Goal: Task Accomplishment & Management: Manage account settings

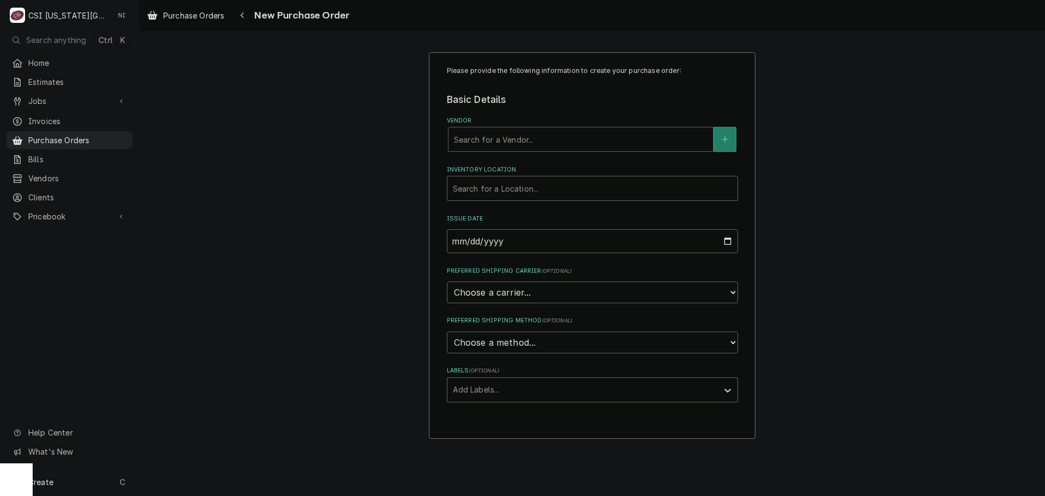
click at [505, 140] on div "Vendor" at bounding box center [581, 140] width 254 height 20
type input "key"
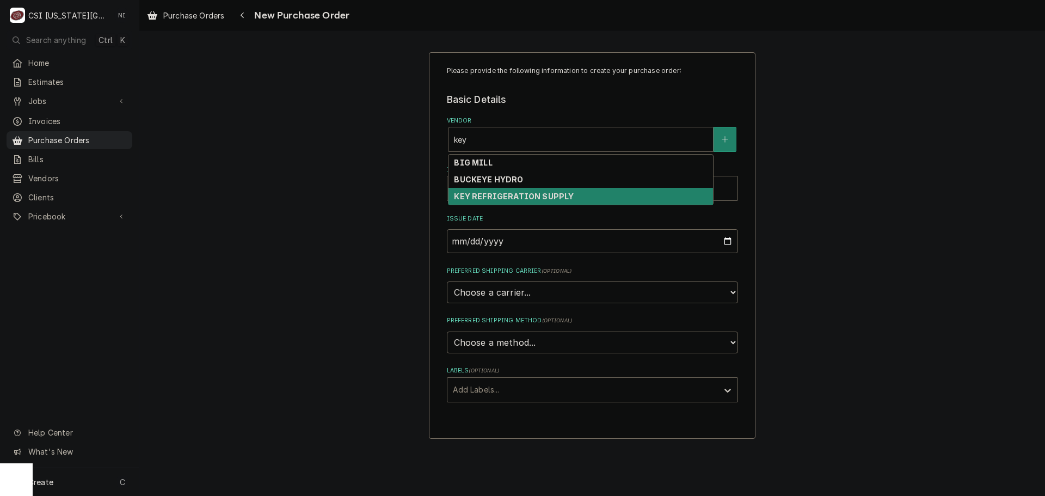
click at [509, 199] on strong "KEY REFRIGERATION SUPPLY" at bounding box center [514, 196] width 120 height 9
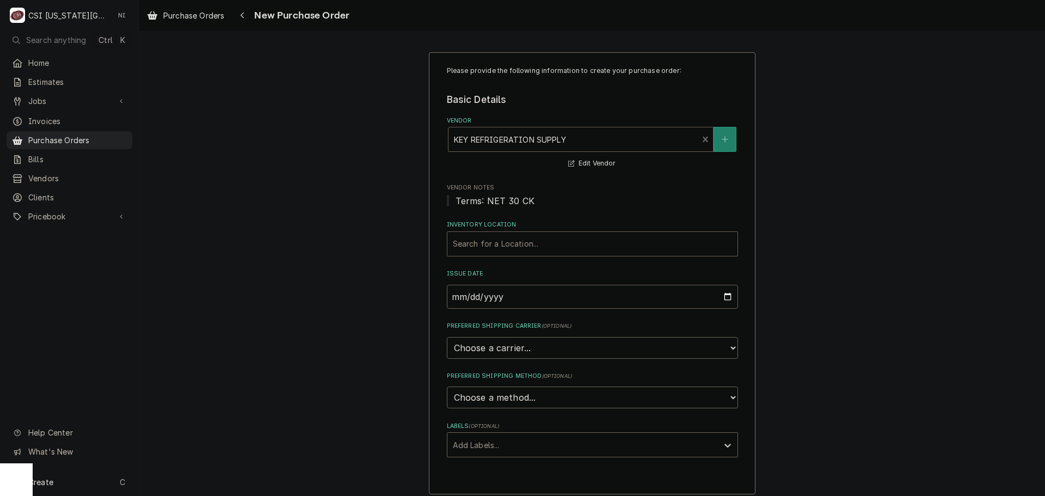
click at [513, 236] on div "Inventory Location" at bounding box center [592, 244] width 279 height 20
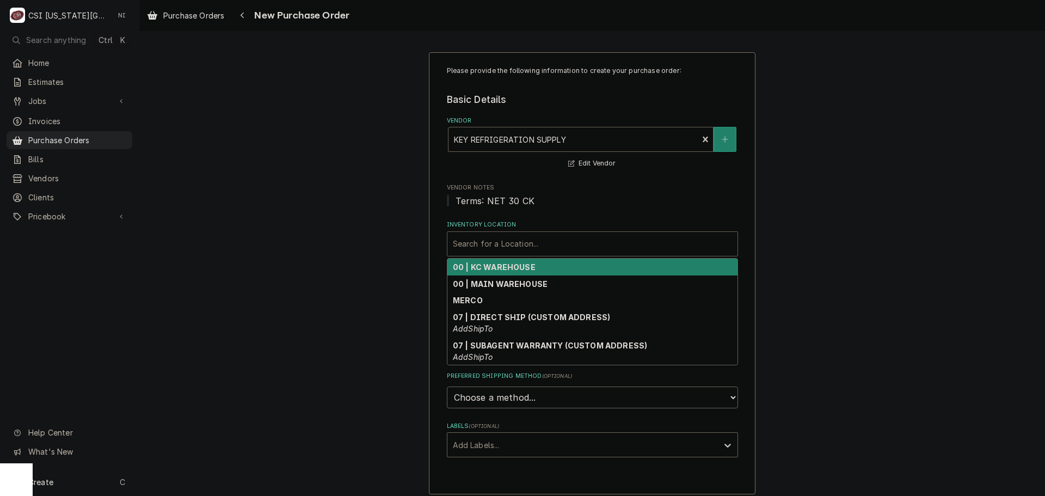
click at [497, 271] on strong "00 | KC WAREHOUSE" at bounding box center [494, 266] width 83 height 9
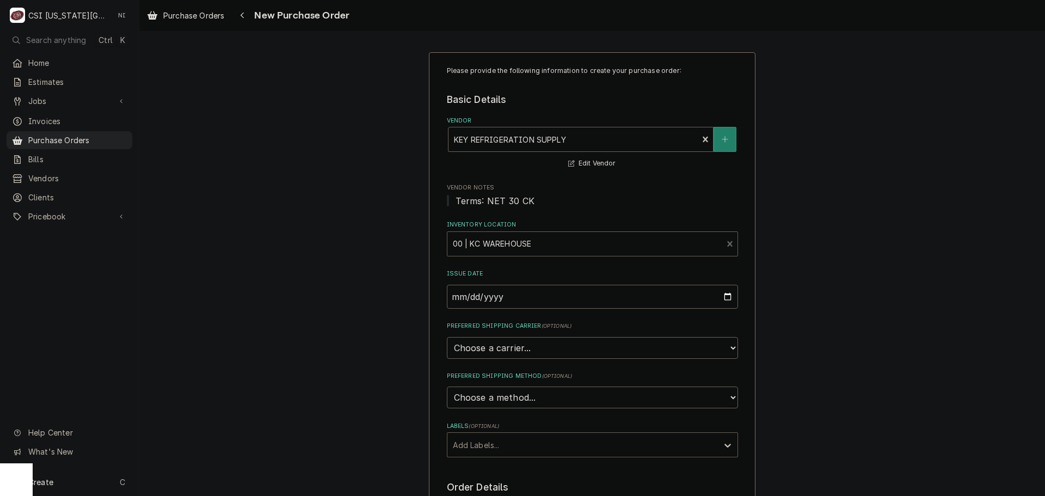
click at [516, 444] on div "Labels" at bounding box center [583, 445] width 260 height 20
click at [510, 493] on div "² Local Pickup 🛍️" at bounding box center [592, 485] width 290 height 17
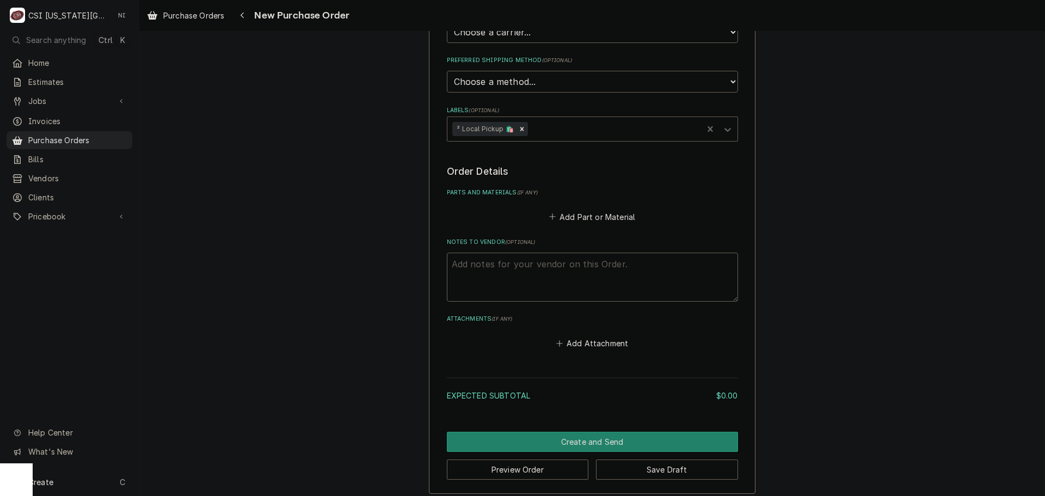
scroll to position [323, 0]
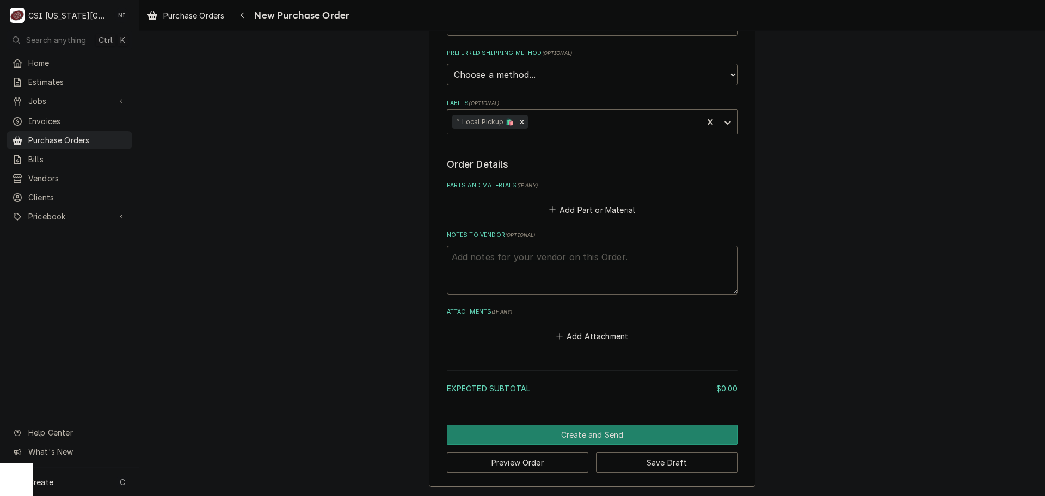
click at [529, 268] on textarea "Notes to Vendor ( optional )" at bounding box center [592, 270] width 291 height 49
type textarea "x"
type textarea "p"
type textarea "x"
type textarea "pr"
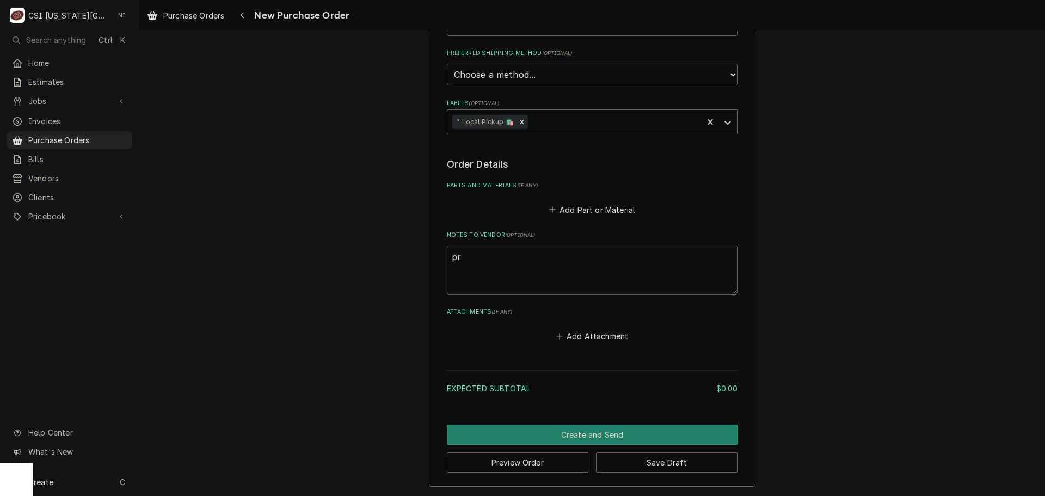
type textarea "x"
type textarea "pre"
type textarea "x"
type textarea "pres"
type textarea "x"
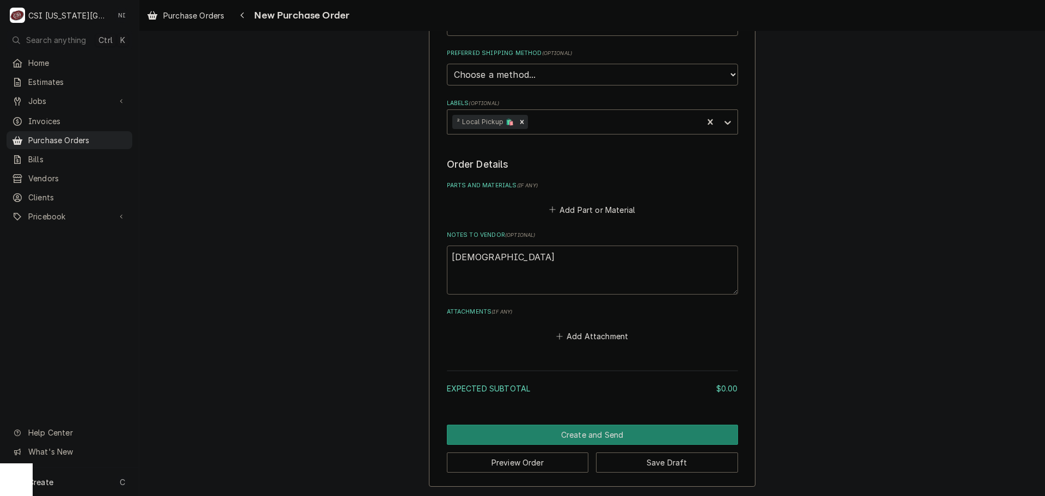
type textarea "presto"
type textarea "x"
type textarea "preston"
click at [577, 214] on button "Add Part or Material" at bounding box center [592, 209] width 90 height 15
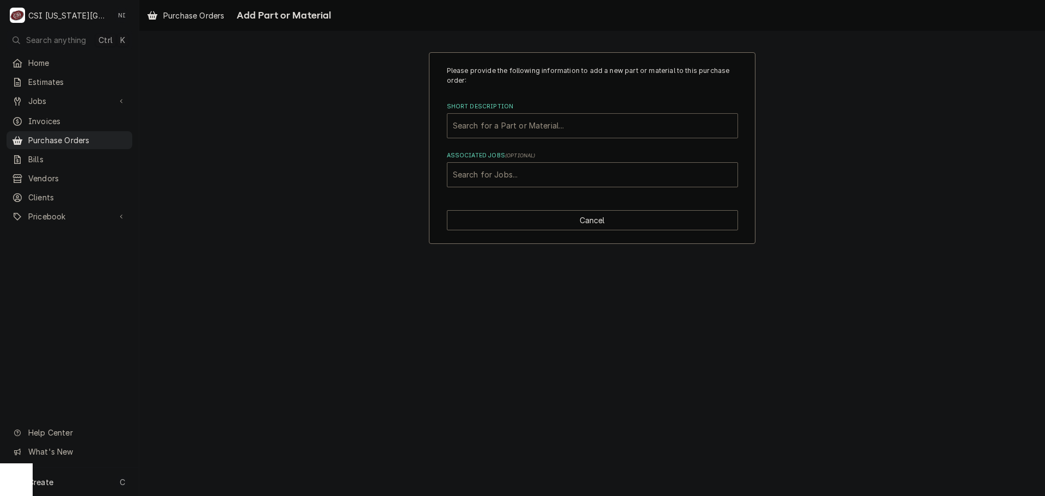
click at [523, 119] on div "Short Description" at bounding box center [592, 126] width 279 height 20
type input "misc serv"
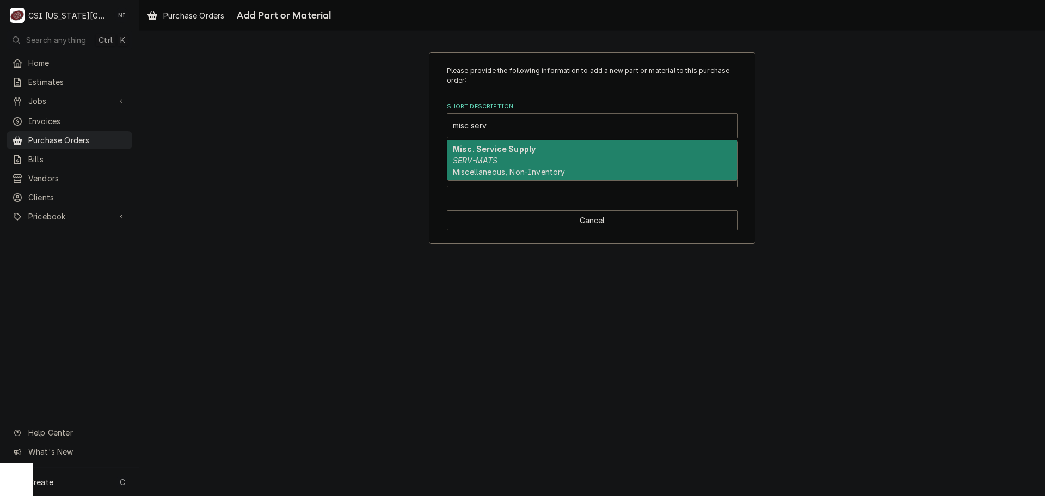
drag, startPoint x: 556, startPoint y: 150, endPoint x: 556, endPoint y: 160, distance: 10.4
click at [556, 150] on div "Misc. Service Supply SERV-MATS Miscellaneous, Non-Inventory" at bounding box center [592, 160] width 290 height 40
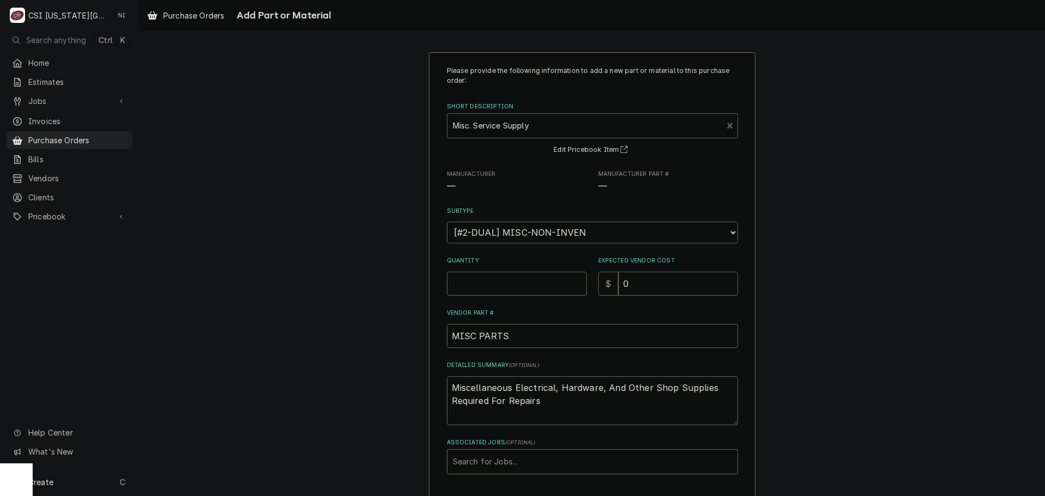
type textarea "x"
click at [507, 465] on div "Associated Jobs" at bounding box center [592, 462] width 279 height 20
type input "32532"
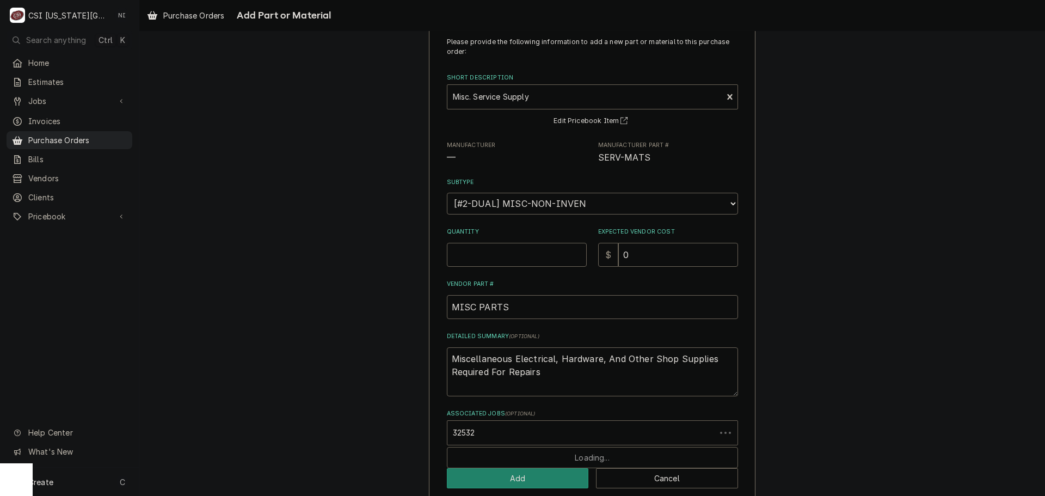
scroll to position [45, 0]
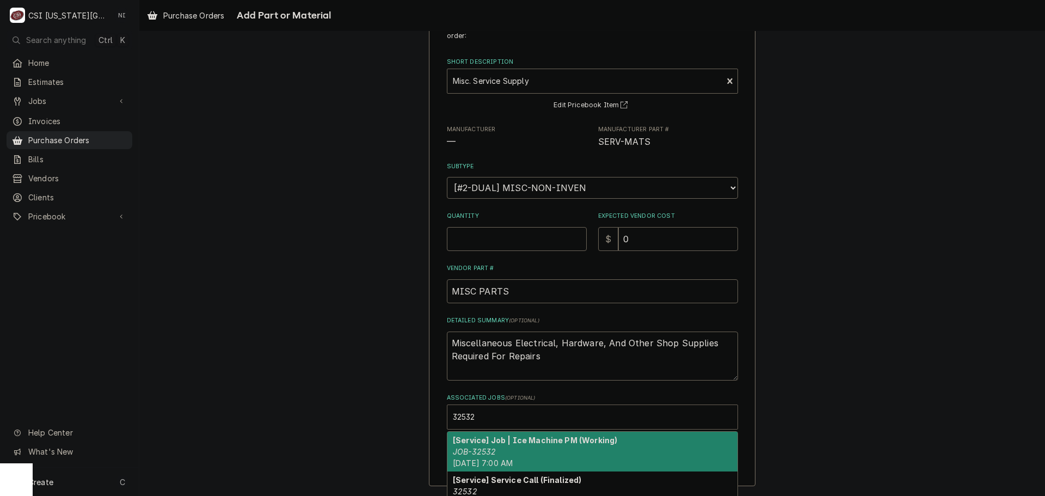
click at [492, 451] on div "[Service] Job | Ice Machine PM (Working) JOB-32532 Fri, Sep 5th, 2025 - 7:00 AM" at bounding box center [592, 452] width 290 height 40
type textarea "x"
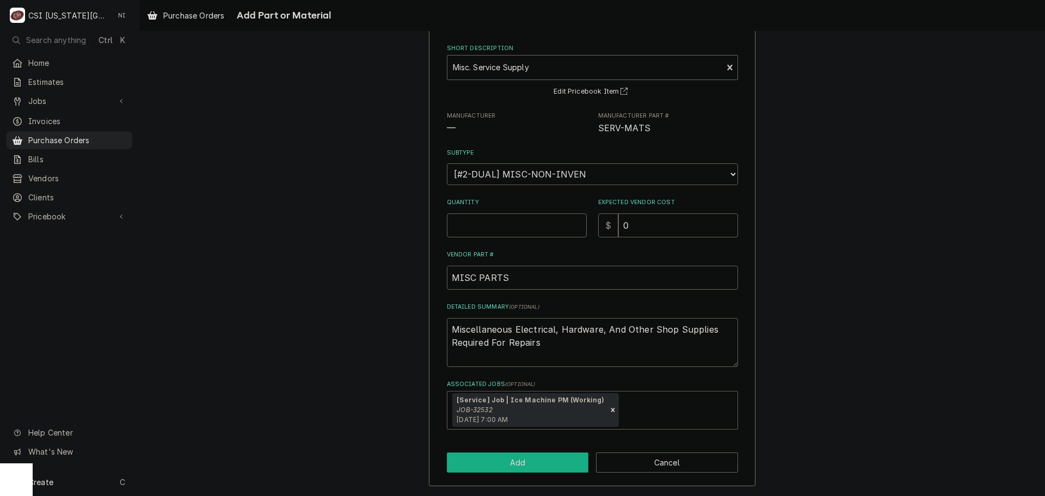
click at [514, 472] on button "Add" at bounding box center [518, 462] width 142 height 20
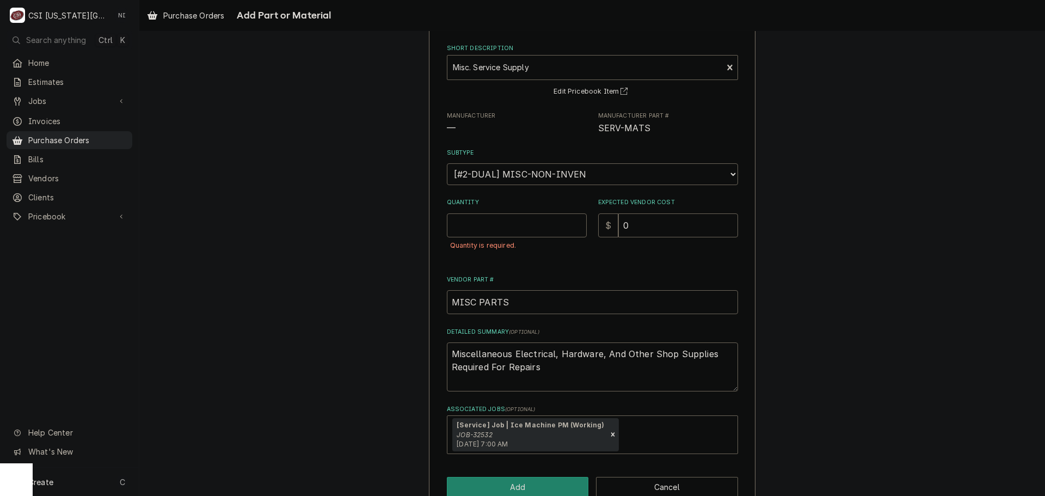
scroll to position [83, 0]
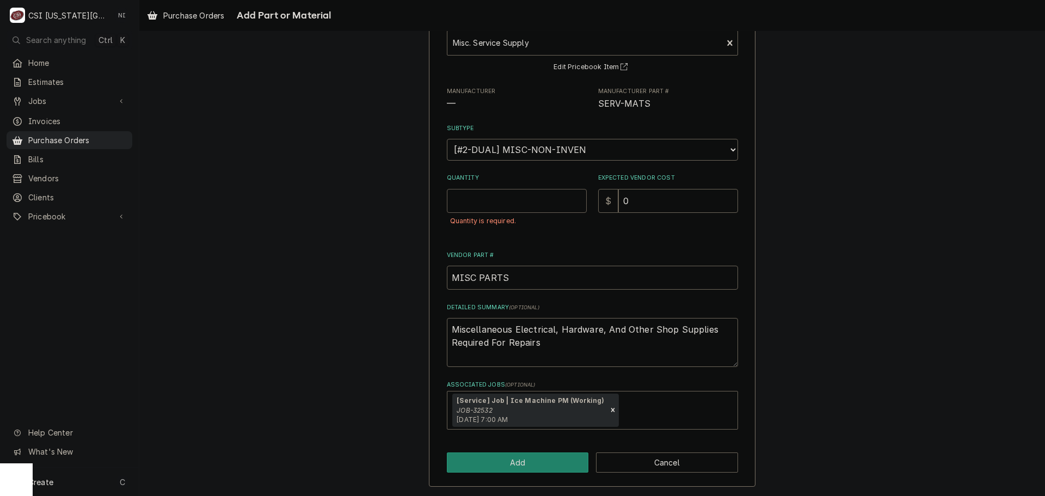
click at [494, 206] on input "Quantity" at bounding box center [517, 201] width 140 height 24
type textarea "x"
type input "1"
click at [539, 456] on button "Add" at bounding box center [518, 462] width 142 height 20
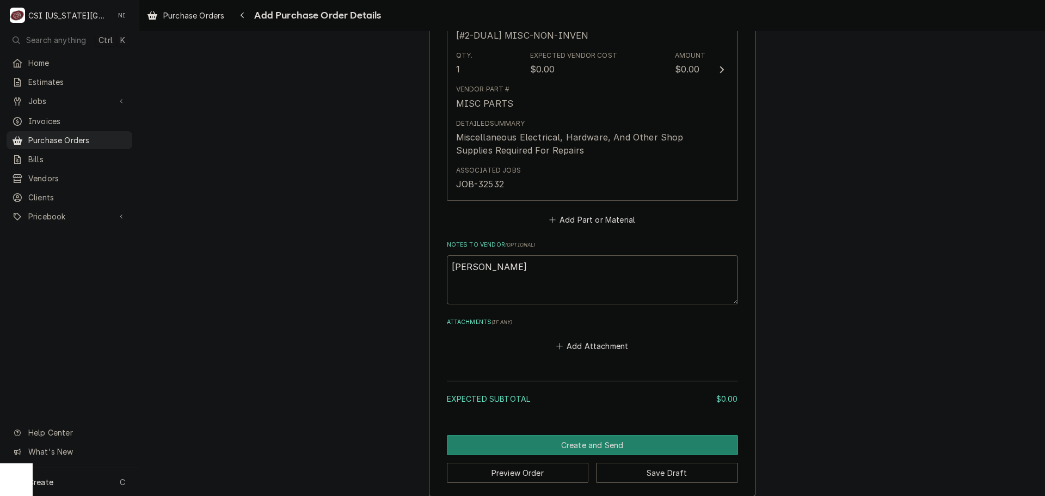
scroll to position [591, 0]
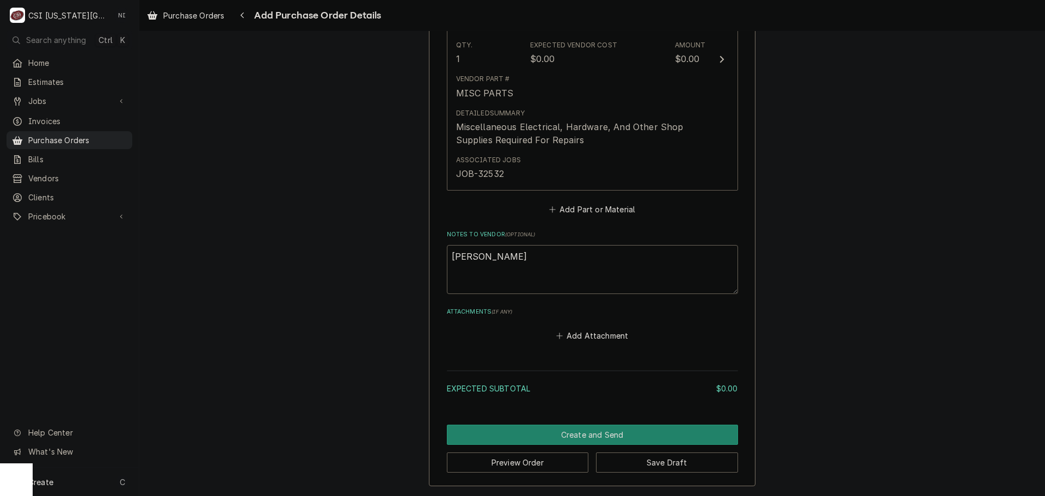
drag, startPoint x: 566, startPoint y: 422, endPoint x: 582, endPoint y: 423, distance: 15.8
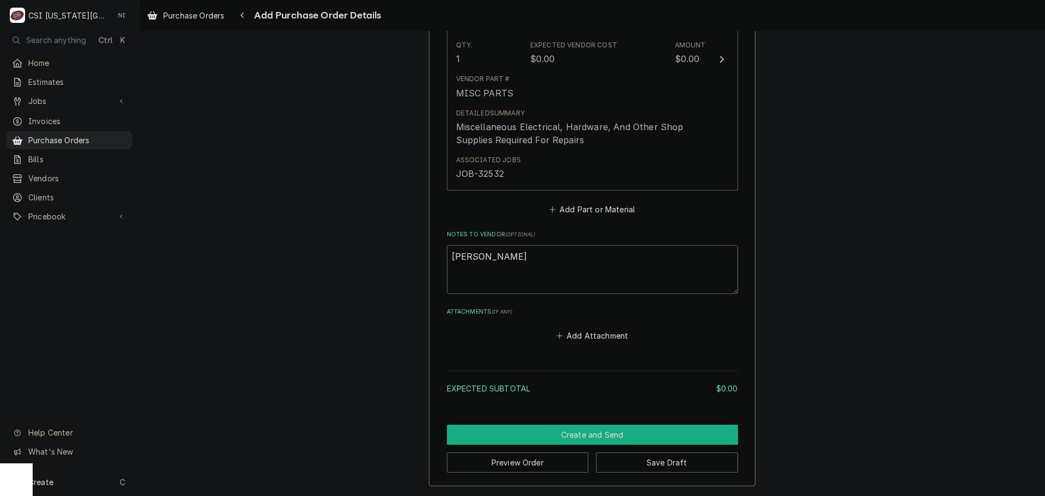
click at [580, 431] on button "Create and Send" at bounding box center [592, 435] width 291 height 20
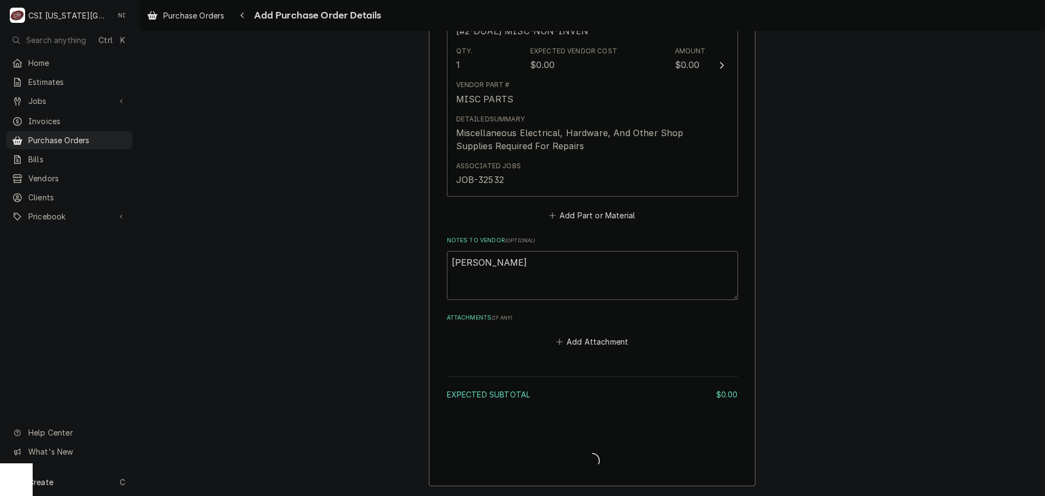
type textarea "x"
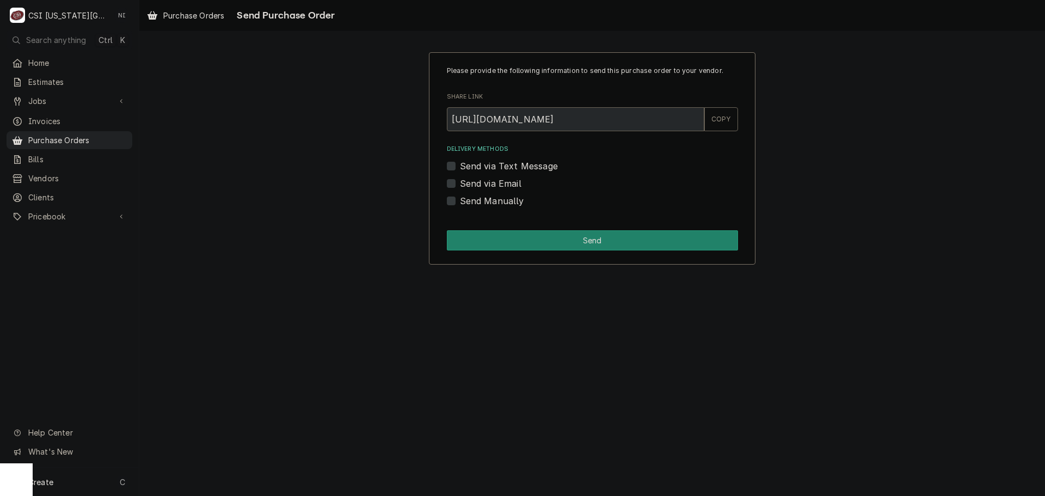
drag, startPoint x: 454, startPoint y: 197, endPoint x: 465, endPoint y: 219, distance: 25.3
click at [460, 198] on label "Send Manually" at bounding box center [492, 200] width 64 height 13
click at [460, 198] on input "Send Manually" at bounding box center [605, 206] width 291 height 24
checkbox input "true"
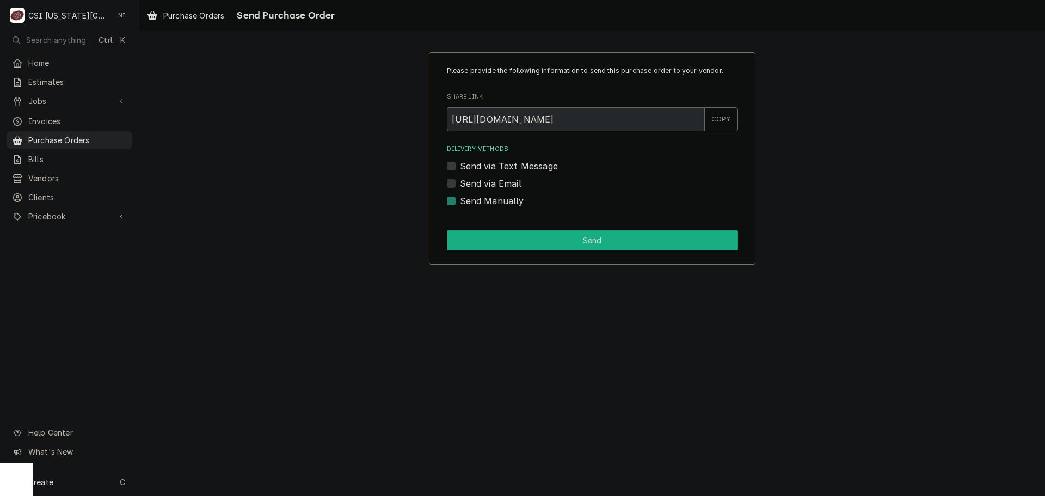
click at [474, 247] on button "Send" at bounding box center [592, 240] width 291 height 20
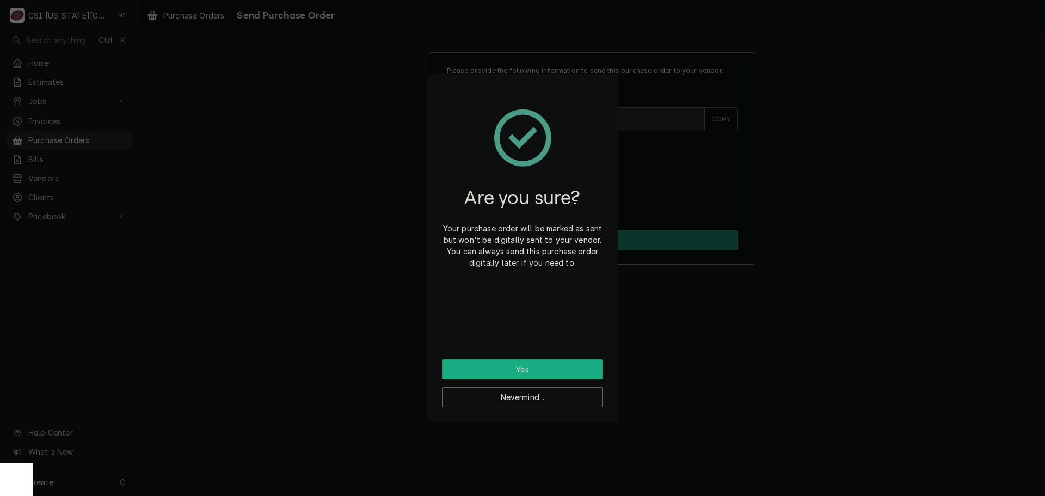
drag, startPoint x: 562, startPoint y: 369, endPoint x: 793, endPoint y: 357, distance: 231.1
click at [563, 369] on button "Yes" at bounding box center [523, 369] width 160 height 20
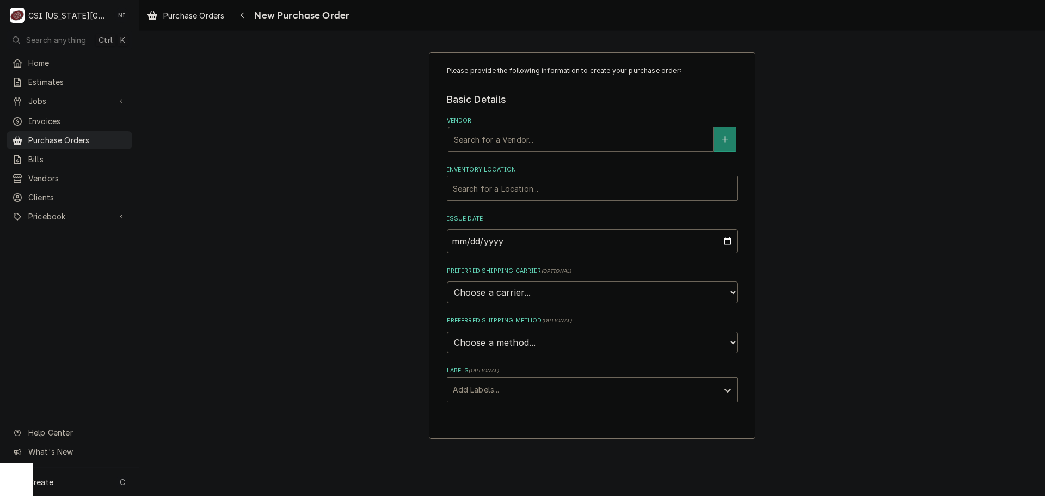
click at [555, 145] on div "Vendor" at bounding box center [581, 140] width 254 height 20
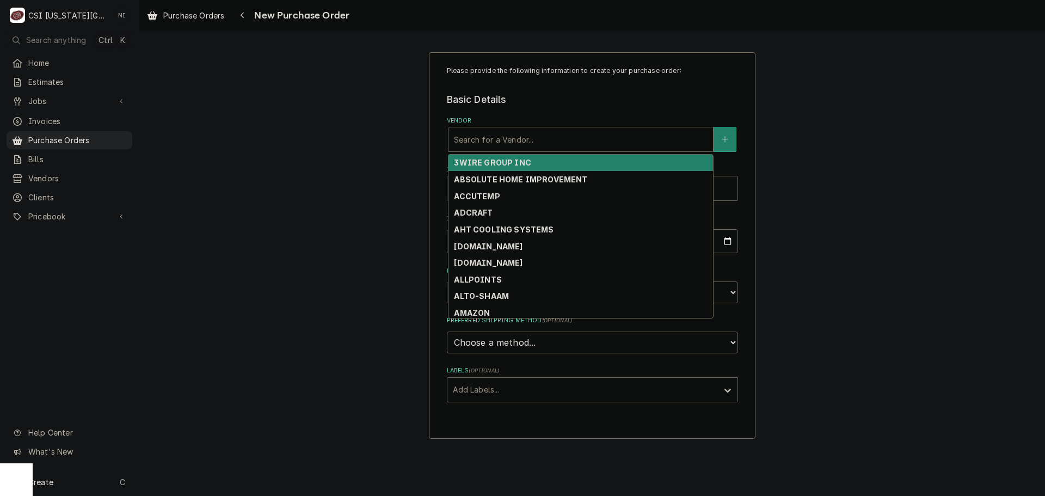
type input "s"
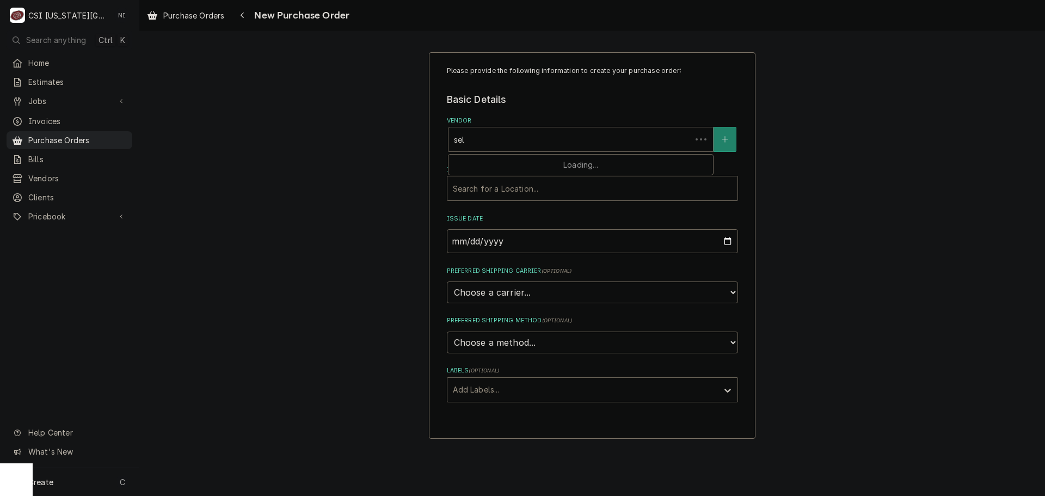
type input "sele"
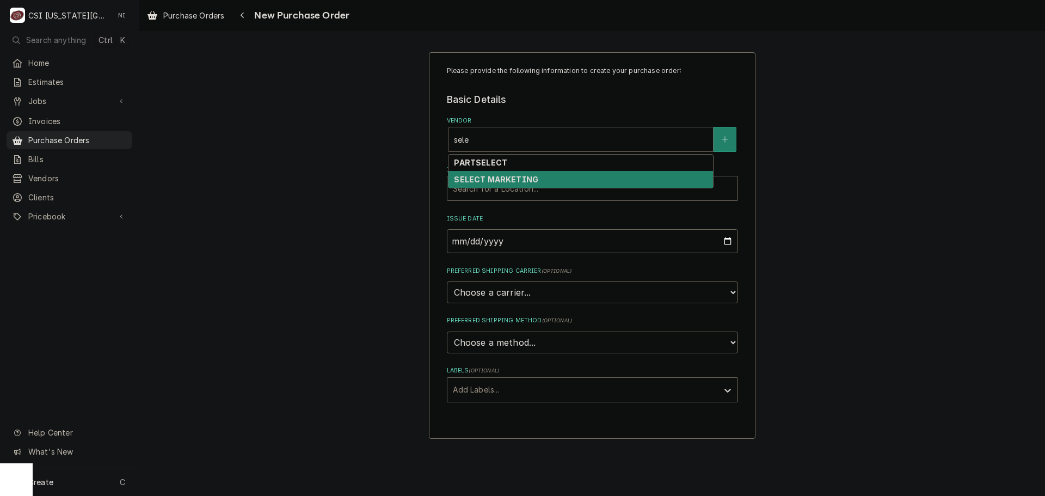
click at [475, 176] on strong "SELECT MARKETING" at bounding box center [496, 179] width 84 height 9
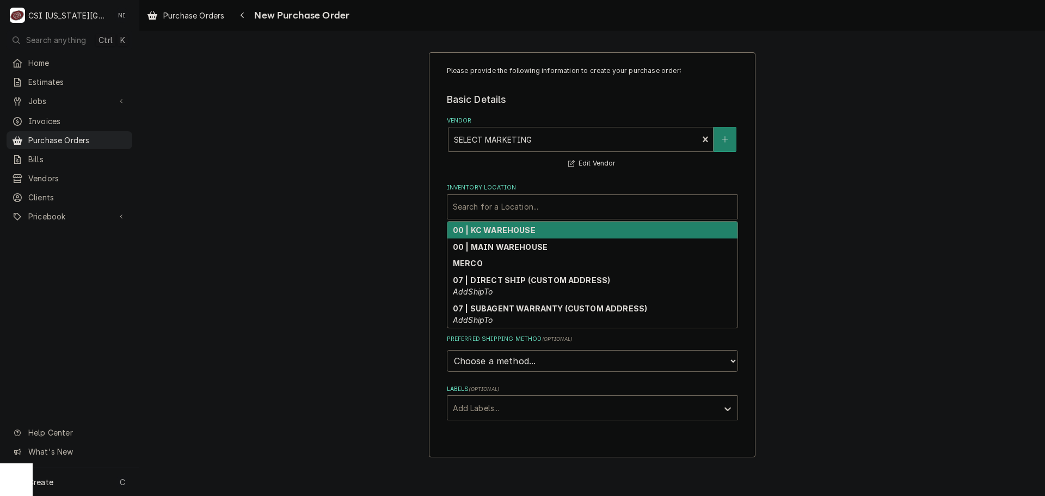
click at [484, 208] on div "Inventory Location" at bounding box center [592, 207] width 279 height 20
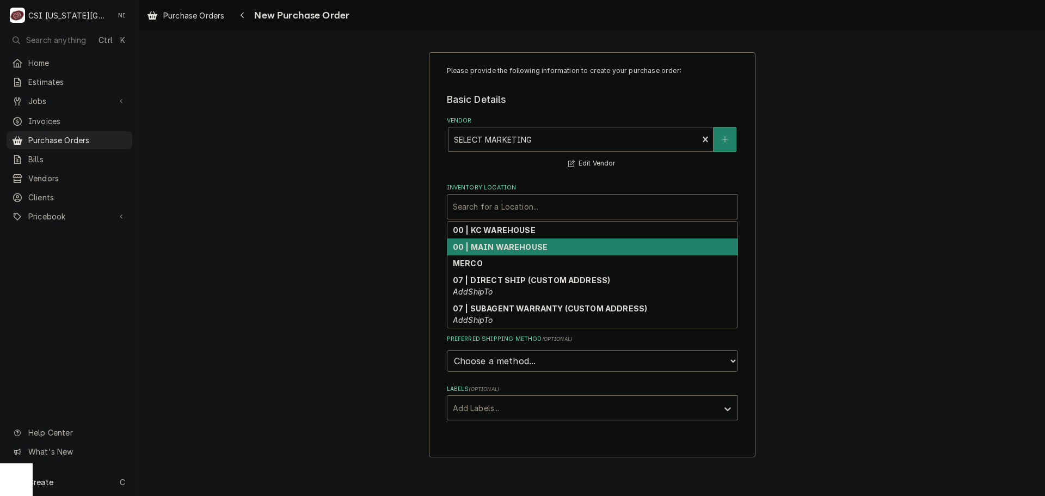
click at [499, 238] on div "00 | MAIN WAREHOUSE" at bounding box center [592, 246] width 290 height 17
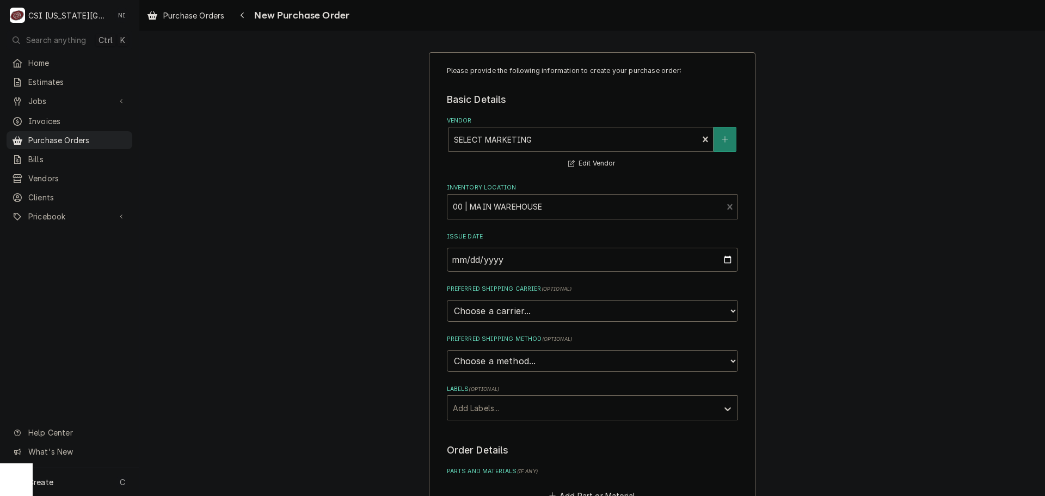
click at [506, 208] on div "Inventory Location" at bounding box center [585, 207] width 265 height 20
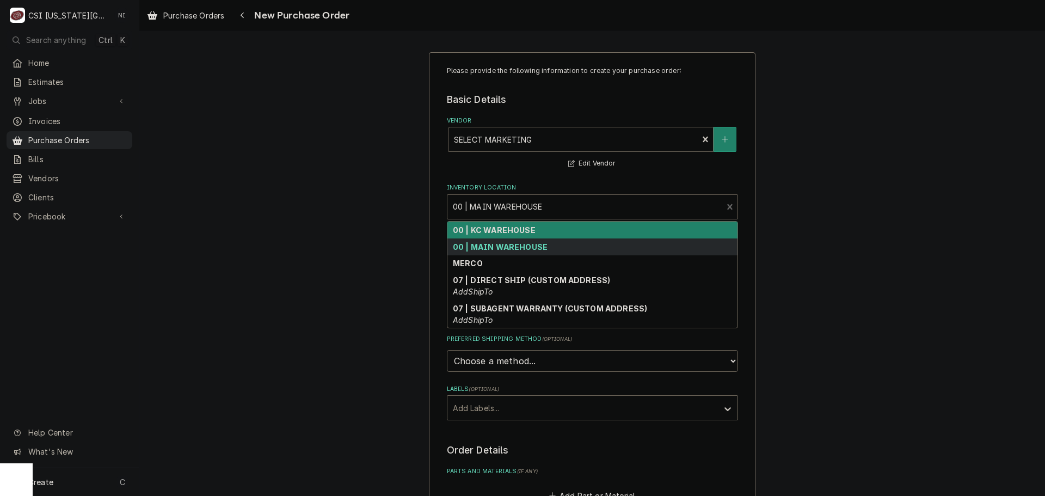
click at [499, 228] on strong "00 | KC WAREHOUSE" at bounding box center [494, 229] width 83 height 9
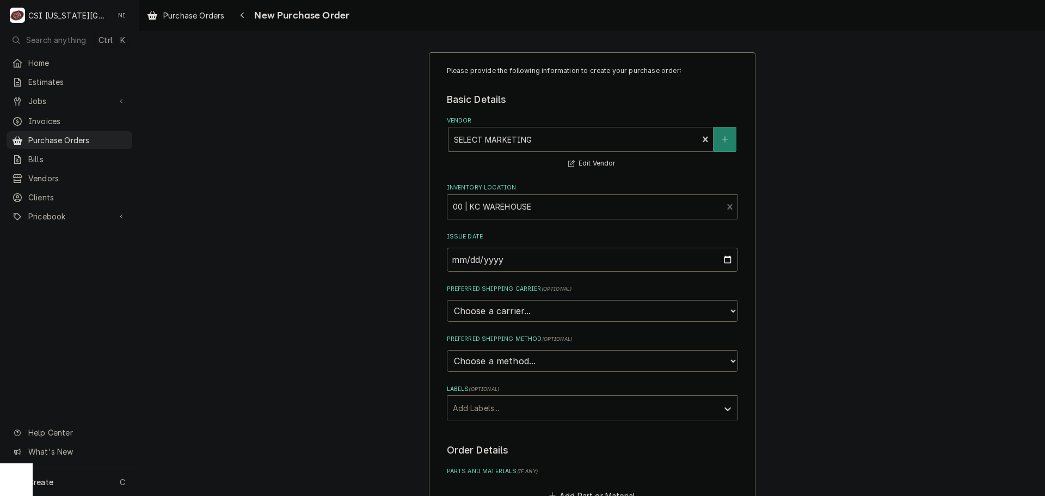
click at [517, 417] on div "Labels" at bounding box center [583, 408] width 260 height 20
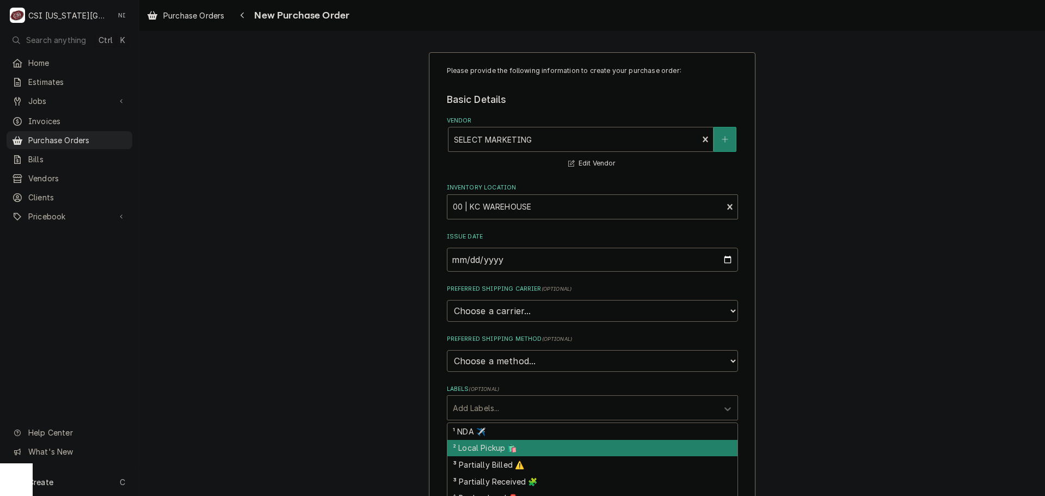
click at [507, 443] on div "² Local Pickup 🛍️" at bounding box center [592, 448] width 290 height 17
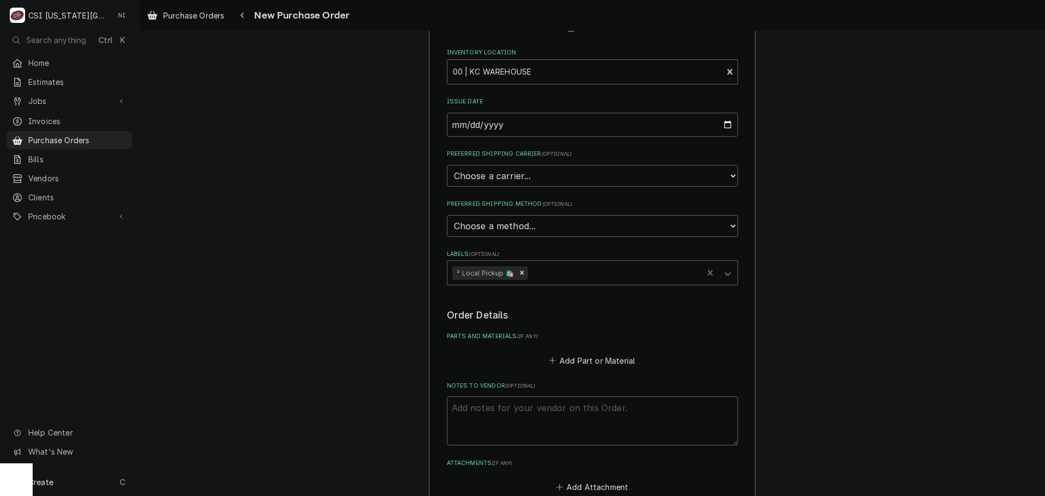
scroll to position [286, 0]
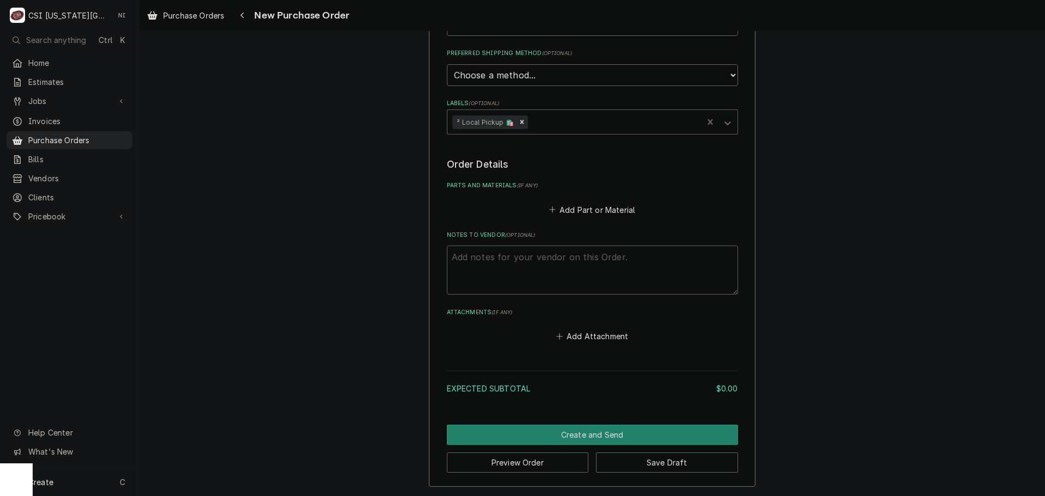
click at [501, 262] on textarea "Notes to Vendor ( optional )" at bounding box center [592, 270] width 291 height 49
type textarea "x"
type textarea "b"
type textarea "x"
type textarea "bu"
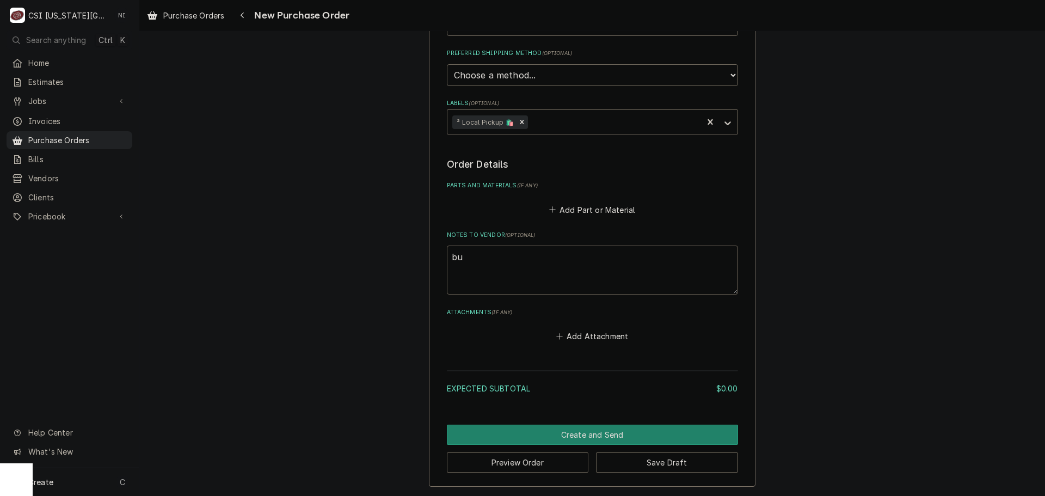
type textarea "x"
type textarea "bus"
type textarea "x"
type textarea "bust"
type textarea "x"
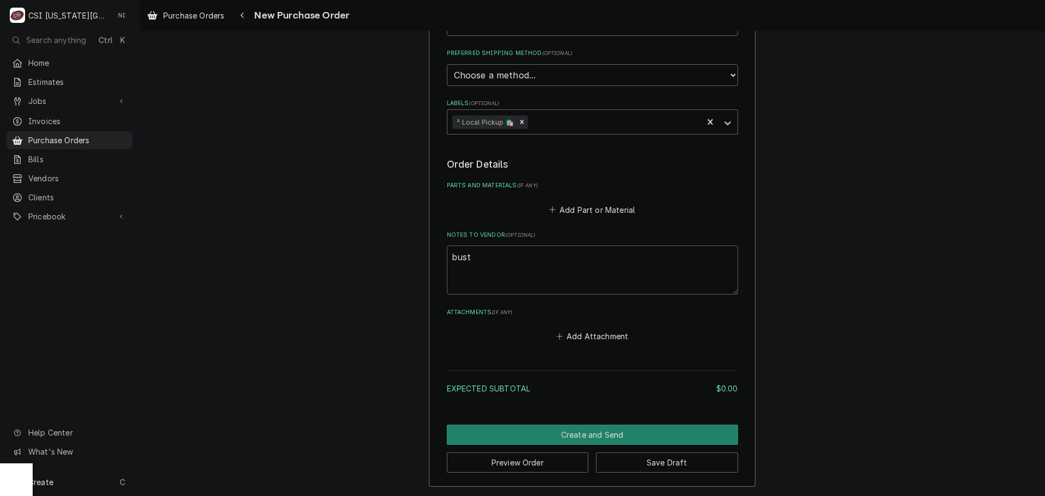
type textarea "busta"
type textarea "x"
type textarea "bustam"
type textarea "x"
type textarea "bustama"
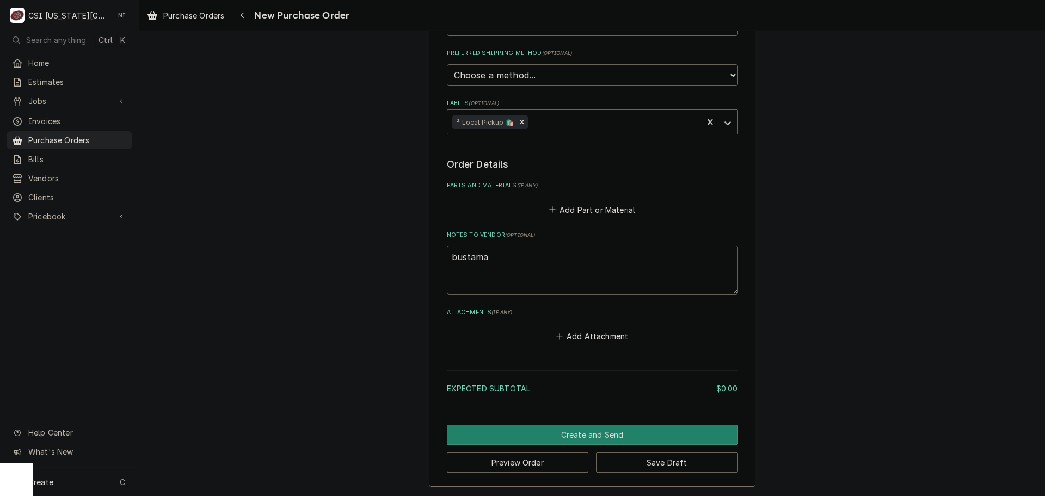
type textarea "x"
type textarea "bustaman"
type textarea "x"
type textarea "bustamante"
type textarea "x"
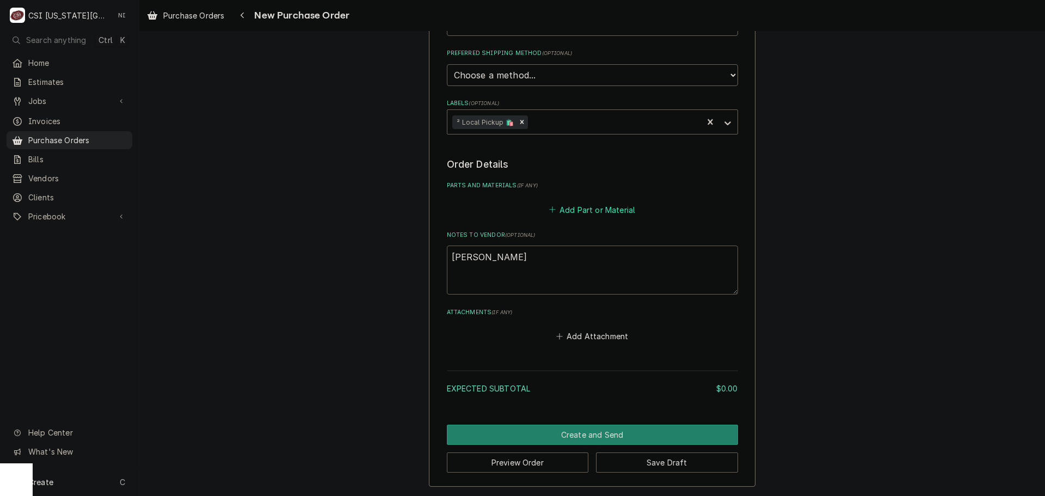
type textarea "bustamante"
click at [610, 212] on button "Add Part or Material" at bounding box center [592, 209] width 90 height 15
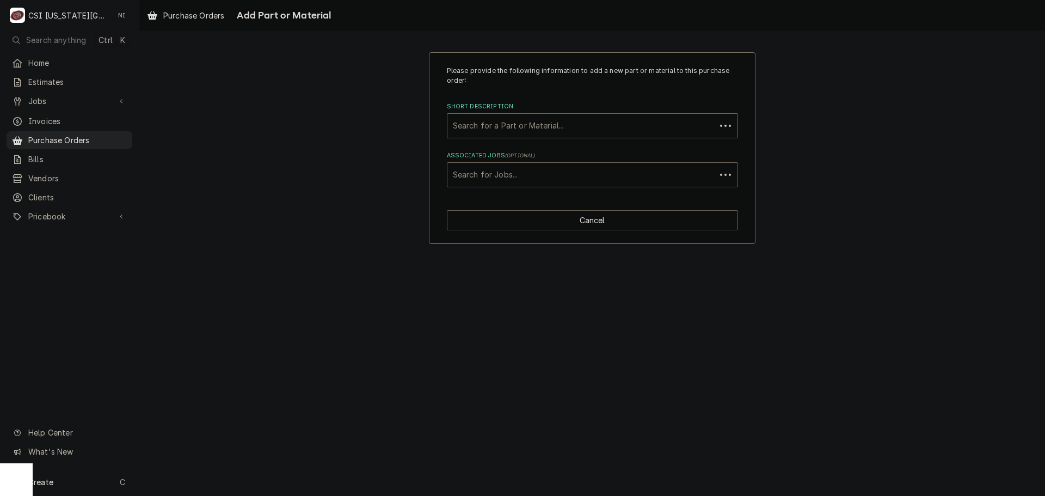
click at [580, 170] on div "Associated Jobs" at bounding box center [581, 175] width 257 height 20
type input "32459"
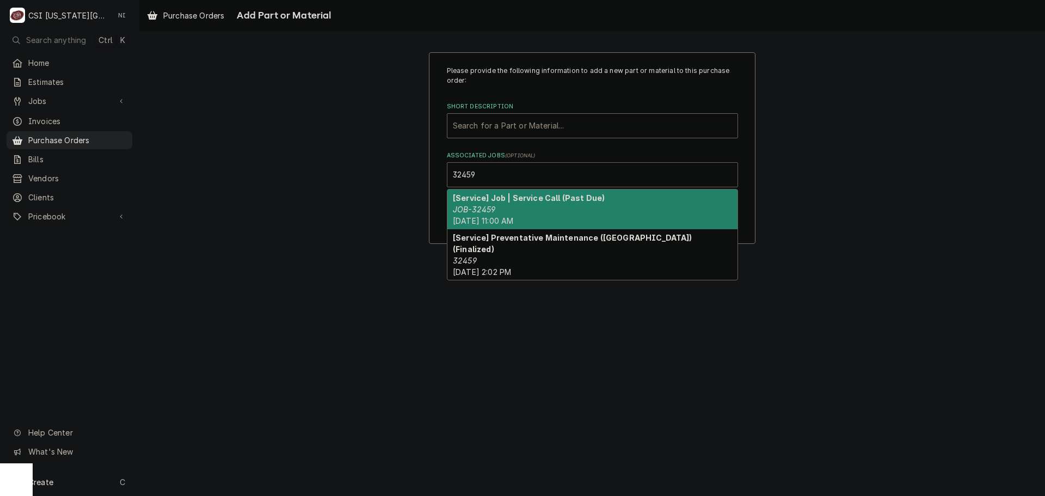
click at [556, 202] on strong "[Service] Job | Service Call (Past Due)" at bounding box center [529, 197] width 152 height 9
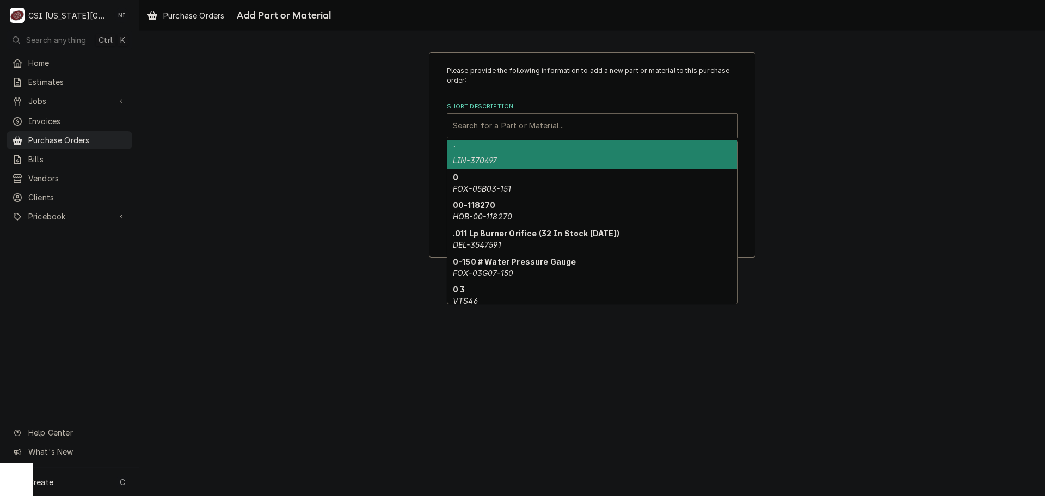
click at [508, 131] on div "Short Description" at bounding box center [592, 126] width 279 height 20
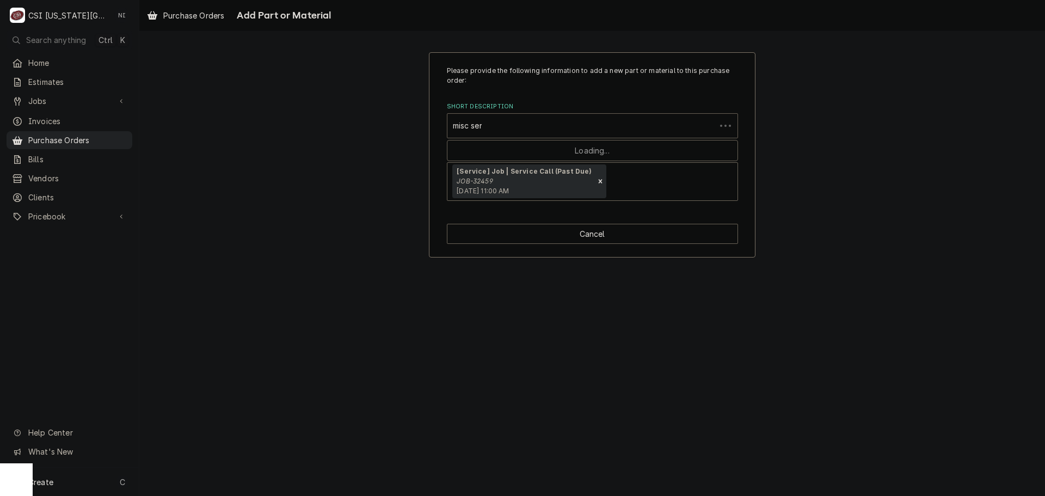
type input "misc serv"
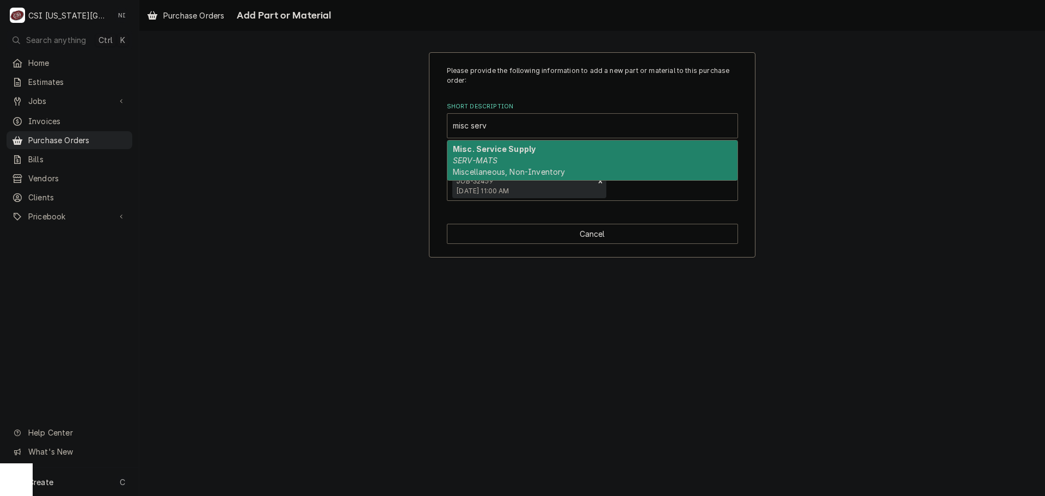
click at [495, 169] on span "Miscellaneous, Non-Inventory" at bounding box center [509, 171] width 112 height 9
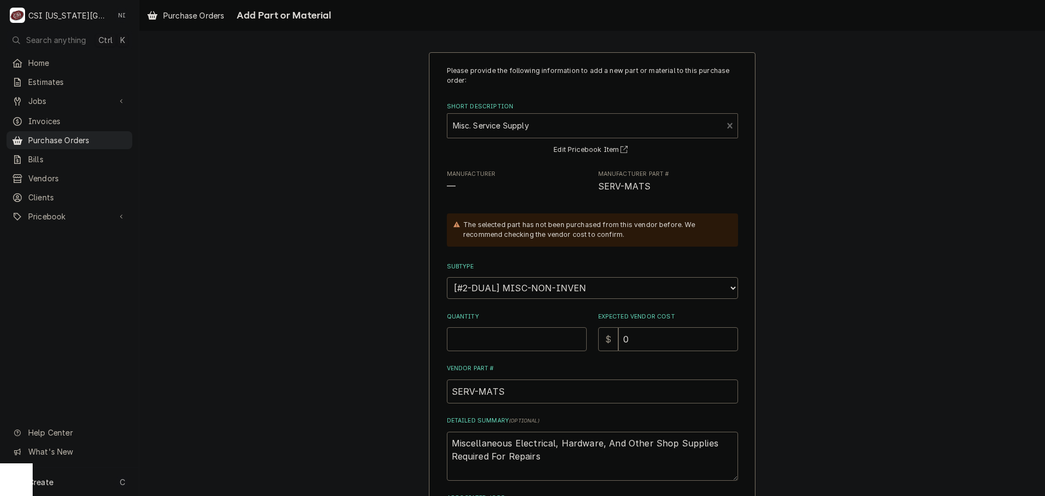
click at [511, 332] on input "Quantity" at bounding box center [517, 339] width 140 height 24
type textarea "x"
type input "1"
drag, startPoint x: 545, startPoint y: 465, endPoint x: 349, endPoint y: 410, distance: 203.5
click at [349, 410] on div "Please provide the following information to add a new part or material to this …" at bounding box center [592, 325] width 906 height 567
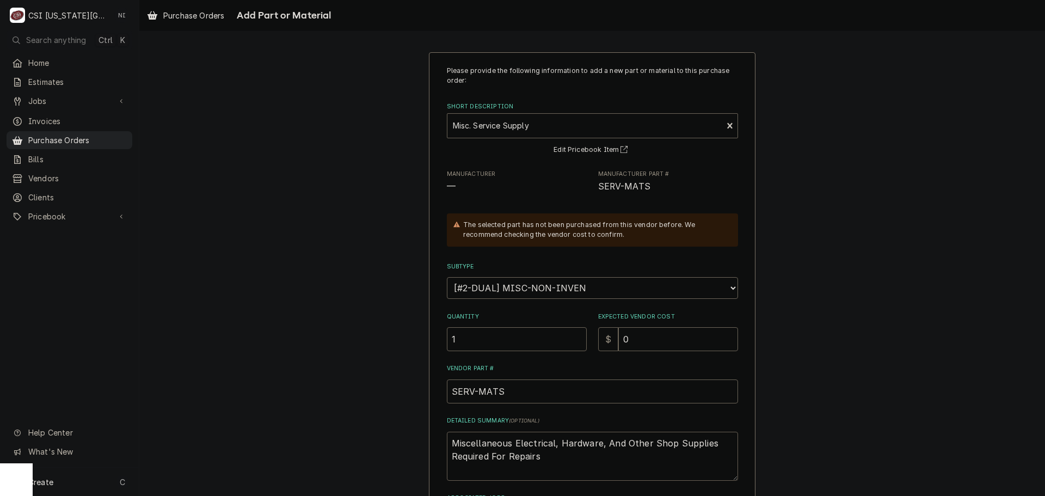
type textarea "x"
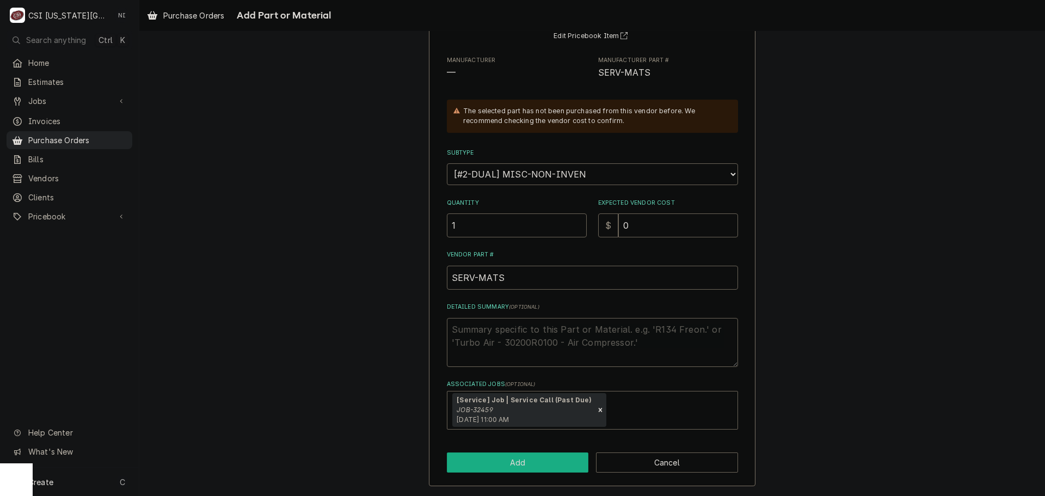
click at [493, 466] on button "Add" at bounding box center [518, 462] width 142 height 20
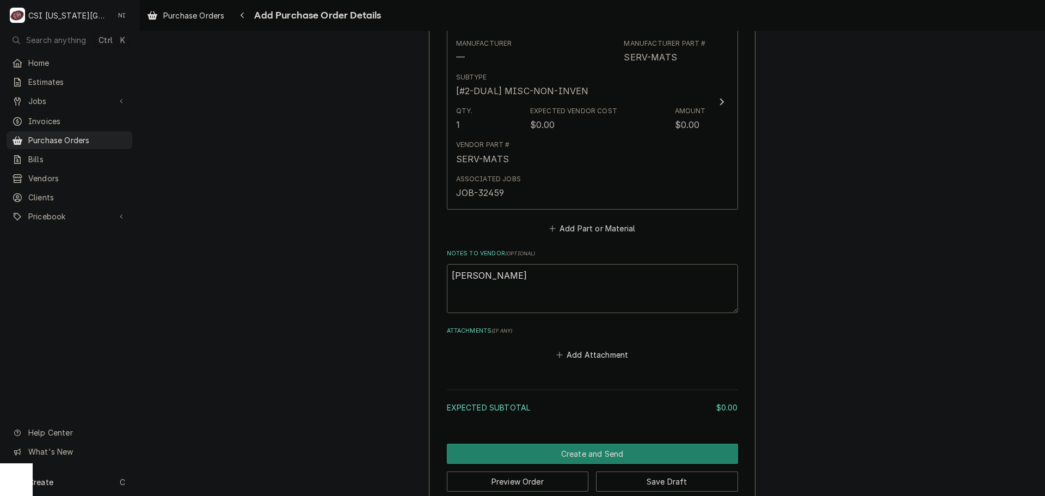
scroll to position [507, 0]
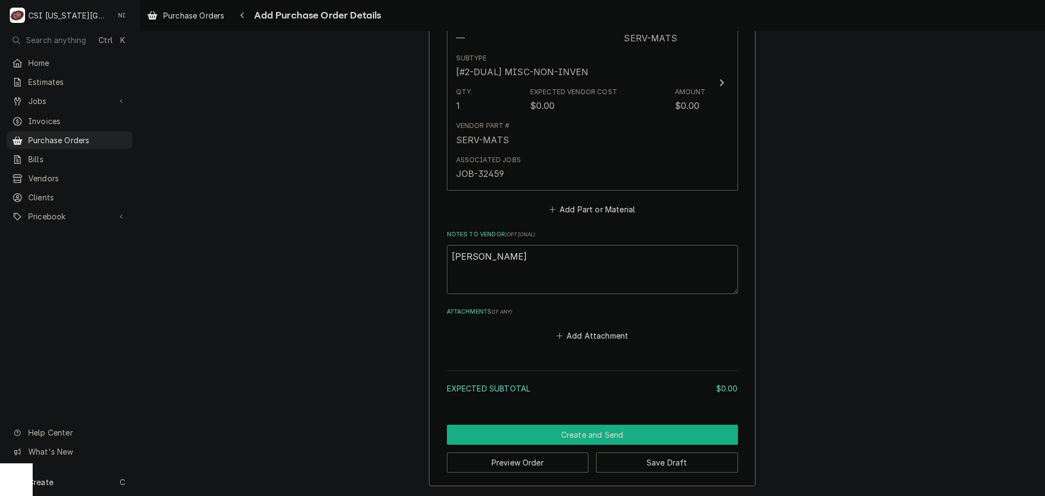
click at [611, 434] on button "Create and Send" at bounding box center [592, 435] width 291 height 20
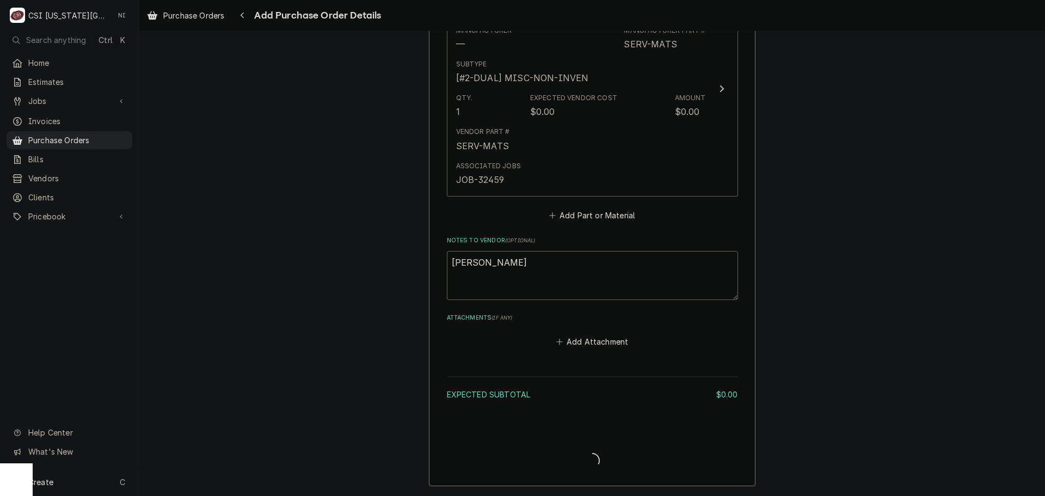
type textarea "x"
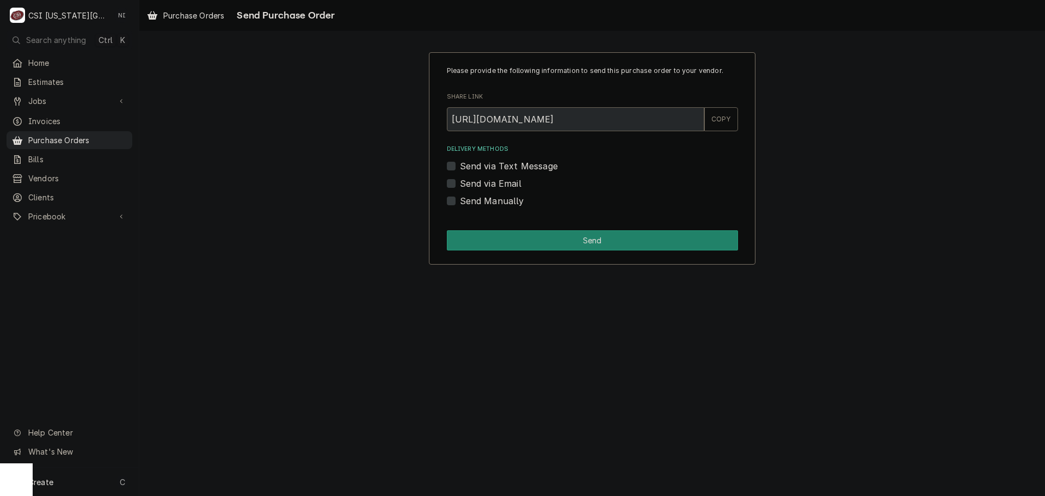
drag, startPoint x: 452, startPoint y: 201, endPoint x: 462, endPoint y: 205, distance: 10.5
click at [460, 201] on label "Send Manually" at bounding box center [492, 200] width 64 height 13
click at [460, 201] on input "Send Manually" at bounding box center [605, 206] width 291 height 24
checkbox input "true"
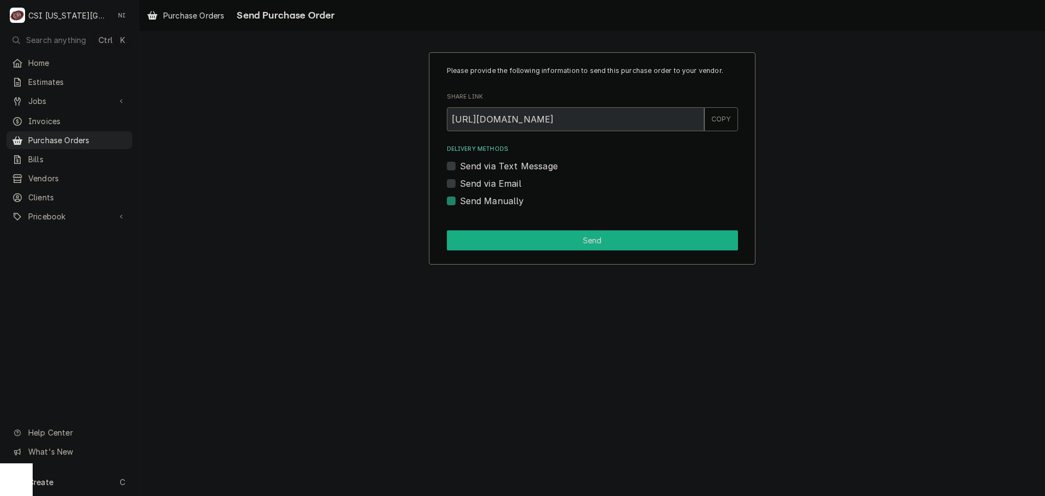
click at [504, 236] on button "Send" at bounding box center [592, 240] width 291 height 20
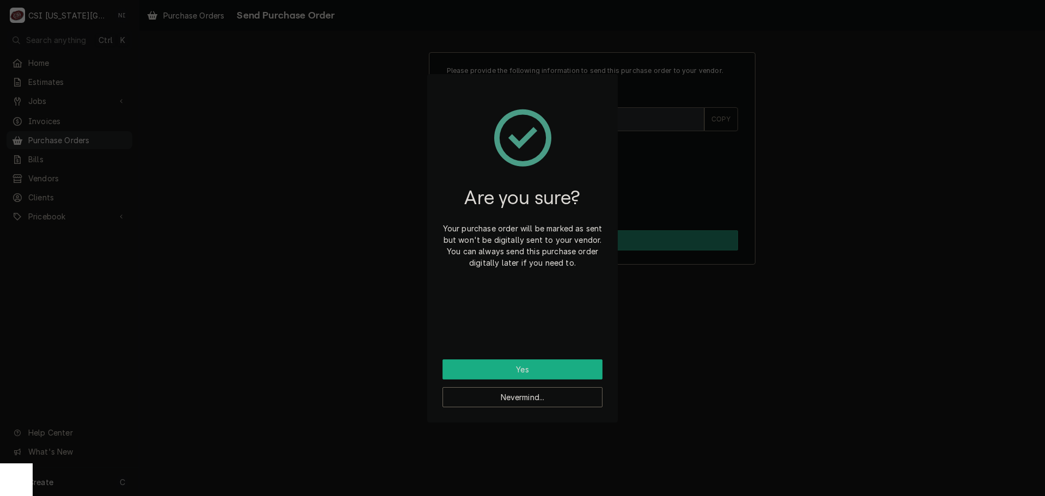
click at [556, 370] on button "Yes" at bounding box center [523, 369] width 160 height 20
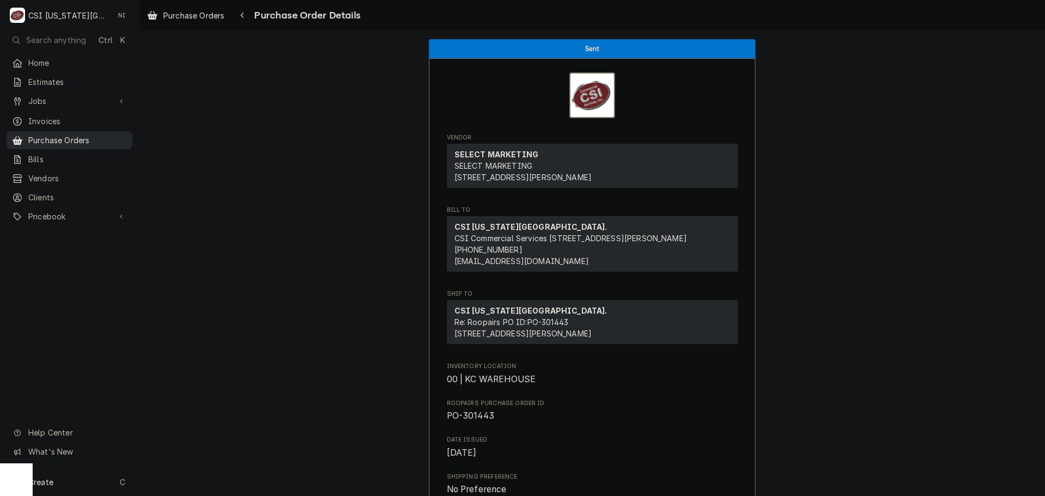
click at [106, 139] on span "Purchase Orders" at bounding box center [77, 139] width 99 height 11
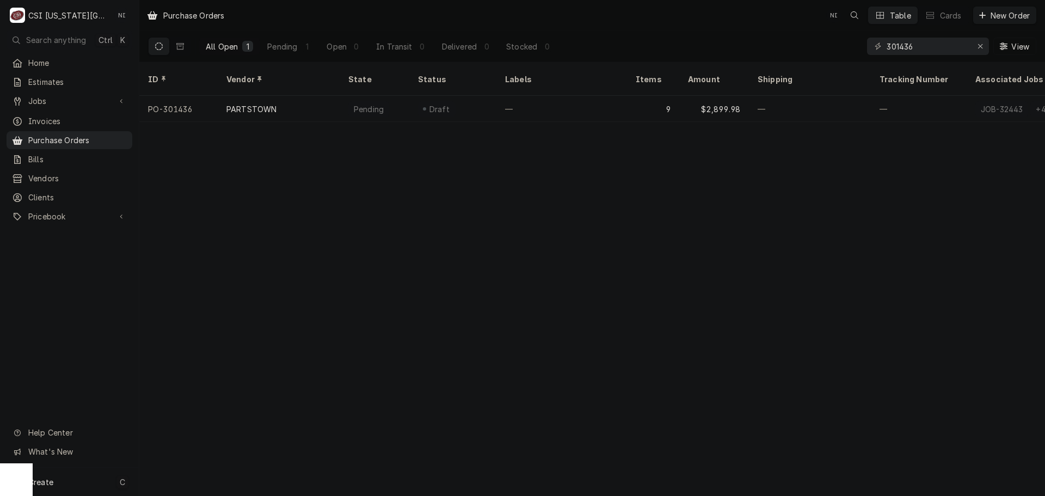
click at [72, 477] on div "Create C" at bounding box center [69, 482] width 139 height 28
click at [228, 403] on div "Purchase Order" at bounding box center [203, 406] width 73 height 11
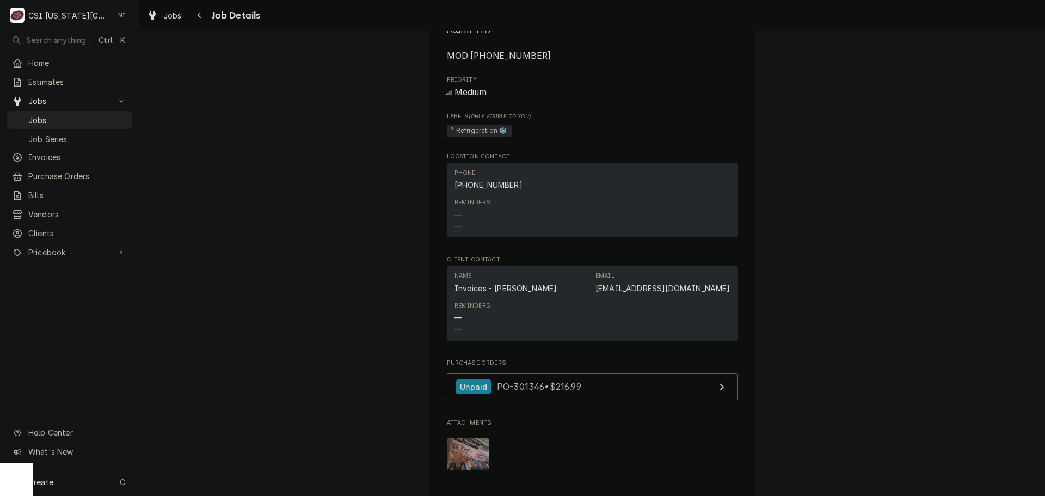
scroll to position [1796, 0]
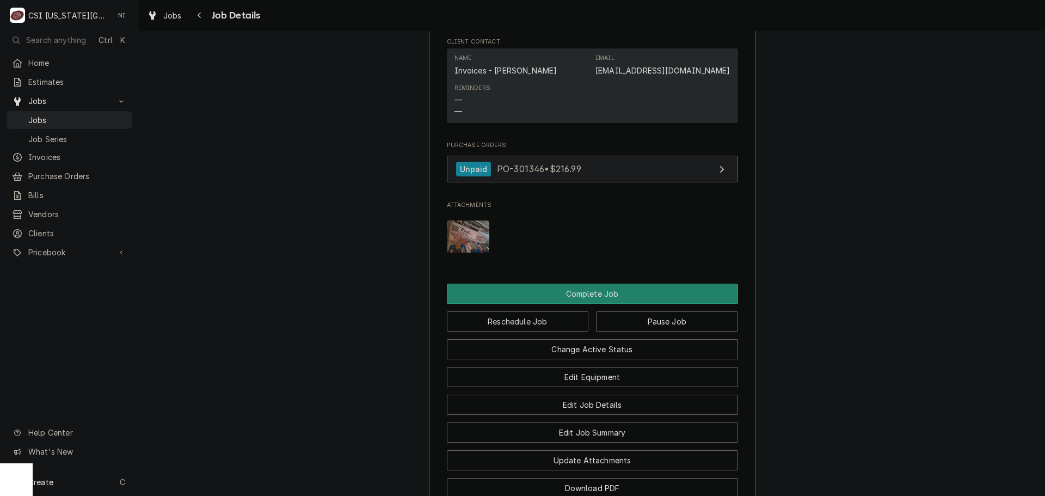
click at [609, 165] on link "Unpaid PO-301346 • $216.99" at bounding box center [592, 169] width 291 height 27
drag, startPoint x: 93, startPoint y: 117, endPoint x: 161, endPoint y: 67, distance: 84.1
click at [93, 117] on span "Jobs" at bounding box center [77, 119] width 99 height 11
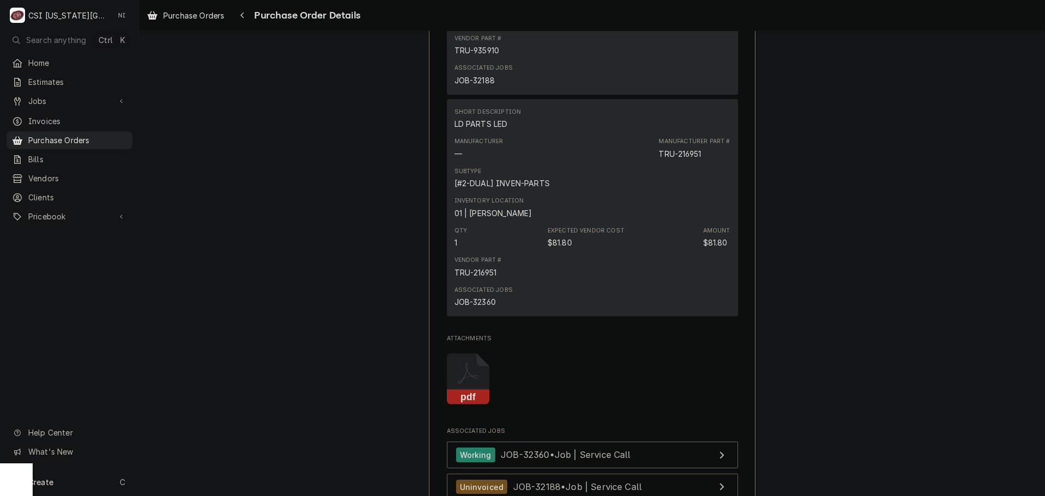
scroll to position [1143, 0]
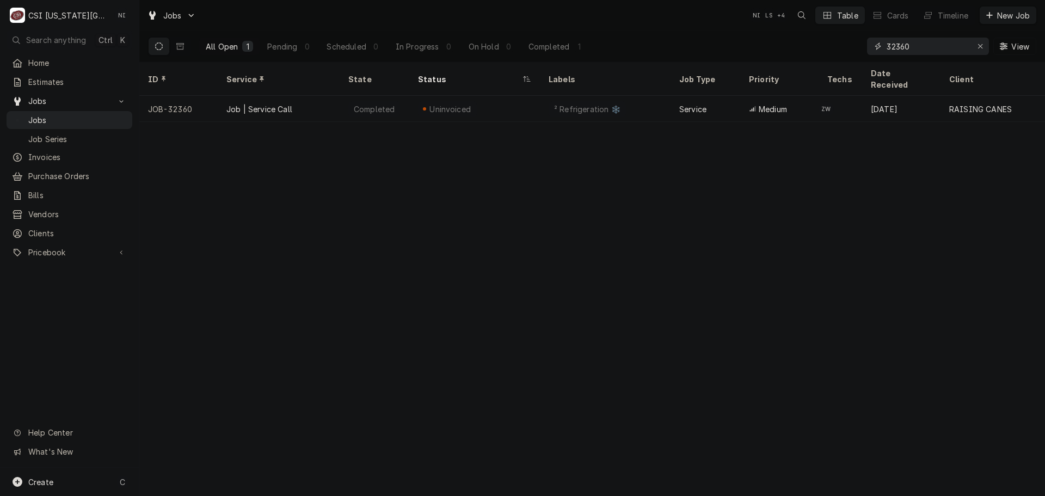
click at [925, 44] on input "32360" at bounding box center [928, 46] width 82 height 17
drag, startPoint x: 925, startPoint y: 44, endPoint x: 862, endPoint y: 45, distance: 63.2
click at [868, 45] on div "32360" at bounding box center [928, 46] width 122 height 17
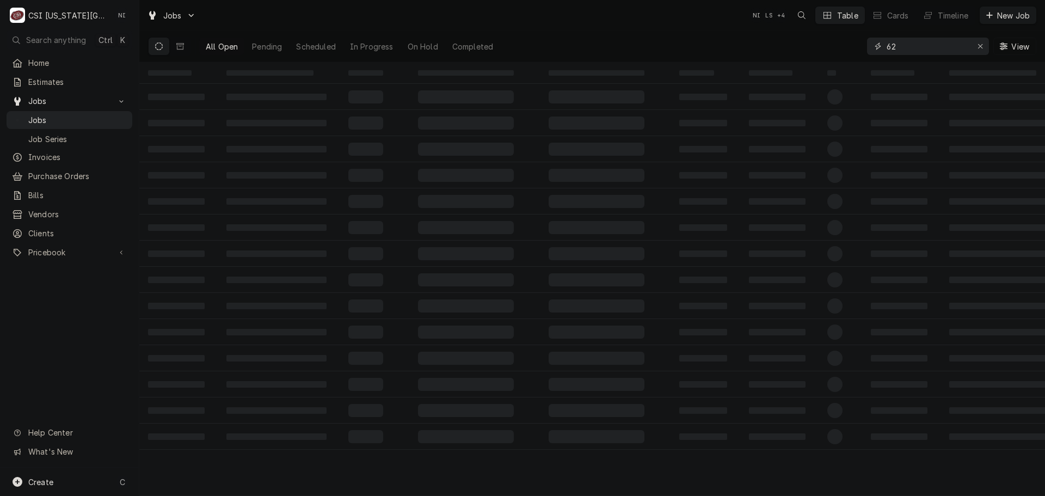
type input "6"
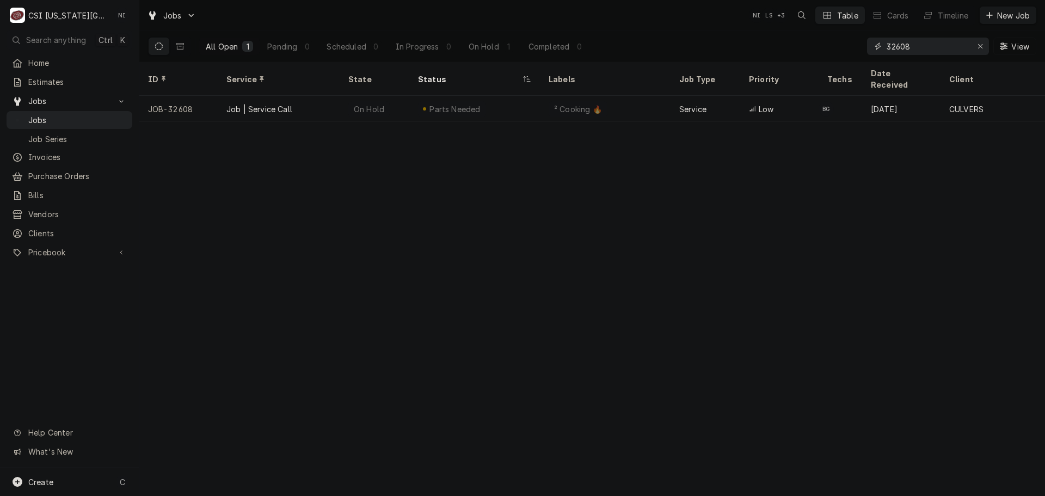
drag, startPoint x: 911, startPoint y: 45, endPoint x: 880, endPoint y: 45, distance: 31.0
click at [880, 45] on div "32608" at bounding box center [928, 46] width 122 height 17
type input "32608"
click at [657, 161] on div "ID Service State Status Labels Job Type Priority Techs Date Received Client Loc…" at bounding box center [592, 279] width 906 height 434
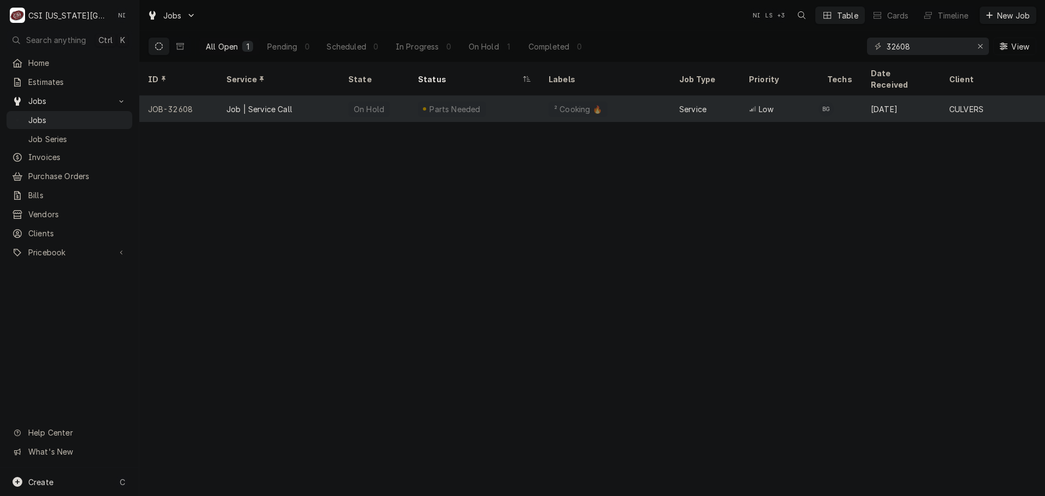
click at [646, 96] on div "² Cooking 🔥" at bounding box center [605, 109] width 131 height 26
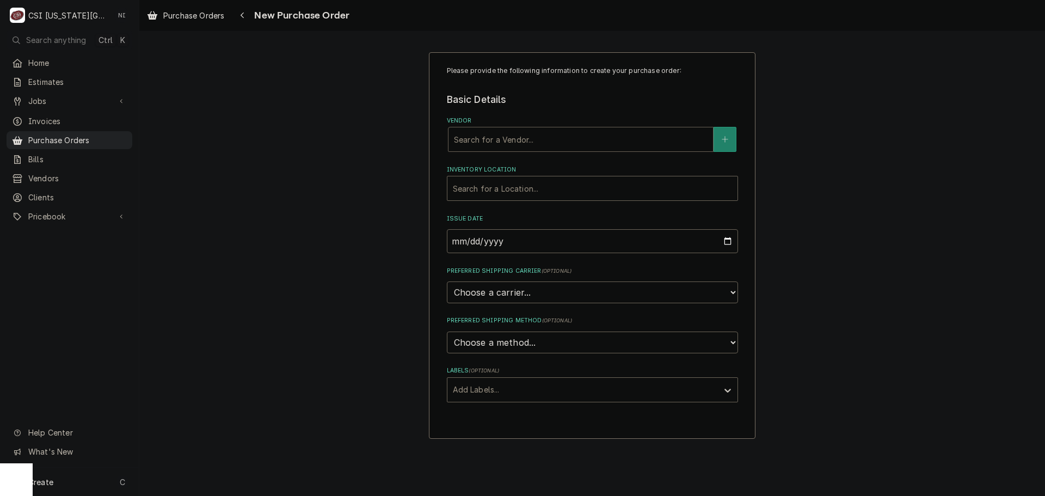
click at [522, 145] on div "Vendor" at bounding box center [581, 140] width 254 height 20
type input "30657"
click at [858, 91] on div "Please provide the following information to create your purchase order: Basic D…" at bounding box center [592, 245] width 906 height 406
click at [582, 132] on div "Vendor" at bounding box center [581, 140] width 254 height 20
type input "home"
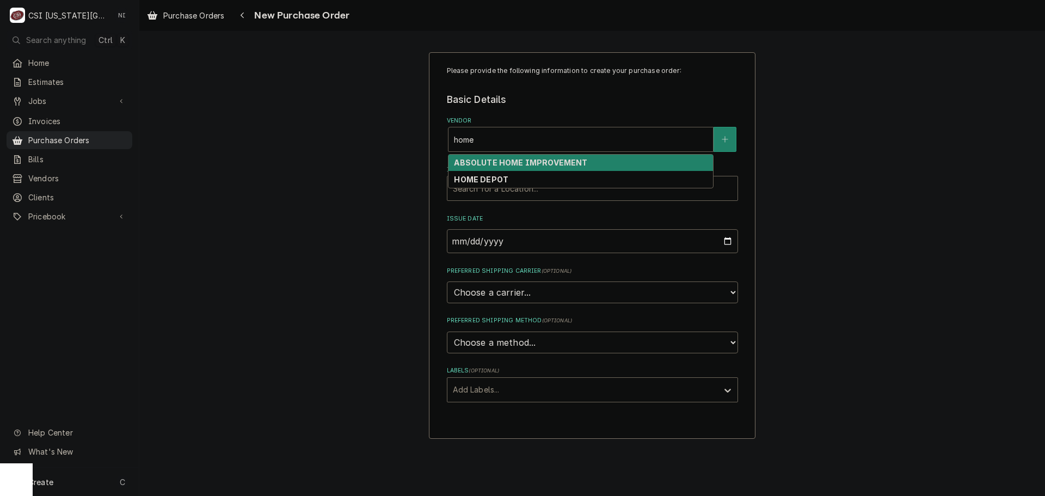
click at [477, 173] on div "HOME DEPOT" at bounding box center [581, 179] width 265 height 17
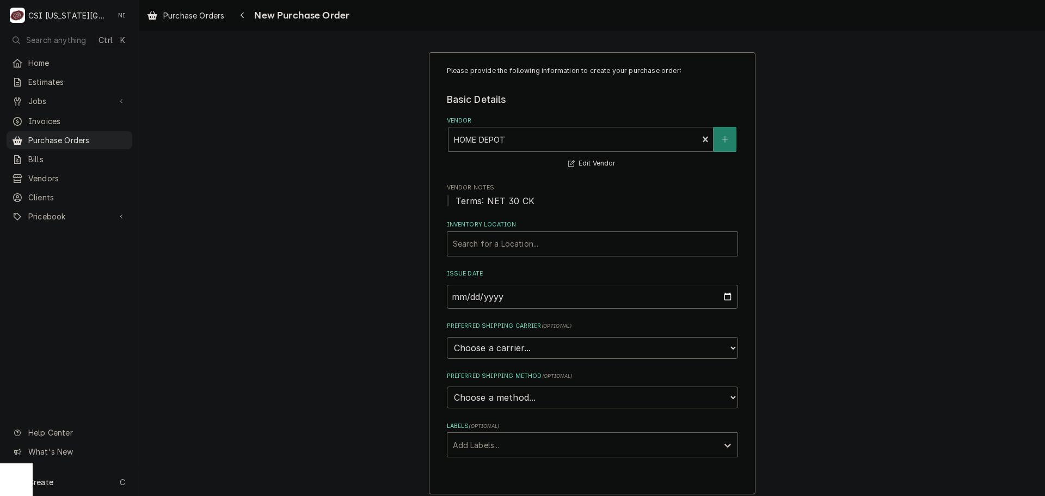
click at [515, 230] on div "Inventory Location Search for a Location..." at bounding box center [592, 237] width 291 height 35
click at [506, 235] on div "Inventory Location" at bounding box center [592, 244] width 279 height 20
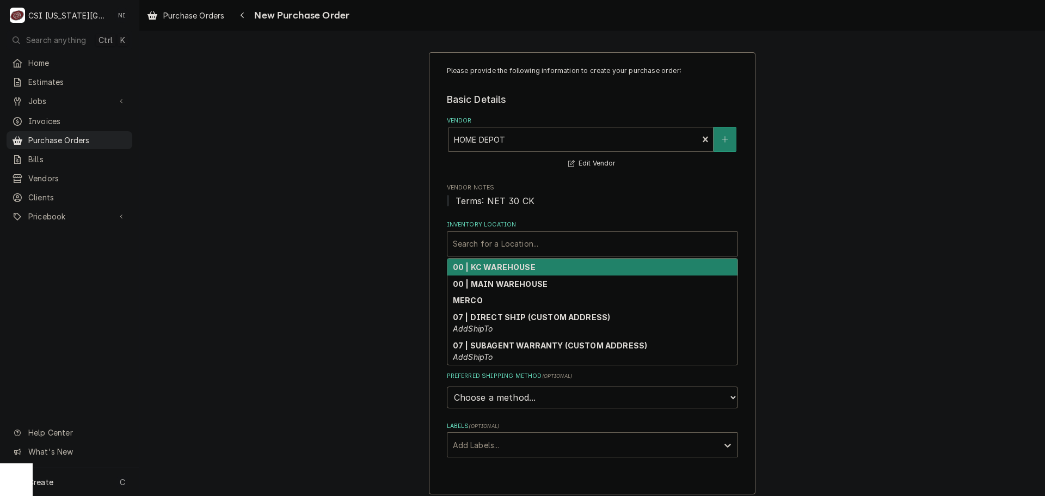
click at [502, 270] on strong "00 | KC WAREHOUSE" at bounding box center [494, 266] width 83 height 9
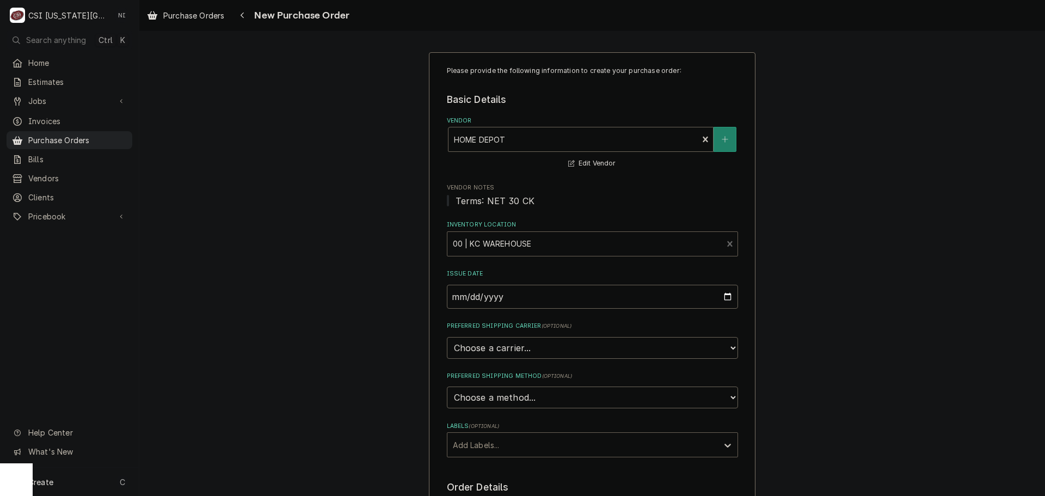
click at [545, 442] on div "Labels" at bounding box center [583, 445] width 260 height 20
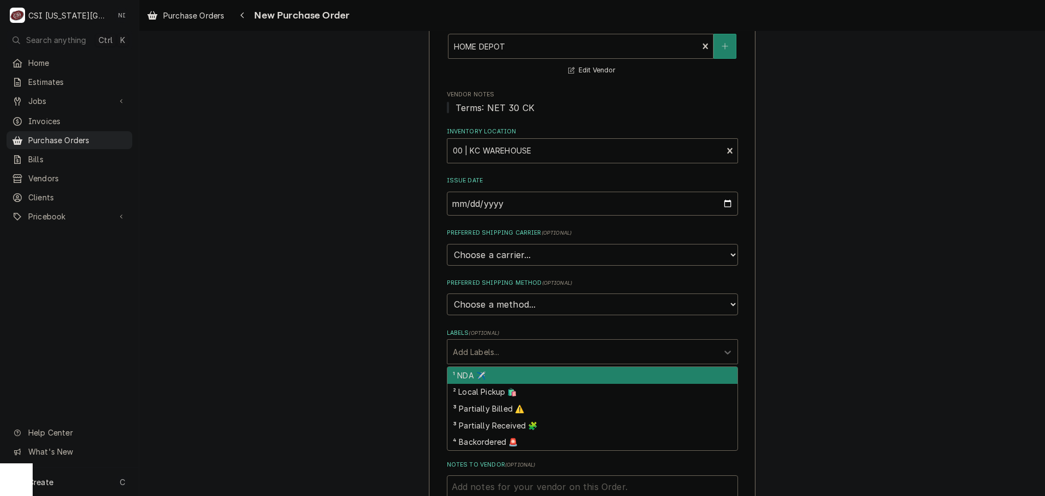
scroll to position [218, 0]
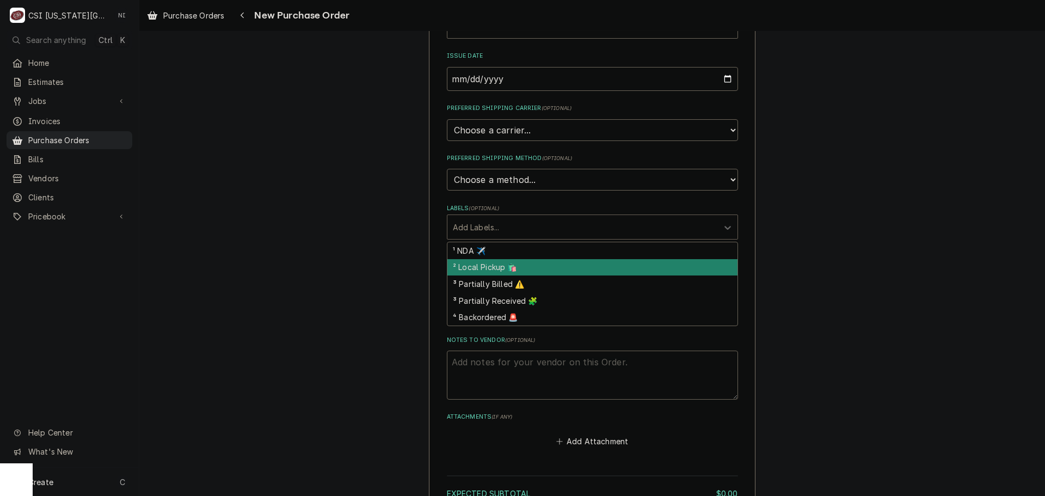
click at [502, 265] on div "² Local Pickup 🛍️" at bounding box center [592, 267] width 290 height 17
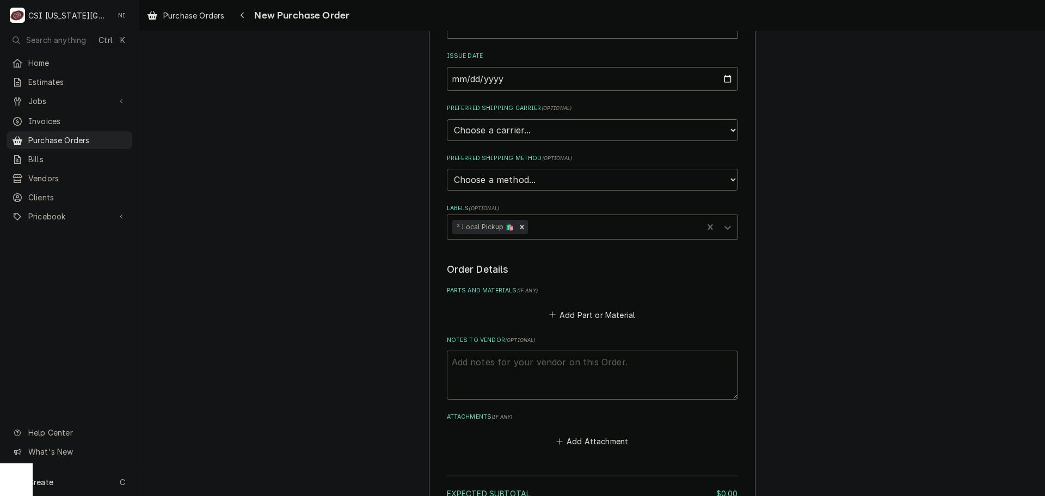
click at [541, 363] on textarea "Notes to Vendor ( optional )" at bounding box center [592, 375] width 291 height 49
type textarea "x"
type textarea "h"
type textarea "x"
type textarea "ha"
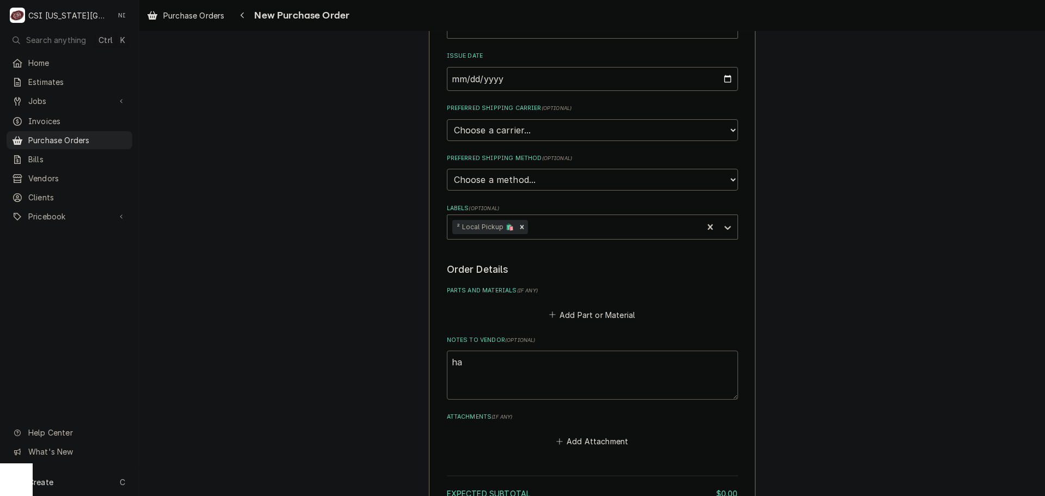
type textarea "x"
type textarea "har"
type textarea "x"
type textarea "harr"
type textarea "x"
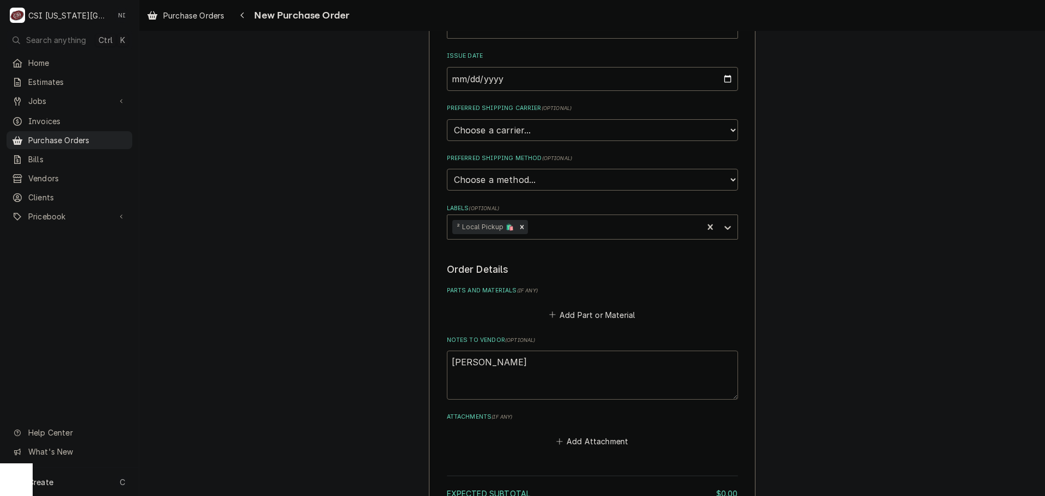
type textarea "harri"
type textarea "x"
type textarea "harris"
click at [584, 314] on button "Add Part or Material" at bounding box center [592, 314] width 90 height 15
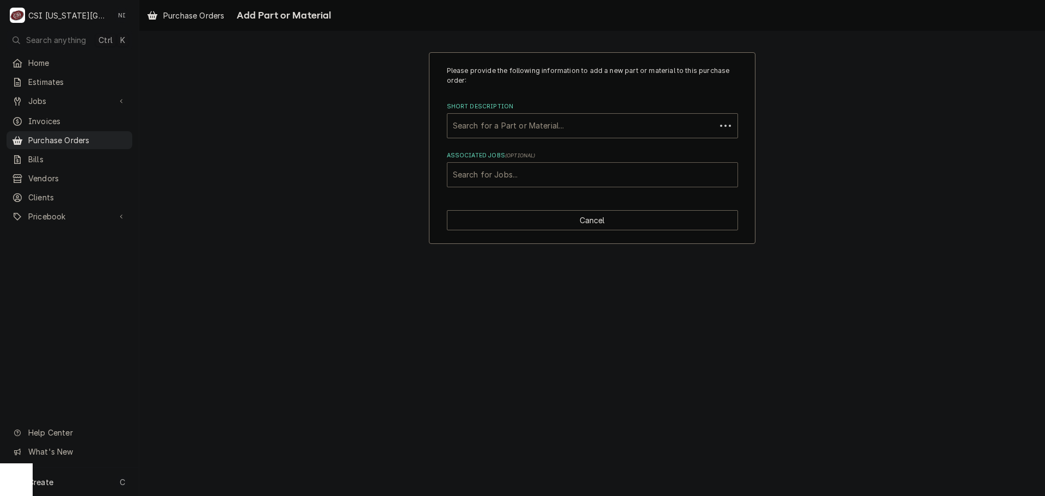
click at [546, 176] on div "Associated Jobs" at bounding box center [592, 175] width 279 height 20
type input "6"
type input "30657"
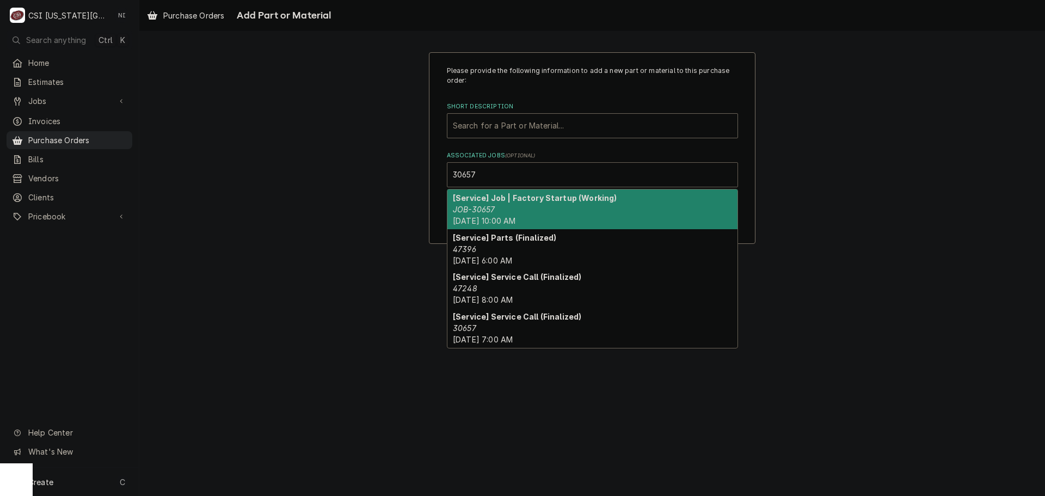
click at [532, 201] on strong "[Service] Job | Factory Startup (Working)" at bounding box center [535, 197] width 164 height 9
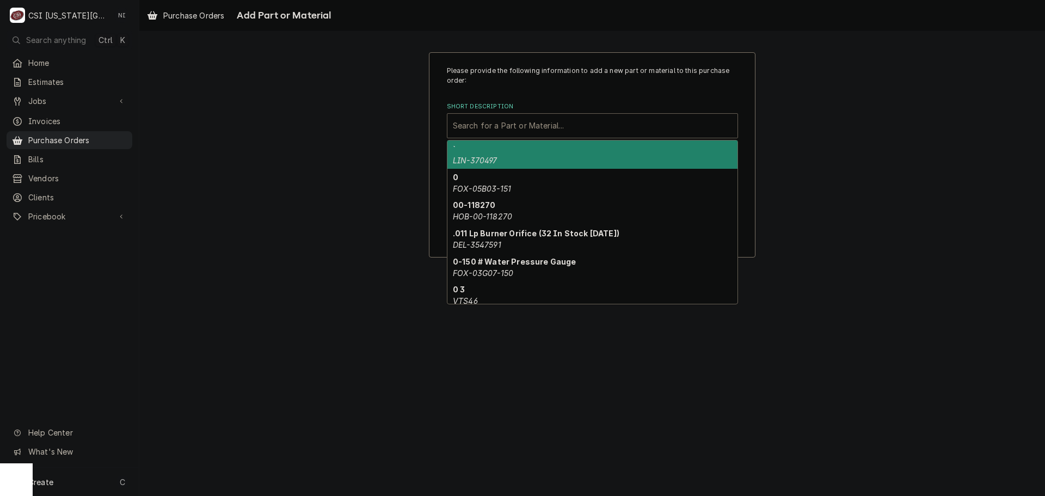
drag, startPoint x: 526, startPoint y: 130, endPoint x: 550, endPoint y: 115, distance: 28.4
click at [526, 130] on div "Short Description" at bounding box center [592, 126] width 279 height 20
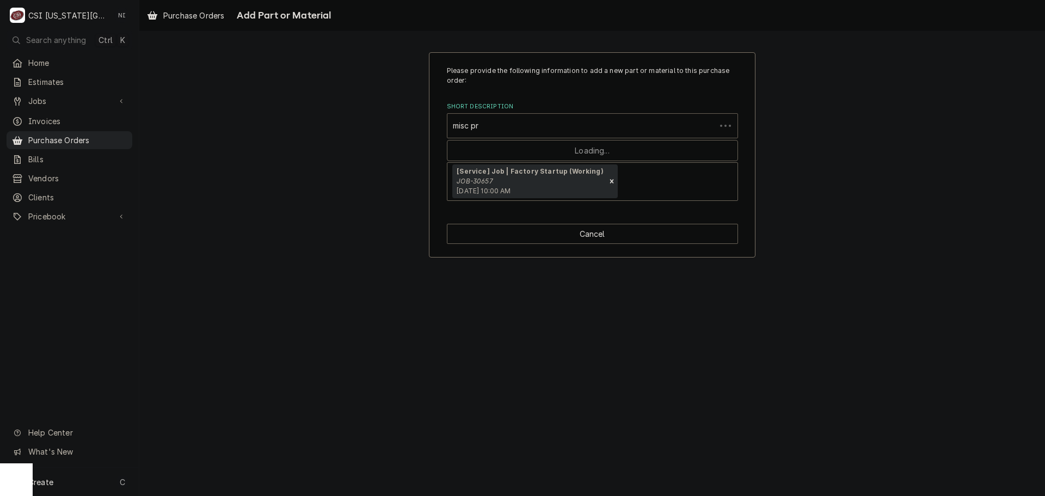
type input "misc pro"
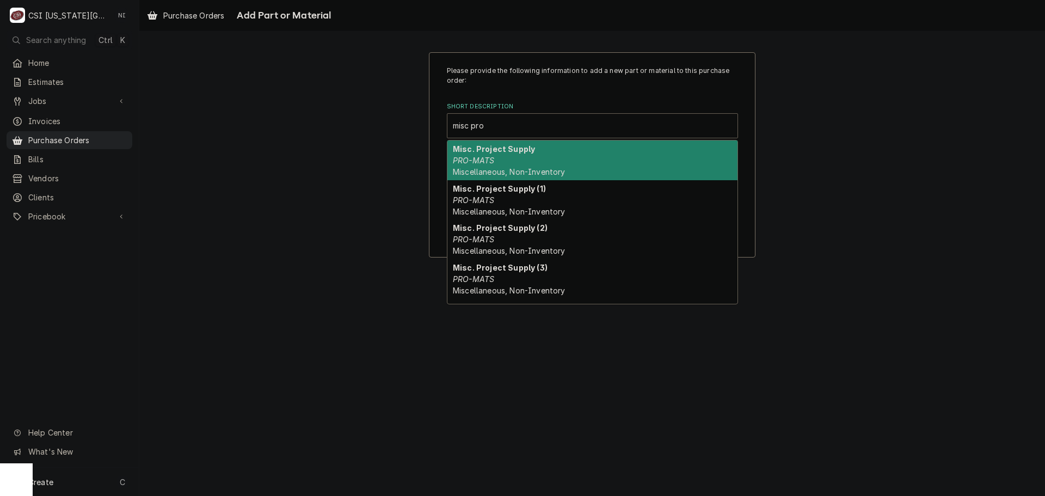
click at [531, 157] on div "Misc. Project Supply PRO-MATS Miscellaneous, Non-Inventory" at bounding box center [592, 160] width 290 height 40
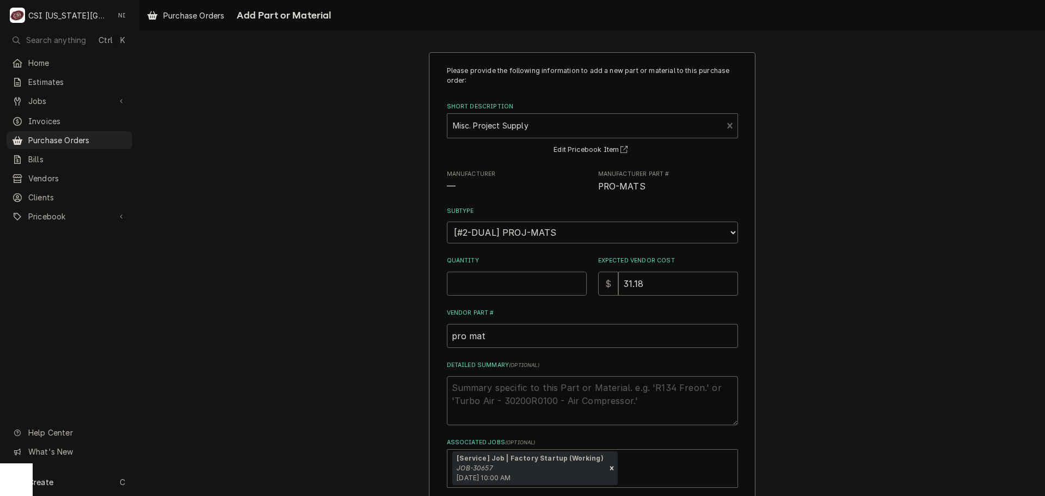
click at [517, 291] on input "Quantity" at bounding box center [517, 284] width 140 height 24
type textarea "x"
type input "1"
type textarea "x"
type input "0"
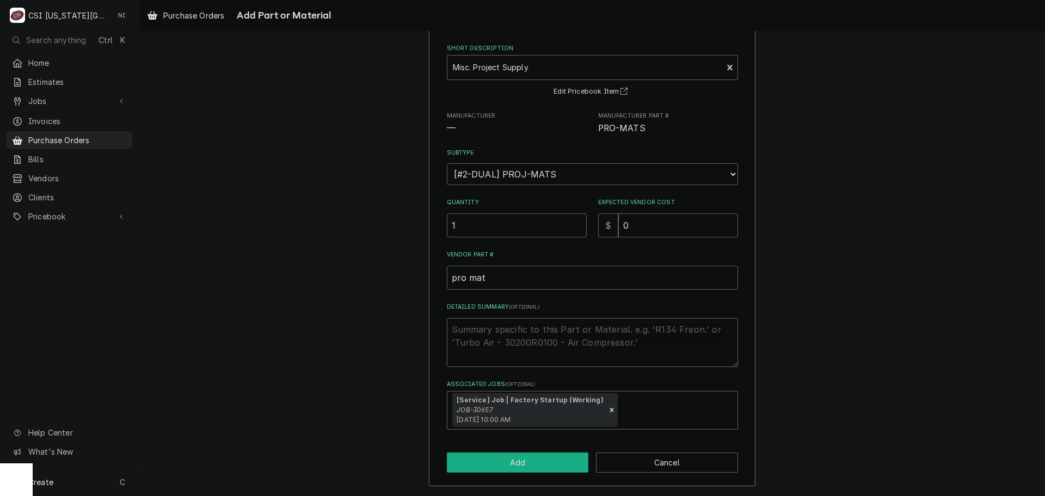
click at [538, 461] on button "Add" at bounding box center [518, 462] width 142 height 20
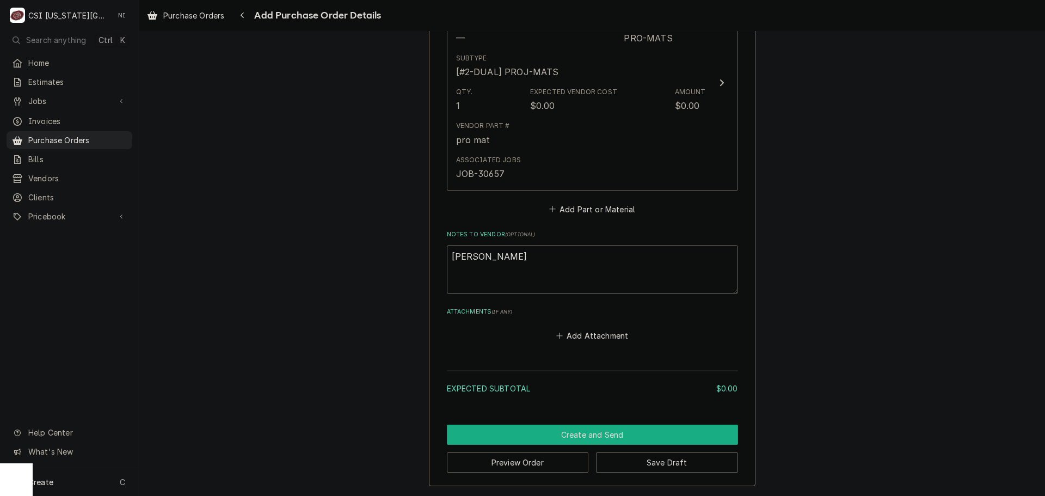
drag, startPoint x: 595, startPoint y: 430, endPoint x: 605, endPoint y: 428, distance: 10.5
click at [596, 430] on button "Create and Send" at bounding box center [592, 435] width 291 height 20
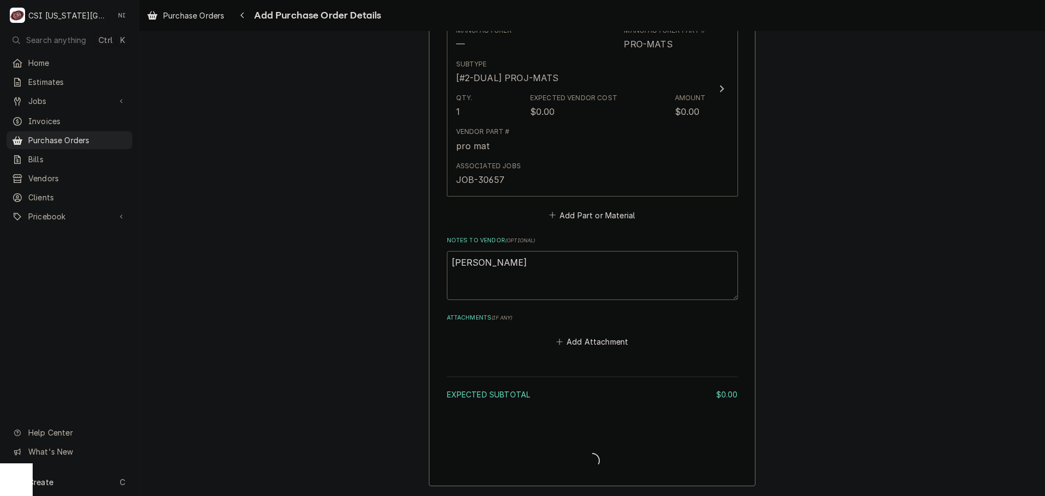
scroll to position [538, 0]
type textarea "x"
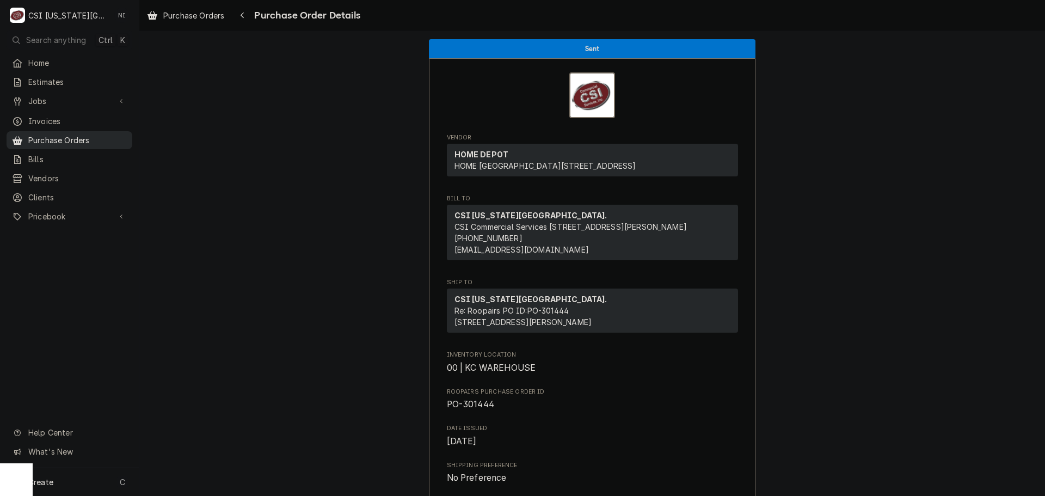
drag, startPoint x: 106, startPoint y: 137, endPoint x: 121, endPoint y: 130, distance: 17.3
click at [106, 137] on span "Purchase Orders" at bounding box center [77, 139] width 99 height 11
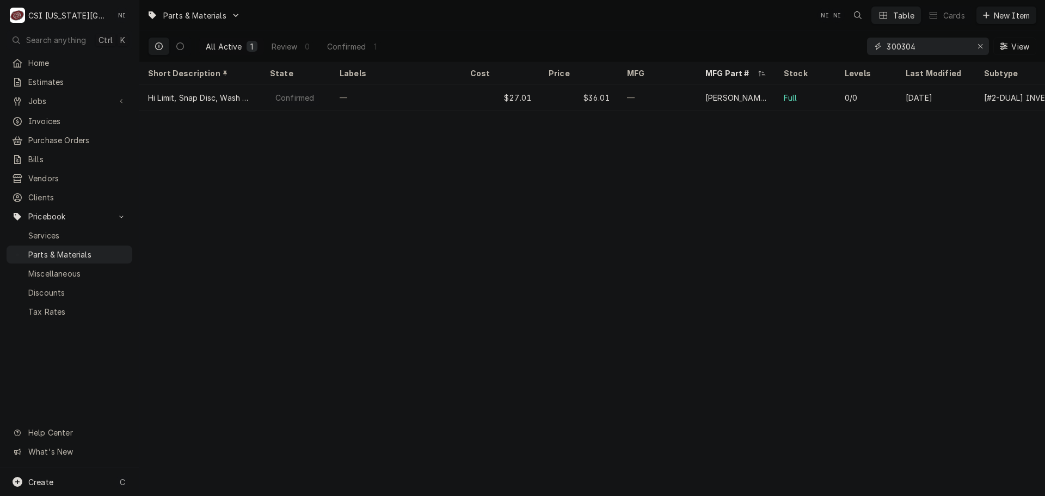
drag, startPoint x: 925, startPoint y: 44, endPoint x: 783, endPoint y: 54, distance: 142.5
click at [795, 52] on div "All Active 1 Review 0 Confirmed 1 300304 View" at bounding box center [592, 46] width 888 height 30
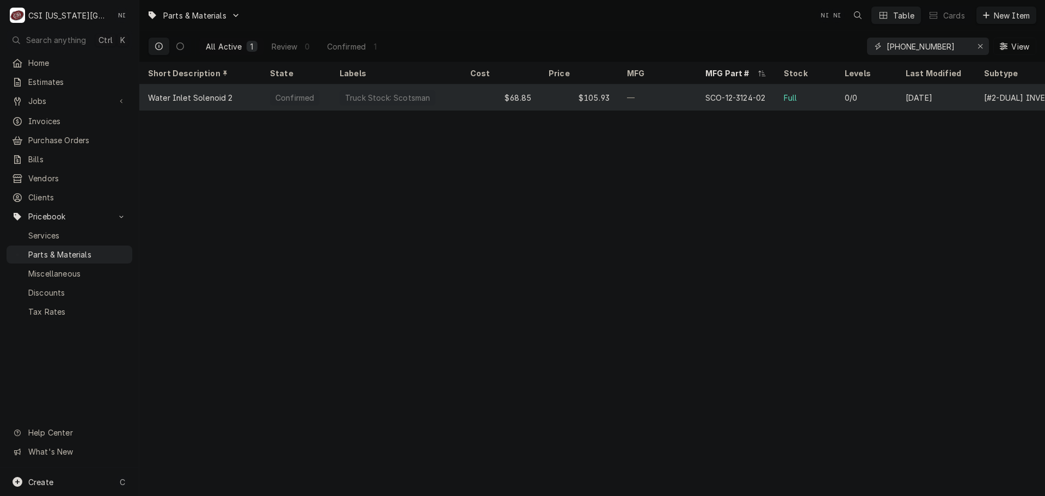
type input "[PHONE_NUMBER]"
click at [685, 94] on div "—" at bounding box center [657, 97] width 78 height 26
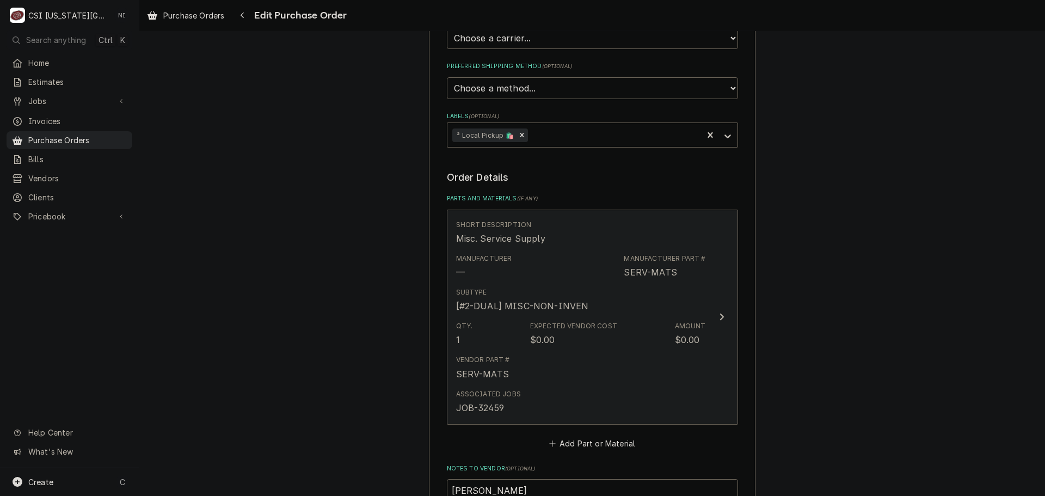
scroll to position [381, 0]
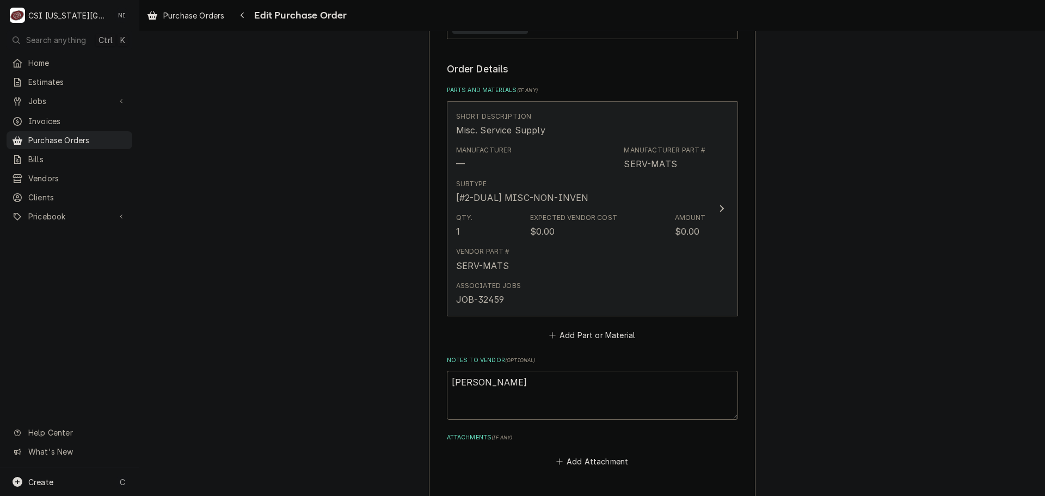
click at [545, 267] on div "Vendor Part # SERV-MATS" at bounding box center [581, 259] width 250 height 34
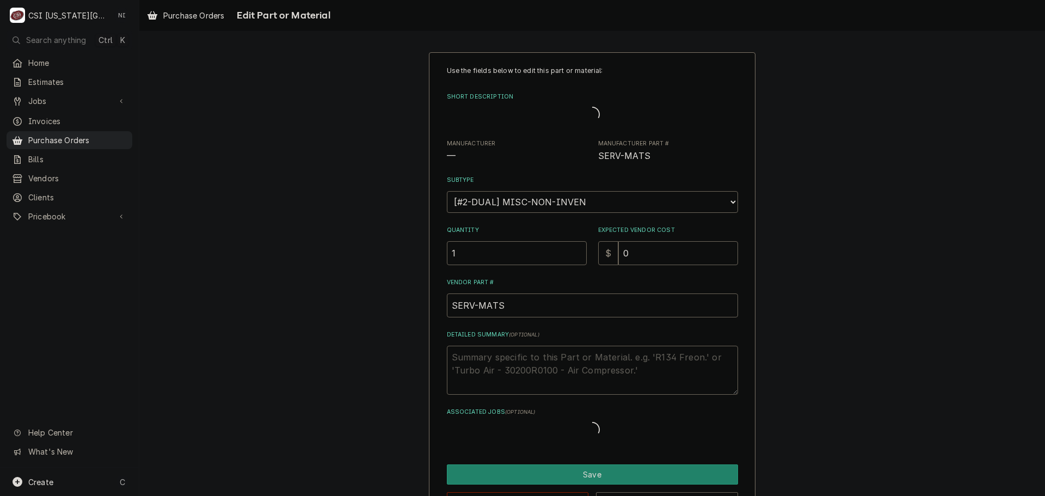
type textarea "x"
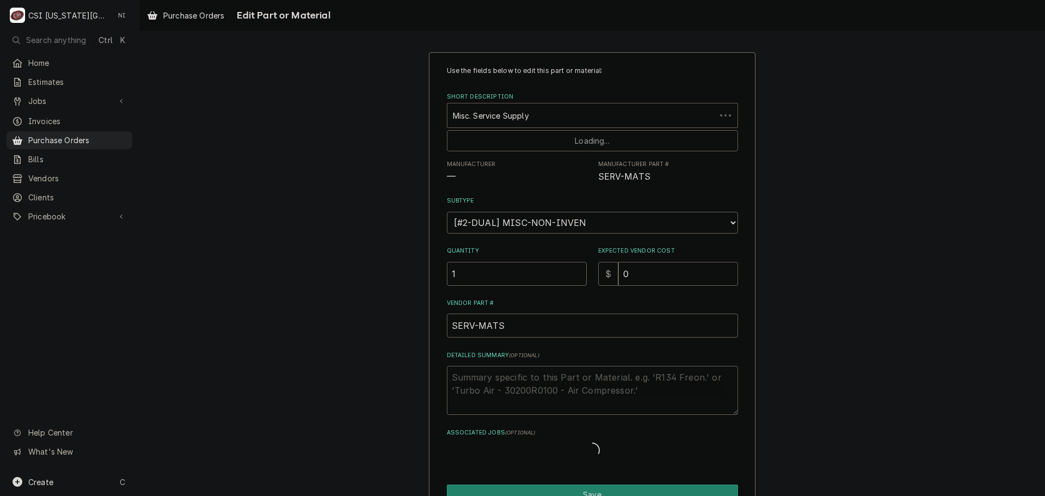
click at [550, 114] on div "Short Description" at bounding box center [581, 116] width 257 height 20
paste input "[PHONE_NUMBER]"
type input "[PHONE_NUMBER]"
type textarea "x"
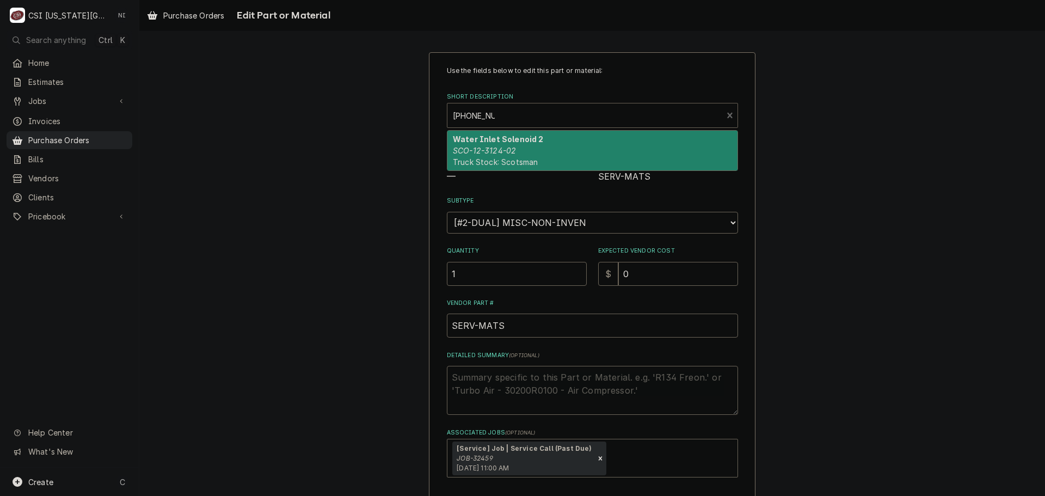
click at [499, 143] on strong "Water Inlet Solenoid 2" at bounding box center [498, 138] width 91 height 9
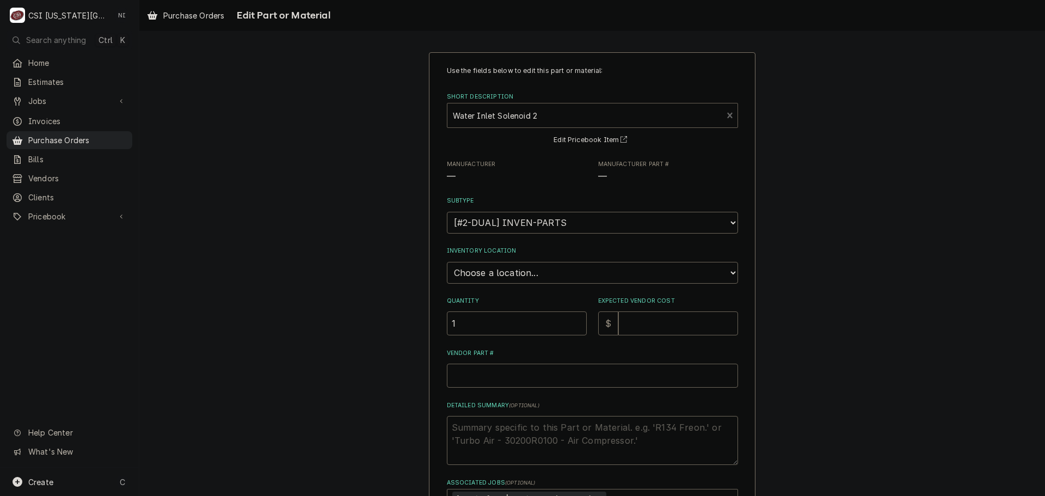
type textarea "x"
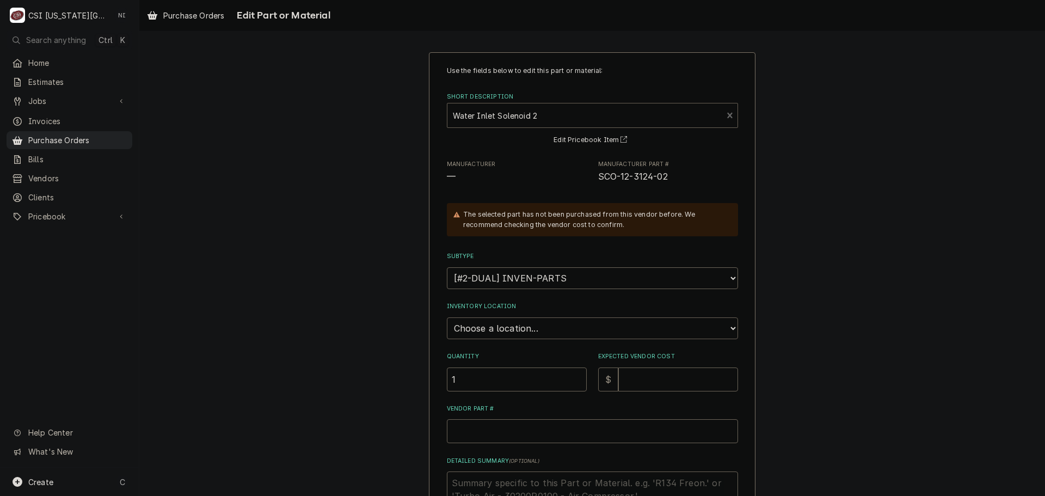
click at [511, 330] on select "Choose a location... 00 | KC WAREHOUSE 00 | MAIN WAREHOUSE 01 | BRIAN BREAZIER …" at bounding box center [592, 328] width 291 height 22
select select "2756"
click at [447, 317] on select "Choose a location... 00 | KC WAREHOUSE 00 | MAIN WAREHOUSE 01 | BRIAN BREAZIER …" at bounding box center [592, 328] width 291 height 22
click at [494, 378] on input "1" at bounding box center [517, 379] width 140 height 24
click at [661, 373] on input "Expected Vendor Cost" at bounding box center [678, 379] width 120 height 24
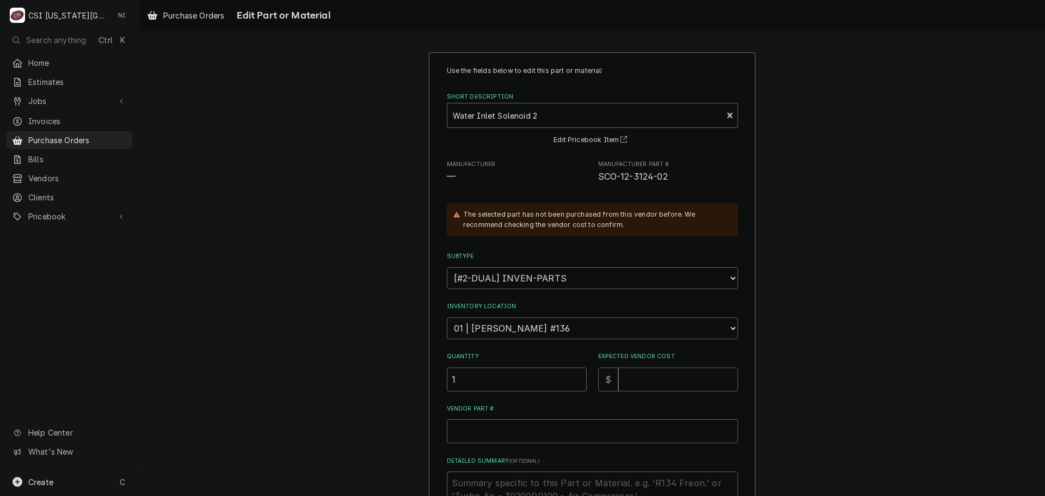
type textarea "x"
type input "7"
type textarea "x"
type input "74"
type textarea "x"
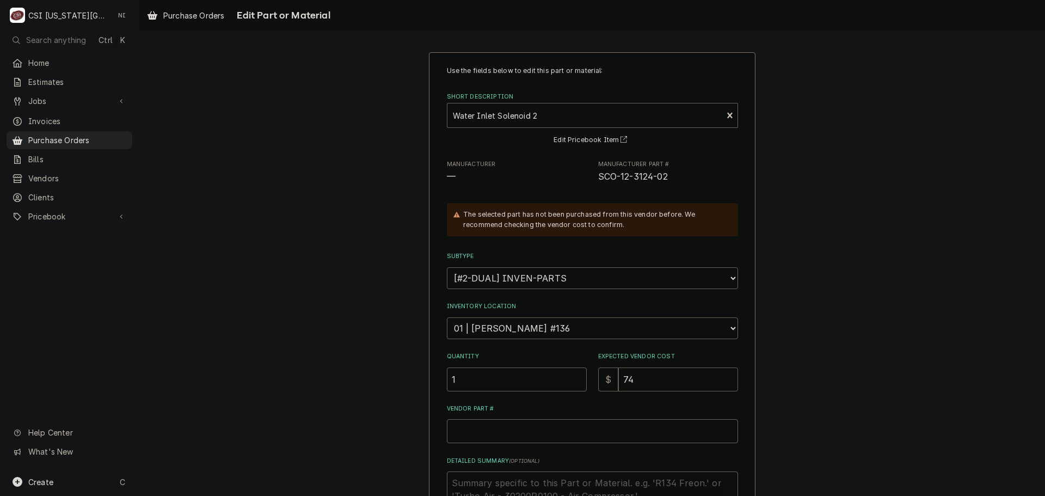
type input "74.1"
type textarea "x"
type input "74.11"
drag, startPoint x: 665, startPoint y: 176, endPoint x: 596, endPoint y: 176, distance: 69.1
click at [598, 176] on span "SCO-12-3124-02" at bounding box center [668, 176] width 140 height 13
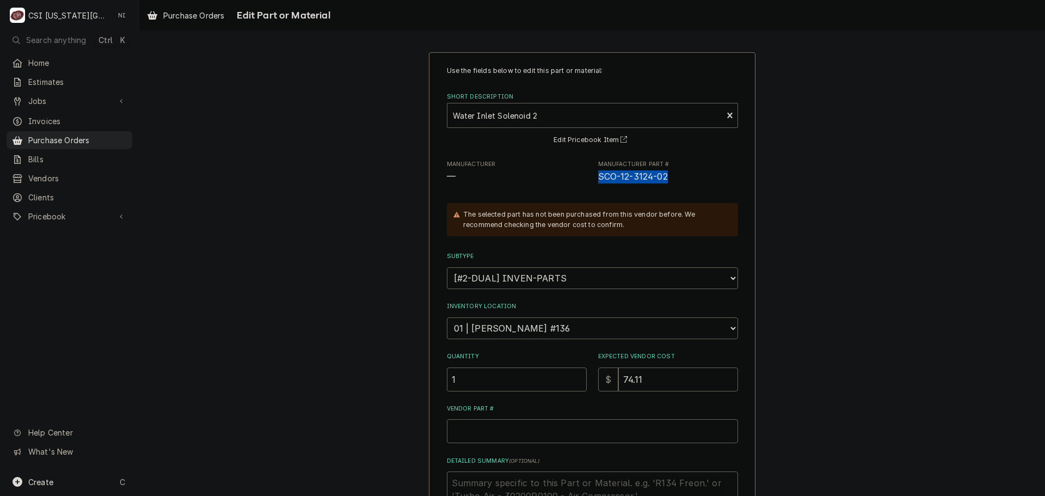
copy span "SCO-12-3124-02"
drag, startPoint x: 582, startPoint y: 437, endPoint x: 585, endPoint y: 431, distance: 6.3
click at [582, 435] on input "Vendor Part #" at bounding box center [592, 431] width 291 height 24
paste input "SCO-12-3124-02"
type textarea "x"
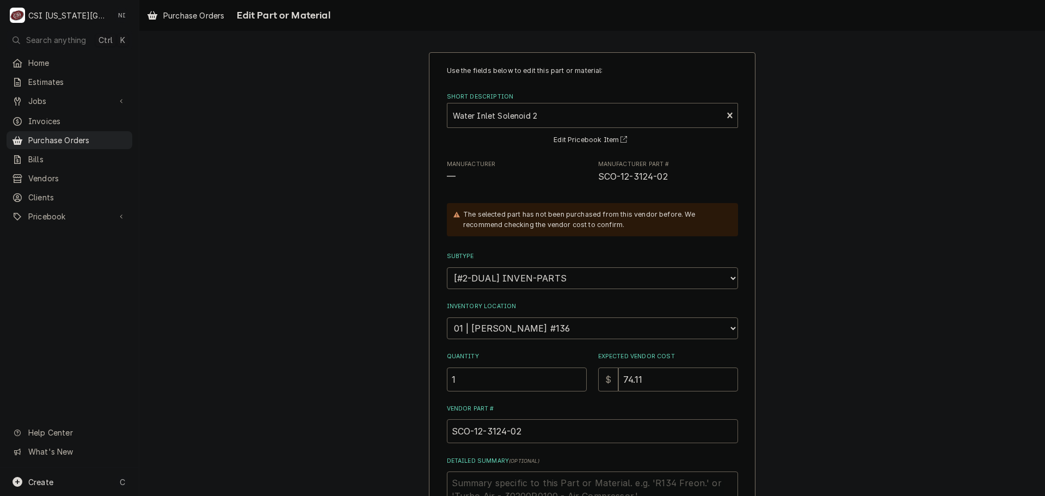
scroll to position [181, 0]
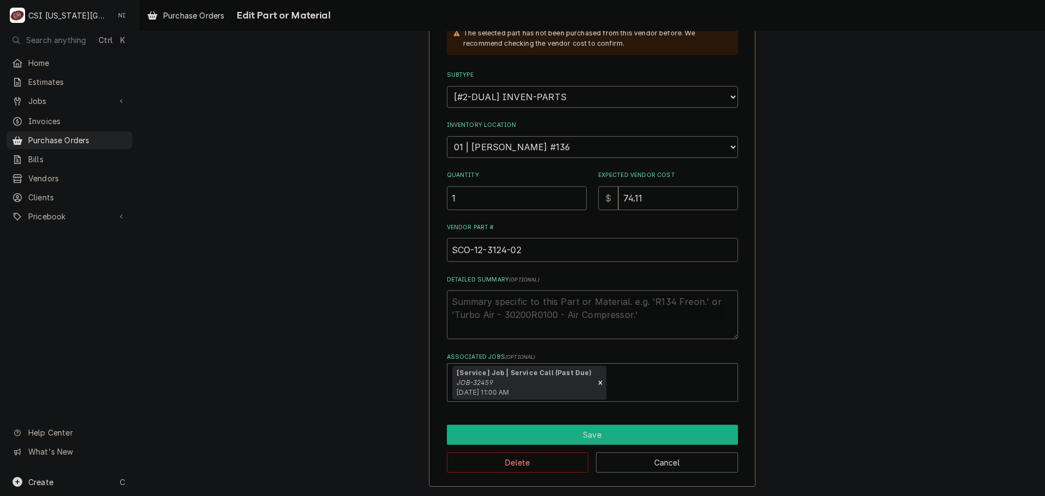
type input "SCO-12-3124-02"
click at [570, 435] on button "Save" at bounding box center [592, 435] width 291 height 20
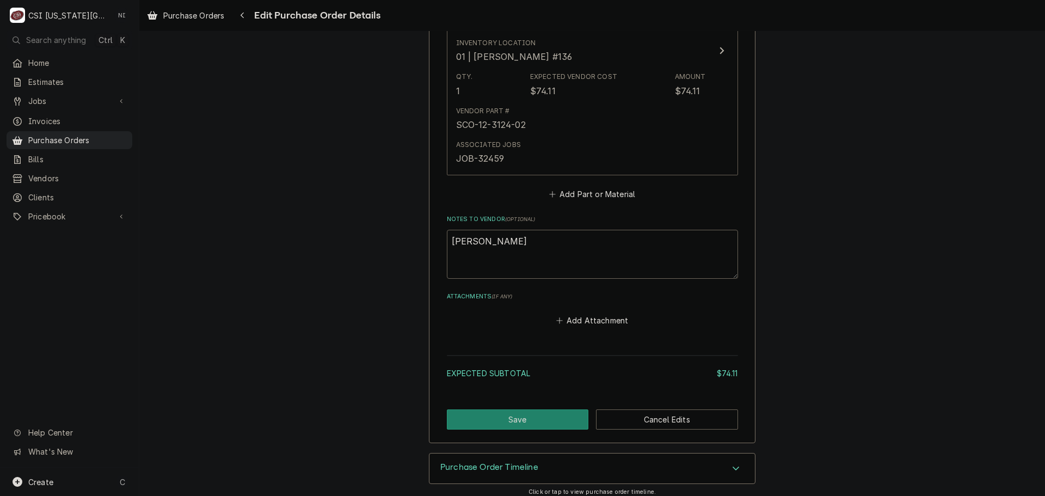
scroll to position [564, 0]
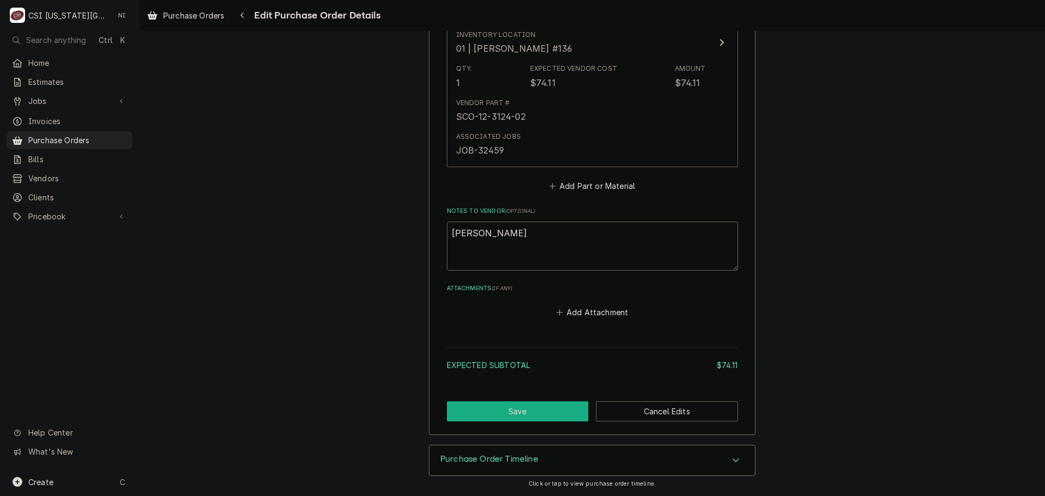
click at [534, 413] on button "Save" at bounding box center [518, 411] width 142 height 20
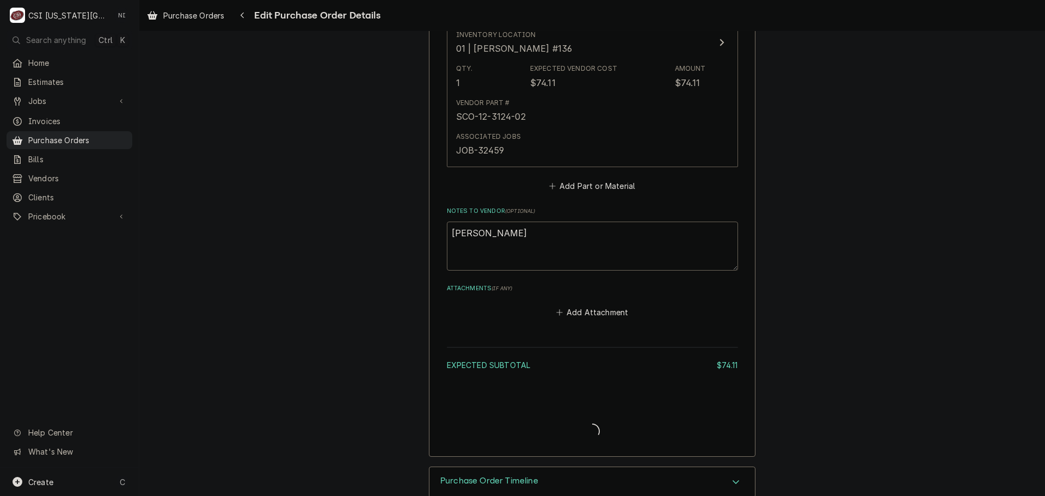
type textarea "x"
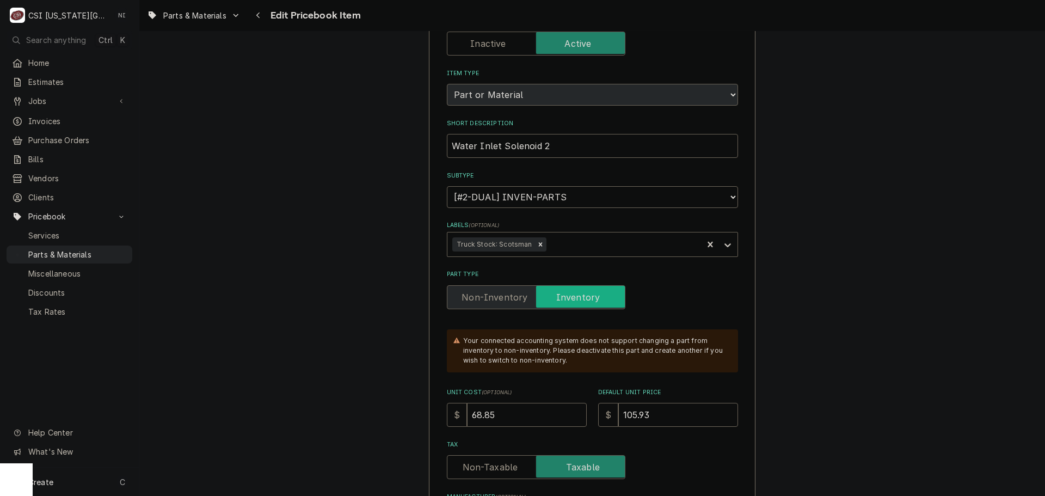
scroll to position [381, 0]
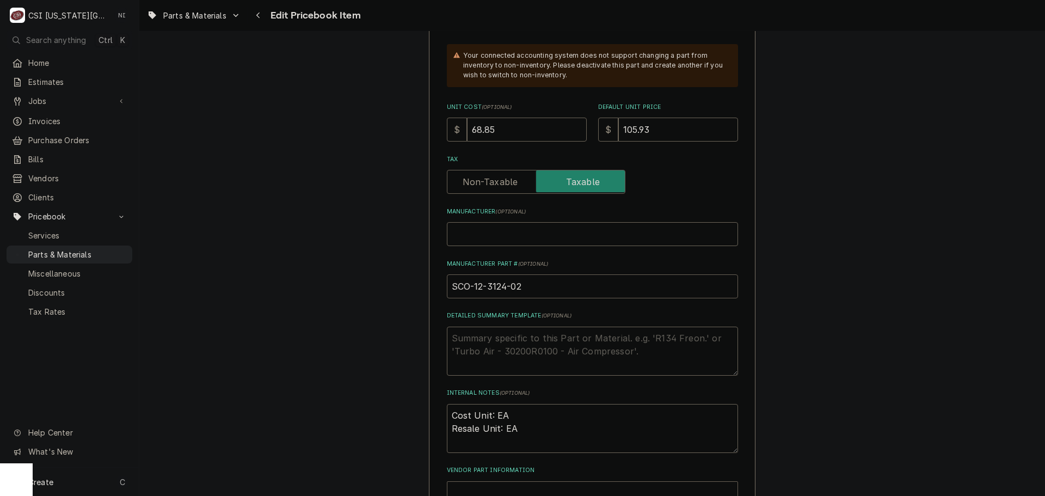
drag, startPoint x: 524, startPoint y: 287, endPoint x: 472, endPoint y: 296, distance: 52.9
click at [472, 296] on input "SCO-12-3124-02" at bounding box center [592, 286] width 291 height 24
type textarea "x"
type input "7"
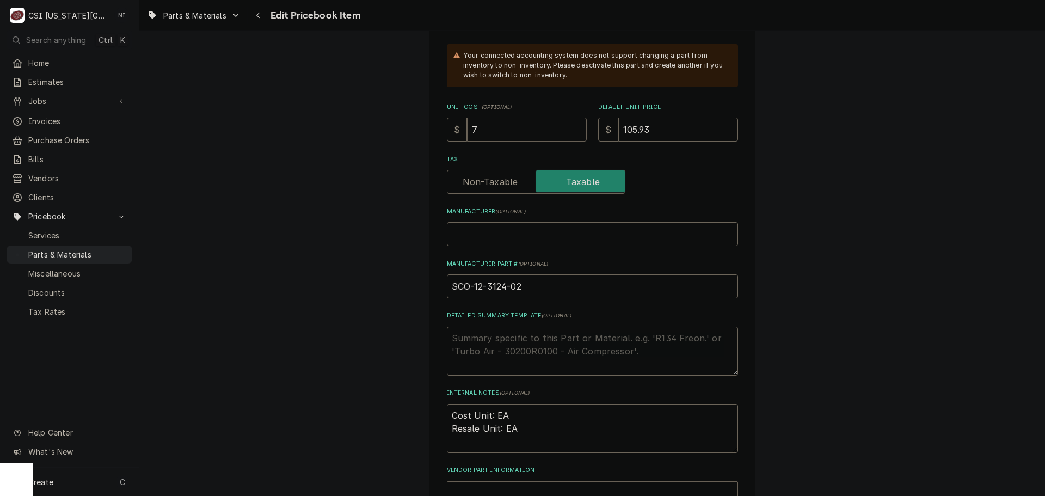
type textarea "x"
type input "74"
type textarea "x"
type input "74.1"
type textarea "x"
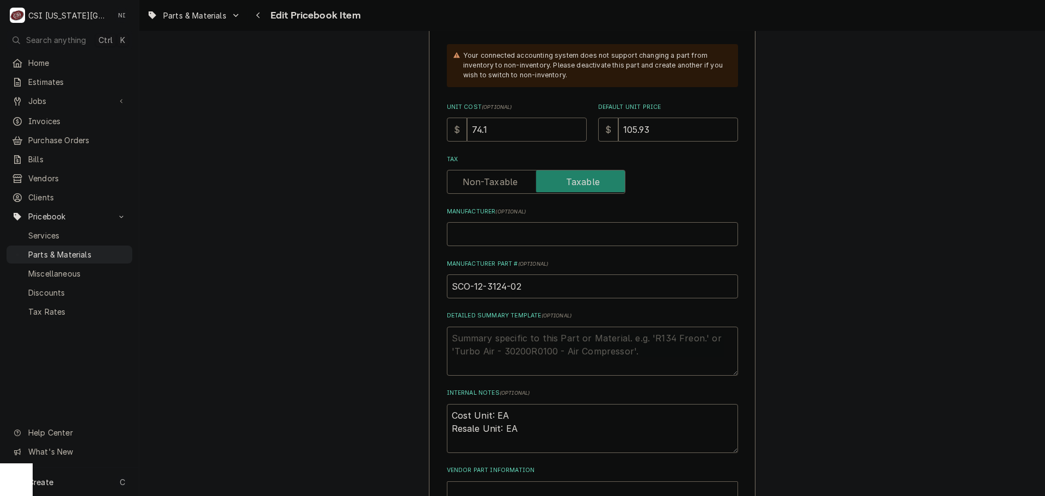
type input "74.12"
type textarea "x"
type input "74.1"
type textarea "x"
type input "74.11"
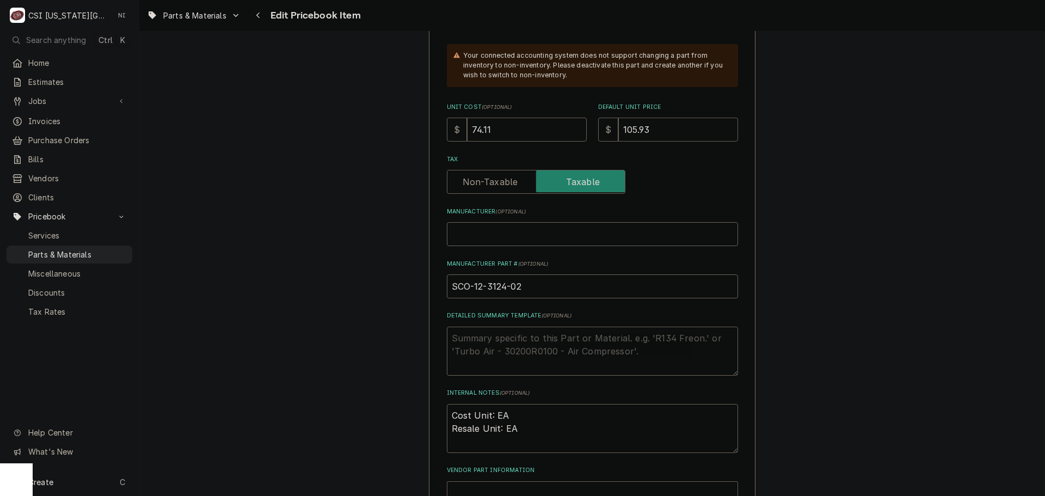
drag, startPoint x: 645, startPoint y: 131, endPoint x: 588, endPoint y: 132, distance: 56.1
click at [588, 132] on div "Unit Cost ( optional ) $ 74.11 Default Unit Price $ 105.93" at bounding box center [592, 122] width 291 height 39
type textarea "x"
type input "1"
type textarea "x"
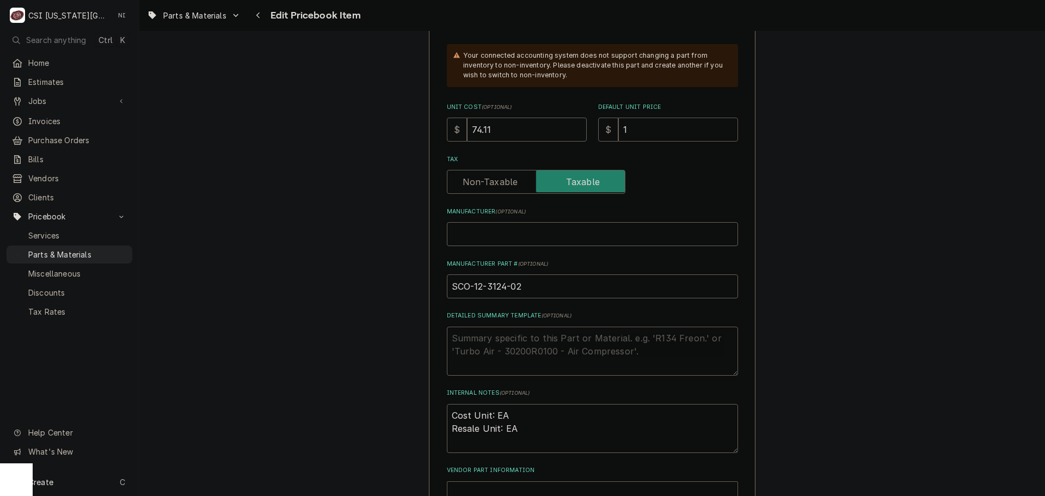
type input "11"
type textarea "x"
type input "114"
type textarea "x"
type input "114.0"
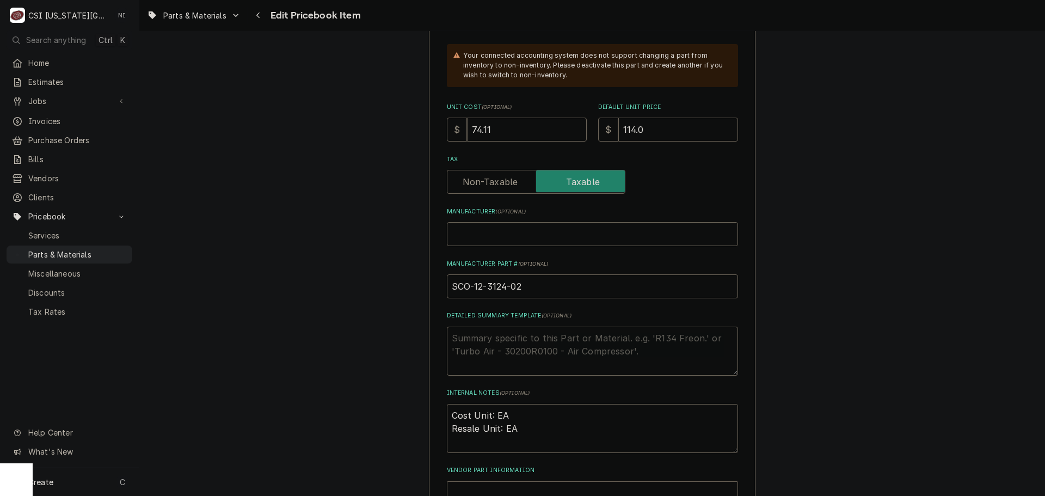
type textarea "x"
type input "114.02"
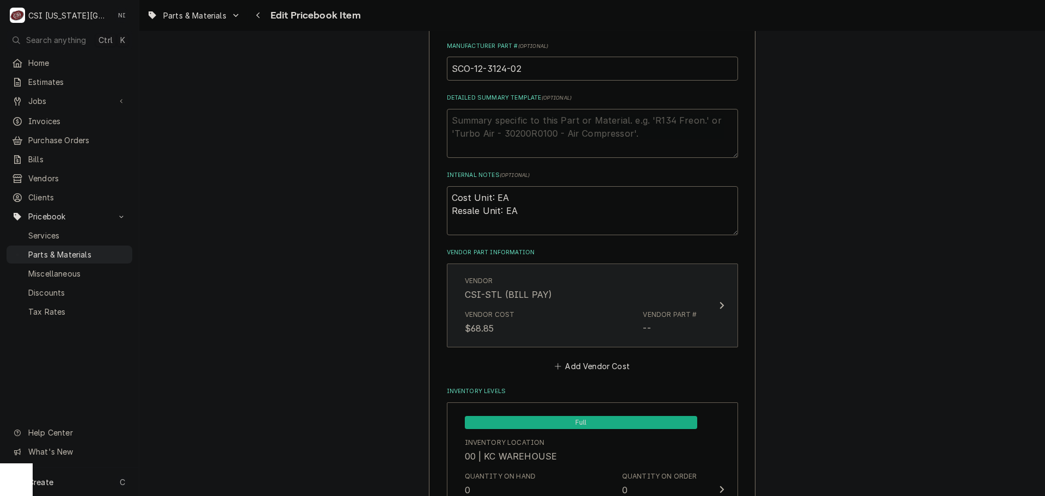
click at [628, 299] on div "Vendor CSI-STL (BILL PAY)" at bounding box center [581, 289] width 232 height 34
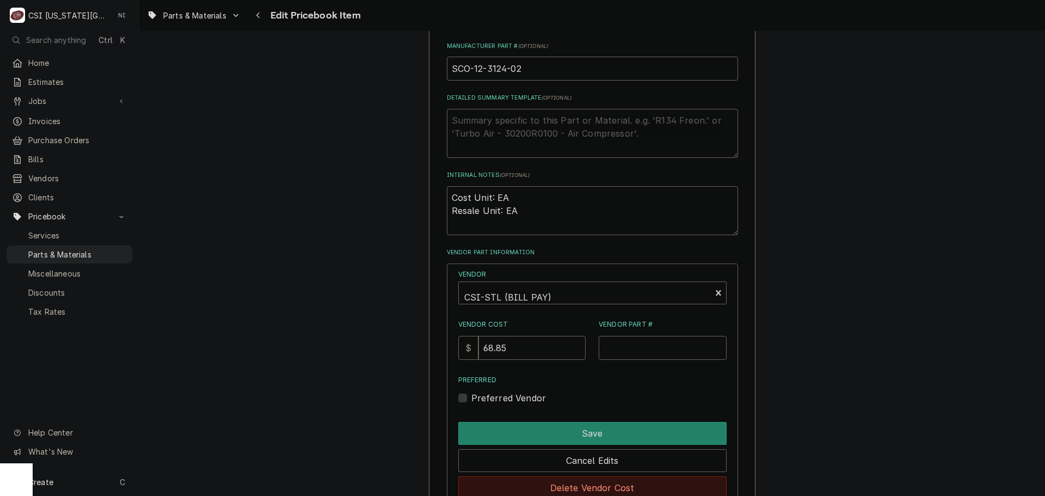
click at [579, 483] on button "Delete Vendor Cost" at bounding box center [592, 487] width 268 height 23
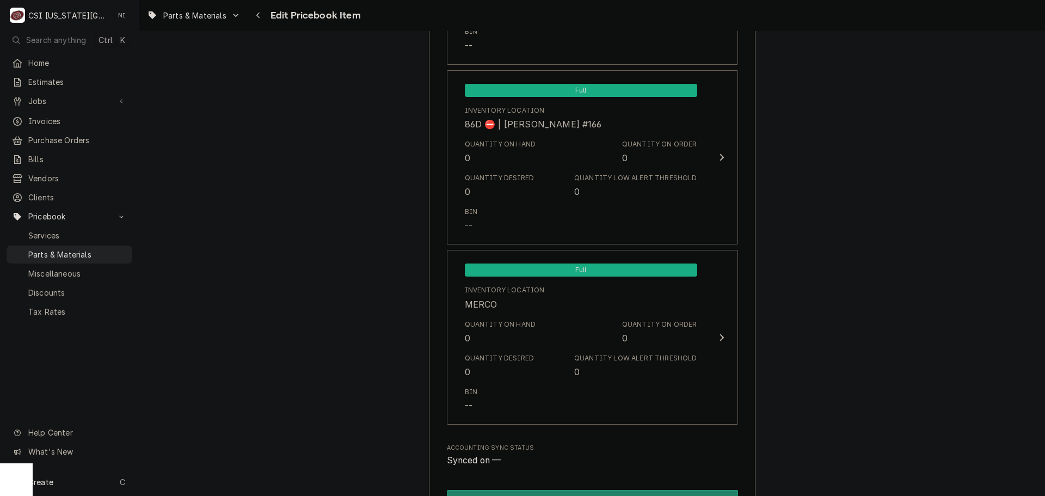
scroll to position [10732, 0]
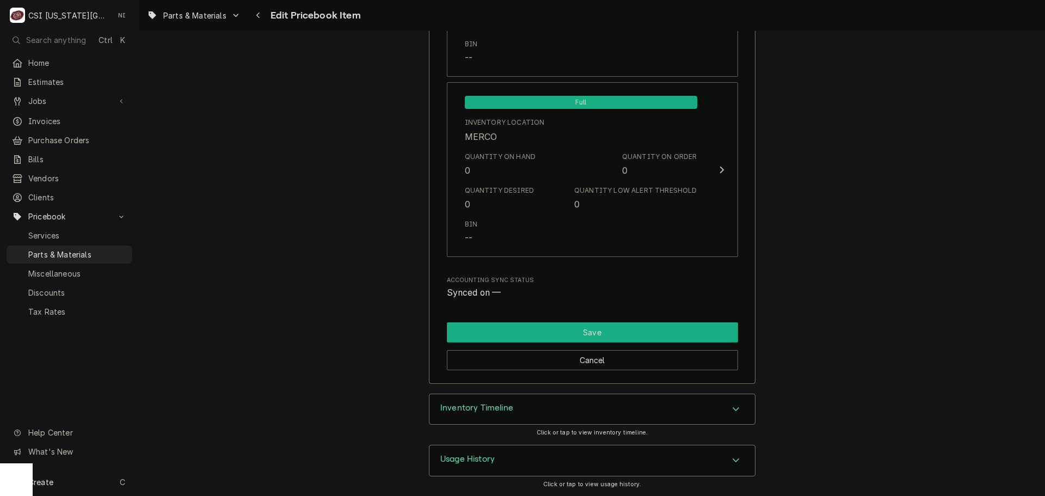
click at [650, 336] on button "Save" at bounding box center [592, 332] width 291 height 20
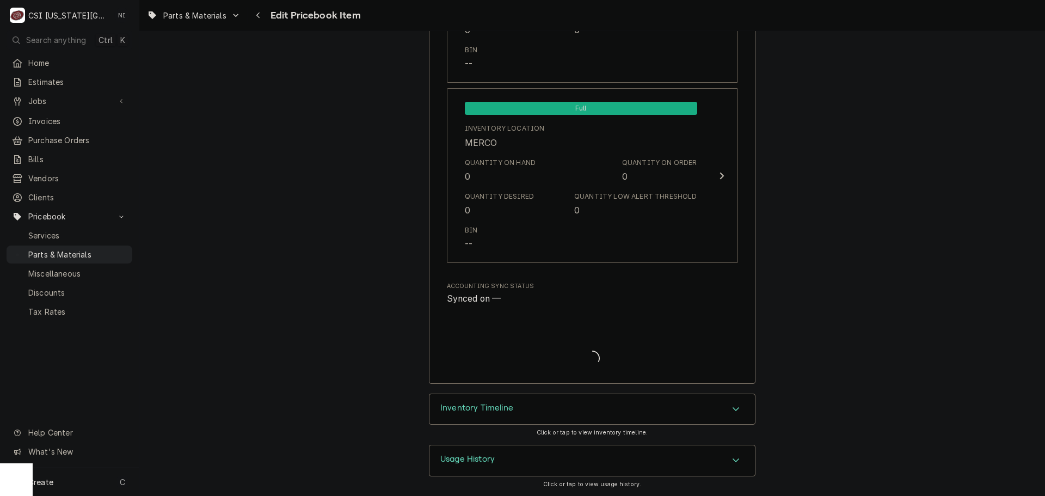
scroll to position [10726, 0]
type textarea "x"
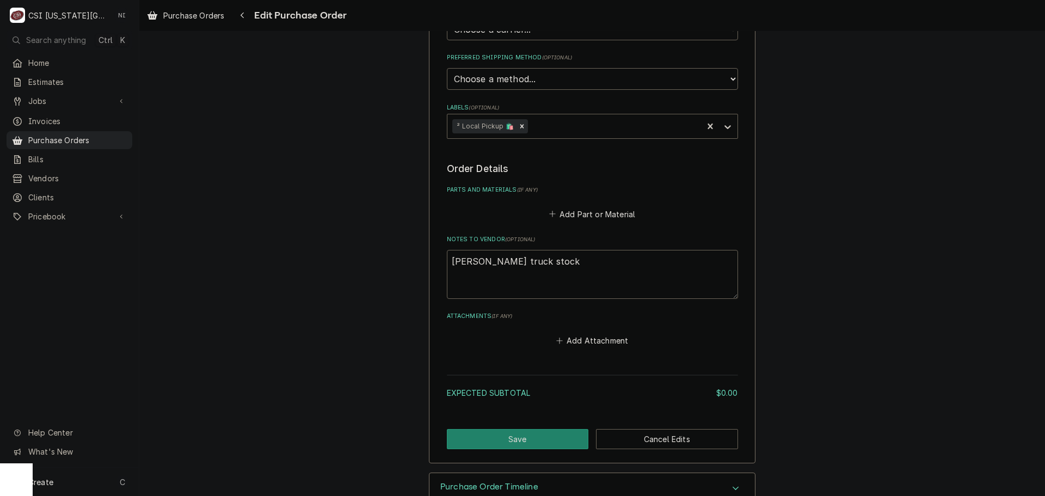
scroll to position [347, 0]
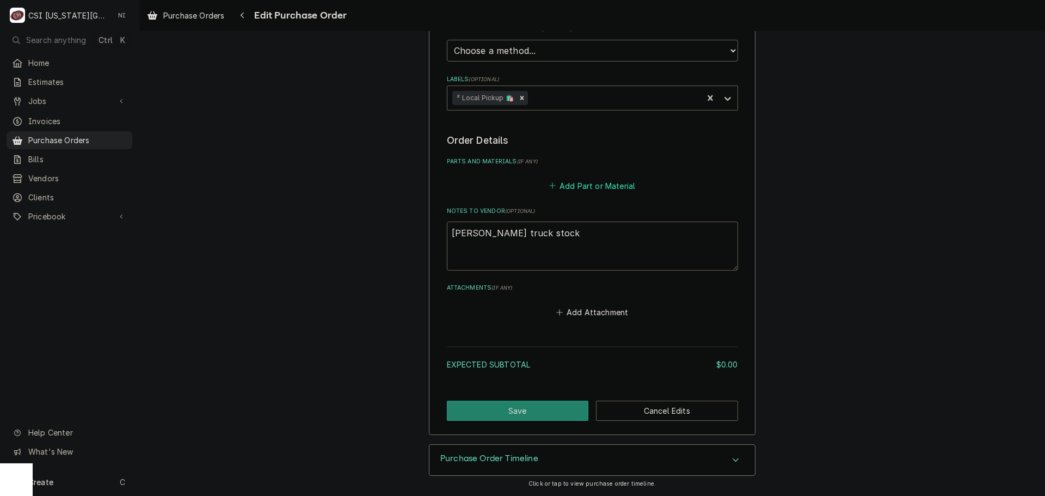
click at [592, 181] on button "Add Part or Material" at bounding box center [592, 185] width 90 height 15
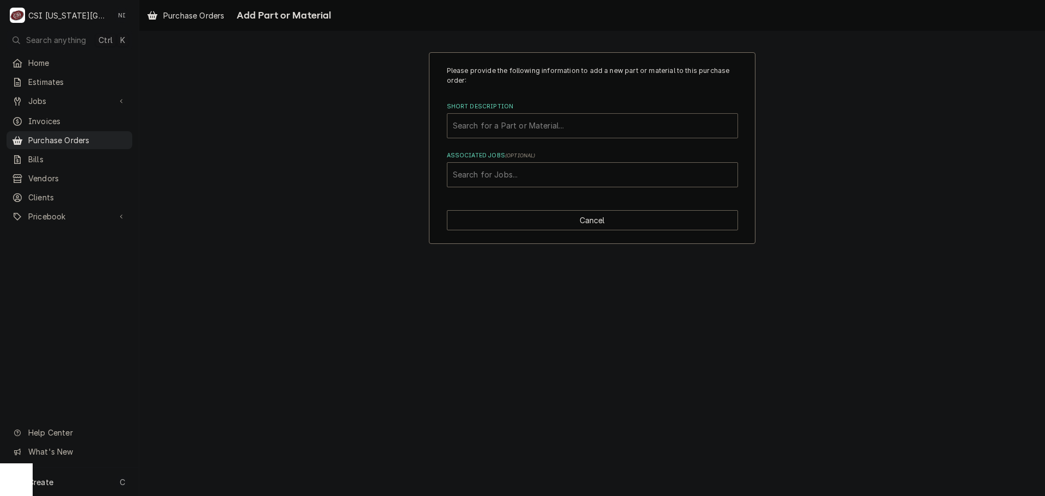
click at [472, 114] on div "Search for a Part or Material..." at bounding box center [592, 126] width 290 height 24
type input "2"
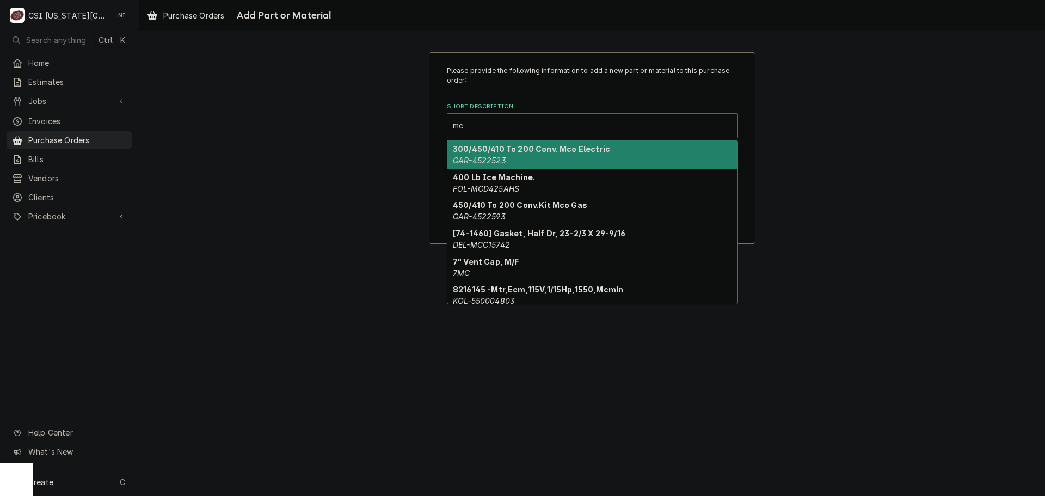
type input "mc"
click at [912, 118] on div "Please provide the following information to add a new part or material to this …" at bounding box center [592, 147] width 906 height 211
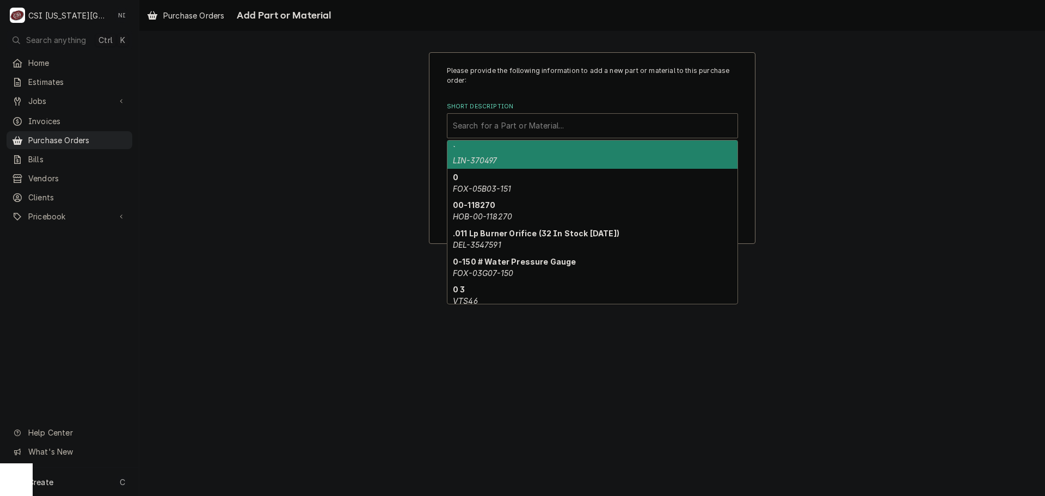
click at [546, 126] on div "Short Description" at bounding box center [592, 126] width 279 height 20
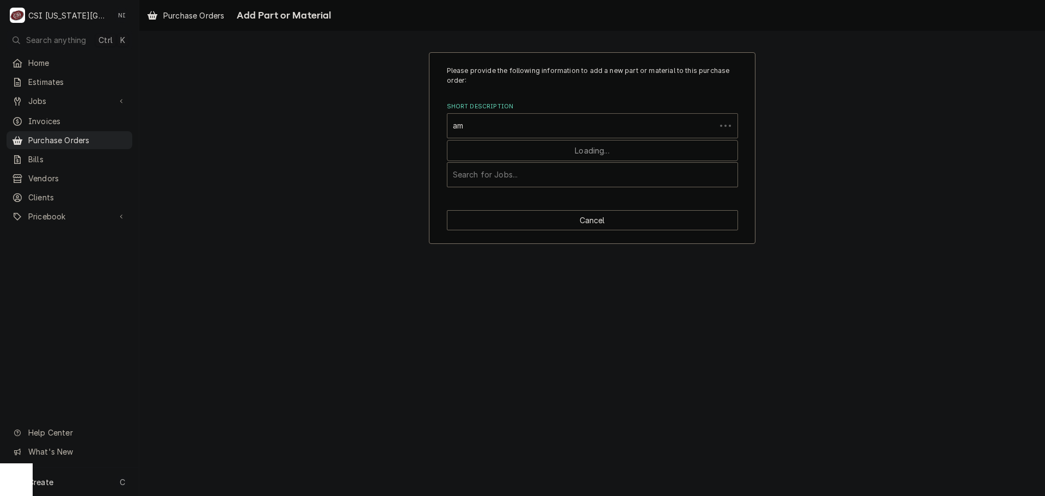
type input "a"
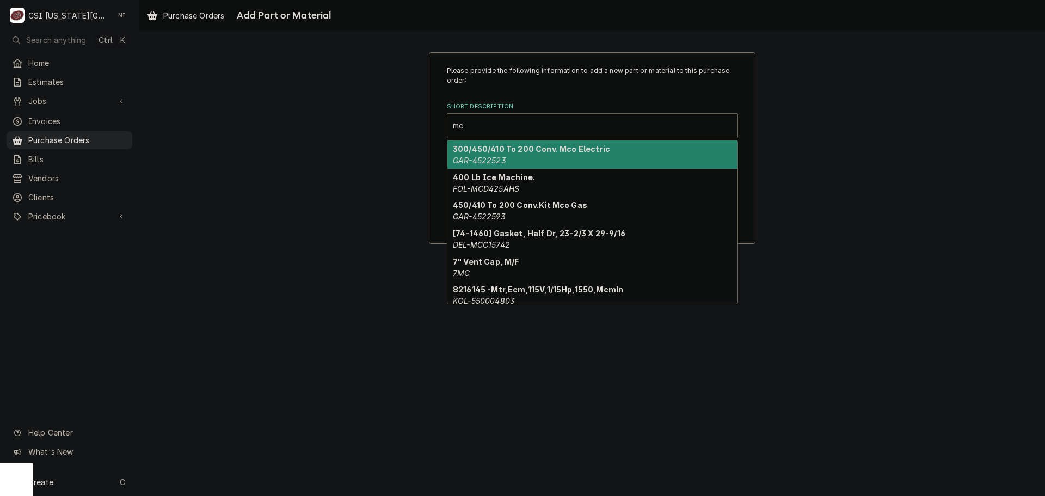
type input "m"
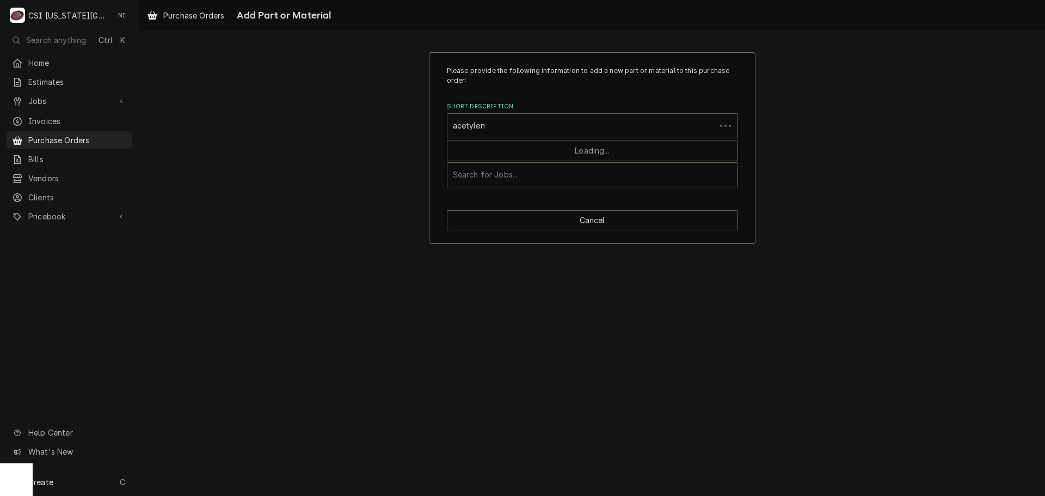
type input "acetylene"
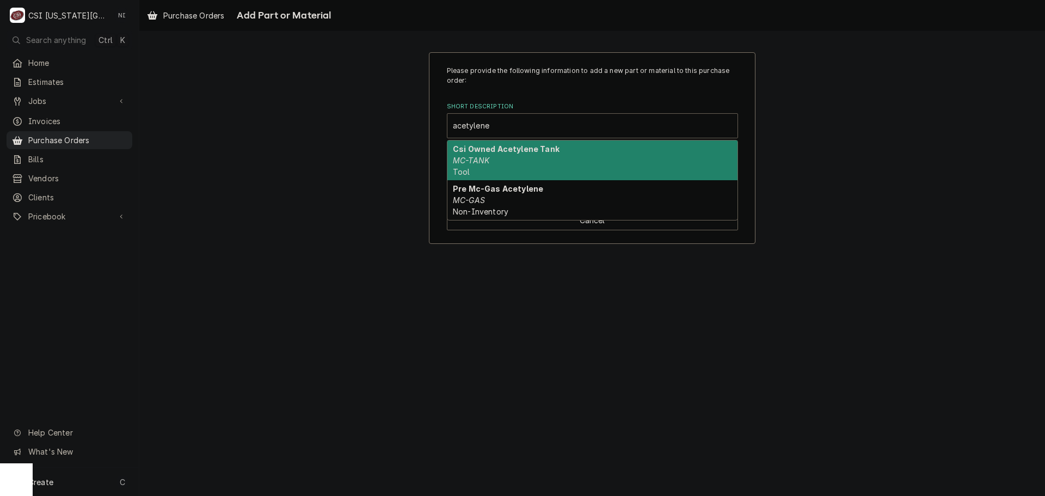
click at [562, 152] on div "Csi Owned Acetylene Tank MC-TANK Tool" at bounding box center [592, 160] width 290 height 40
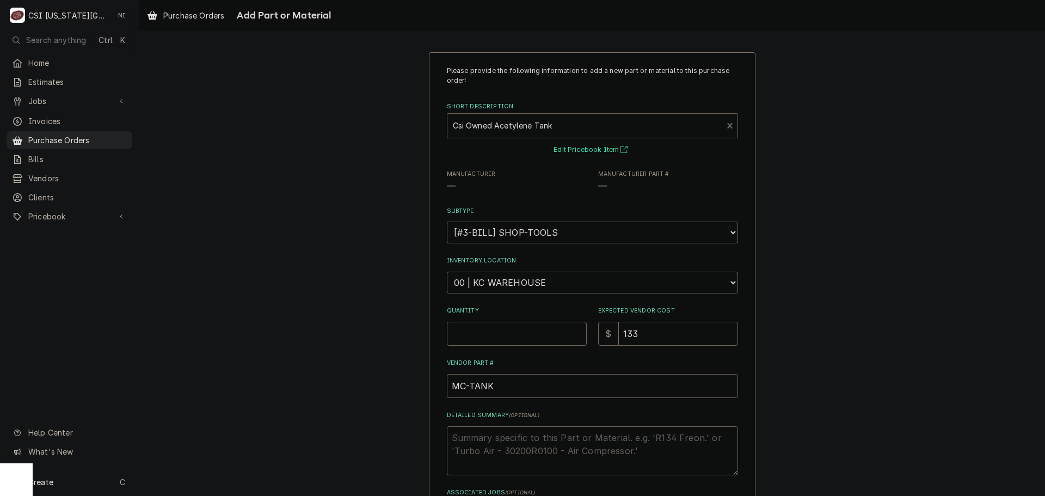
type textarea "x"
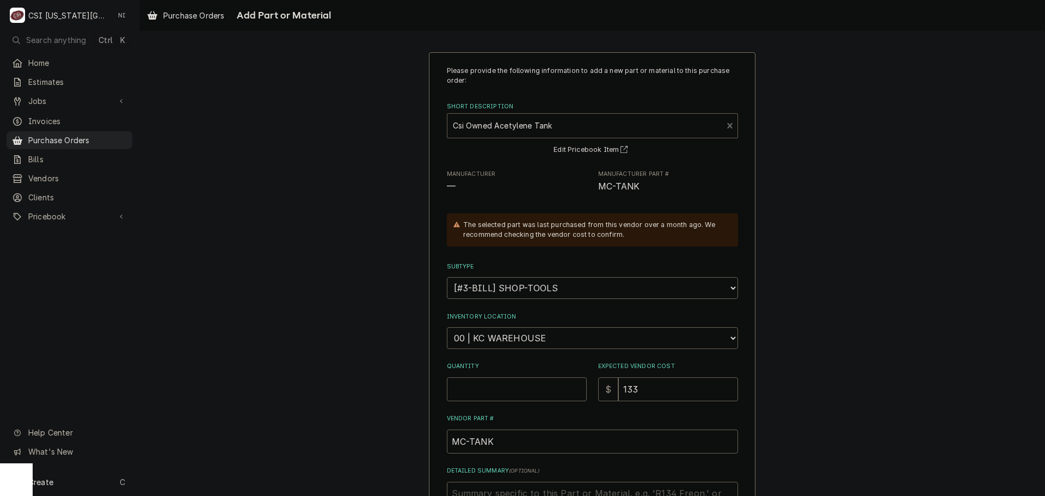
click at [518, 118] on div "Short Description" at bounding box center [585, 126] width 265 height 20
type input "acetylene"
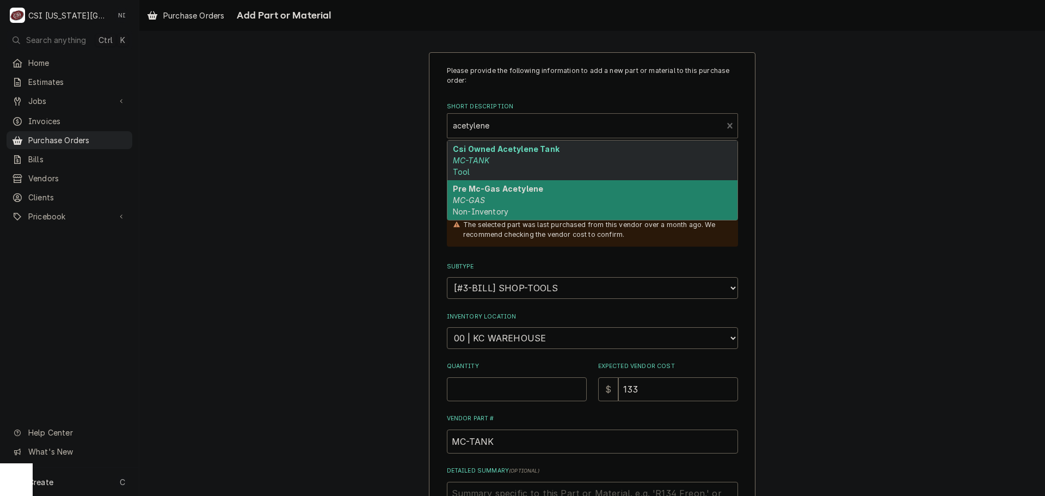
click at [530, 191] on strong "Pre Mc-Gas Acetylene" at bounding box center [498, 188] width 90 height 9
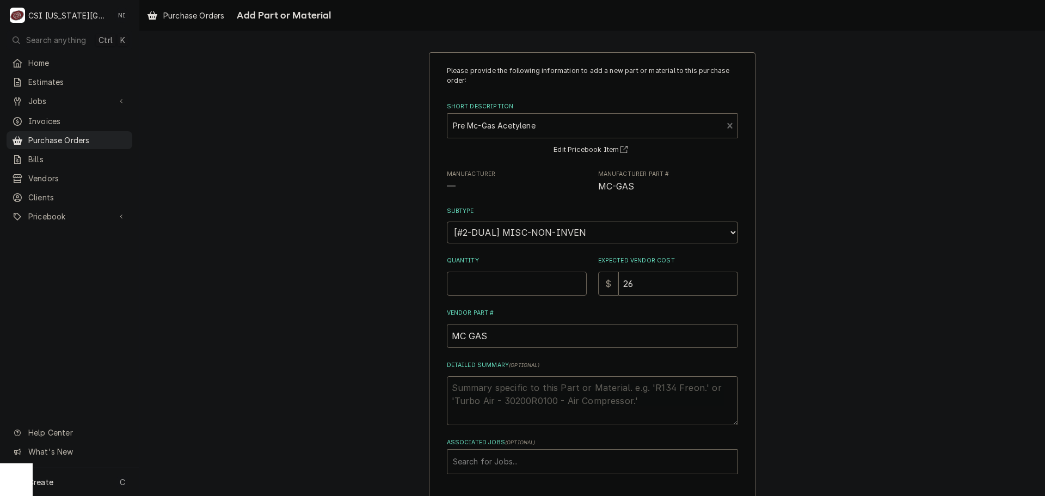
click at [521, 289] on input "Quantity" at bounding box center [517, 284] width 140 height 24
type textarea "x"
type input "1"
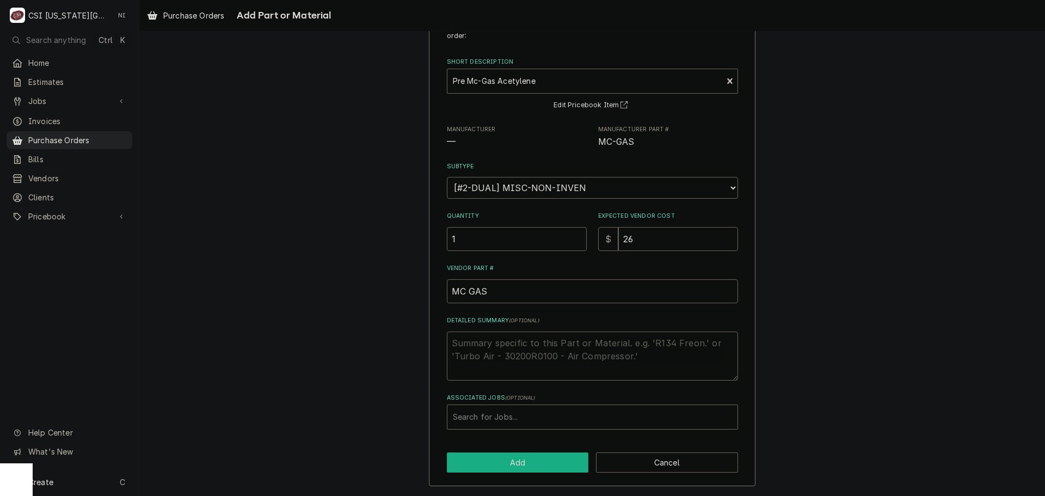
click at [566, 463] on button "Add" at bounding box center [518, 462] width 142 height 20
type textarea "x"
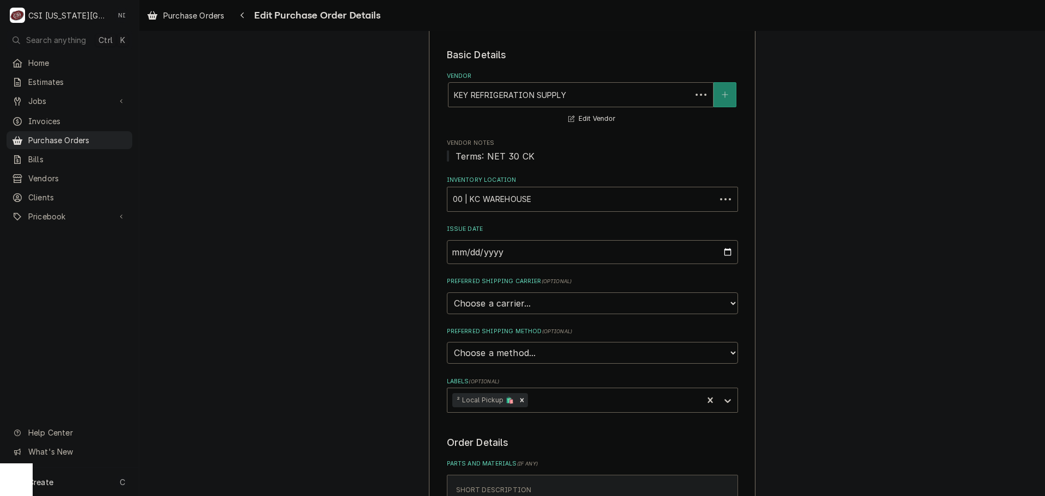
scroll to position [347, 0]
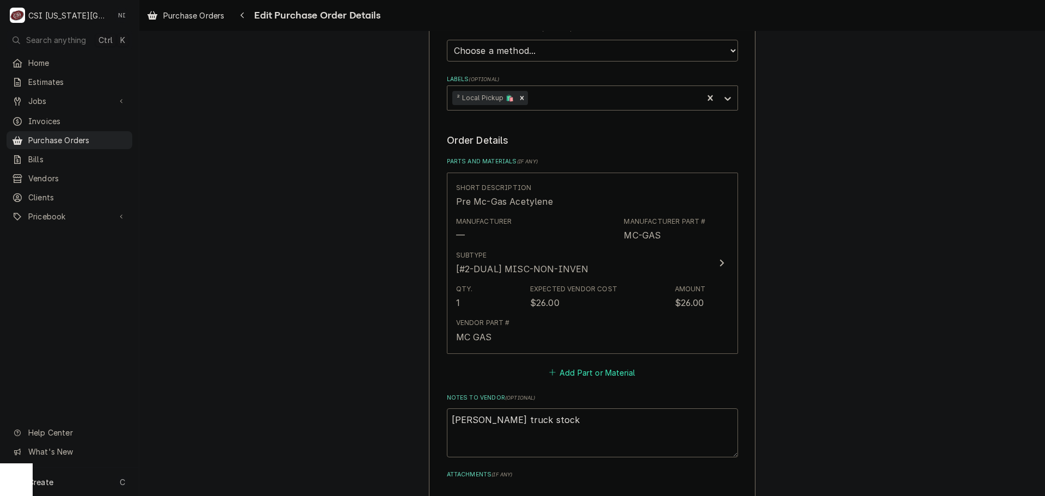
click at [573, 367] on button "Add Part or Material" at bounding box center [592, 372] width 90 height 15
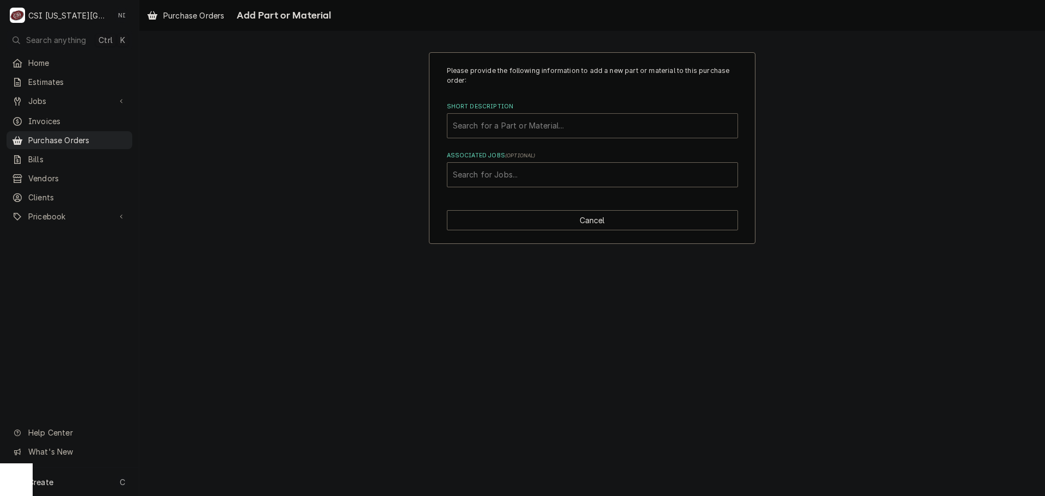
click at [521, 127] on div "Short Description" at bounding box center [592, 126] width 279 height 20
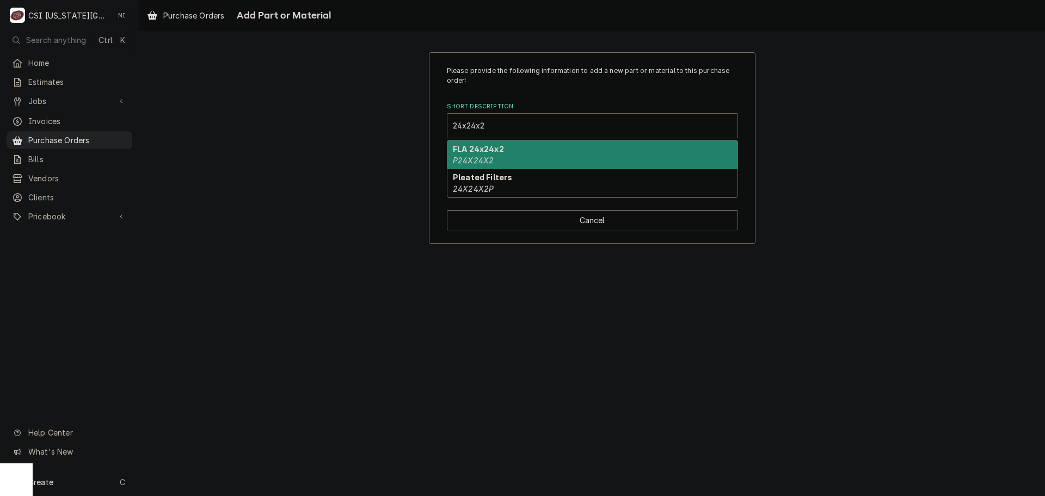
type input "24x24x2p"
click at [488, 155] on div "Pleated Filters 24X24X2P" at bounding box center [592, 154] width 290 height 28
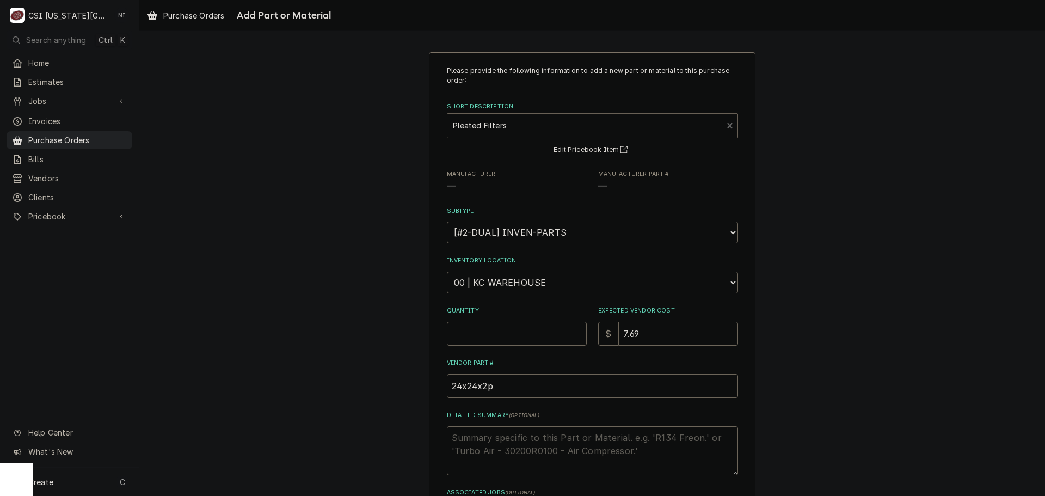
type textarea "x"
click at [511, 283] on select "Choose a location... 00 | KC WAREHOUSE 00 | MAIN WAREHOUSE 01 | BRIAN BREAZIER …" at bounding box center [592, 283] width 291 height 22
select select "2698"
click at [447, 272] on select "Choose a location... 00 | KC WAREHOUSE 00 | MAIN WAREHOUSE 01 | BRIAN BREAZIER …" at bounding box center [592, 283] width 291 height 22
click at [530, 343] on input "Quantity" at bounding box center [517, 334] width 140 height 24
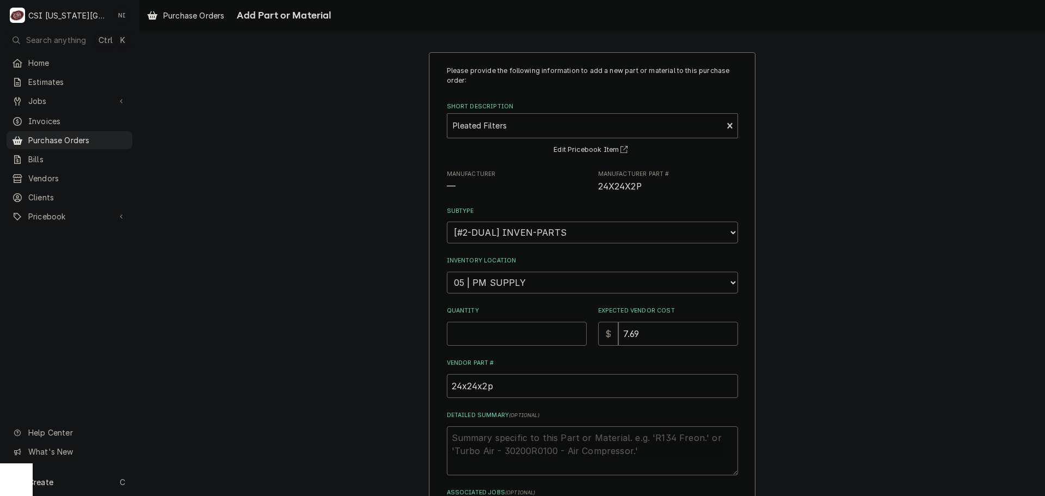
type textarea "x"
type input "1"
type textarea "x"
type input "12"
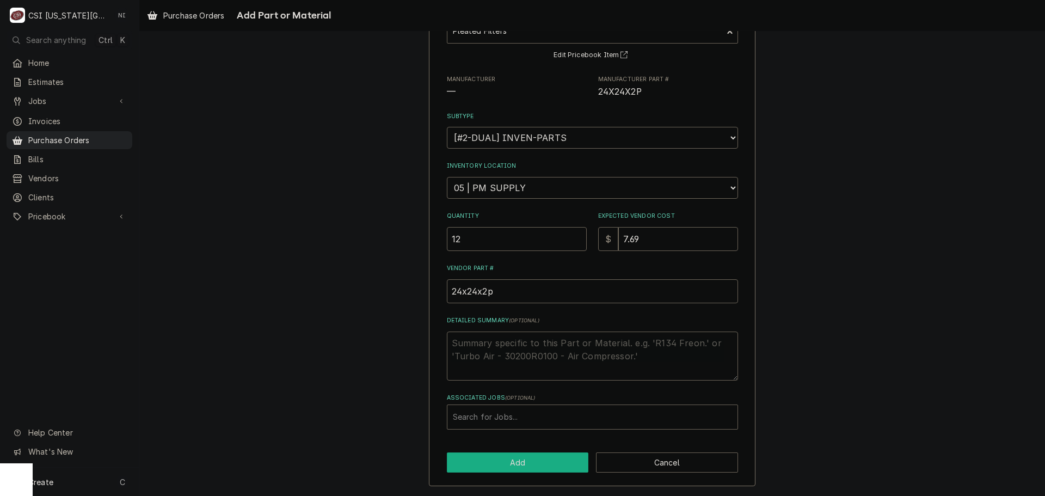
click at [521, 453] on button "Add" at bounding box center [518, 462] width 142 height 20
type textarea "x"
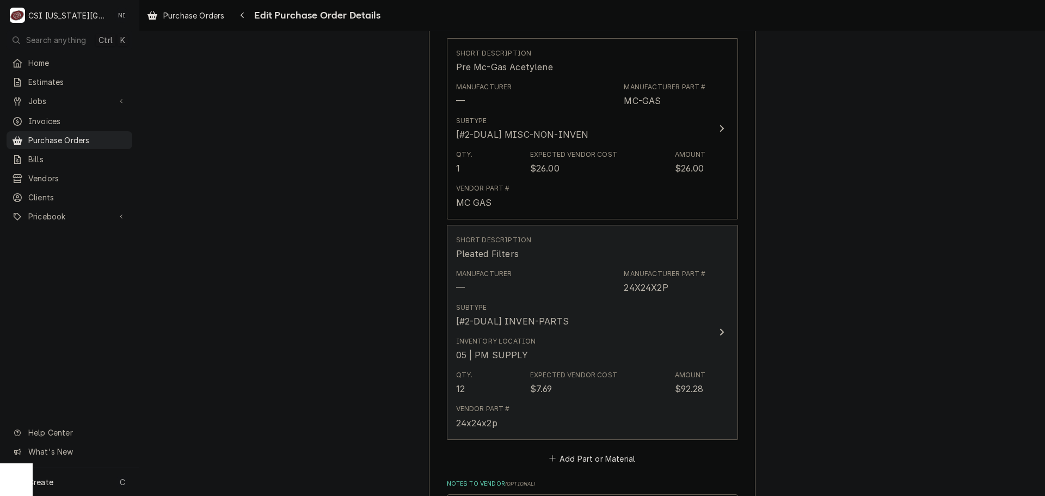
scroll to position [673, 0]
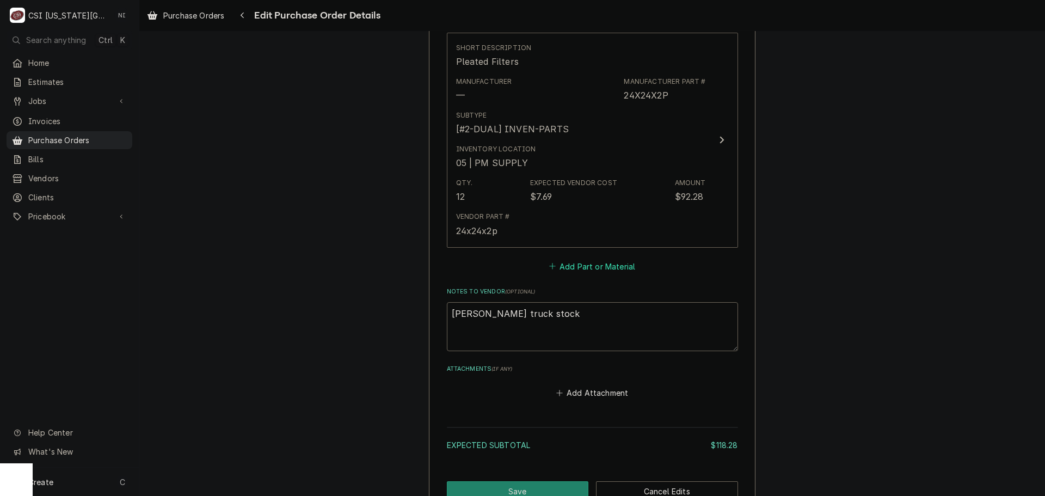
click at [573, 265] on button "Add Part or Material" at bounding box center [592, 266] width 90 height 15
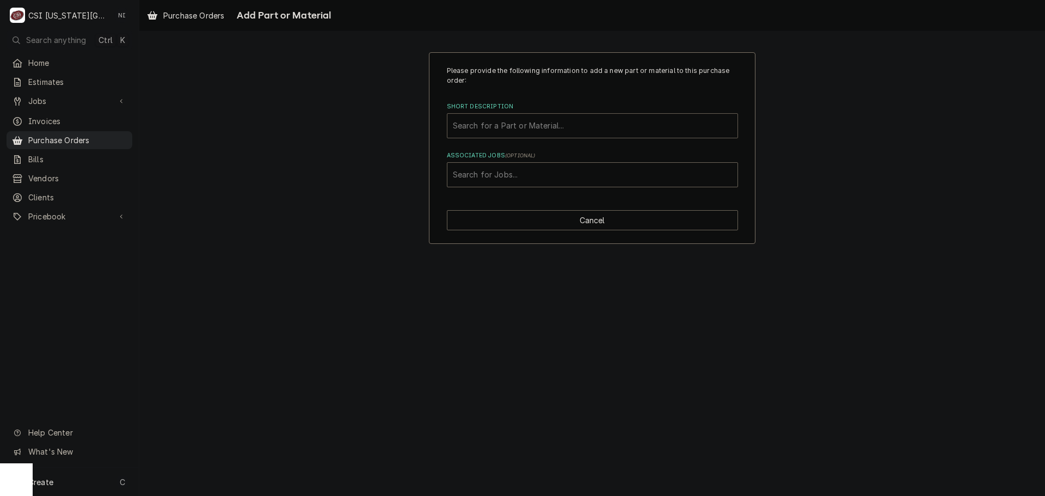
click at [539, 124] on div "Short Description" at bounding box center [592, 126] width 279 height 20
type input "r"
type input "oxygen"
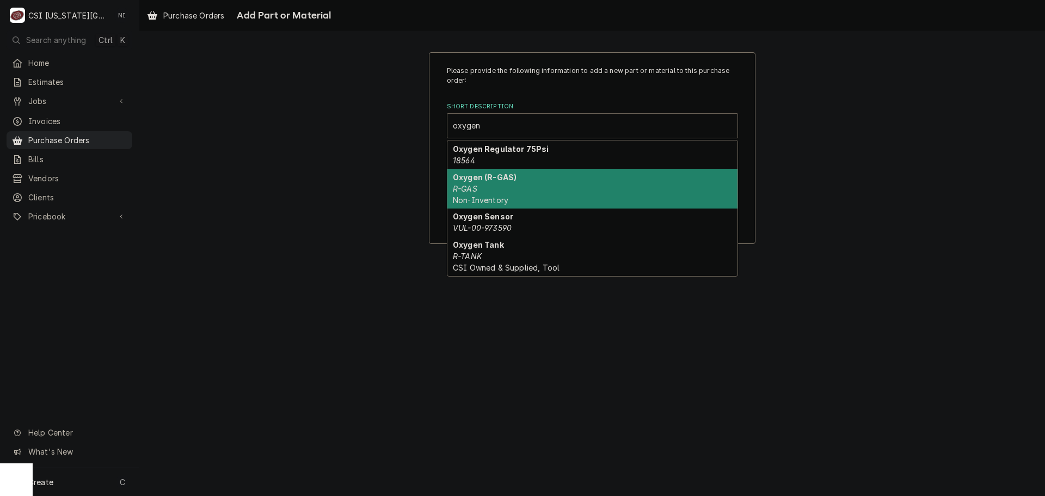
click at [504, 193] on div "Oxygen (R-GAS) R-GAS Non-Inventory" at bounding box center [592, 189] width 290 height 40
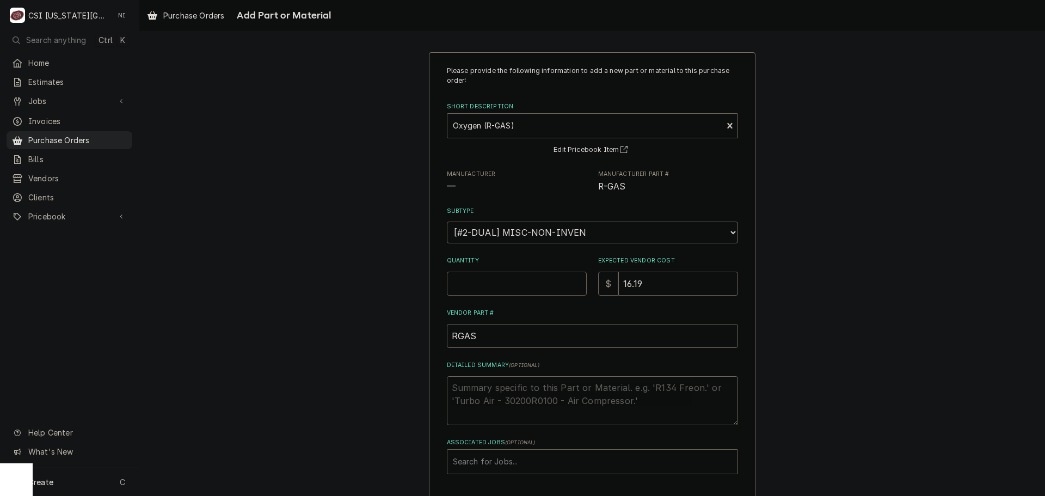
click at [507, 287] on input "Quantity" at bounding box center [517, 284] width 140 height 24
type textarea "x"
type input "1"
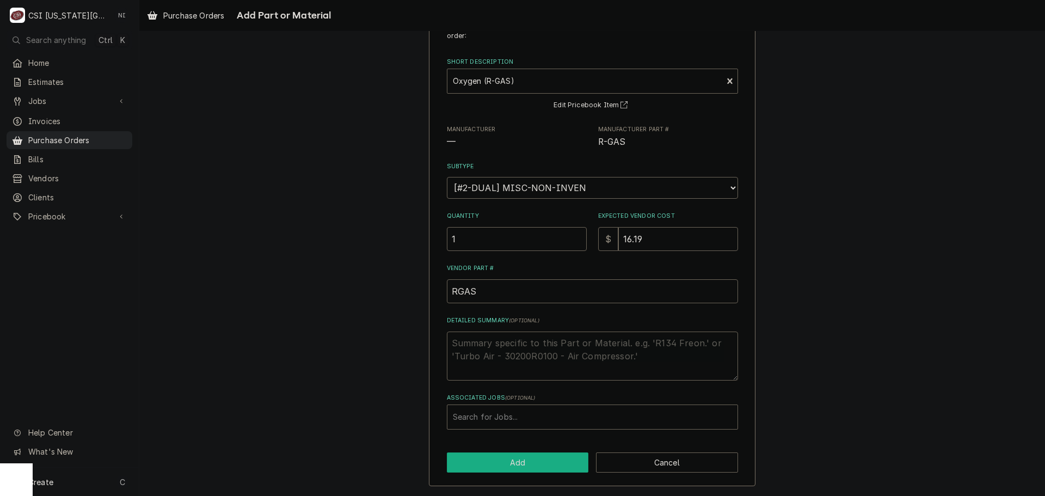
click at [529, 469] on button "Add" at bounding box center [518, 462] width 142 height 20
type textarea "x"
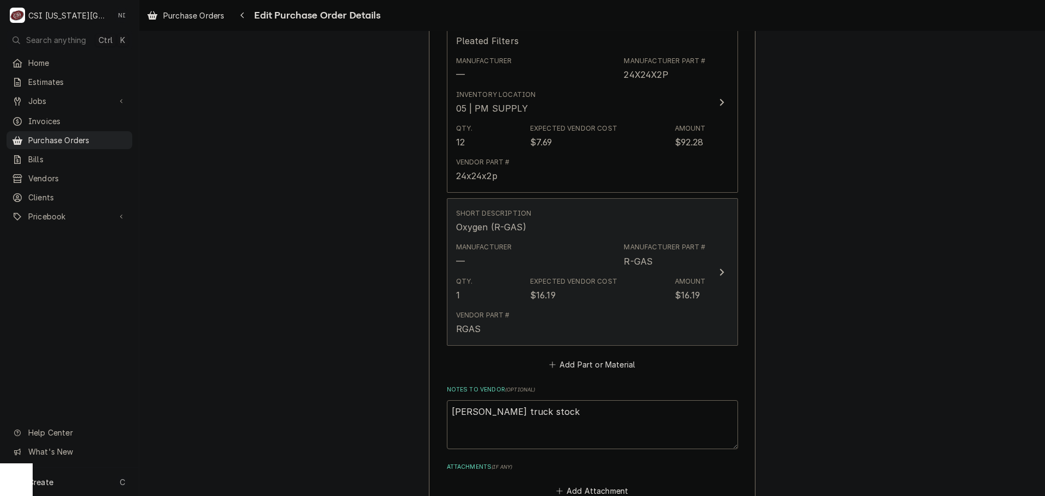
scroll to position [695, 0]
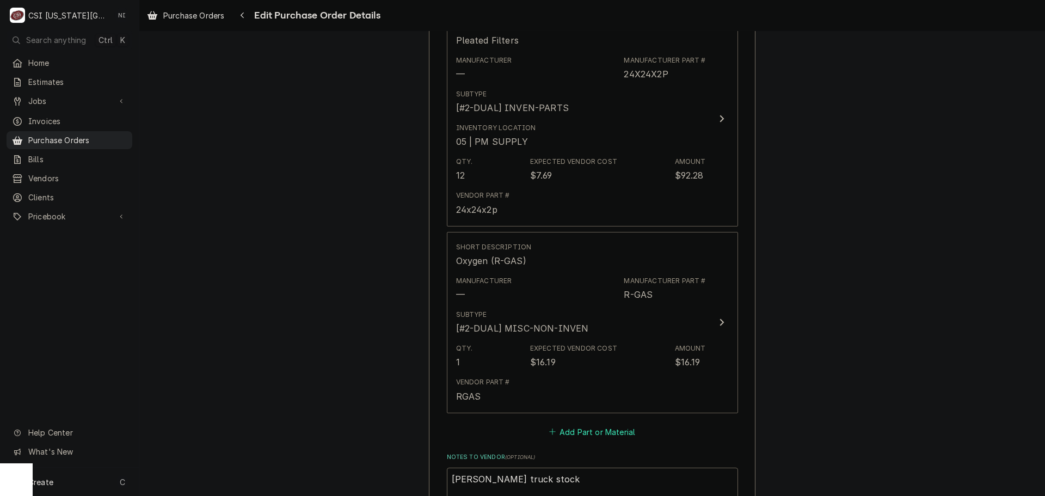
click at [588, 436] on button "Add Part or Material" at bounding box center [592, 431] width 90 height 15
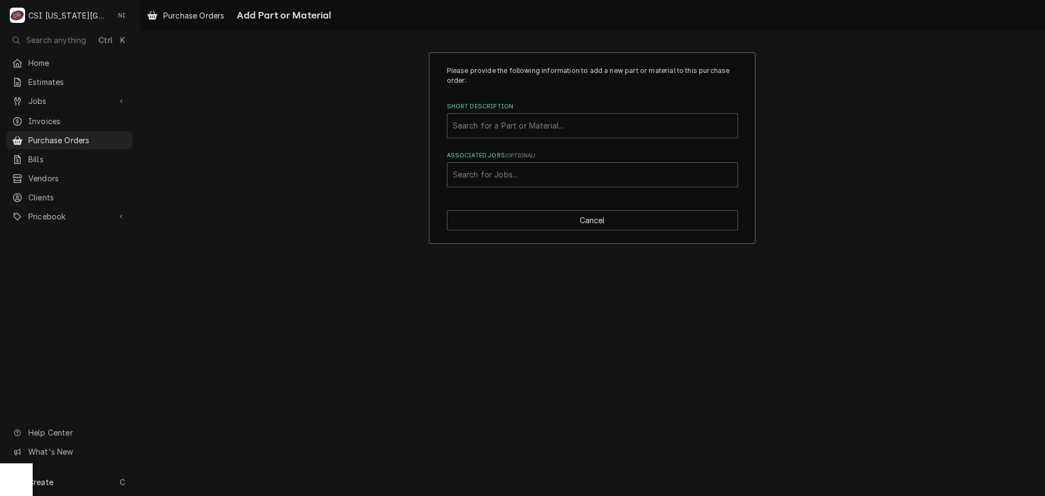
click at [538, 127] on div "Short Description" at bounding box center [592, 126] width 279 height 20
type input "filter media"
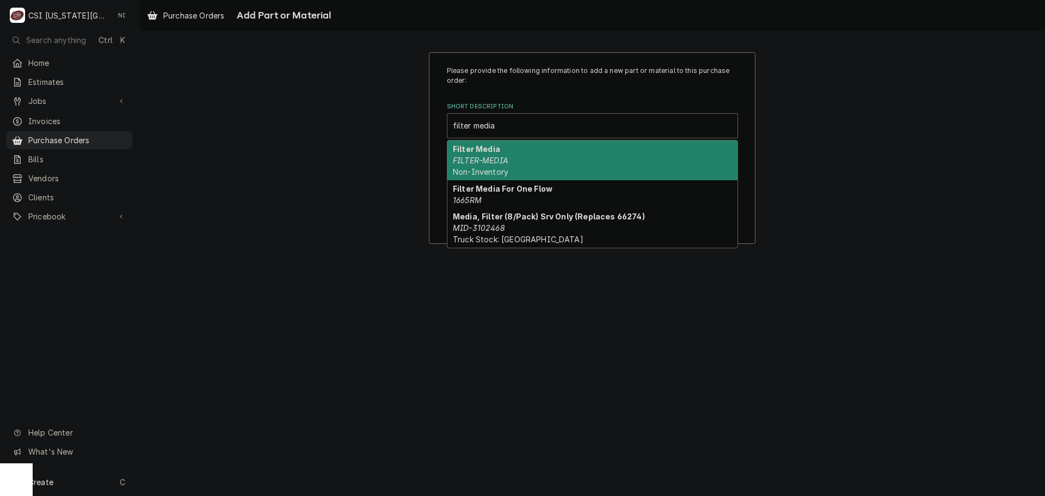
click at [523, 159] on div "Filter Media FILTER-MEDIA Non-Inventory" at bounding box center [592, 160] width 290 height 40
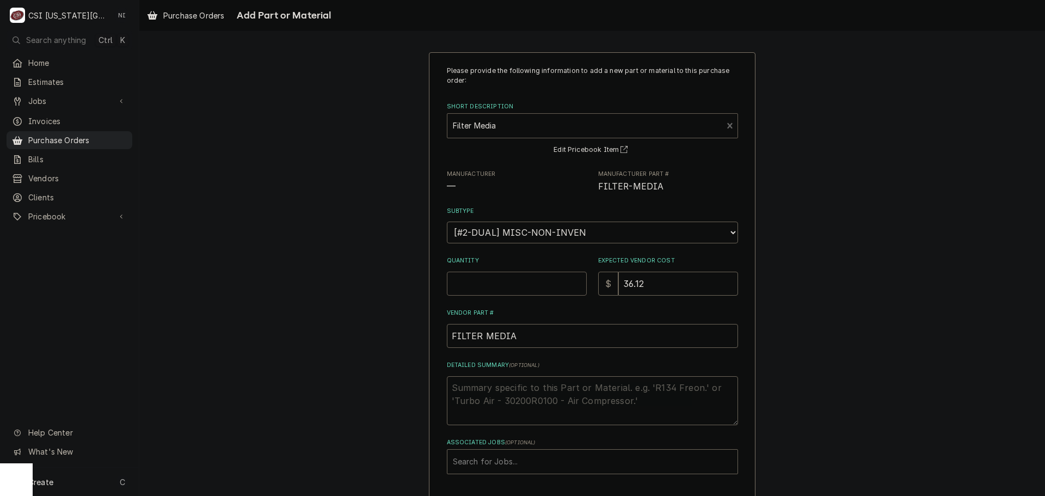
click at [516, 285] on input "Quantity" at bounding box center [517, 284] width 140 height 24
type textarea "x"
type input "1"
type textarea "x"
type input "3"
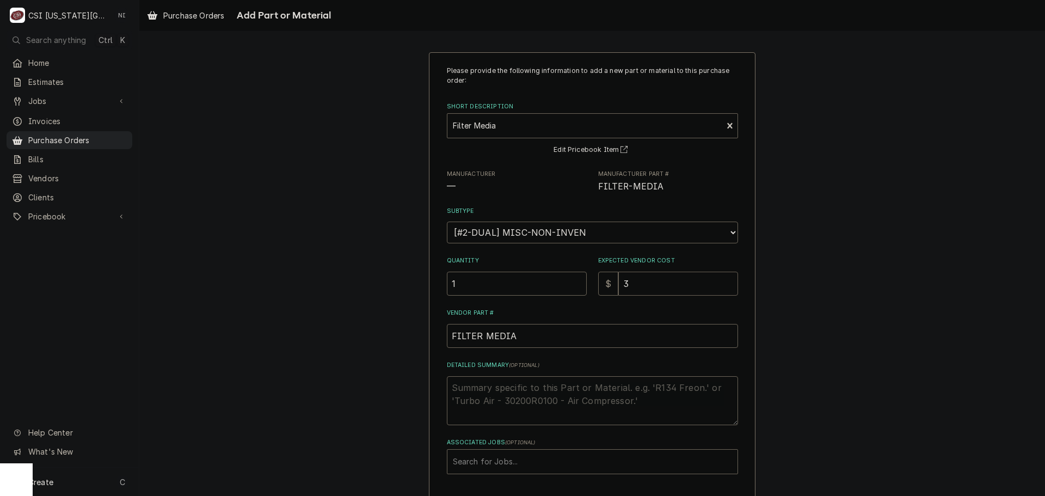
type textarea "x"
type input "36"
type textarea "x"
type input "36.1"
type textarea "x"
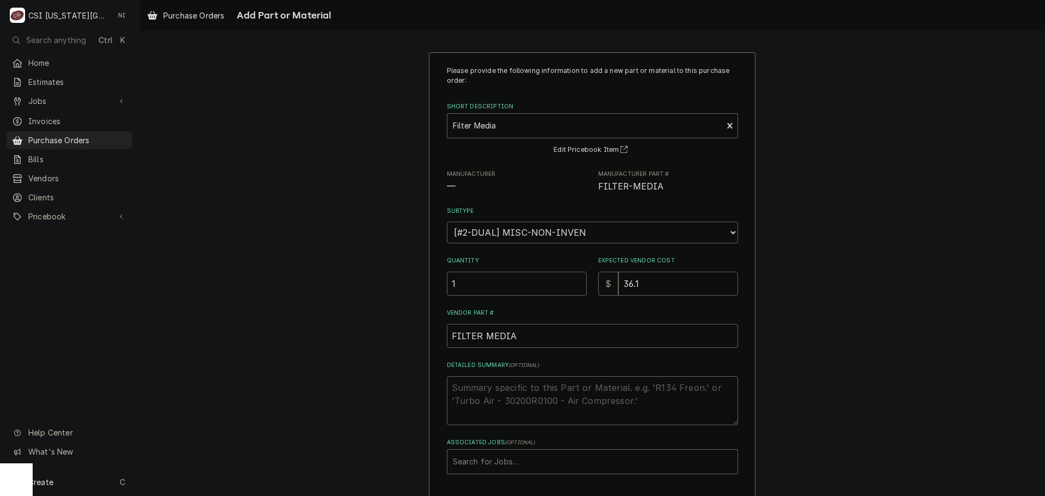
type input "36.12"
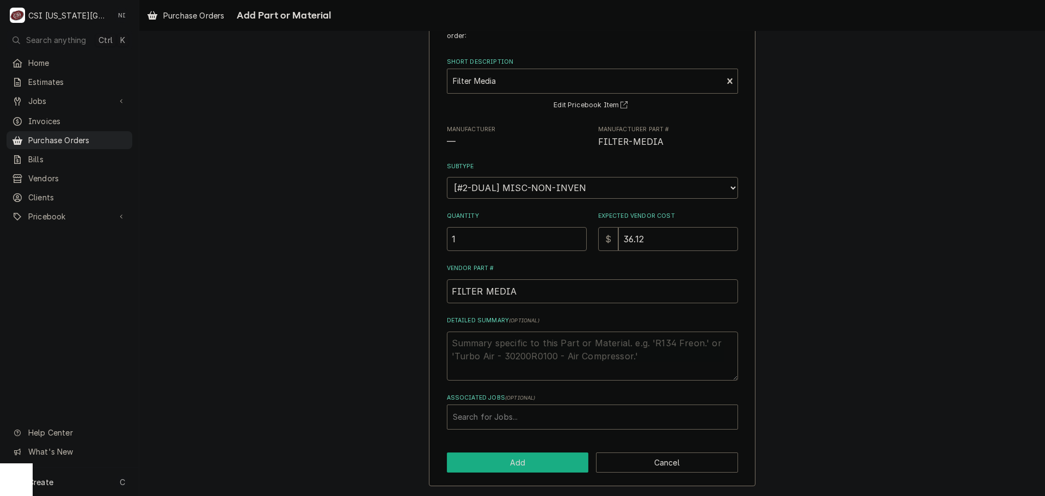
click at [514, 465] on button "Add" at bounding box center [518, 462] width 142 height 20
type textarea "x"
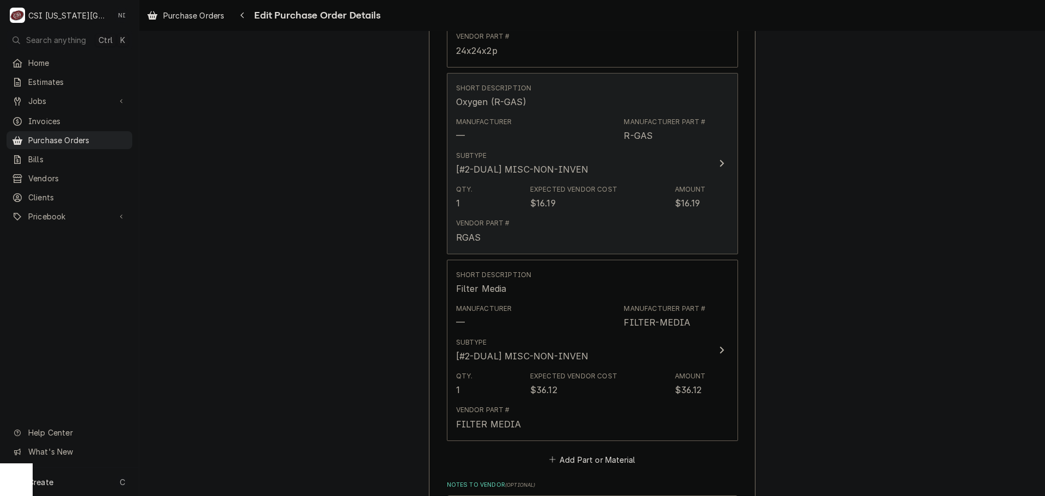
scroll to position [1096, 0]
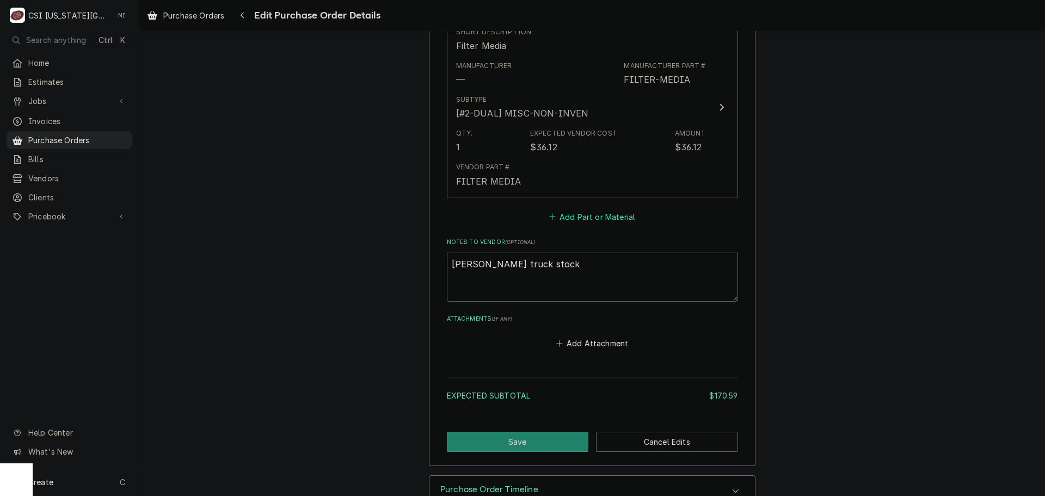
click at [586, 216] on button "Add Part or Material" at bounding box center [592, 216] width 90 height 15
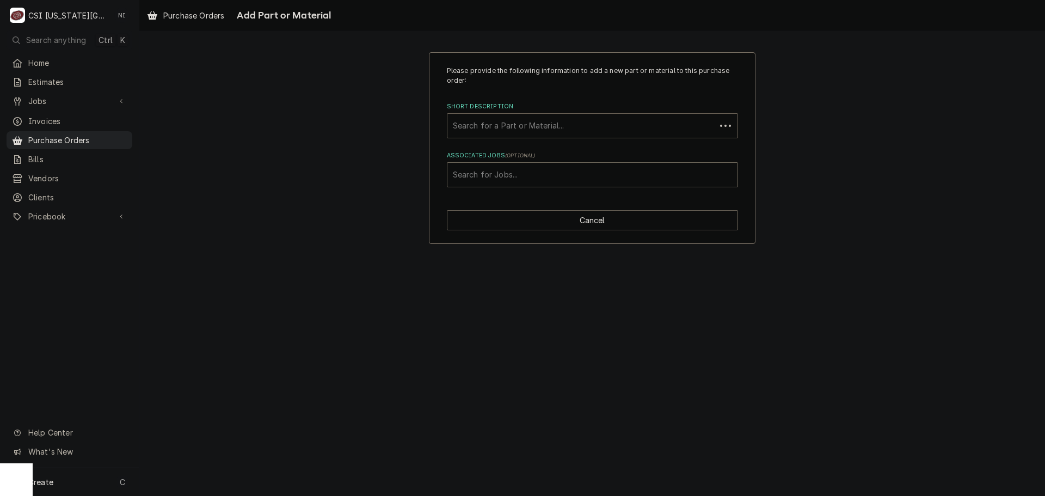
click at [531, 128] on div "Short Description" at bounding box center [581, 126] width 257 height 20
type input "misc serv"
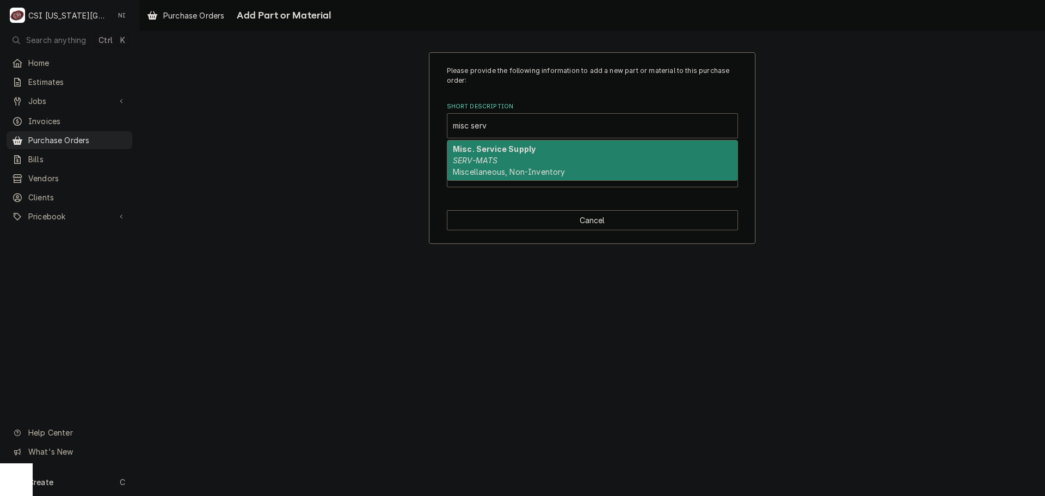
drag, startPoint x: 533, startPoint y: 147, endPoint x: 527, endPoint y: 157, distance: 12.0
click at [533, 149] on div "Misc. Service Supply SERV-MATS Miscellaneous, Non-Inventory" at bounding box center [592, 160] width 290 height 40
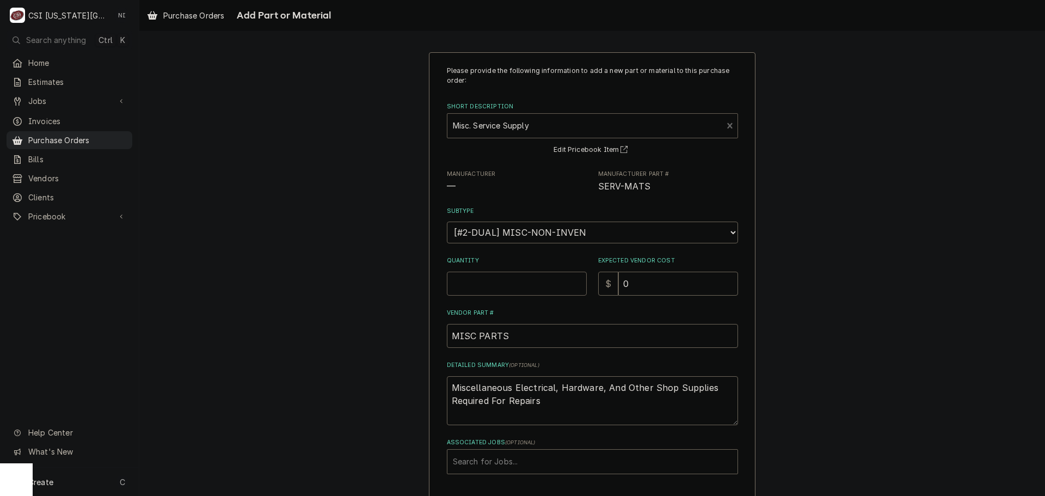
click at [513, 279] on input "Quantity" at bounding box center [517, 284] width 140 height 24
type textarea "x"
type input "1"
type textarea "x"
type input "9"
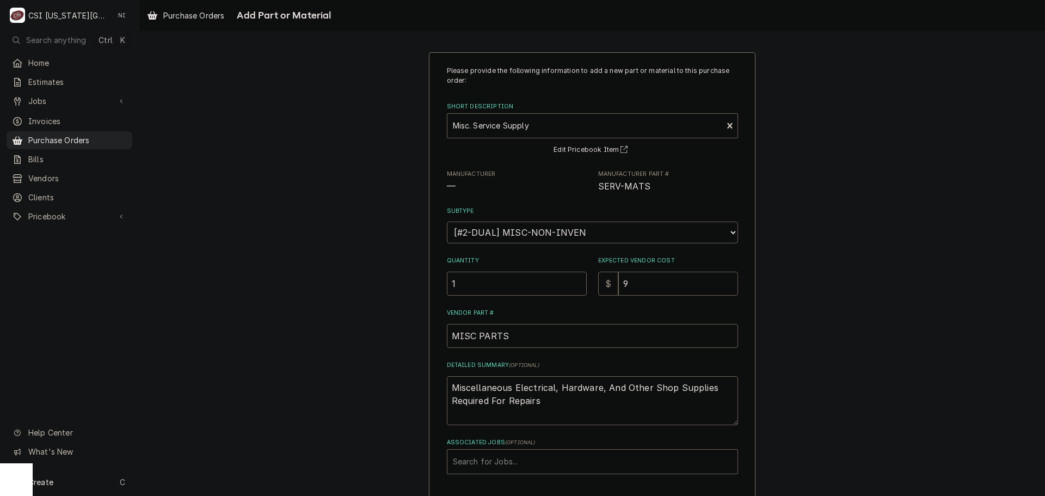
type textarea "x"
type input "91.1"
type textarea "x"
type input "91.12"
type textarea "x"
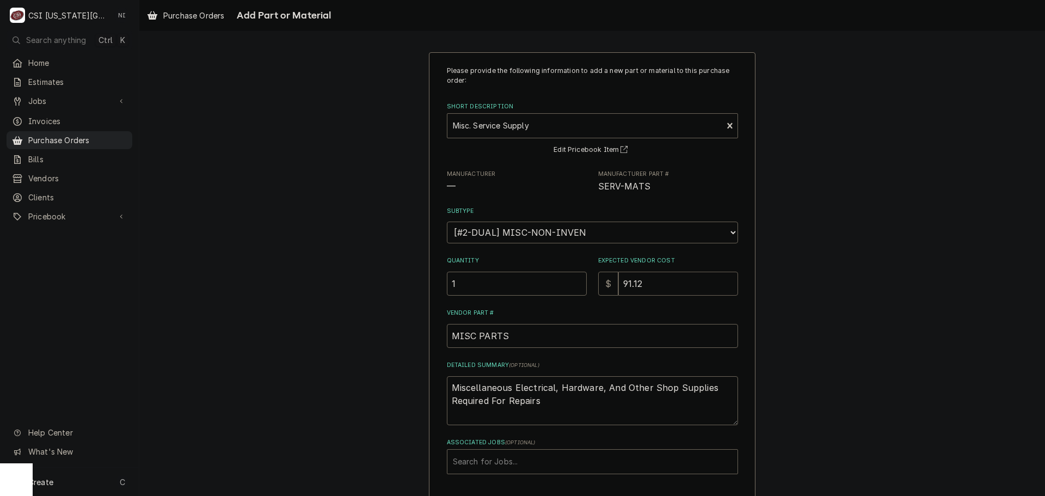
type input "91.120"
type textarea "x"
type input "91.12"
type textarea "x"
type input "91.1"
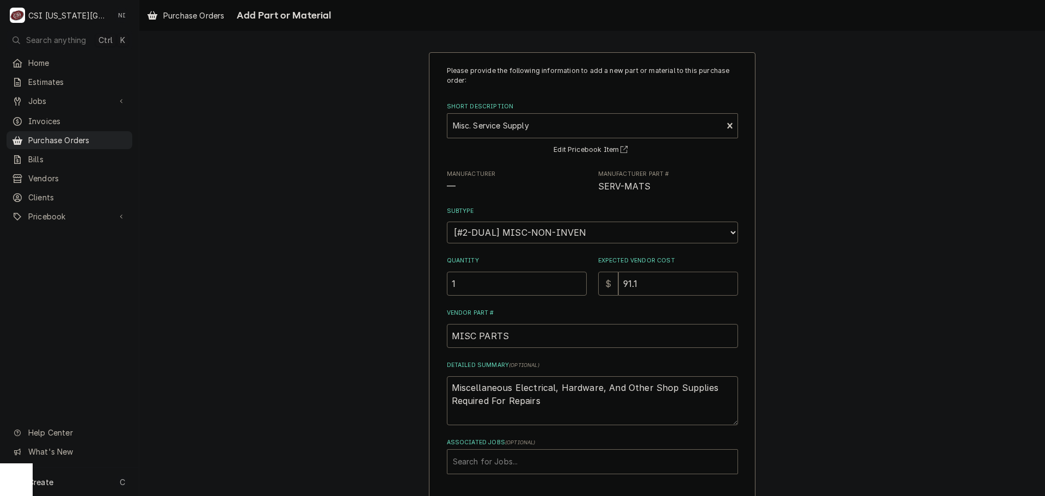
type textarea "x"
type input "91.10"
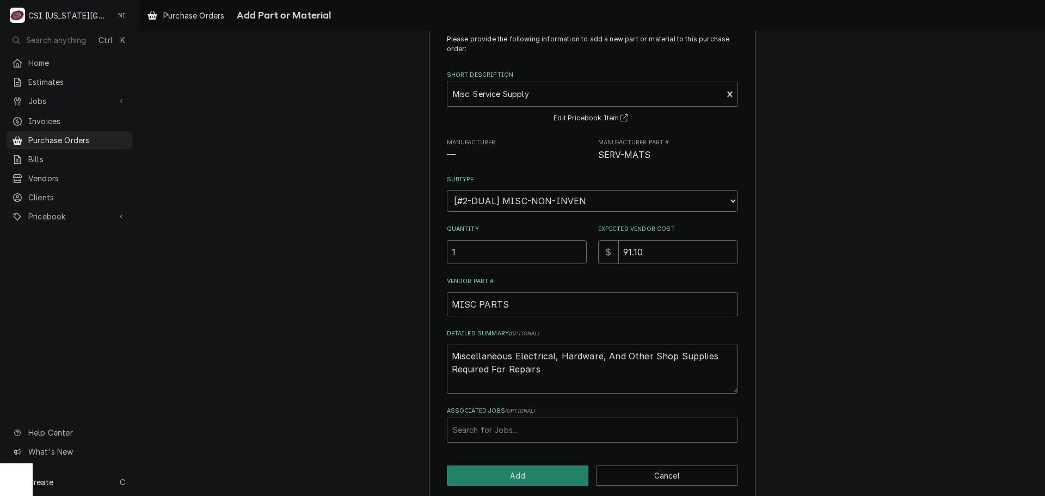
scroll to position [45, 0]
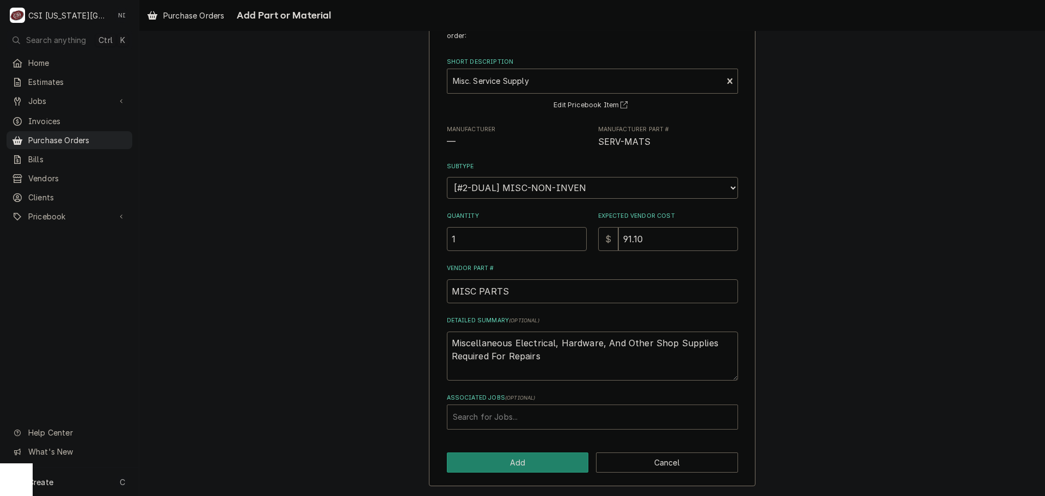
click at [496, 418] on div "Associated Jobs" at bounding box center [592, 417] width 279 height 20
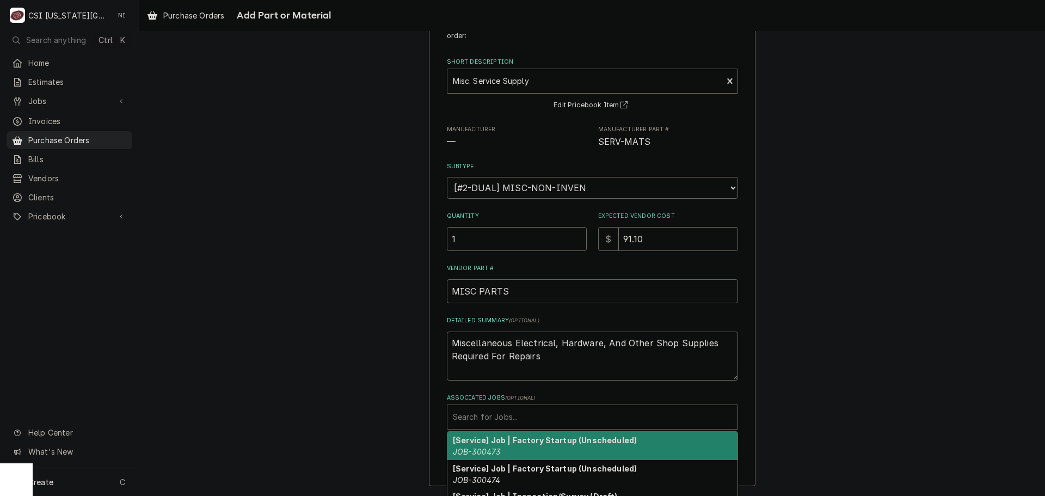
click at [809, 372] on div "Please provide the following information to add a new part or material to this …" at bounding box center [592, 247] width 906 height 498
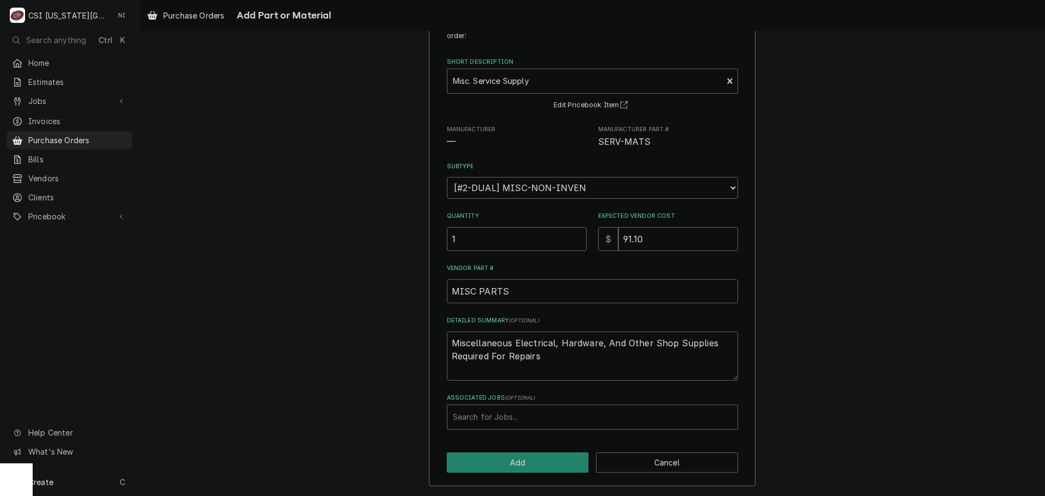
drag, startPoint x: 537, startPoint y: 354, endPoint x: 414, endPoint y: 328, distance: 126.4
click at [414, 330] on div "Please provide the following information to add a new part or material to this …" at bounding box center [592, 247] width 906 height 498
type textarea "x"
type textarea "s"
type textarea "x"
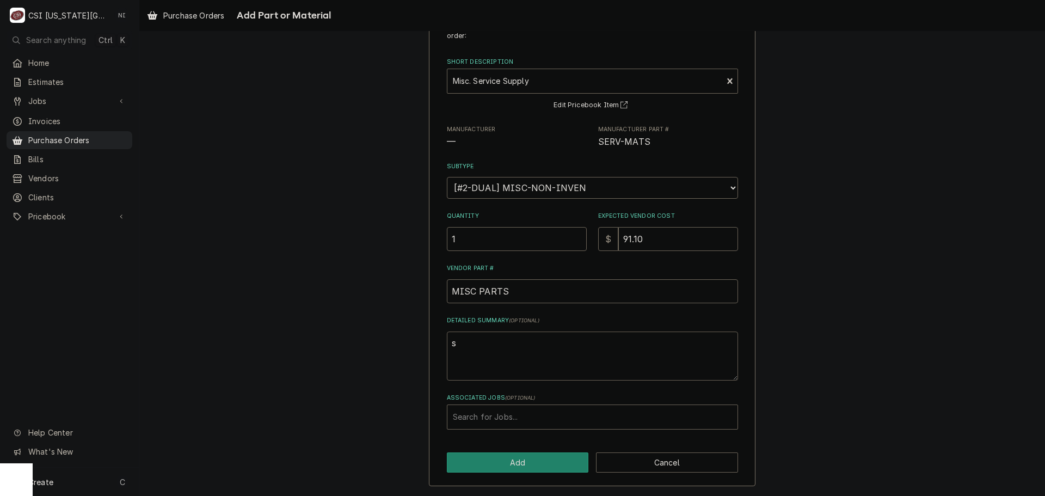
type textarea "so"
type textarea "x"
type textarea "s"
type textarea "x"
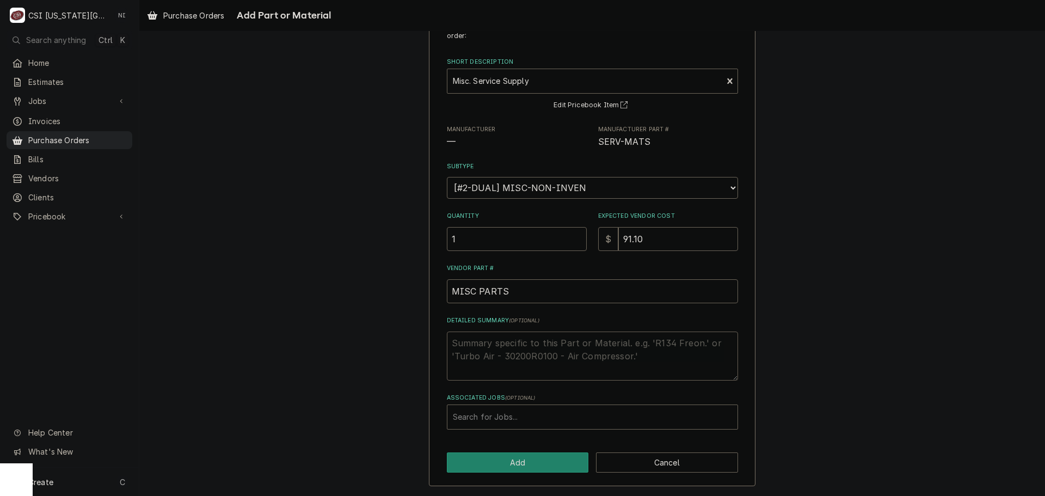
type textarea "c"
type textarea "x"
type textarea "co"
type textarea "x"
type textarea "cop"
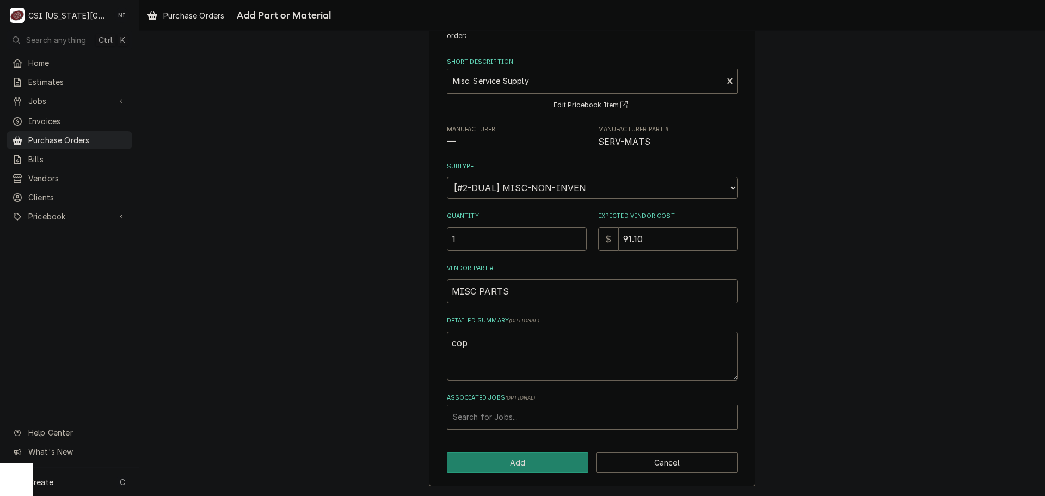
type textarea "x"
type textarea "copp"
type textarea "x"
type textarea "coppp"
type textarea "x"
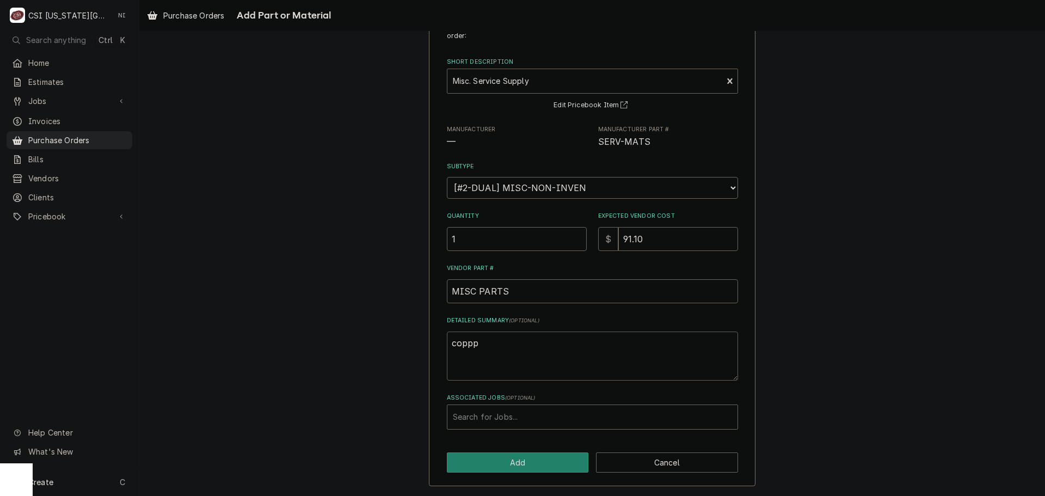
type textarea "copppe"
type textarea "x"
type textarea "coppper"
type textarea "x"
type textarea "copppe"
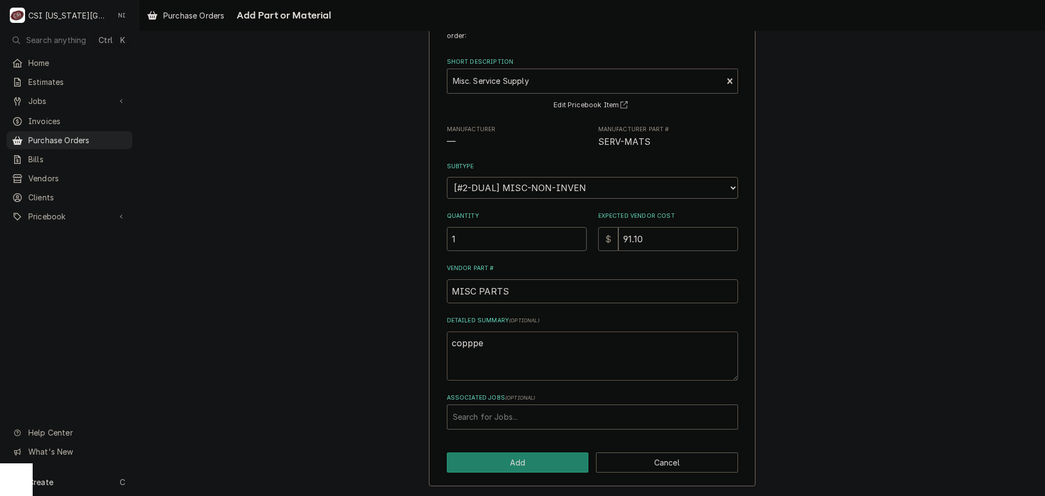
type textarea "x"
type textarea "coppp"
type textarea "x"
type textarea "copp"
type textarea "x"
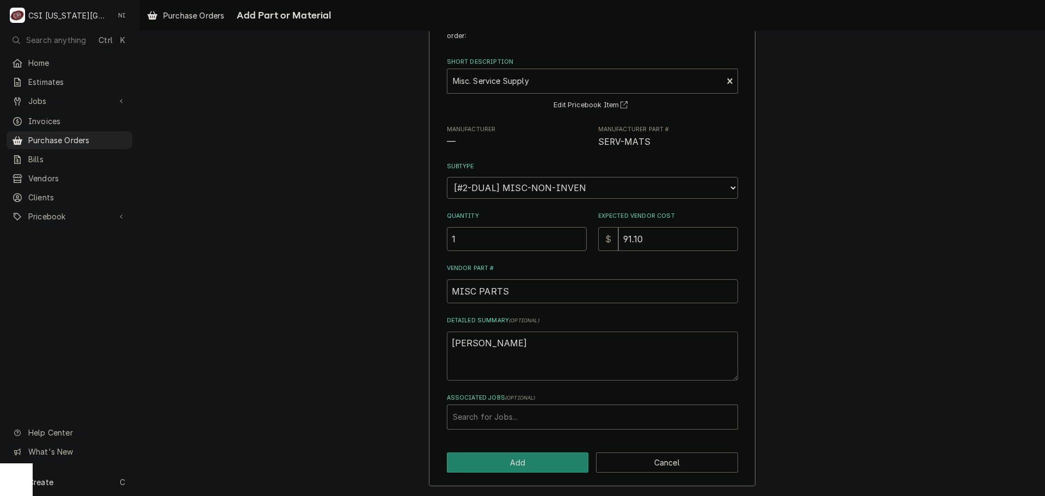
type textarea "cop"
type textarea "x"
type textarea "co"
type textarea "x"
type textarea "cop"
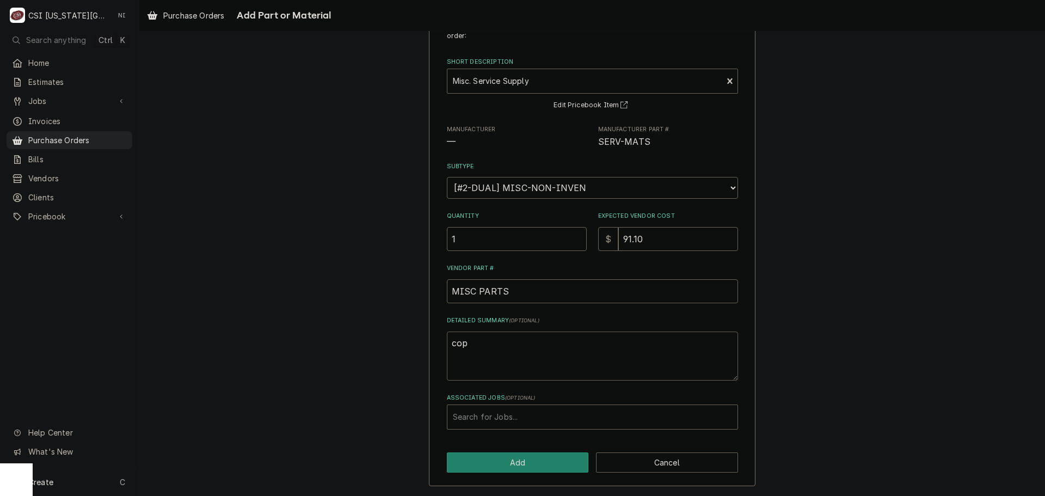
type textarea "x"
type textarea "copp"
type textarea "x"
type textarea "coppe"
type textarea "x"
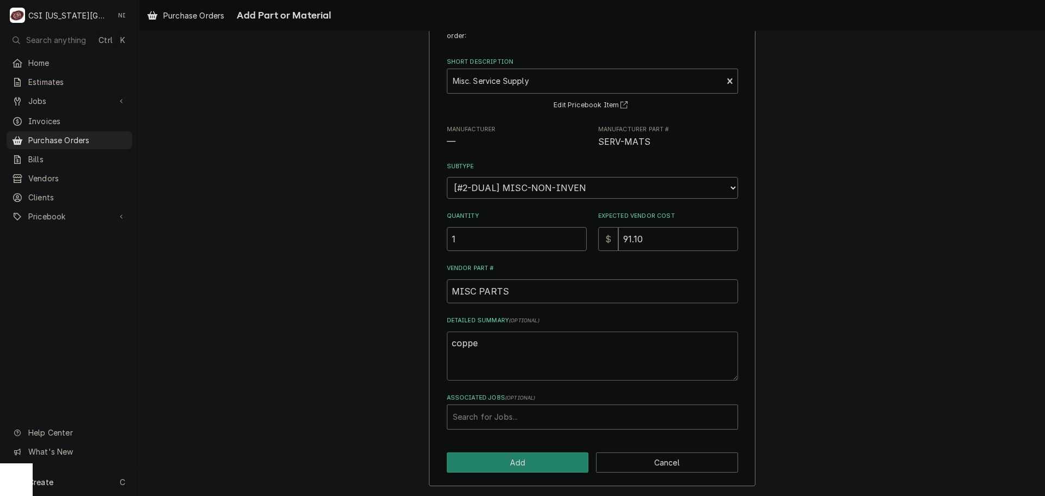
type textarea "copper"
type textarea "x"
type textarea "copper"
type textarea "x"
type textarea "copper t"
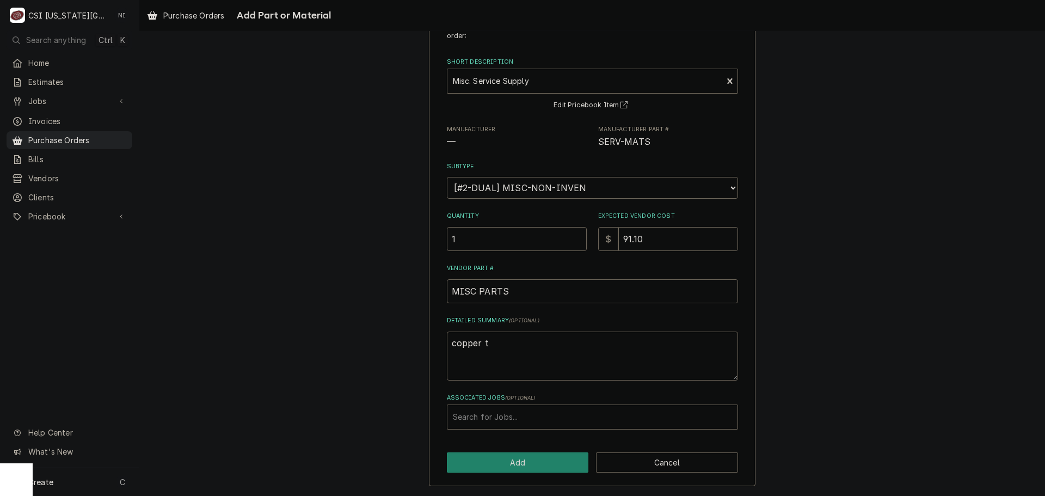
type textarea "x"
type textarea "copper tu"
type textarea "x"
type textarea "copper tub"
type textarea "x"
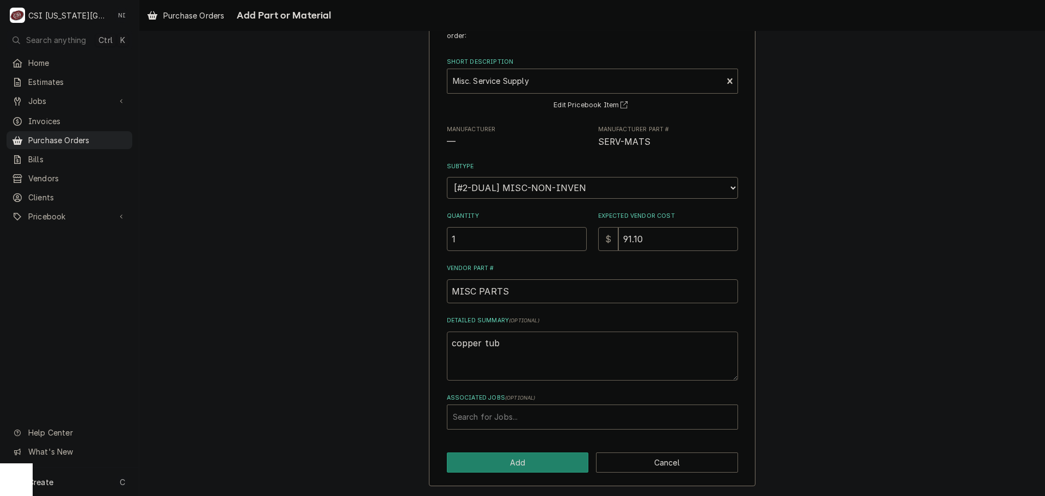
type textarea "copper tubi"
type textarea "x"
type textarea "copper tubin"
type textarea "x"
type textarea "copper tubing"
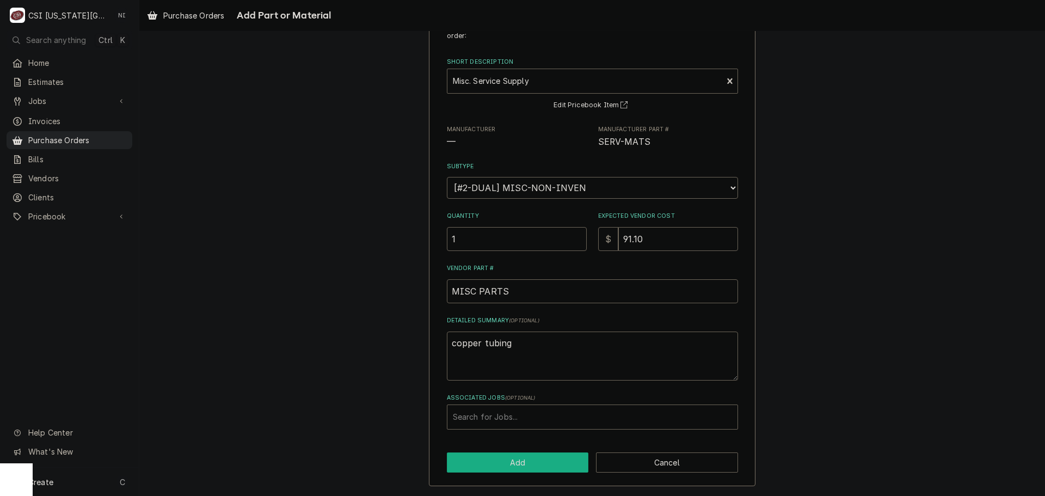
click at [498, 459] on button "Add" at bounding box center [518, 462] width 142 height 20
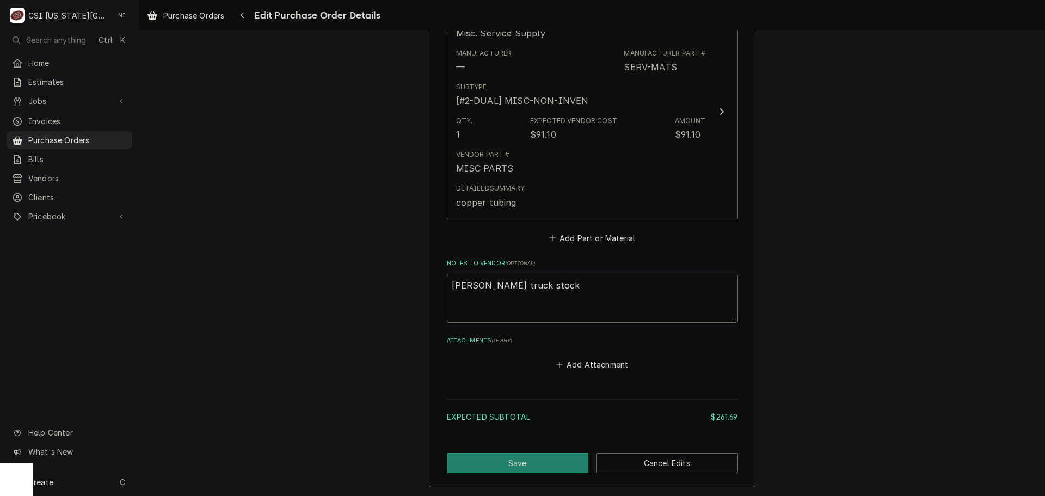
scroll to position [1348, 0]
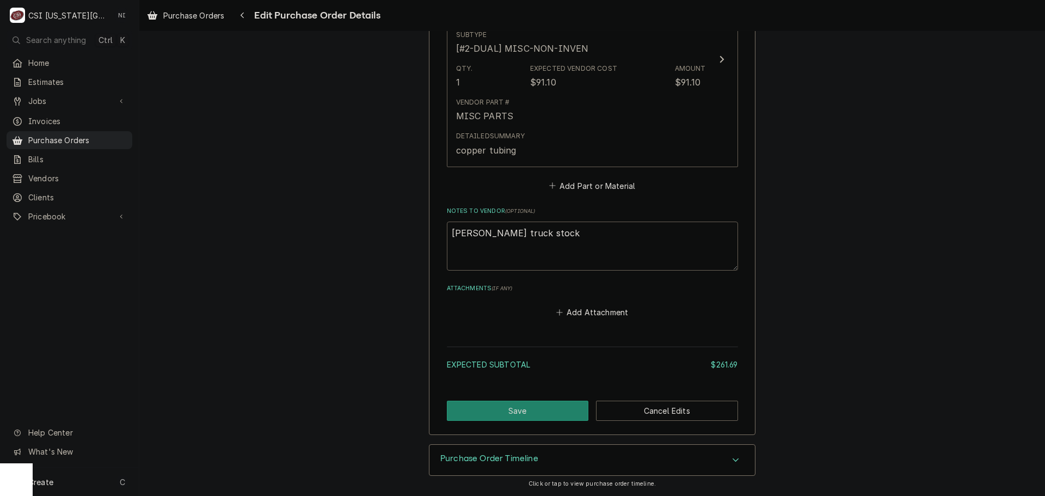
click at [538, 232] on textarea "gonzalez truck stock" at bounding box center [592, 246] width 291 height 49
type textarea "x"
type textarea "gonzalez truck stock"
type textarea "x"
type textarea "gonzalez truck stock f"
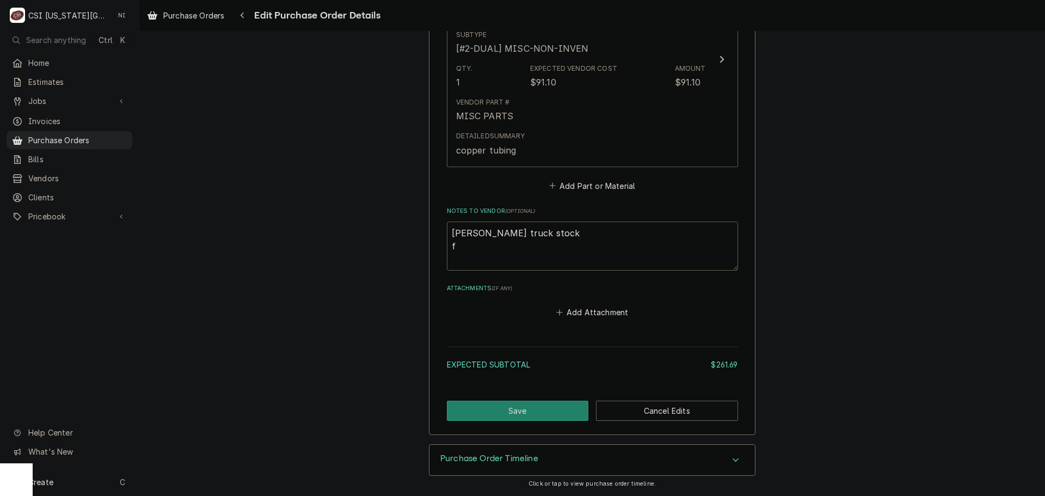
type textarea "x"
type textarea "gonzalez truck stock fi"
type textarea "x"
type textarea "gonzalez truck stock fil"
type textarea "x"
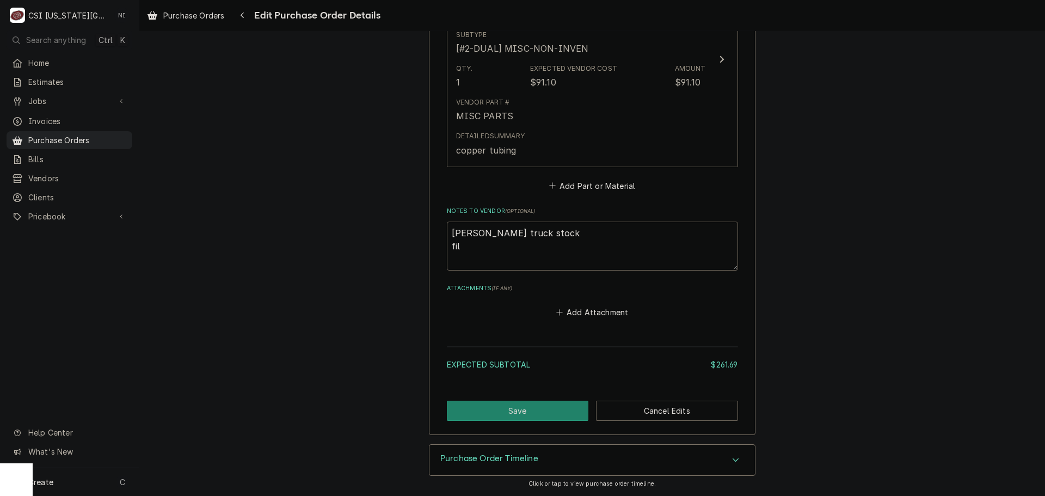
type textarea "gonzalez truck stock filt"
type textarea "x"
type textarea "gonzalez truck stock filte"
type textarea "x"
type textarea "gonzalez truck stock filter"
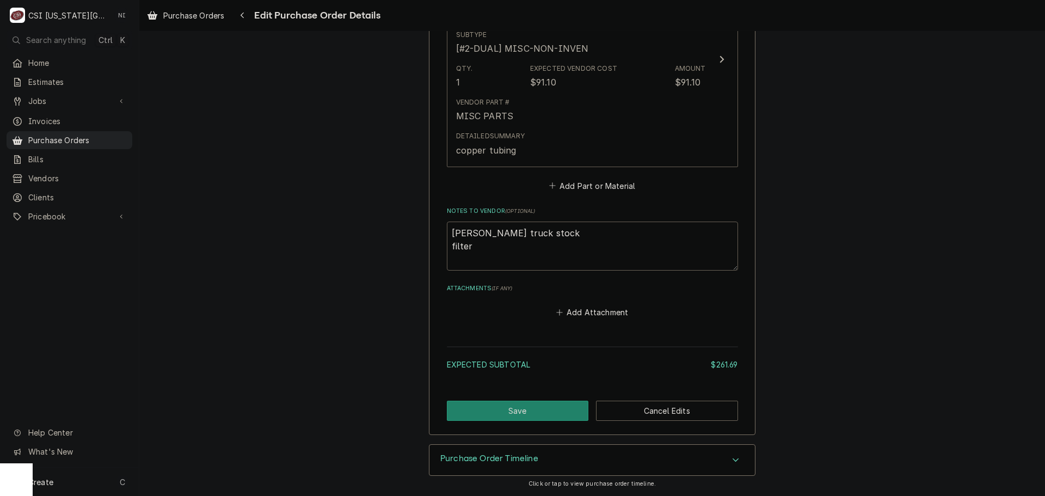
type textarea "x"
type textarea "gonzalez truck stock filter"
type textarea "x"
type textarea "gonzalez truck stock filter r"
type textarea "x"
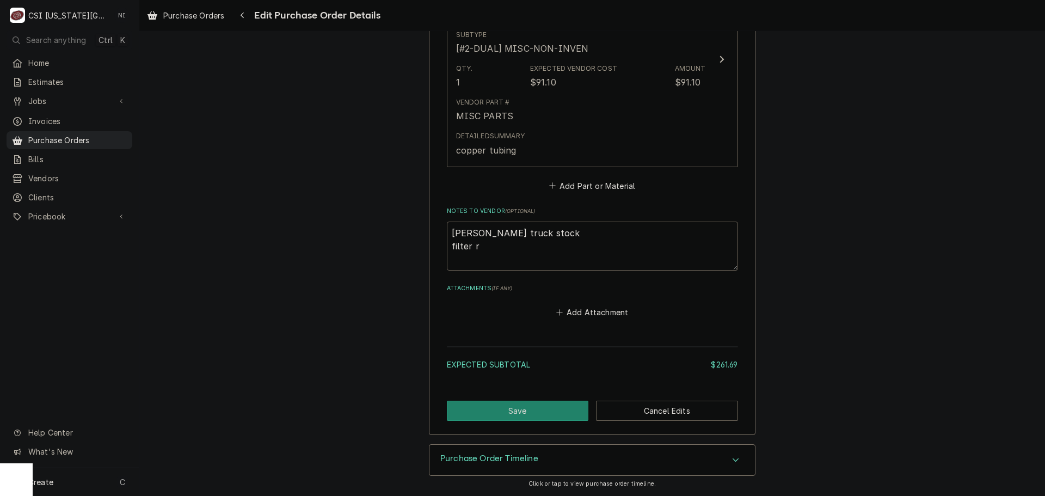
type textarea "gonzalez truck stock filter re"
type textarea "x"
type textarea "gonzalez truck stock filter red"
type textarea "x"
type textarea "gonzalez truck stock filter re"
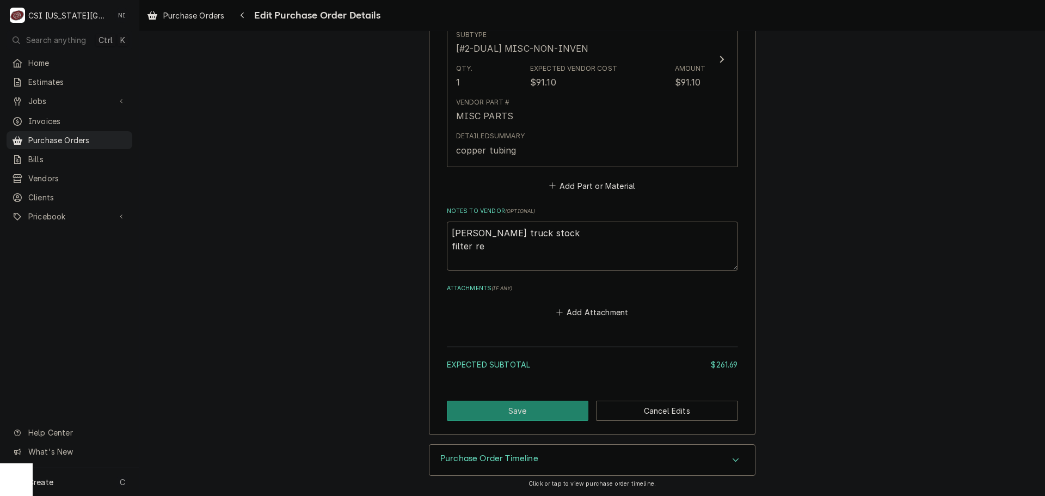
type textarea "x"
type textarea "gonzalez truck stock filter rec"
type textarea "x"
type textarea "gonzalez truck stock filter recv"
type textarea "x"
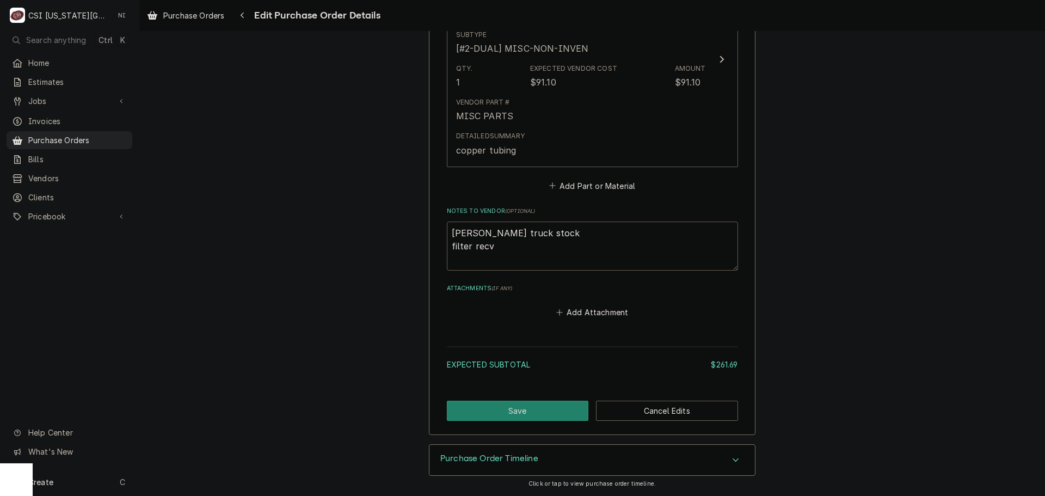
type textarea "gonzalez truck stock filter recv"
type textarea "x"
type textarea "gonzalez truck stock filter recv t"
type textarea "x"
type textarea "gonzalez truck stock filter recv to"
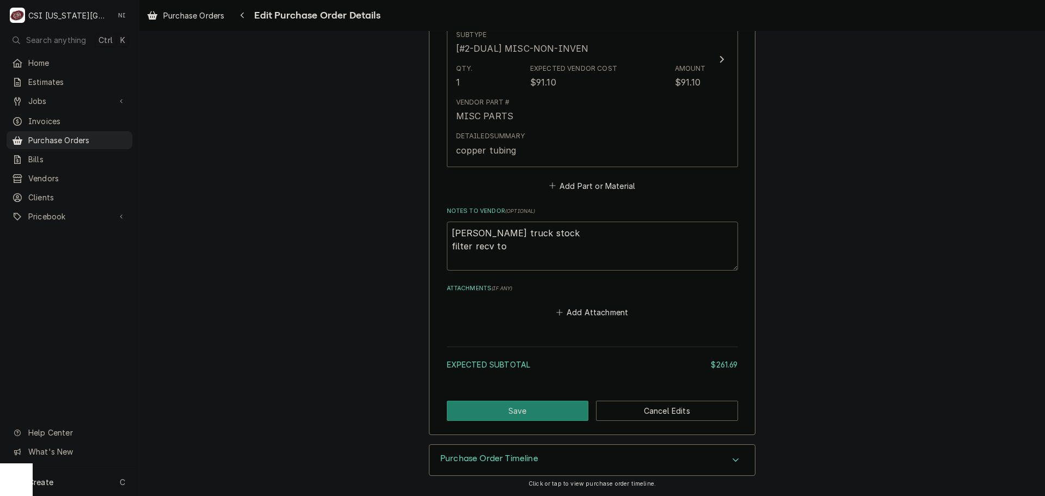
type textarea "x"
type textarea "gonzalez truck stock filter recv to"
type textarea "x"
type textarea "gonzalez truck stock filter recv to p"
type textarea "x"
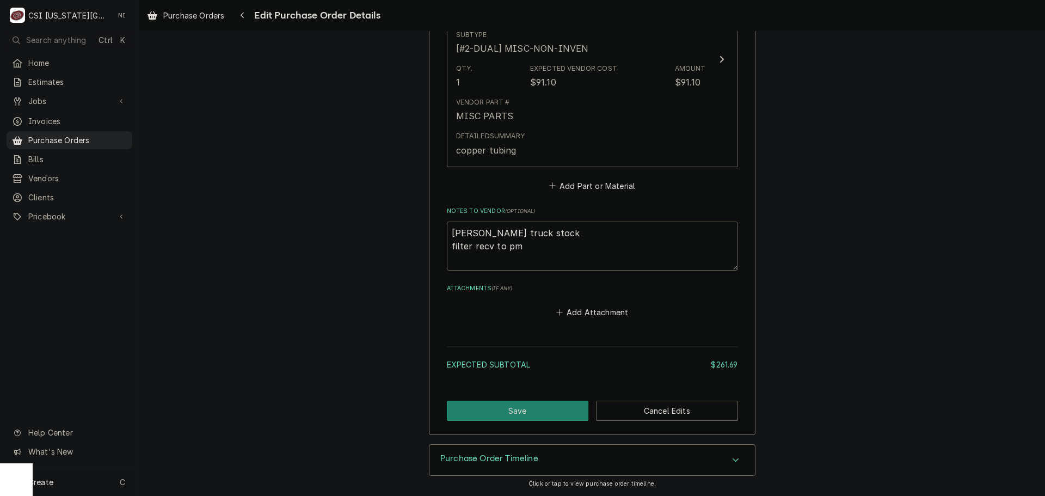
type textarea "gonzalez truck stock filter recv to pm"
type textarea "x"
type textarea "gonzalez truck stock filter recv to pm w"
type textarea "x"
type textarea "gonzalez truck stock filter recv to pm war"
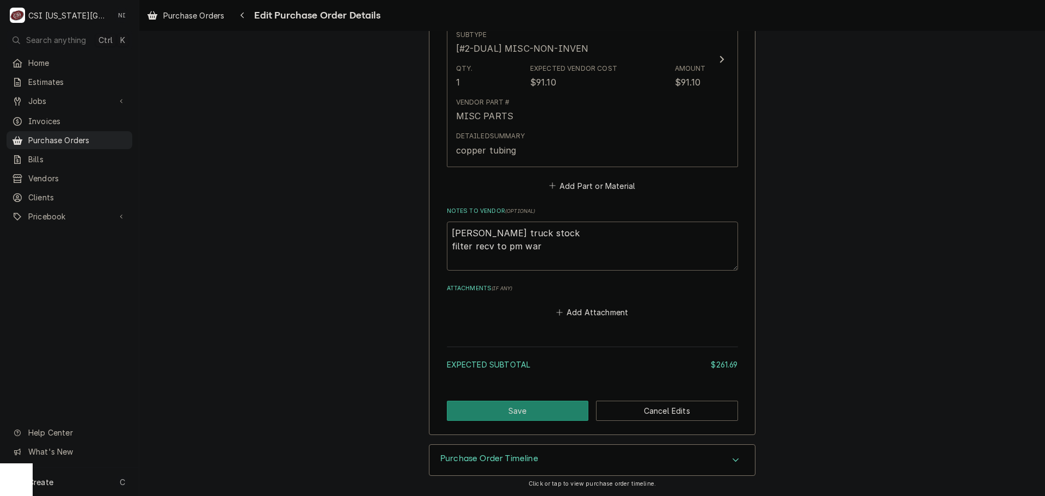
type textarea "x"
type textarea "gonzalez truck stock filter recv to pm ware"
type textarea "x"
type textarea "gonzalez truck stock filter recv to pm wareh"
type textarea "x"
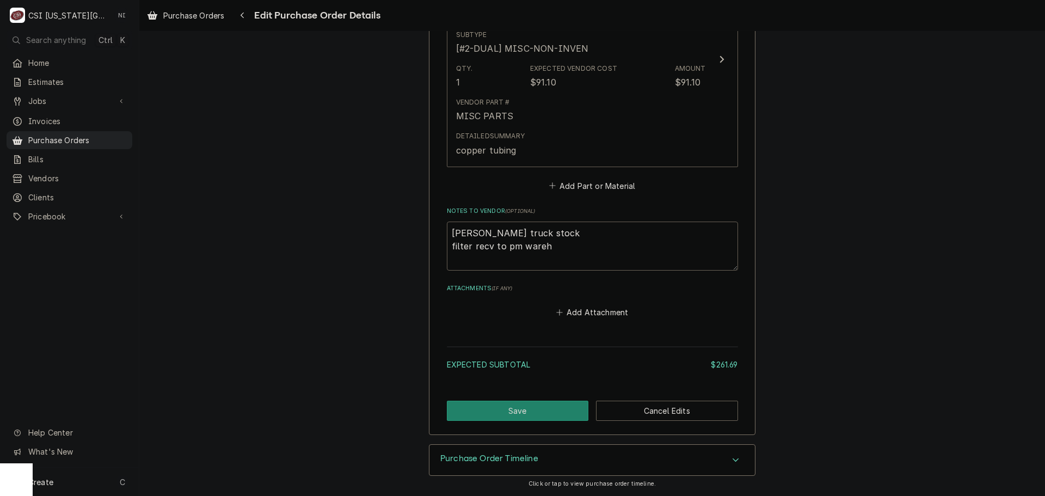
type textarea "gonzalez truck stock filter recv to pm wareho"
type textarea "x"
type textarea "gonzalez truck stock filter recv to pm warehou"
type textarea "x"
type textarea "gonzalez truck stock filter recv to pm warehous"
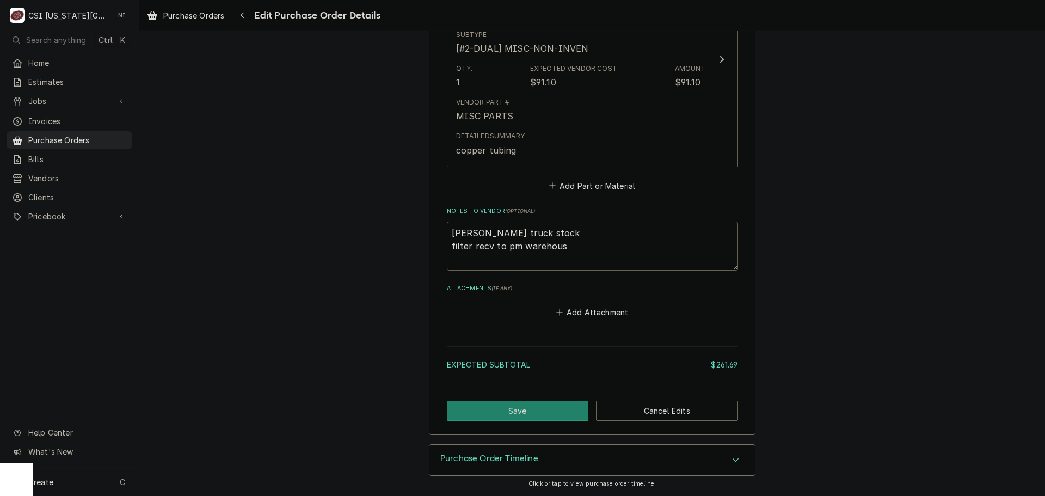
type textarea "x"
type textarea "gonzalez truck stock filter recv to pm warehouse"
click at [490, 408] on button "Save" at bounding box center [518, 411] width 142 height 20
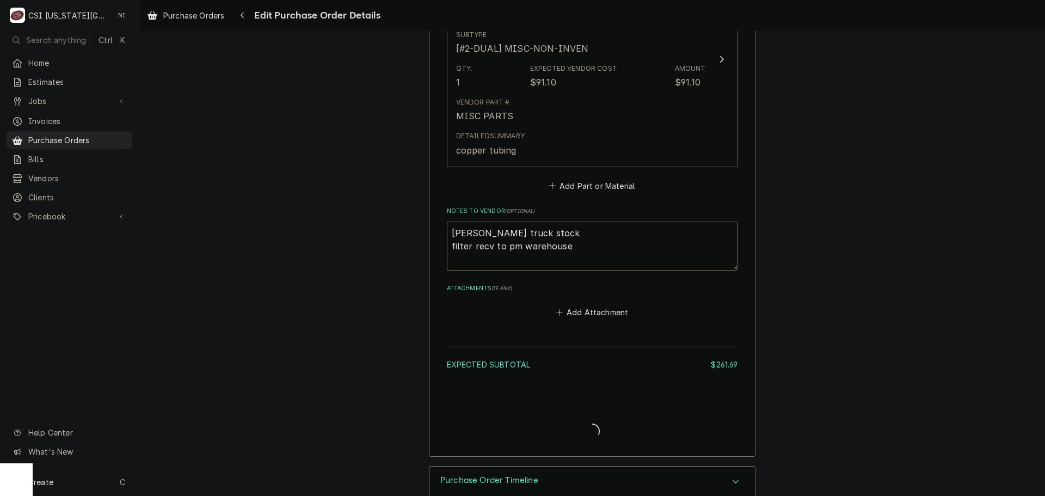
type textarea "x"
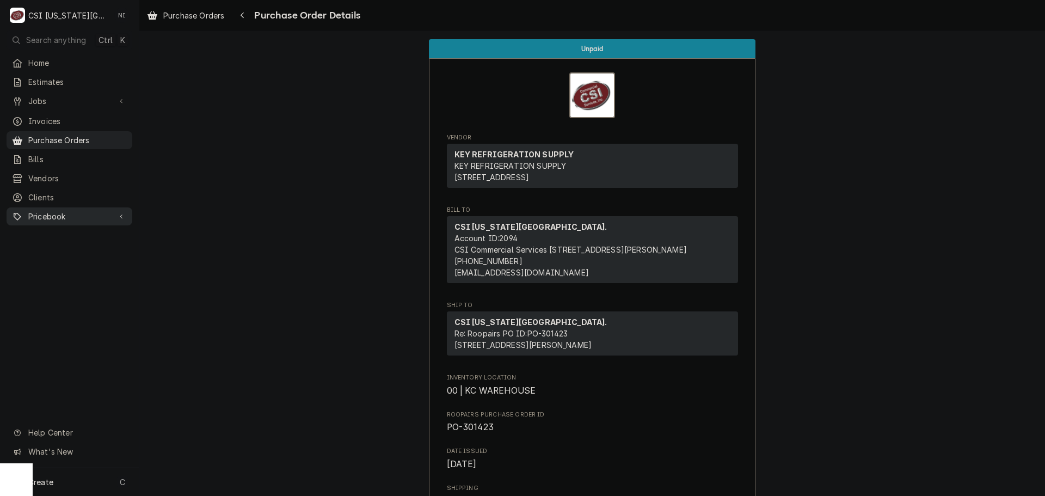
click at [65, 212] on span "Pricebook" at bounding box center [69, 216] width 82 height 11
click at [61, 252] on span "Parts & Materials" at bounding box center [77, 254] width 99 height 11
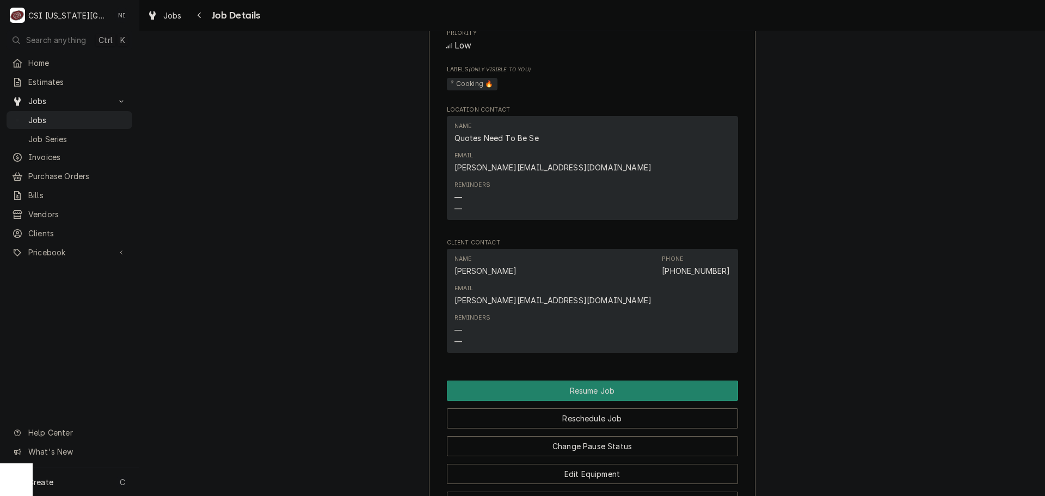
scroll to position [1384, 0]
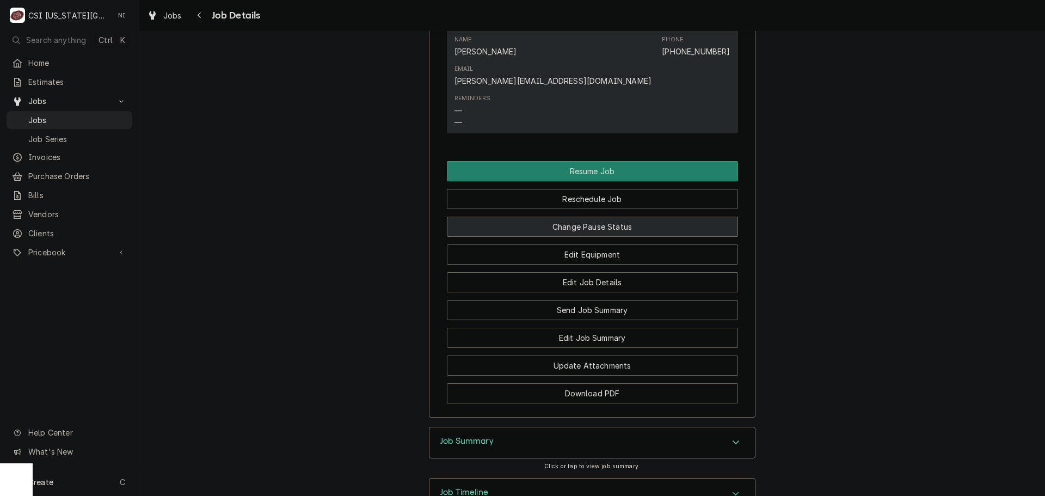
click at [664, 217] on button "Change Pause Status" at bounding box center [592, 227] width 291 height 20
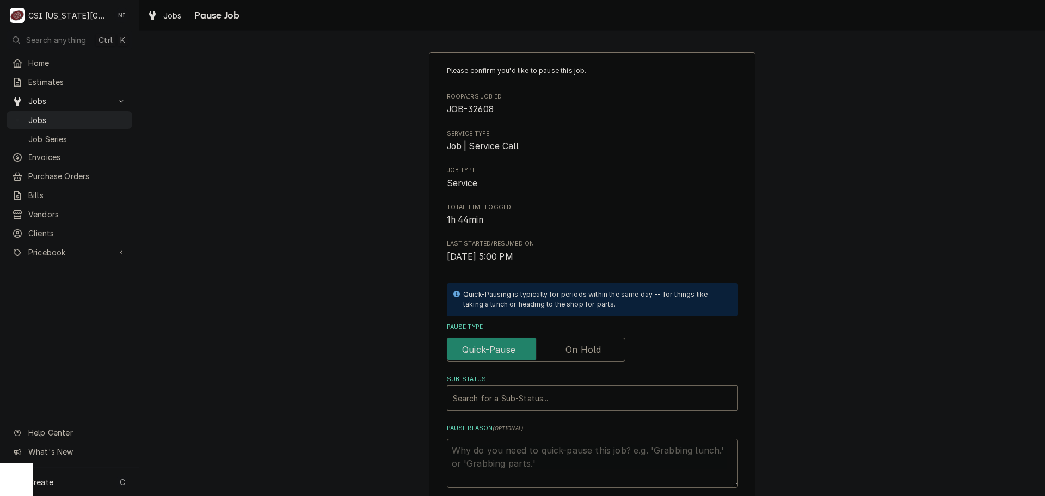
click at [590, 351] on label "Pause Type" at bounding box center [536, 350] width 179 height 24
click at [590, 351] on input "Pause Type" at bounding box center [536, 350] width 169 height 24
checkbox input "true"
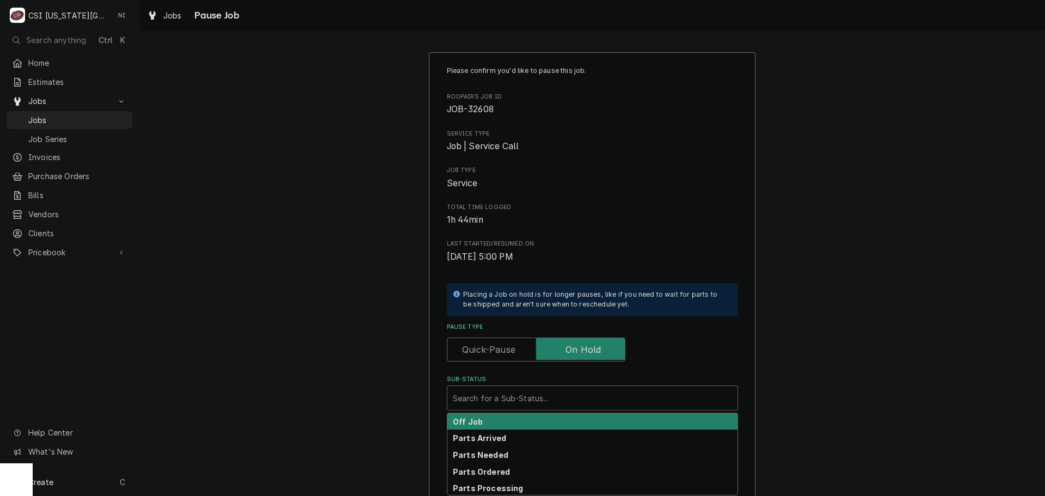
click at [580, 393] on div "Sub-Status" at bounding box center [592, 398] width 279 height 20
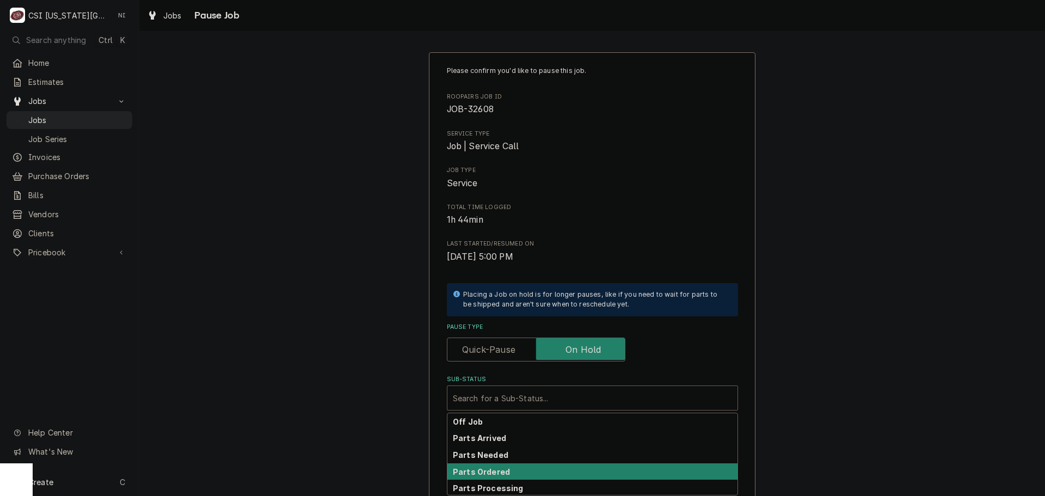
click at [508, 470] on div "Parts Ordered" at bounding box center [592, 471] width 290 height 17
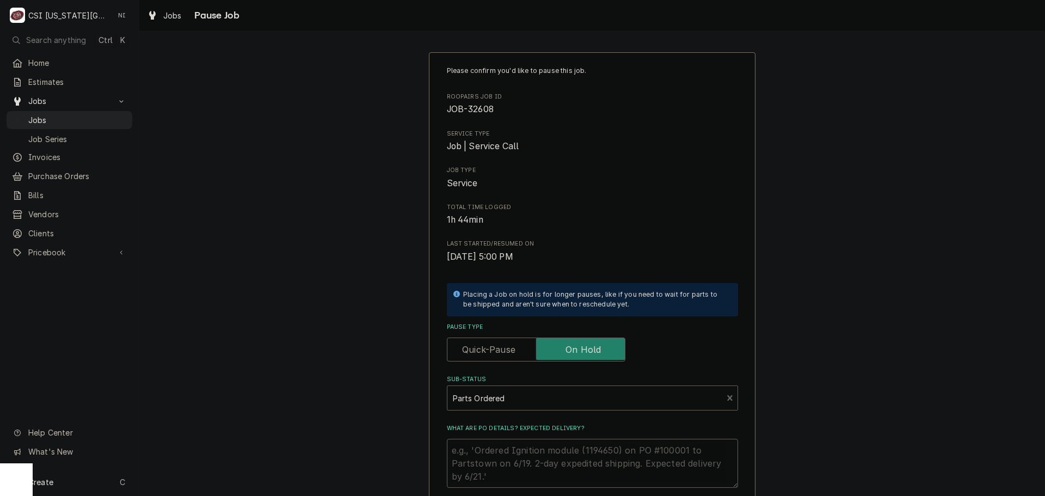
click at [512, 451] on textarea "What are PO details? Expected delivery?" at bounding box center [592, 463] width 291 height 49
type textarea "x"
type textarea "p"
type textarea "x"
type textarea "pa"
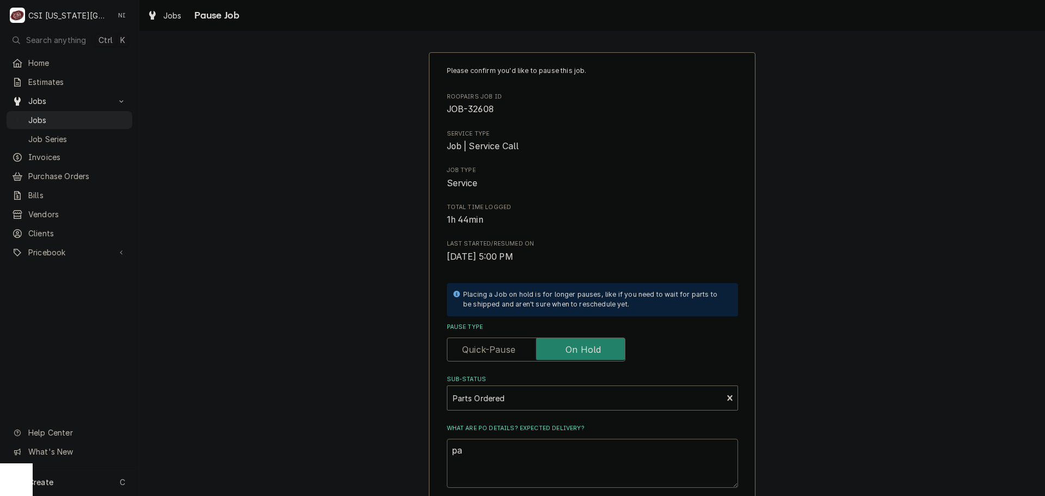
type textarea "x"
type textarea "par"
type textarea "x"
type textarea "parr"
type textarea "x"
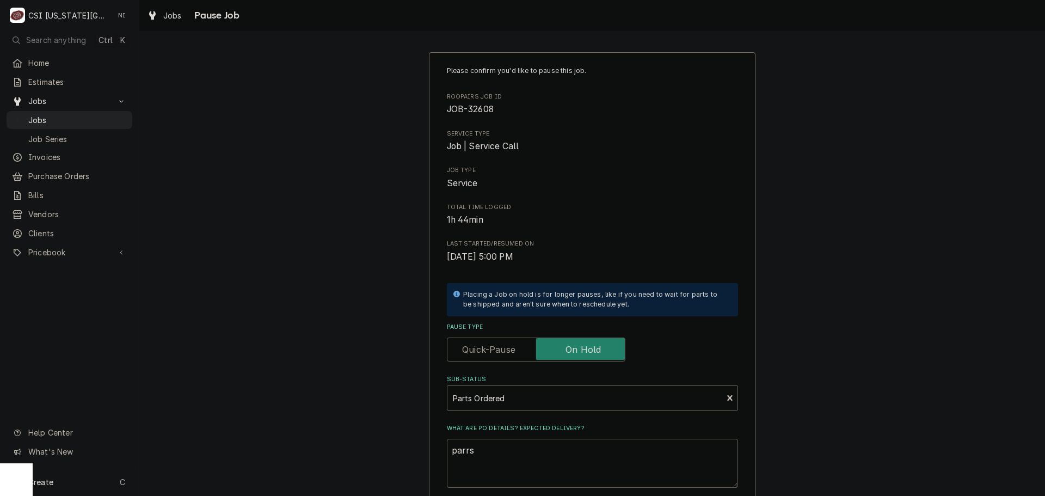
type textarea "parrst"
type textarea "x"
type textarea "parrst"
type textarea "x"
type textarea "parrst"
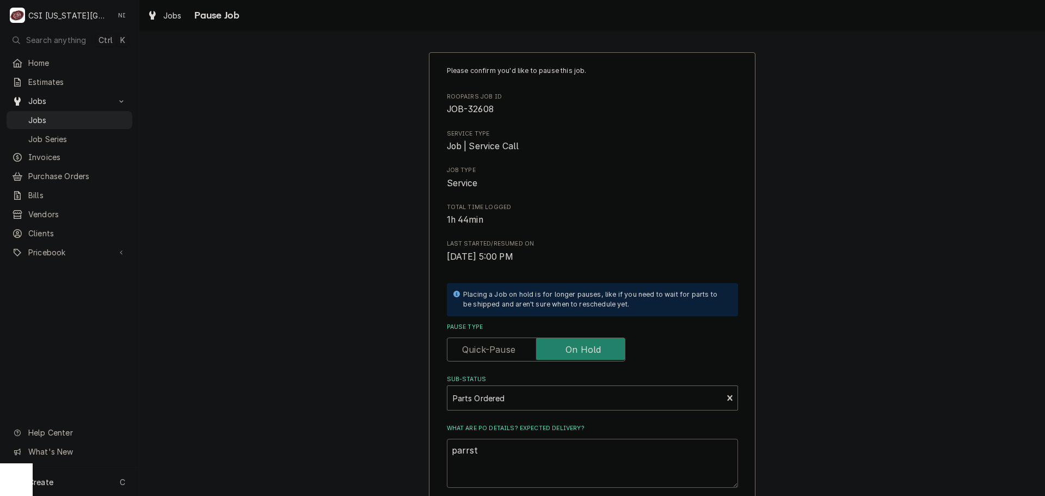
type textarea "x"
type textarea "parrs"
type textarea "x"
type textarea "parr"
type textarea "x"
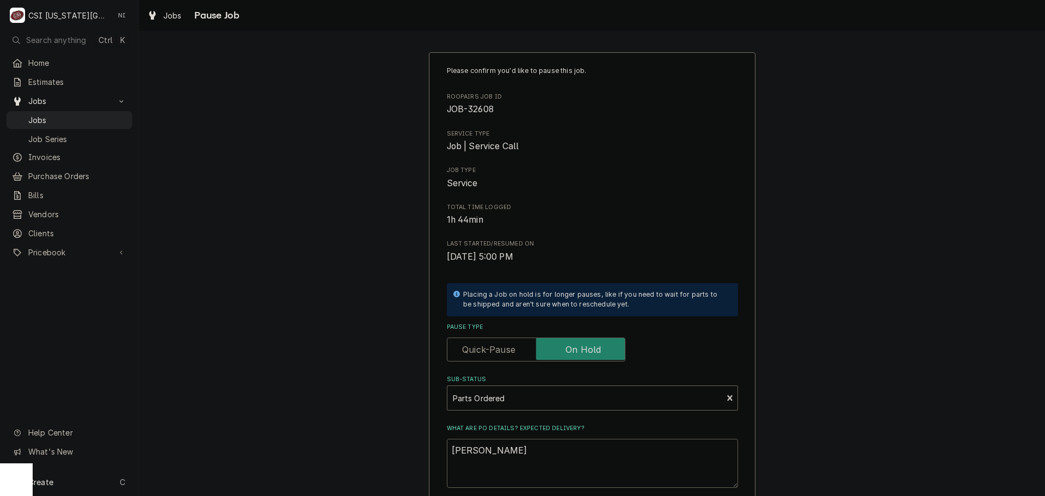
type textarea "parrt"
type textarea "x"
type textarea "parr"
type textarea "x"
type textarea "par"
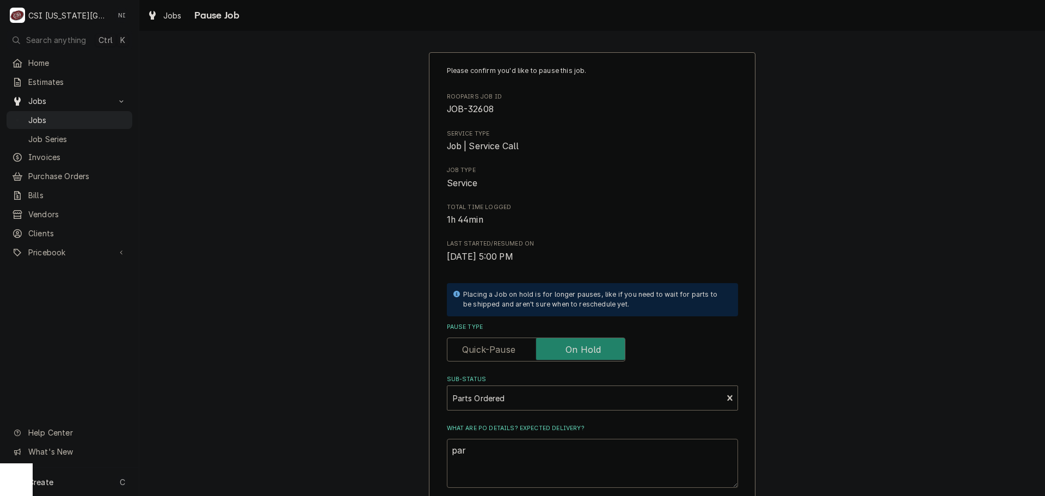
type textarea "x"
type textarea "part"
type textarea "x"
type textarea "parts"
type textarea "x"
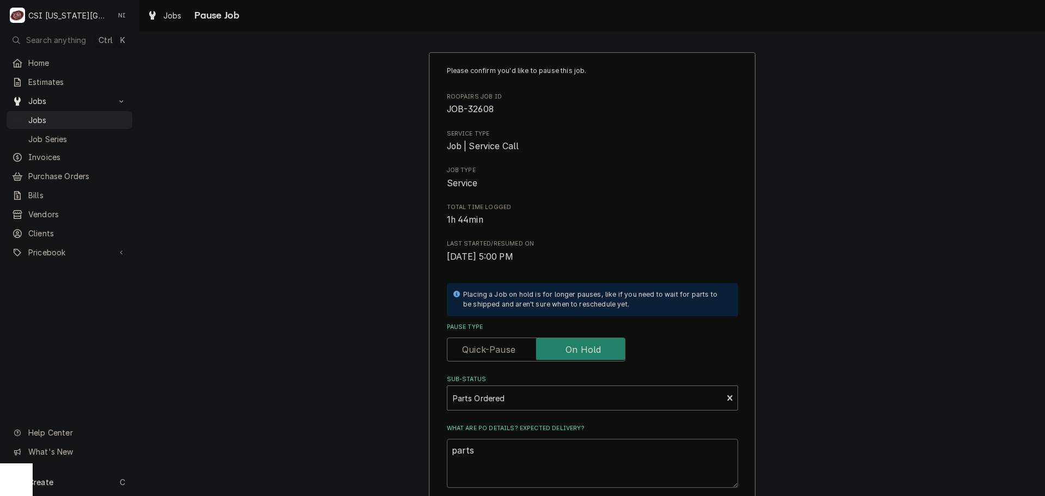
type textarea "parts"
type textarea "x"
type textarea "parts o"
type textarea "x"
type textarea "parts or"
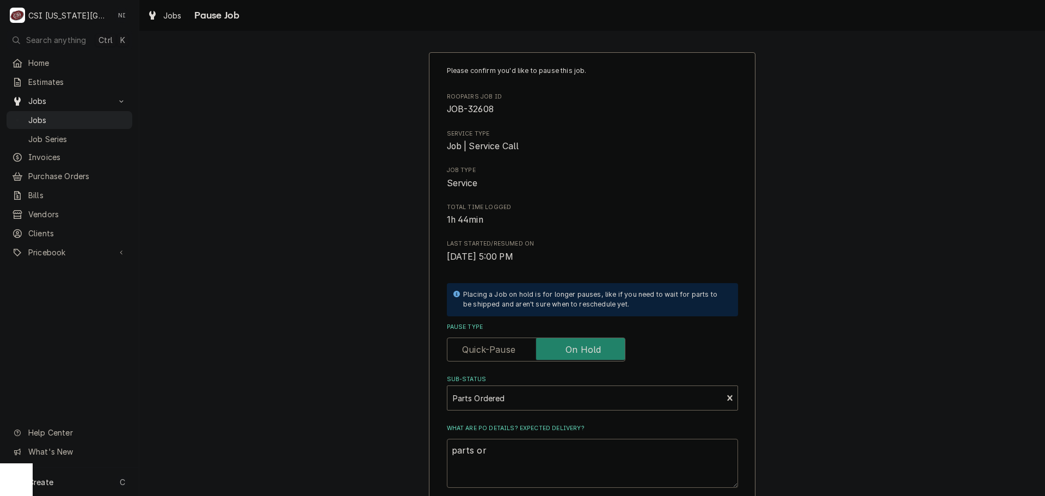
type textarea "x"
type textarea "parts ord"
type textarea "x"
type textarea "parts orde"
type textarea "x"
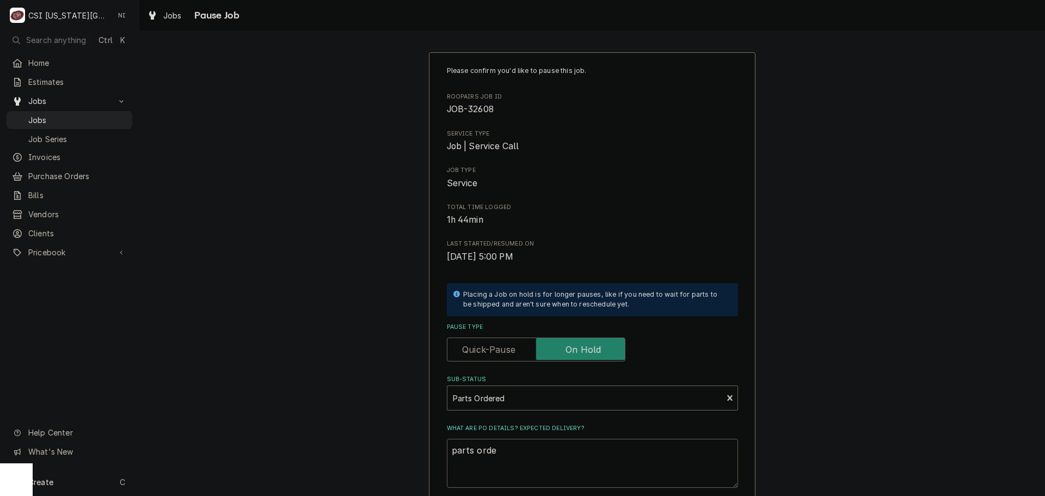
type textarea "parts order"
type textarea "x"
type textarea "parts ordere"
type textarea "x"
type textarea "parts ordered"
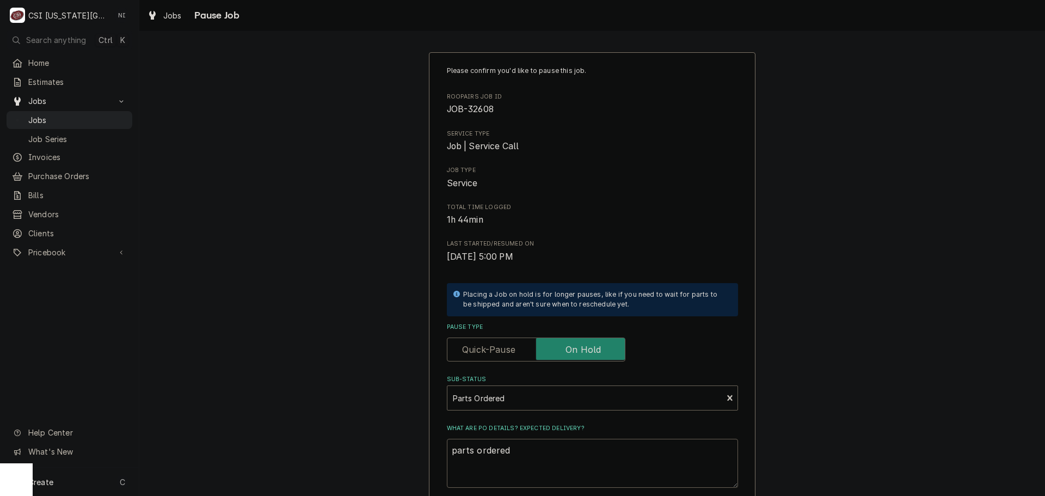
type textarea "x"
type textarea "parts ordered"
type textarea "x"
type textarea "parts ordered o"
type textarea "x"
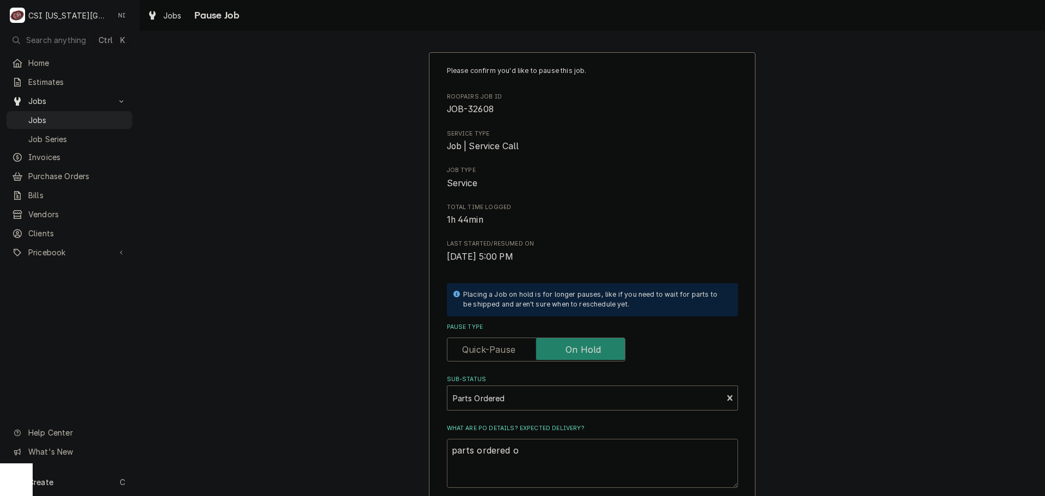
type textarea "parts ordered on"
type textarea "x"
type textarea "parts ordered on"
type textarea "x"
type textarea "parts ordered on P"
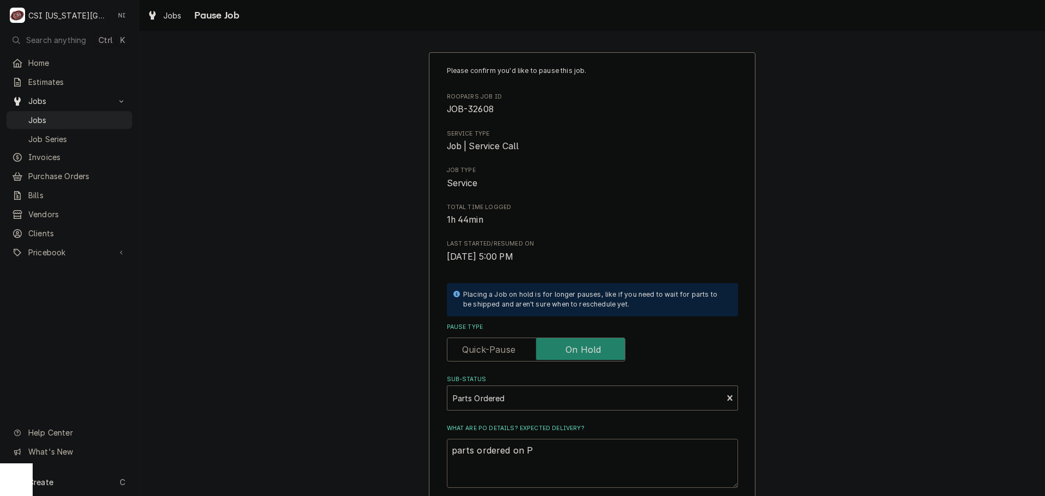
type textarea "x"
type textarea "parts ordered on PO"
type textarea "x"
type textarea "parts ordered on PO"
type textarea "x"
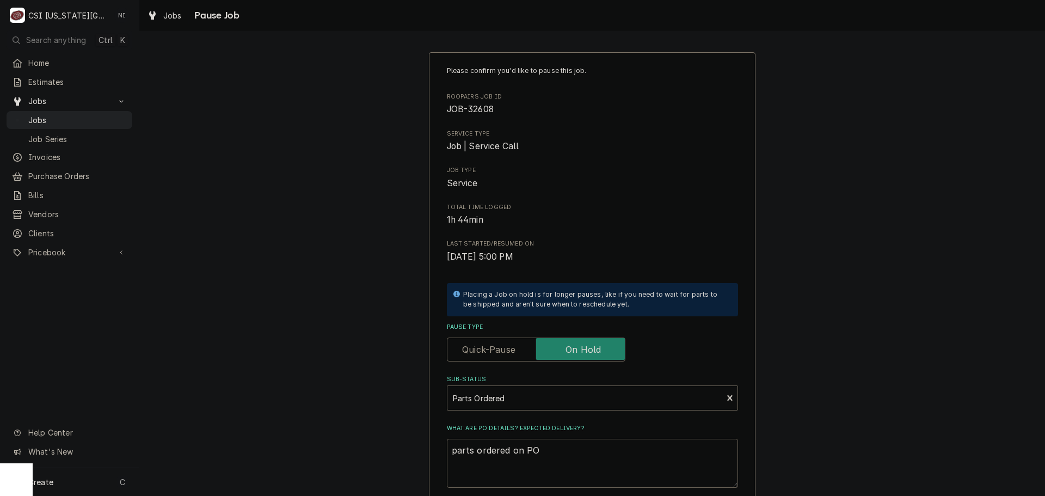
type textarea "parts ordered on PO 3"
type textarea "x"
type textarea "parts ordered on PO 30"
type textarea "x"
type textarea "parts ordered on PO 301"
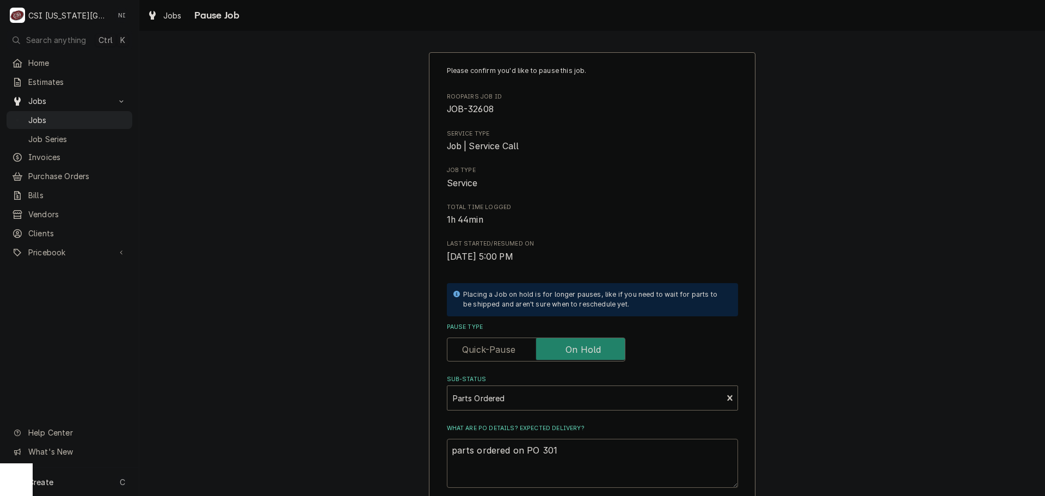
type textarea "x"
type textarea "parts ordered on PO 3014"
type textarea "x"
type textarea "parts ordered on PO 30142"
type textarea "x"
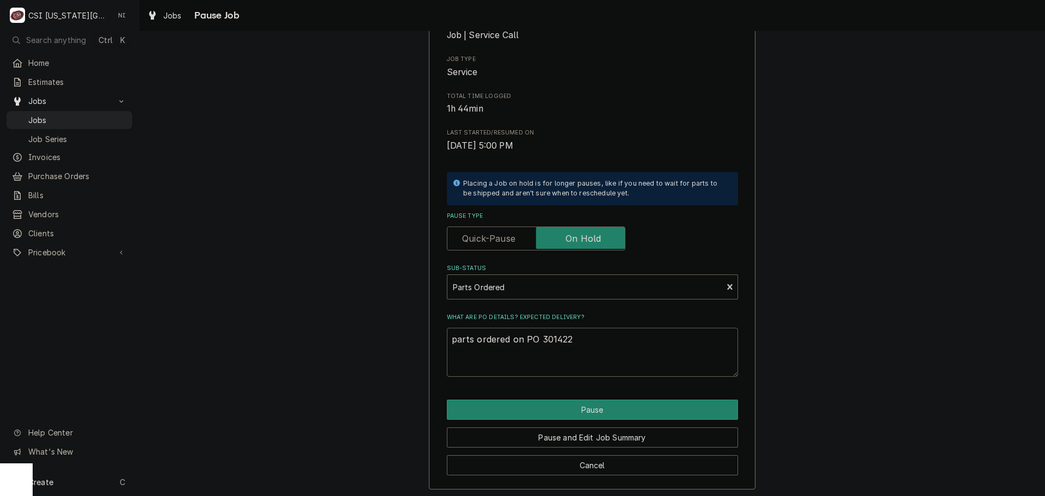
scroll to position [114, 0]
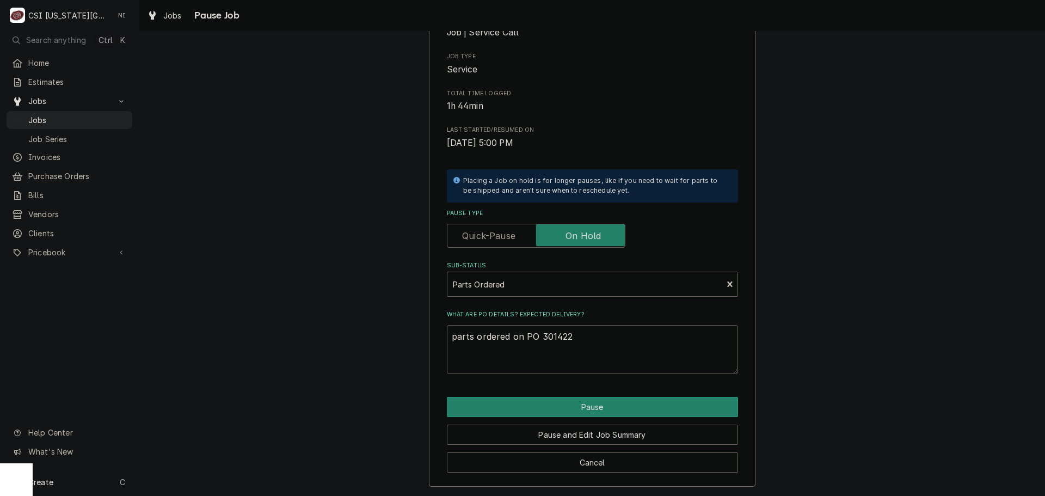
type textarea "parts ordered on PO 301422"
click at [573, 419] on div "Pause and Edit Job Summary" at bounding box center [592, 431] width 291 height 28
click at [573, 414] on button "Pause" at bounding box center [592, 407] width 291 height 20
type textarea "x"
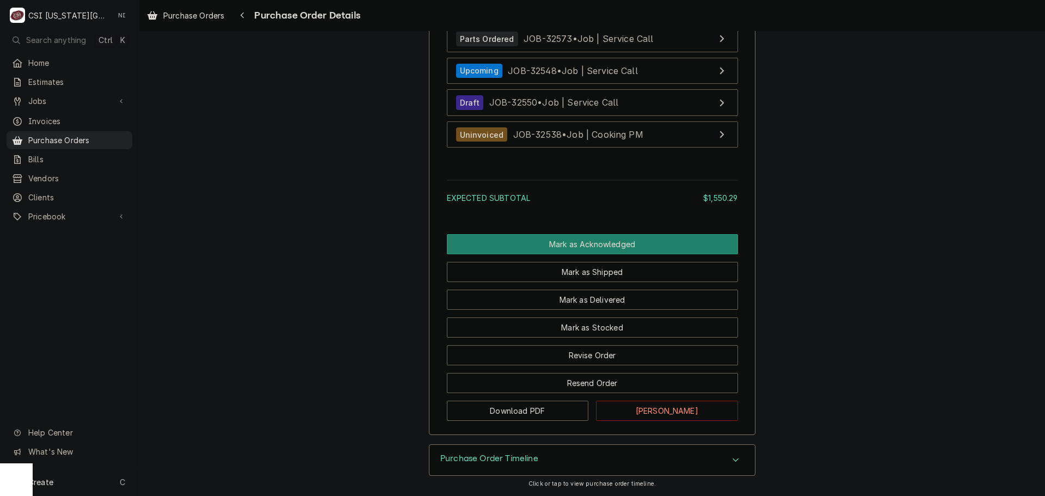
scroll to position [3233, 0]
click at [654, 359] on button "Revise Order" at bounding box center [592, 355] width 291 height 20
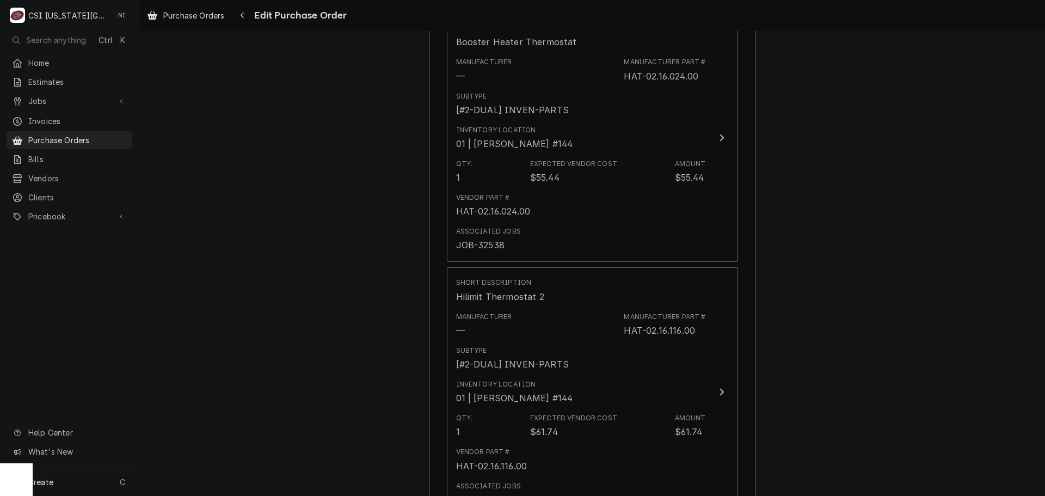
scroll to position [2450, 0]
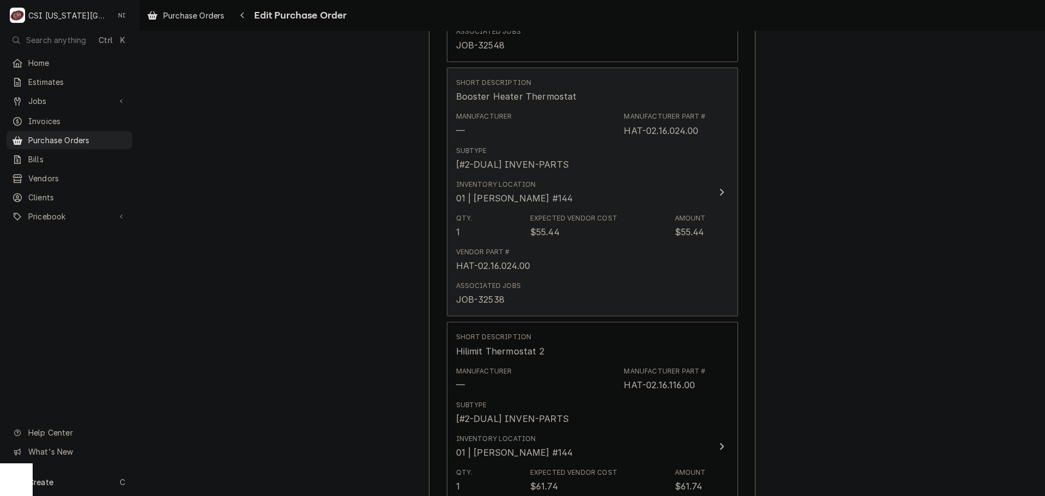
drag, startPoint x: 647, startPoint y: 318, endPoint x: 648, endPoint y: 309, distance: 8.7
click at [647, 302] on div "Associated Jobs JOB-32538" at bounding box center [581, 294] width 250 height 34
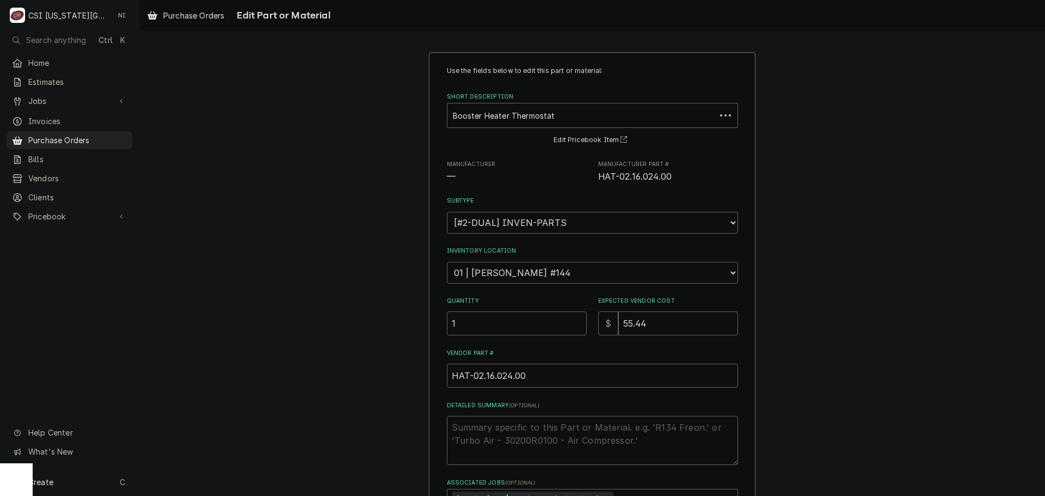
scroll to position [126, 0]
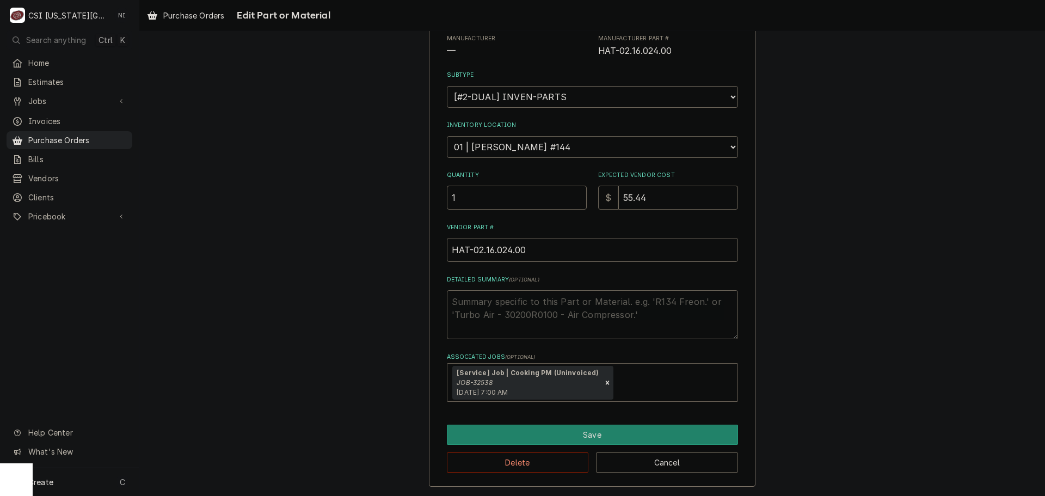
click at [604, 383] on icon "Remove [object Object]" at bounding box center [608, 383] width 8 height 8
type textarea "x"
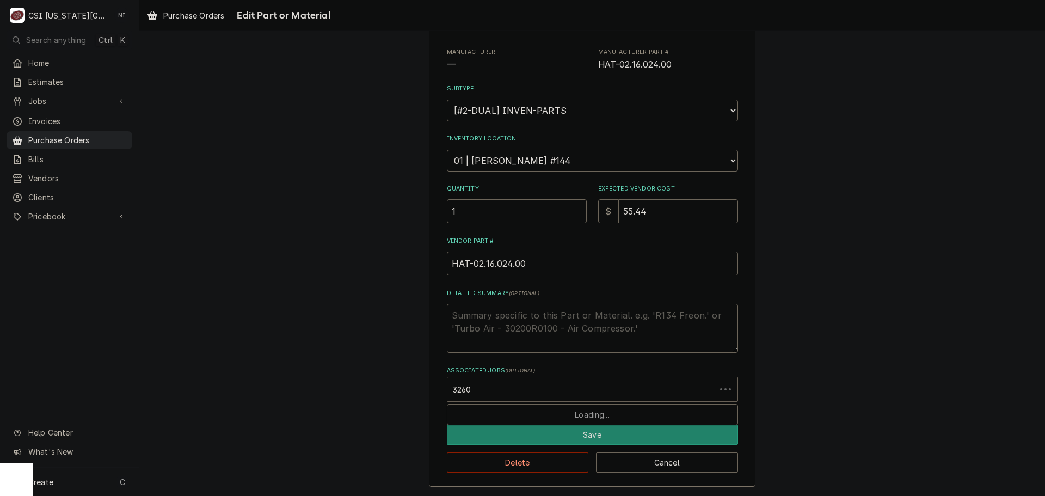
type input "32608"
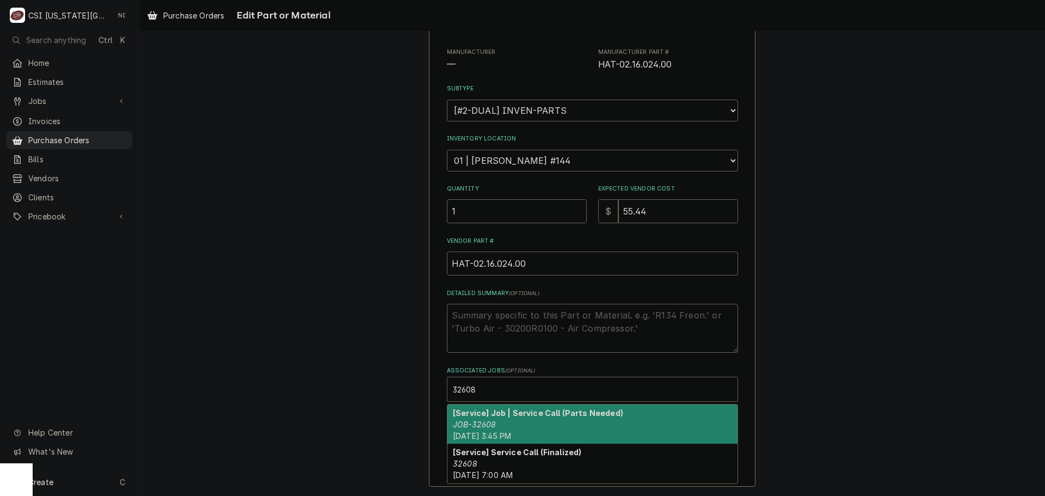
click at [551, 408] on strong "[Service] Job | Service Call (Parts Needed)" at bounding box center [538, 412] width 170 height 9
type textarea "x"
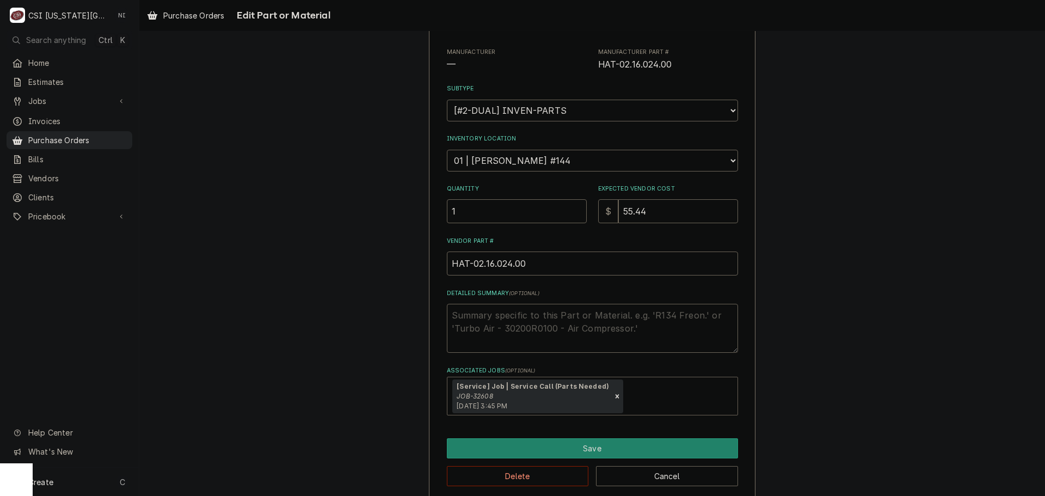
scroll to position [126, 0]
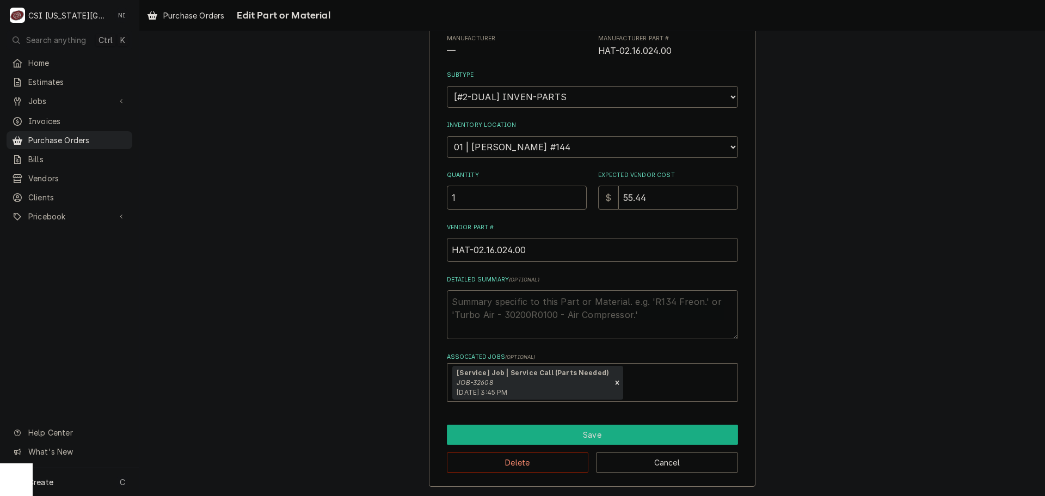
click at [599, 436] on button "Save" at bounding box center [592, 435] width 291 height 20
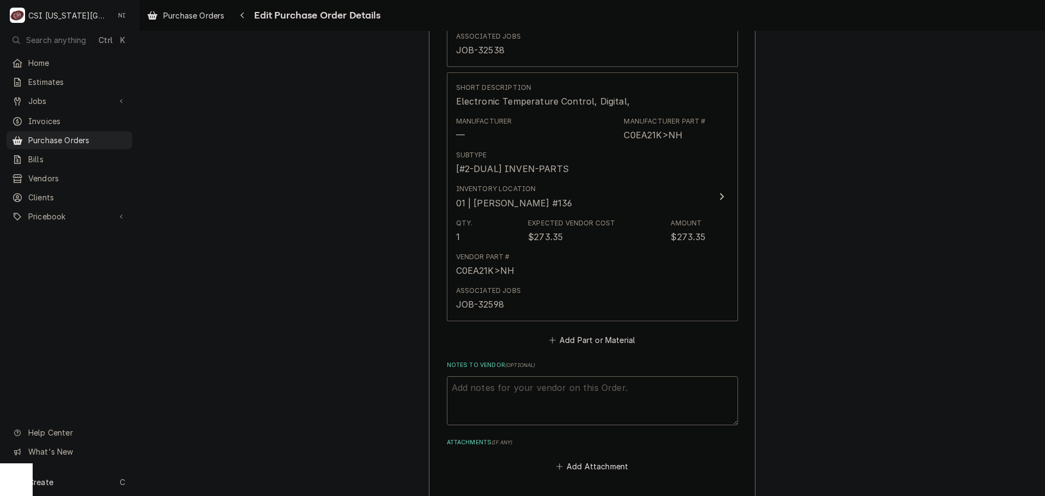
scroll to position [2959, 0]
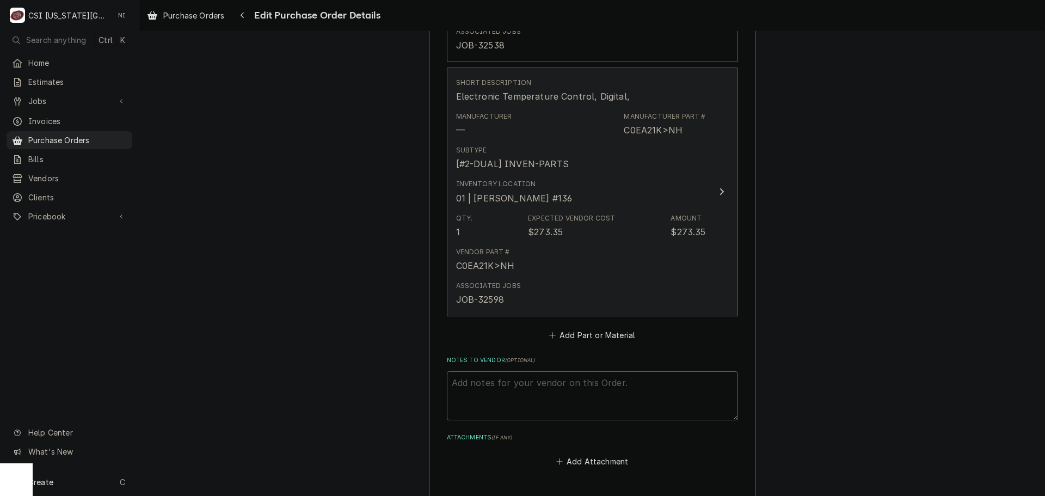
click at [653, 274] on div "Vendor Part # C0EA21K>NH" at bounding box center [581, 260] width 250 height 34
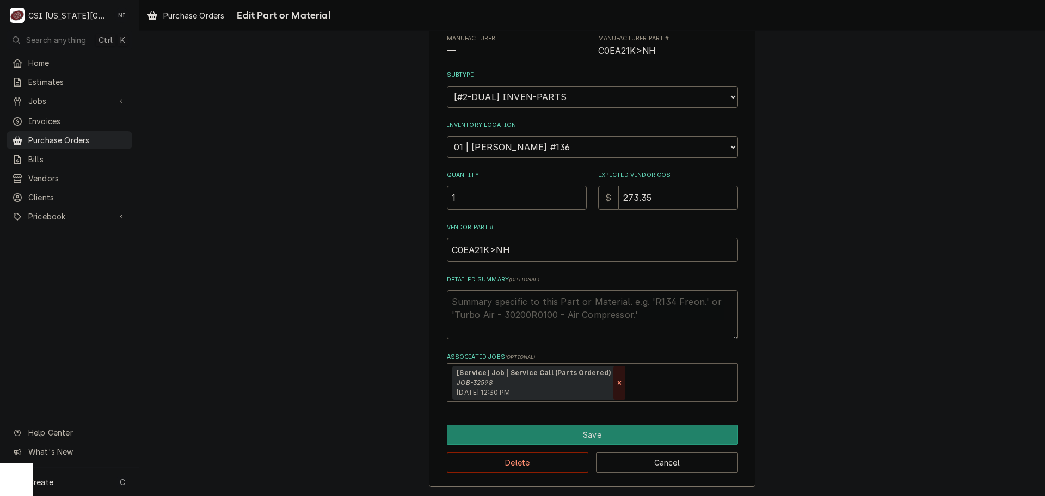
click at [616, 380] on icon "Remove [object Object]" at bounding box center [620, 383] width 8 height 8
type textarea "x"
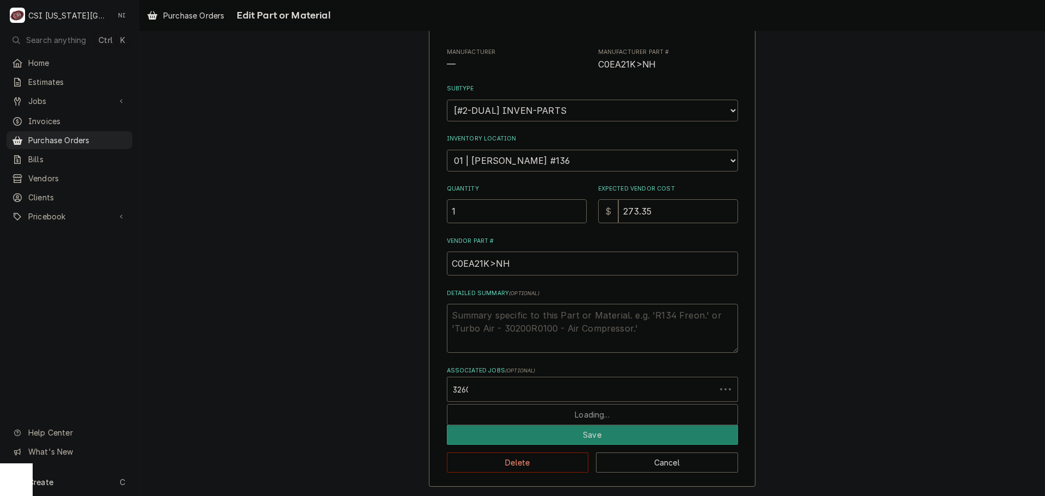
type input "32608"
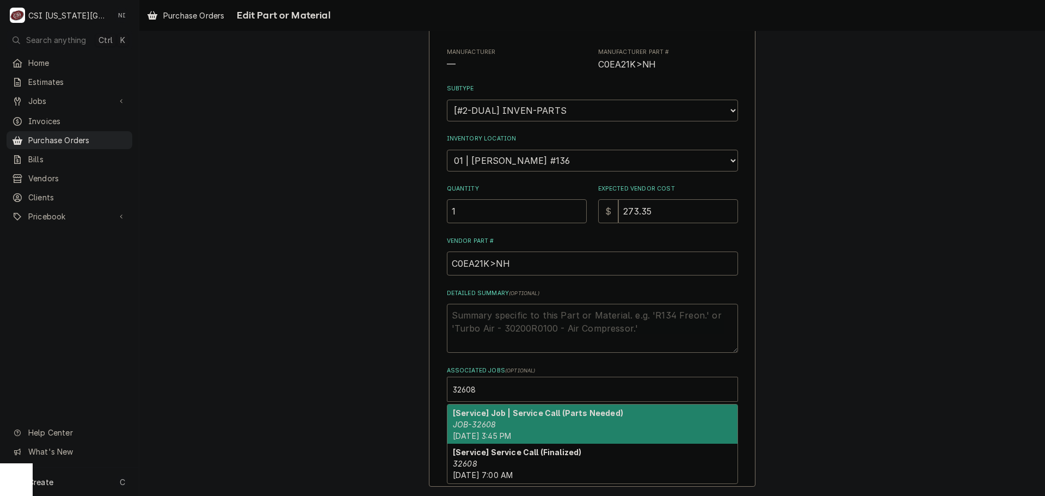
click at [566, 414] on strong "[Service] Job | Service Call (Parts Needed)" at bounding box center [538, 412] width 170 height 9
type textarea "x"
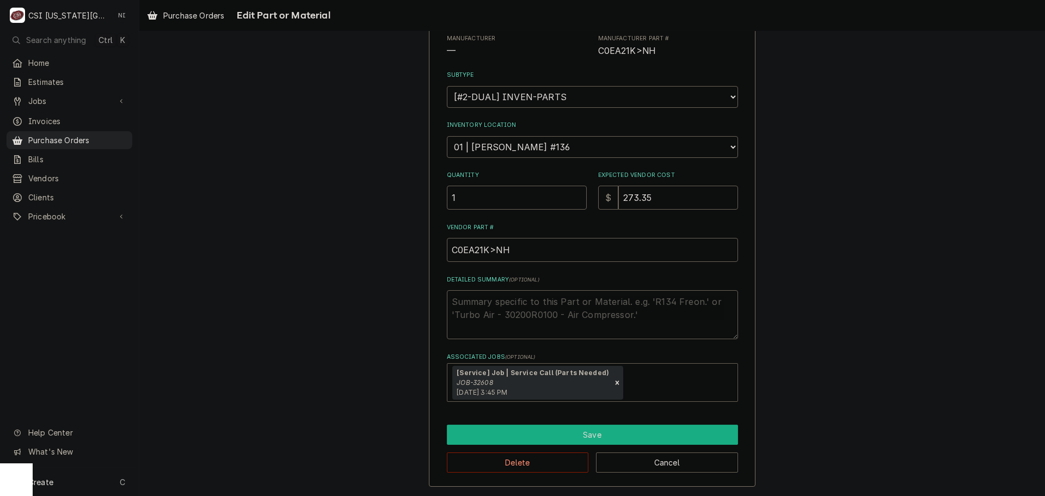
click at [553, 434] on button "Save" at bounding box center [592, 435] width 291 height 20
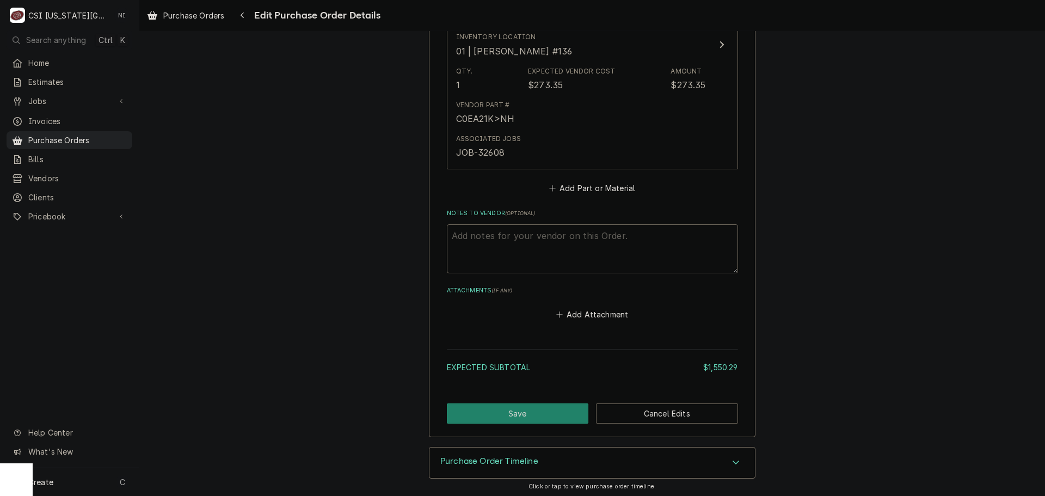
scroll to position [3108, 0]
click at [530, 409] on button "Save" at bounding box center [518, 411] width 142 height 20
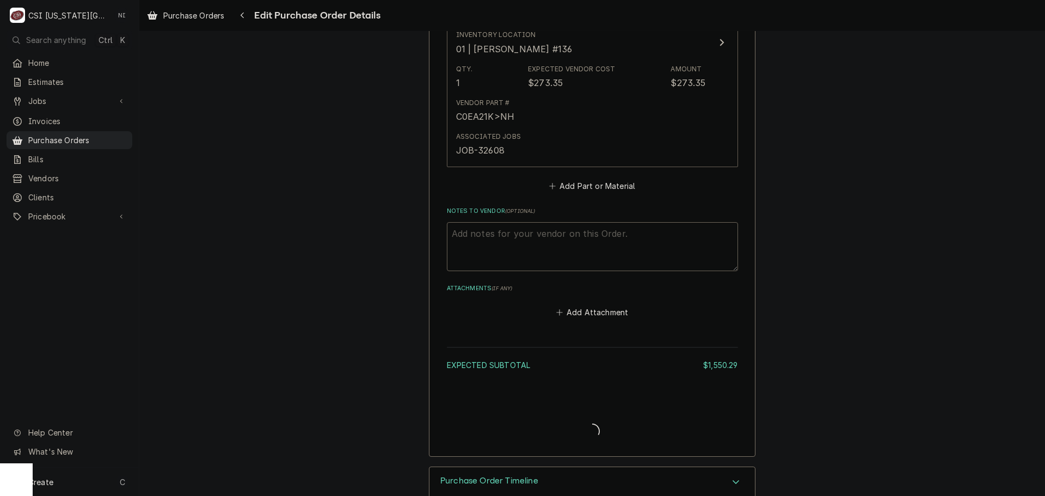
type textarea "x"
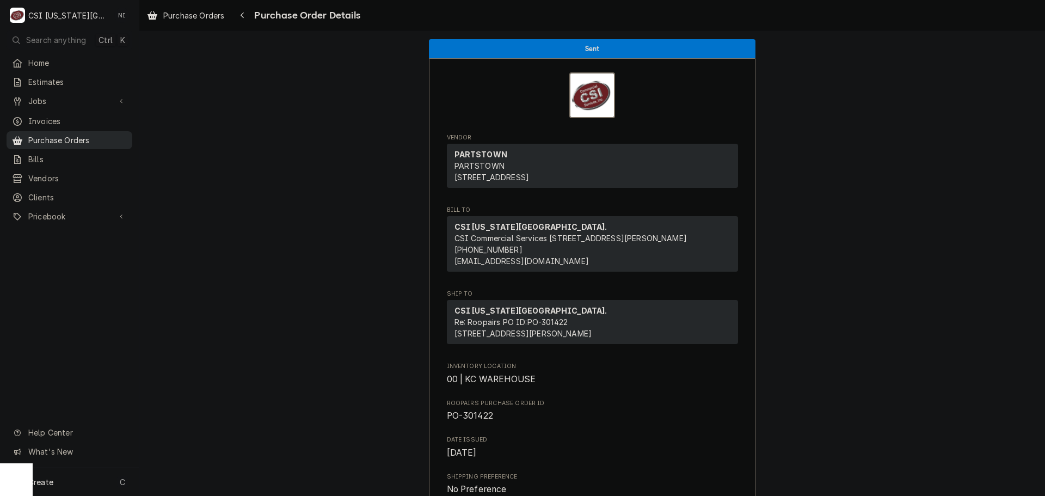
click at [121, 140] on span "Purchase Orders" at bounding box center [77, 139] width 99 height 11
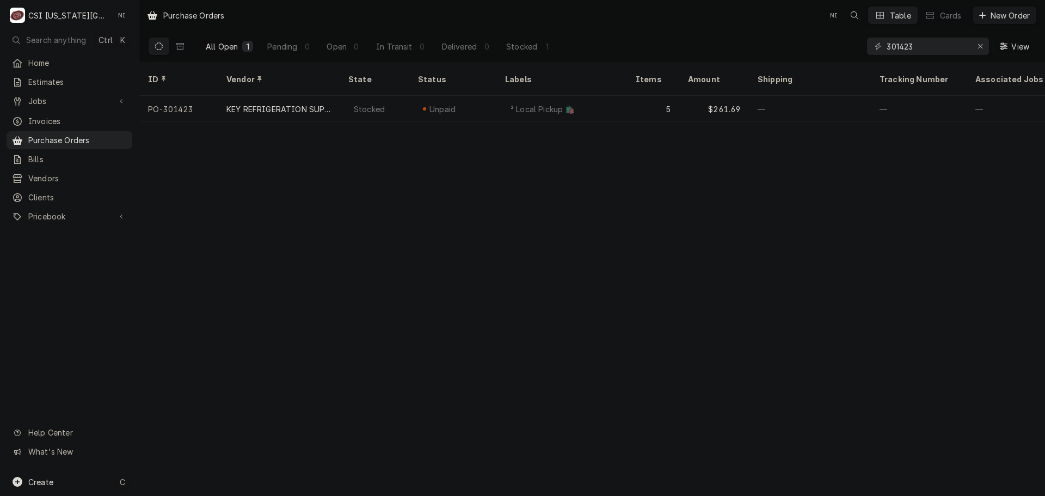
click at [99, 480] on div "Create C" at bounding box center [69, 482] width 139 height 28
click at [206, 411] on div "Purchase Order" at bounding box center [196, 407] width 94 height 14
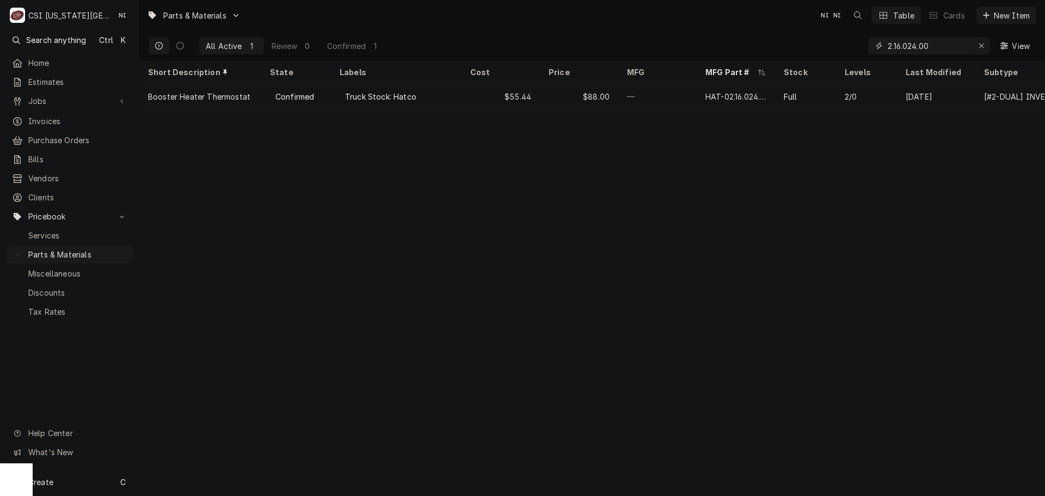
click at [981, 46] on icon "Erase input" at bounding box center [982, 46] width 6 height 8
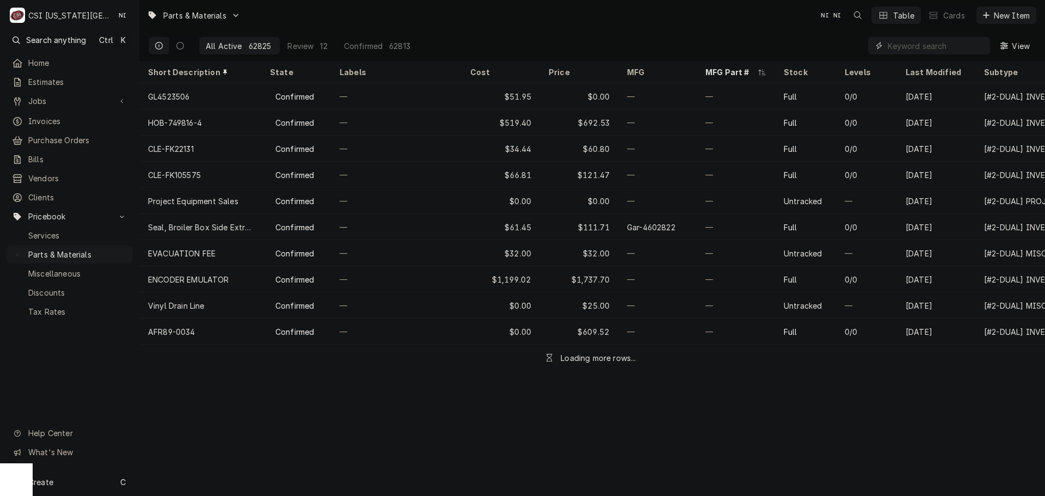
click at [966, 47] on input "Dynamic Content Wrapper" at bounding box center [936, 45] width 97 height 17
paste input "8100278"
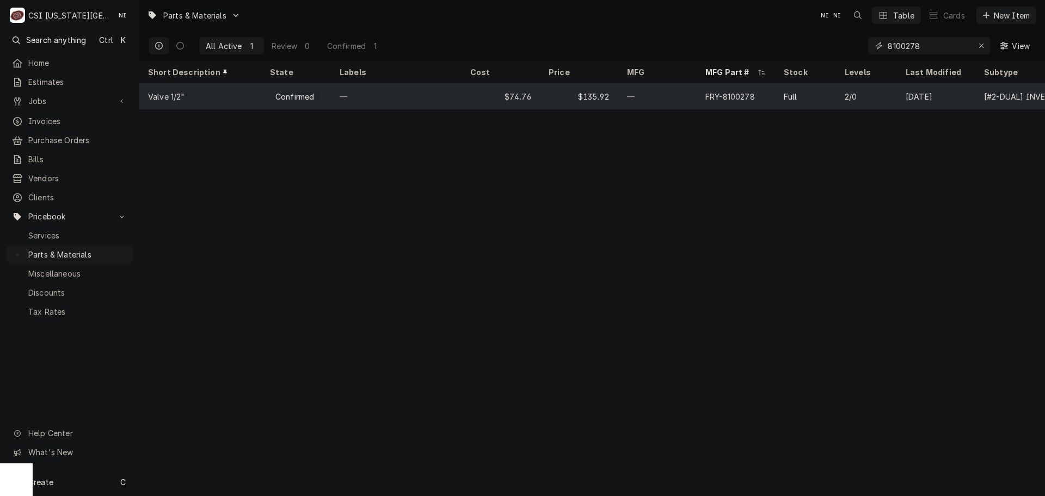
type input "8100278"
click at [659, 94] on div "—" at bounding box center [657, 96] width 78 height 26
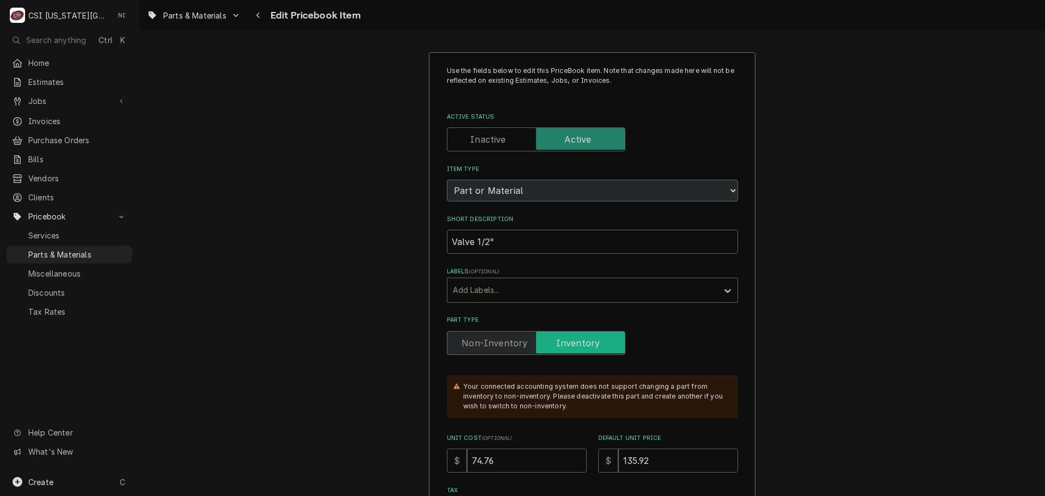
type textarea "x"
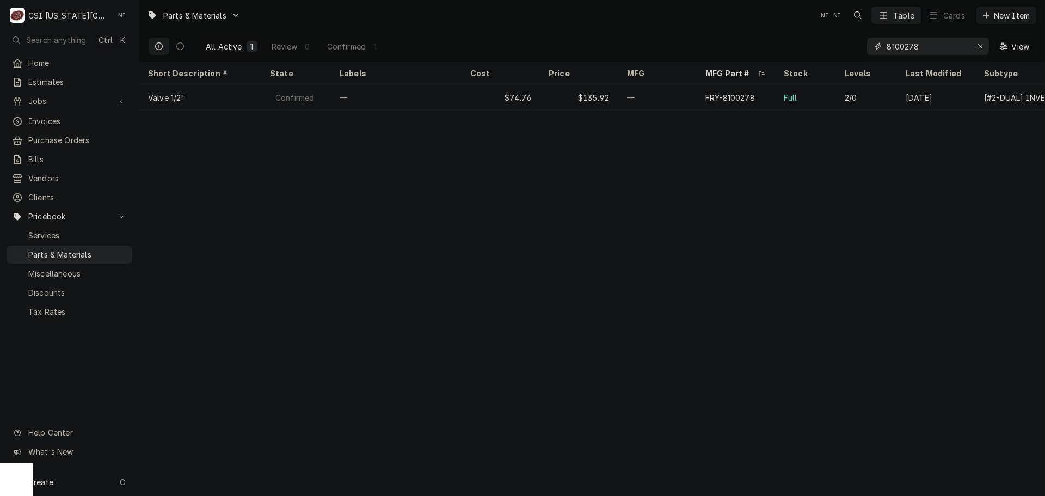
click at [980, 47] on icon "Erase input" at bounding box center [981, 46] width 6 height 8
paste input "02.16.024.00"
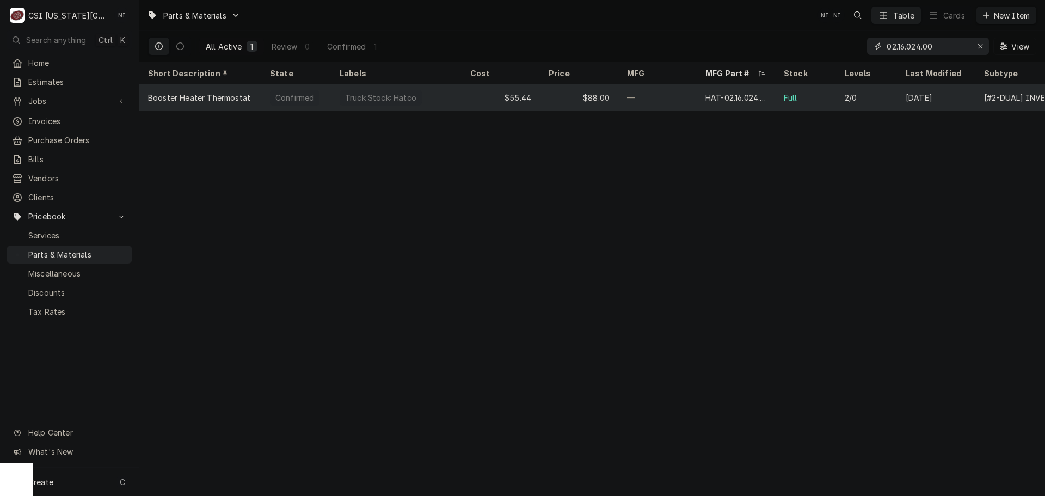
type input "02.16.024.00"
click at [644, 91] on div "—" at bounding box center [657, 97] width 78 height 26
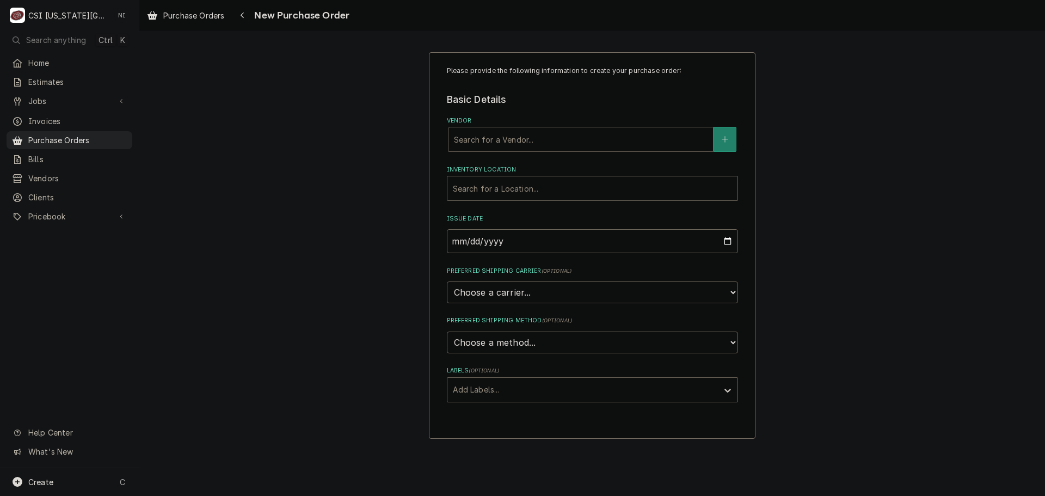
drag, startPoint x: 494, startPoint y: 130, endPoint x: 496, endPoint y: 140, distance: 10.2
click at [494, 132] on div "Vendor" at bounding box center [581, 140] width 254 height 20
type input "[GEOGRAPHIC_DATA]"
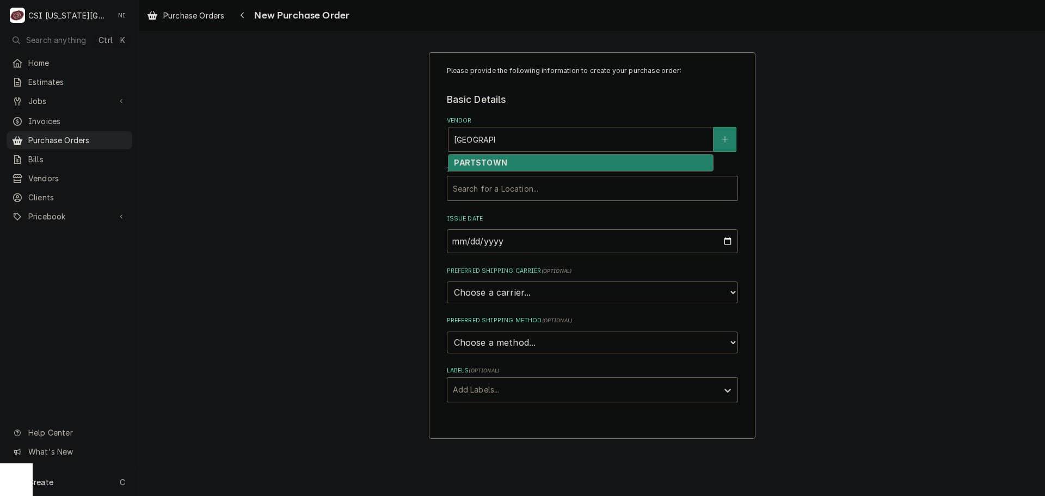
click at [497, 162] on strong "PARTSTOWN" at bounding box center [480, 162] width 53 height 9
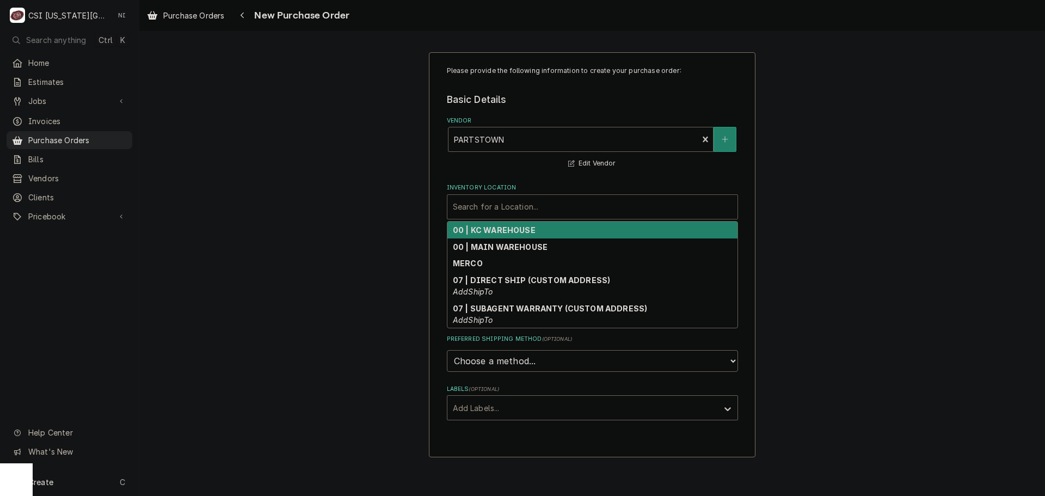
click at [493, 208] on div "Inventory Location" at bounding box center [592, 207] width 279 height 20
drag, startPoint x: 495, startPoint y: 226, endPoint x: 499, endPoint y: 236, distance: 10.0
click at [495, 228] on strong "00 | KC WAREHOUSE" at bounding box center [494, 229] width 83 height 9
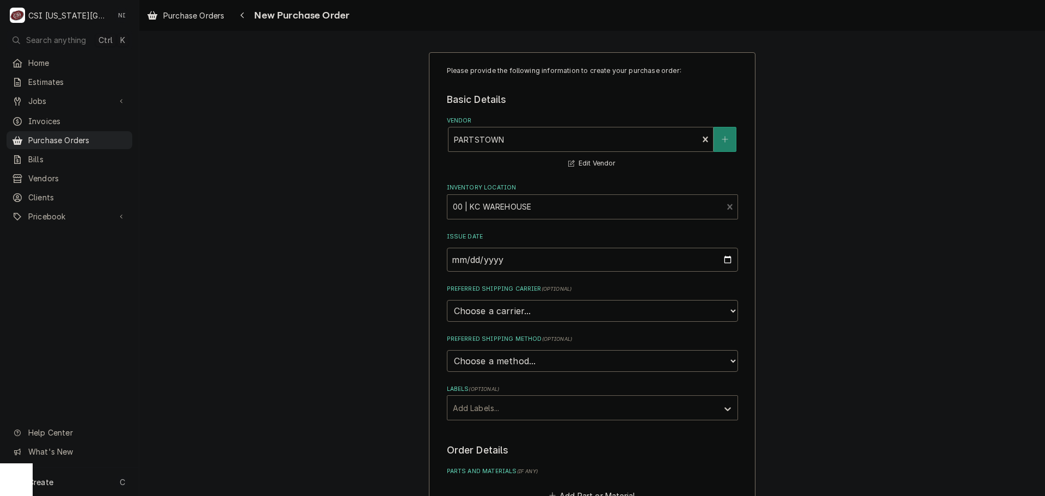
click at [517, 409] on div "Labels" at bounding box center [583, 408] width 260 height 20
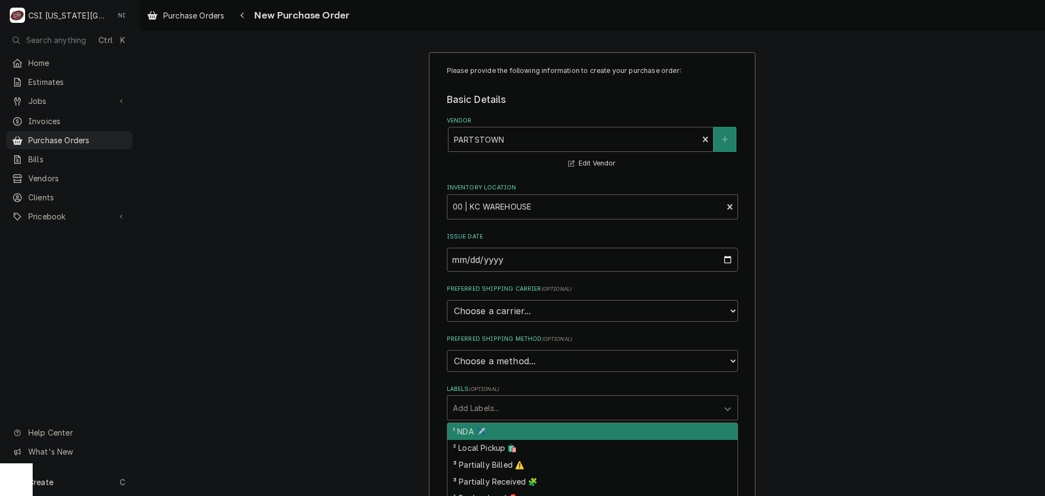
click at [483, 432] on div "¹ NDA ✈️" at bounding box center [592, 431] width 290 height 17
type textarea "x"
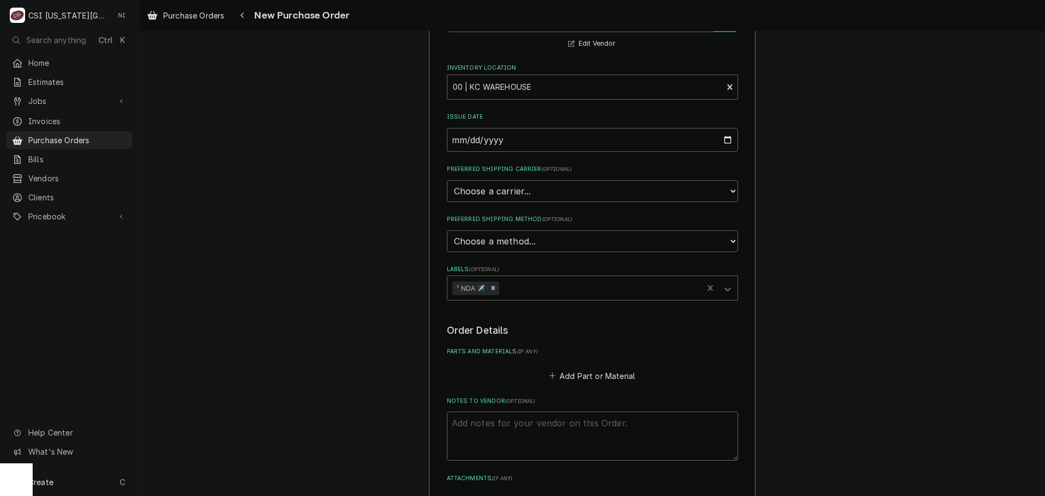
scroll to position [272, 0]
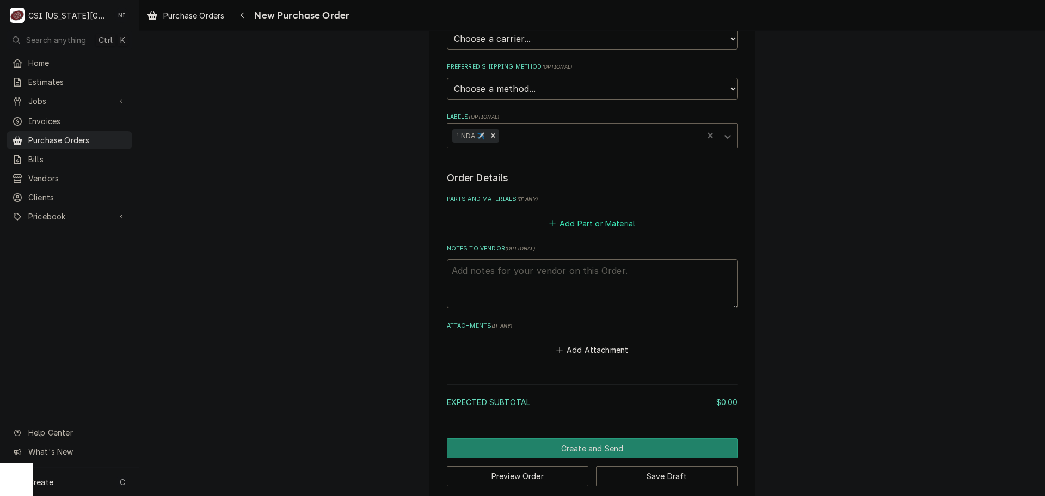
click at [592, 225] on button "Add Part or Material" at bounding box center [592, 223] width 90 height 15
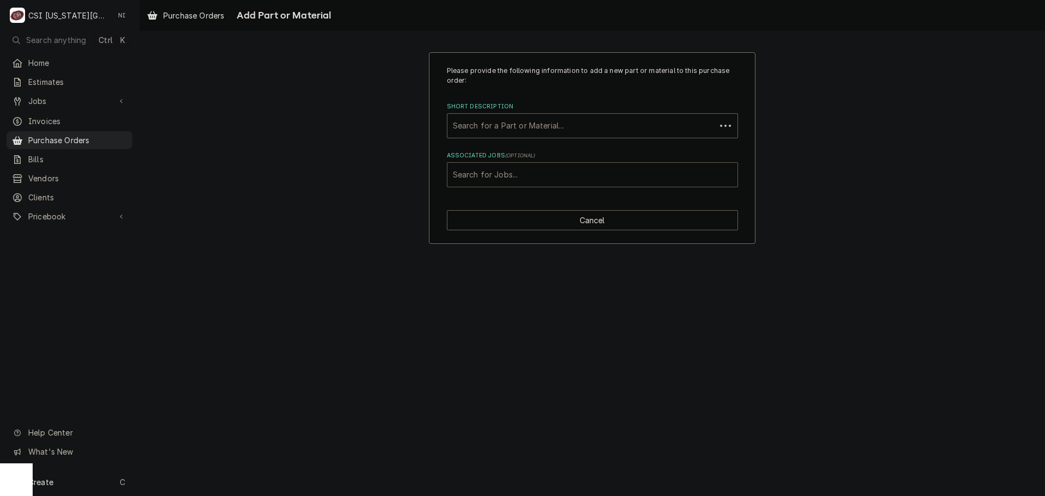
click at [530, 174] on div "Associated Jobs" at bounding box center [592, 175] width 279 height 20
type input "32604"
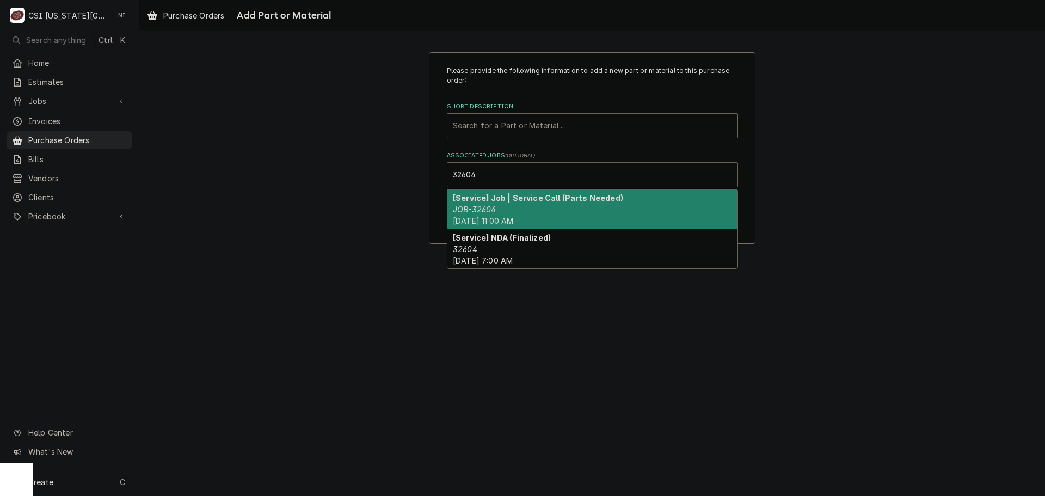
click at [527, 208] on div "[Service] Job | Service Call (Parts Needed) JOB-32604 Fri, Sep 5th, 2025 - 11:0…" at bounding box center [592, 209] width 290 height 40
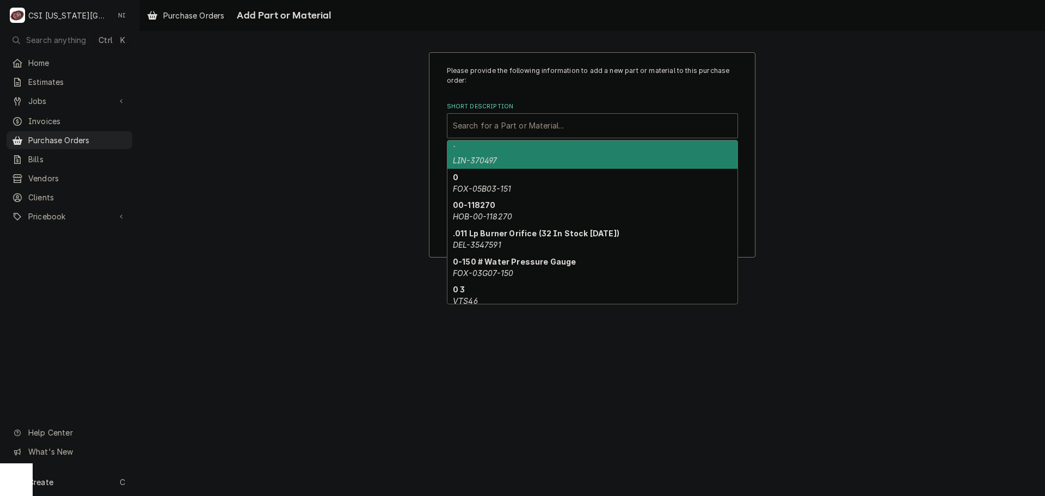
click at [495, 122] on div "Short Description" at bounding box center [592, 126] width 279 height 20
paste input "8100278"
type input "8100278"
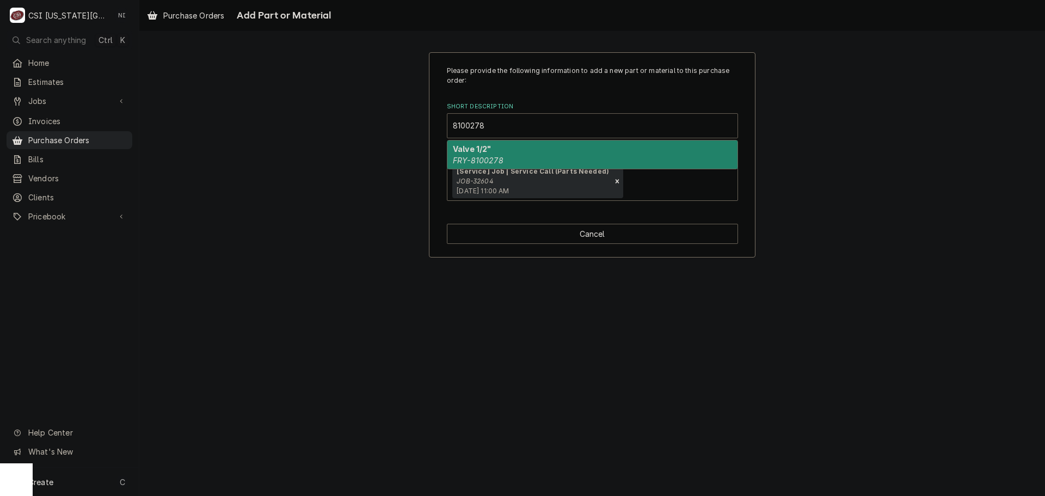
click at [494, 150] on div "Valve 1/2" FRY-8100278" at bounding box center [592, 154] width 290 height 28
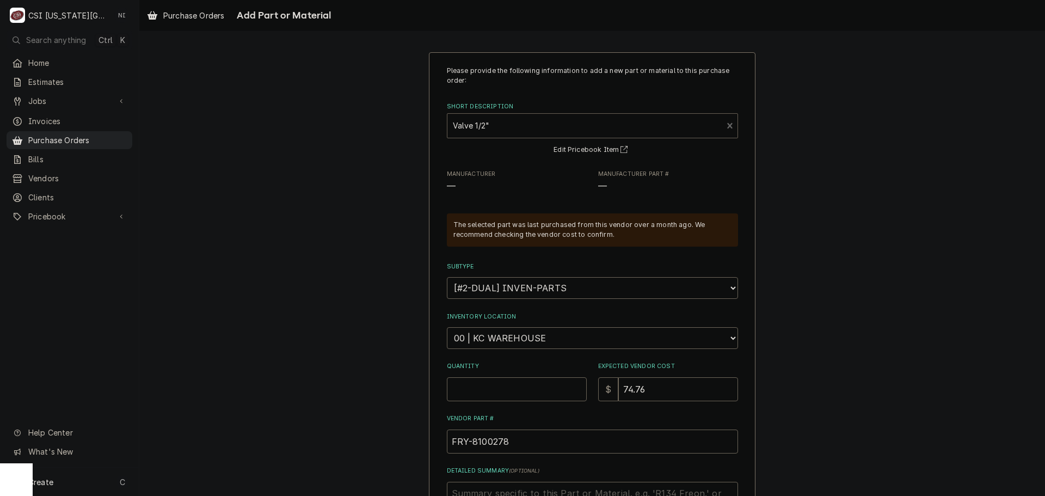
type textarea "x"
click at [475, 334] on select "Choose a location... 00 | KC WAREHOUSE 00 | MAIN WAREHOUSE 01 | BRIAN BREAZIER …" at bounding box center [592, 338] width 291 height 22
select select "2760"
click at [447, 327] on select "Choose a location... 00 | KC WAREHOUSE 00 | MAIN WAREHOUSE 01 | BRIAN BREAZIER …" at bounding box center [592, 338] width 291 height 22
click at [511, 384] on input "Quantity" at bounding box center [517, 389] width 140 height 24
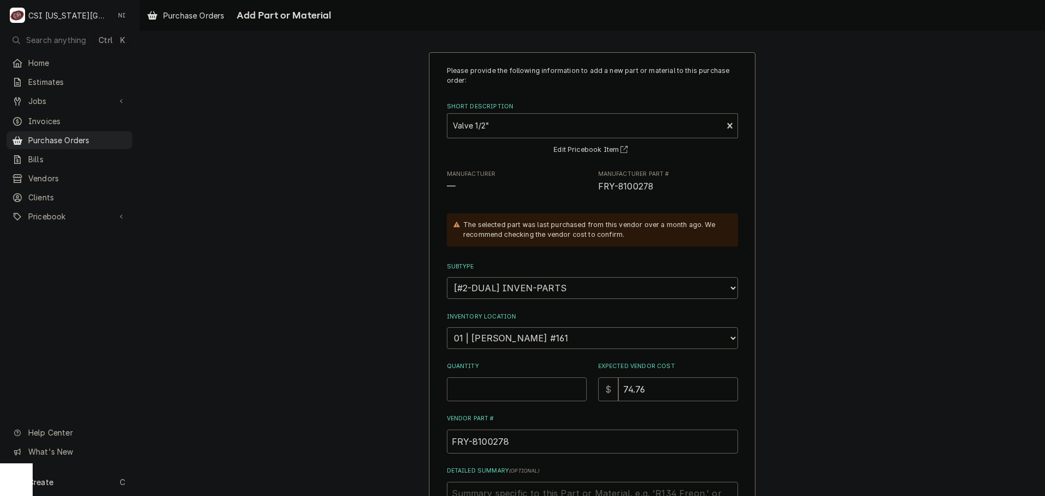
type textarea "x"
type input "1"
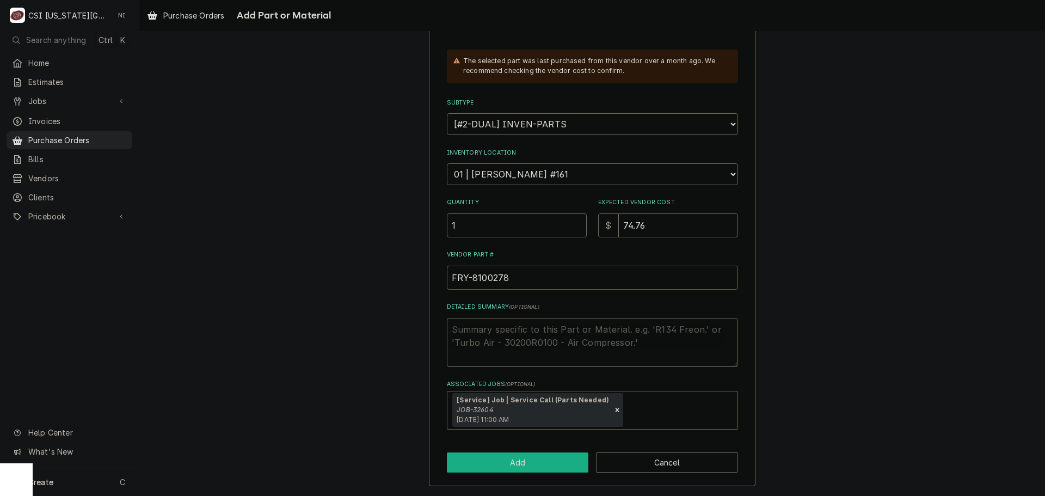
click at [543, 464] on button "Add" at bounding box center [518, 462] width 142 height 20
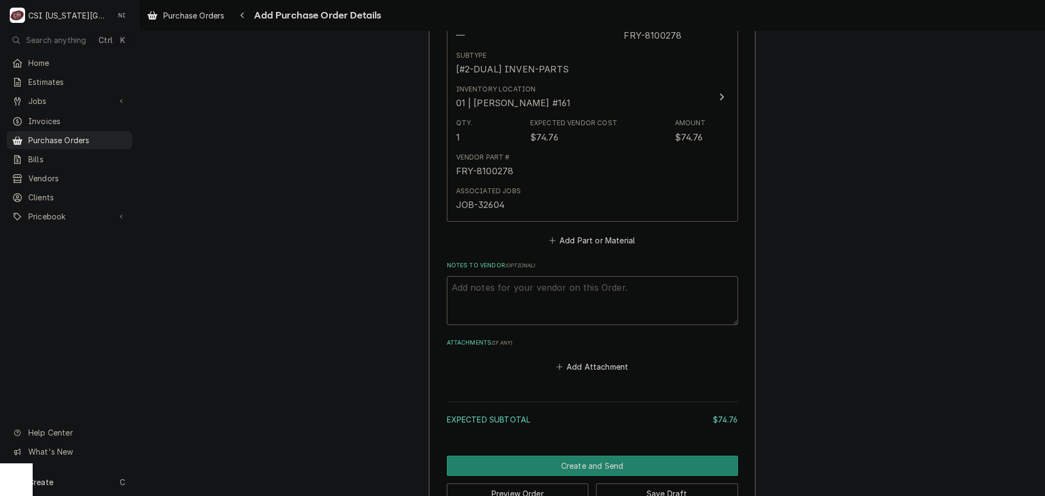
scroll to position [541, 0]
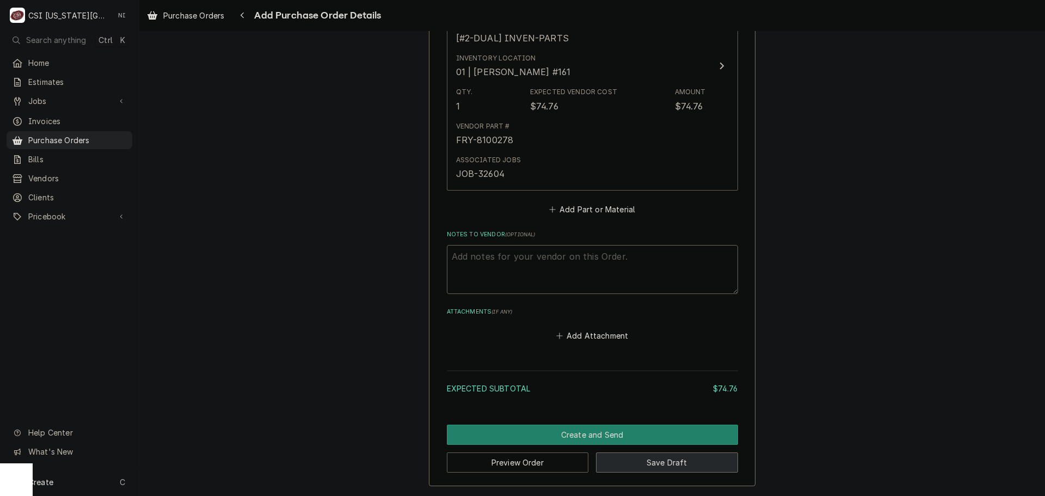
click at [684, 463] on button "Save Draft" at bounding box center [667, 462] width 142 height 20
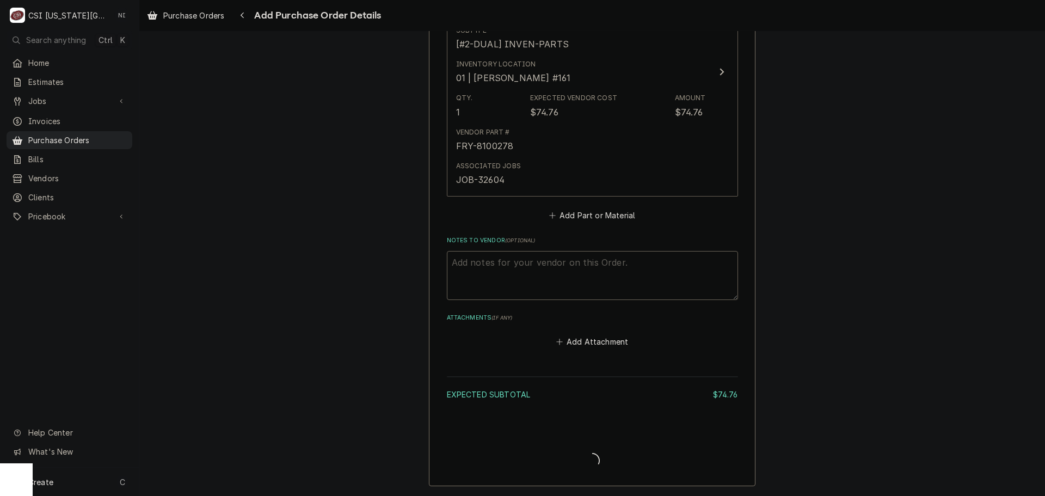
type textarea "x"
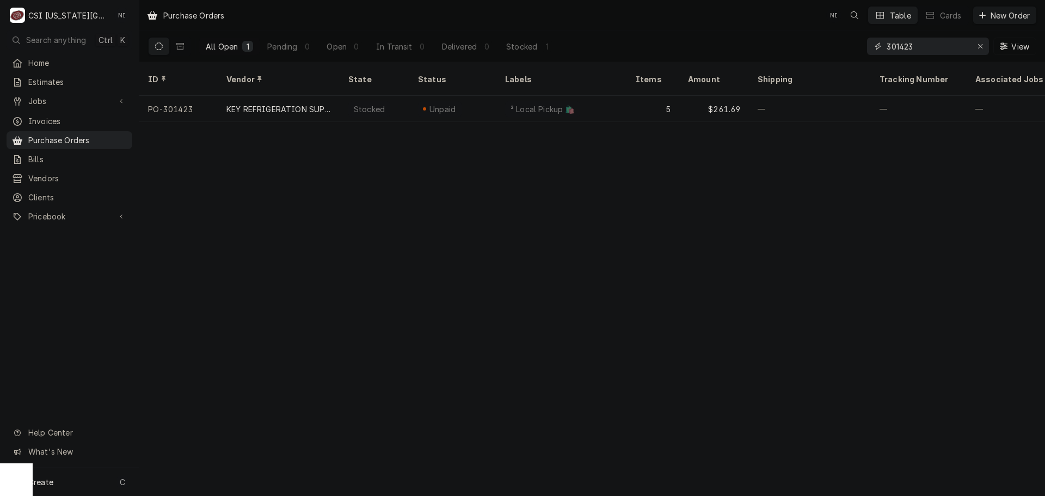
drag, startPoint x: 884, startPoint y: 52, endPoint x: 702, endPoint y: 41, distance: 182.1
click at [764, 44] on div "All Open 1 Pending 0 Open 0 In Transit 0 Delivered 0 Stocked 1 301423 View" at bounding box center [592, 46] width 888 height 30
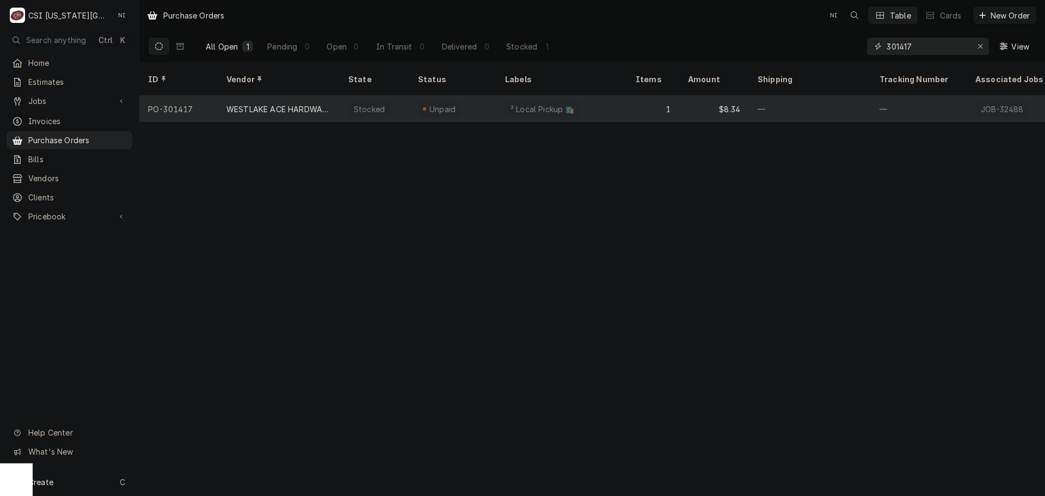
type input "301417"
click at [473, 96] on div "Unpaid" at bounding box center [452, 109] width 87 height 26
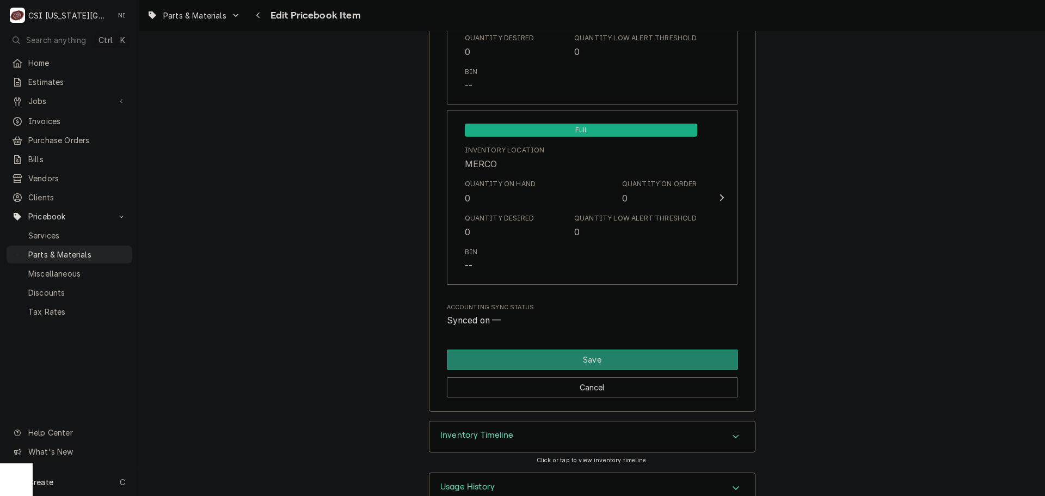
scroll to position [10911, 0]
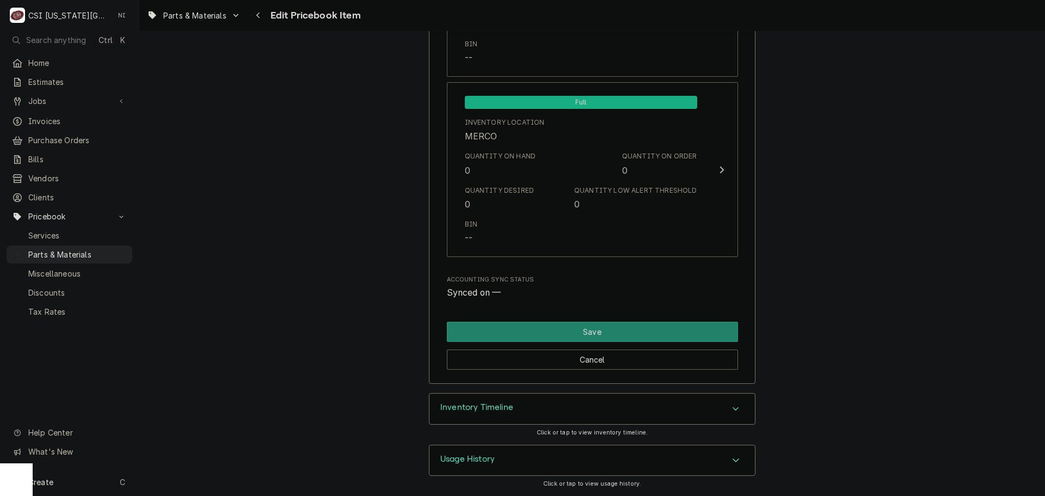
click at [652, 413] on div "Inventory Timeline" at bounding box center [593, 409] width 326 height 30
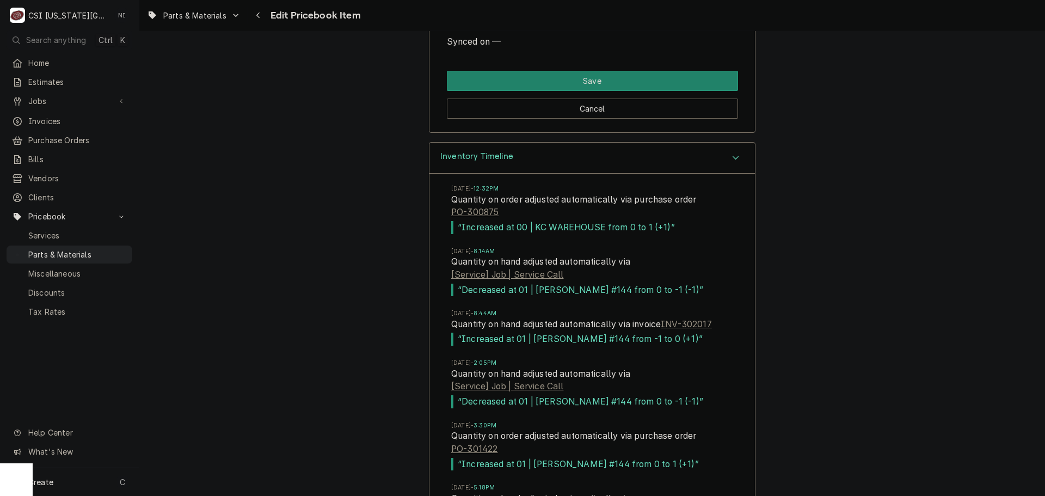
scroll to position [11346, 0]
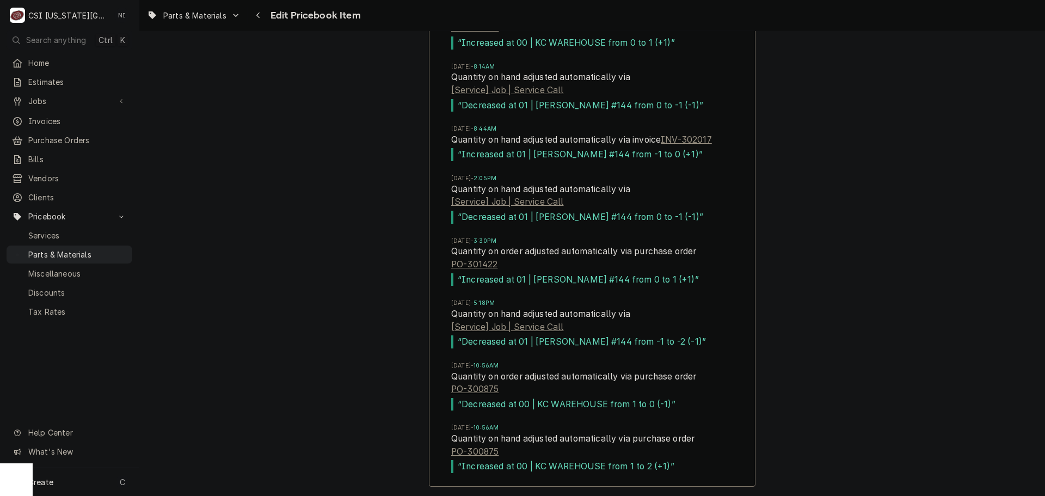
type textarea "x"
click at [69, 249] on span "Parts & Materials" at bounding box center [77, 254] width 99 height 11
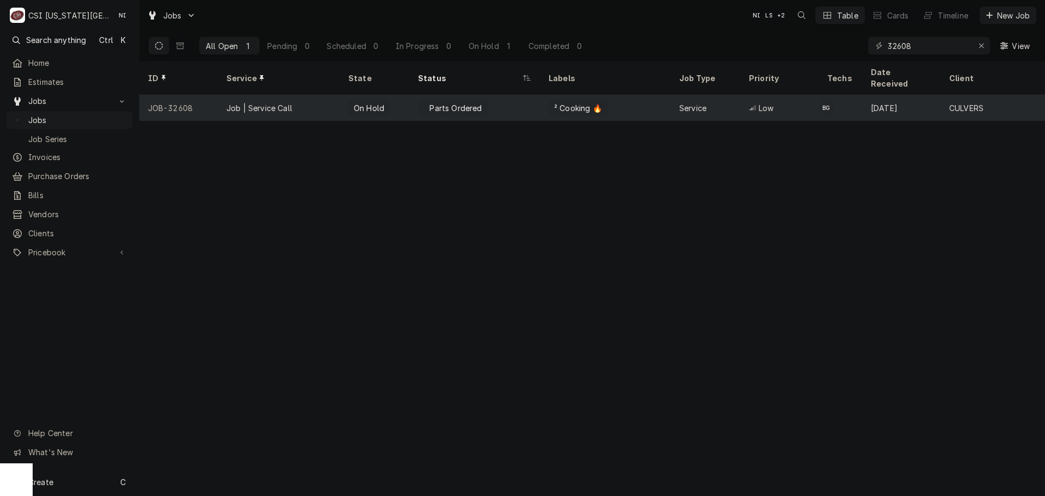
click at [644, 97] on div "² Cooking 🔥" at bounding box center [605, 108] width 131 height 26
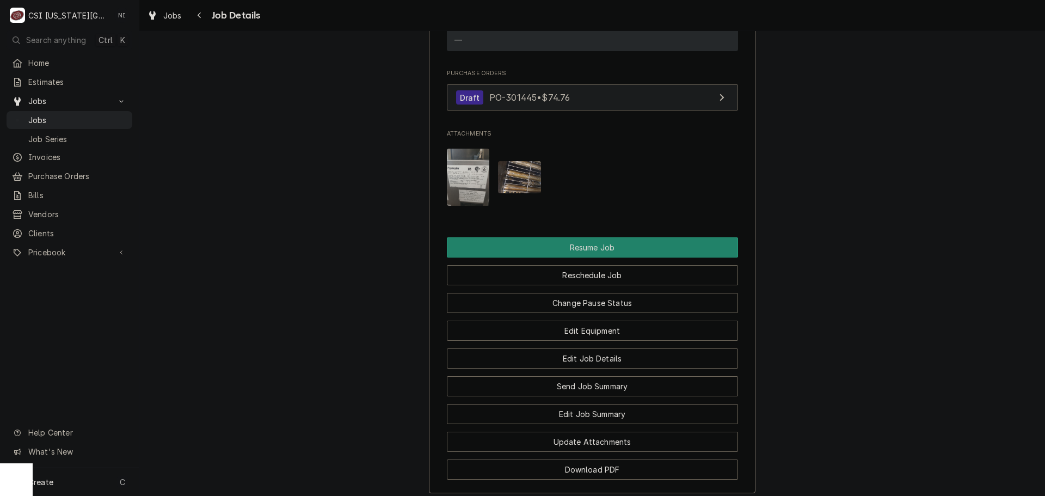
scroll to position [2667, 0]
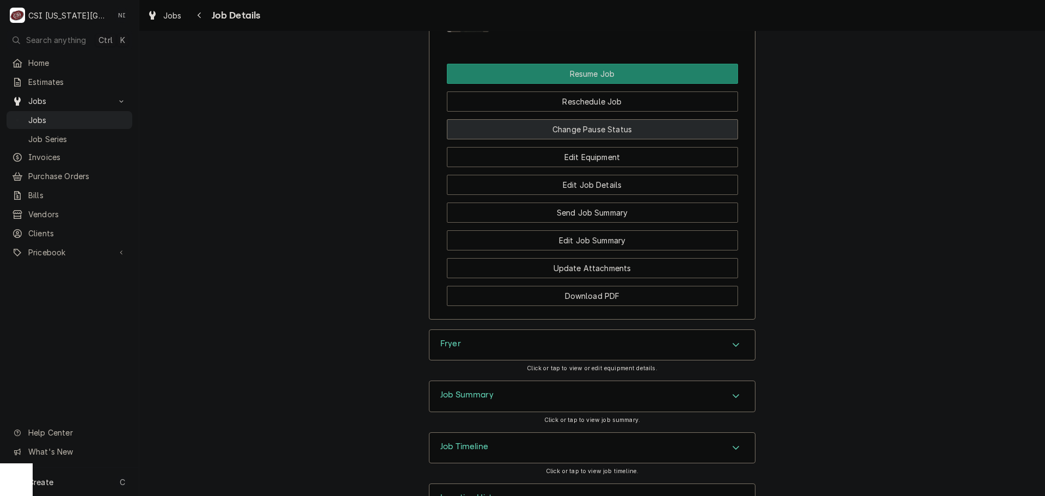
click at [594, 119] on button "Change Pause Status" at bounding box center [592, 129] width 291 height 20
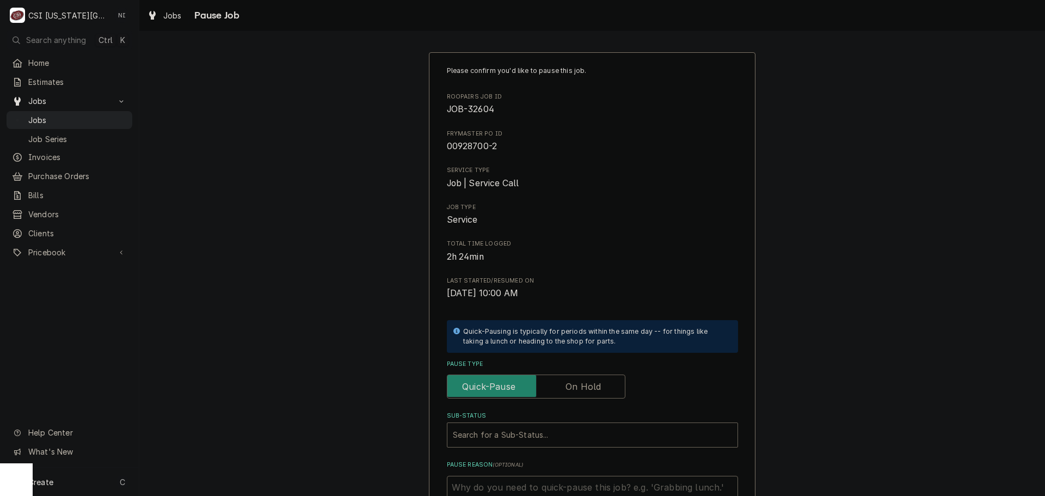
click at [571, 380] on label "Pause Type" at bounding box center [536, 387] width 179 height 24
click at [571, 380] on input "Pause Type" at bounding box center [536, 387] width 169 height 24
checkbox input "true"
click at [560, 420] on label "Sub-Status" at bounding box center [592, 416] width 291 height 9
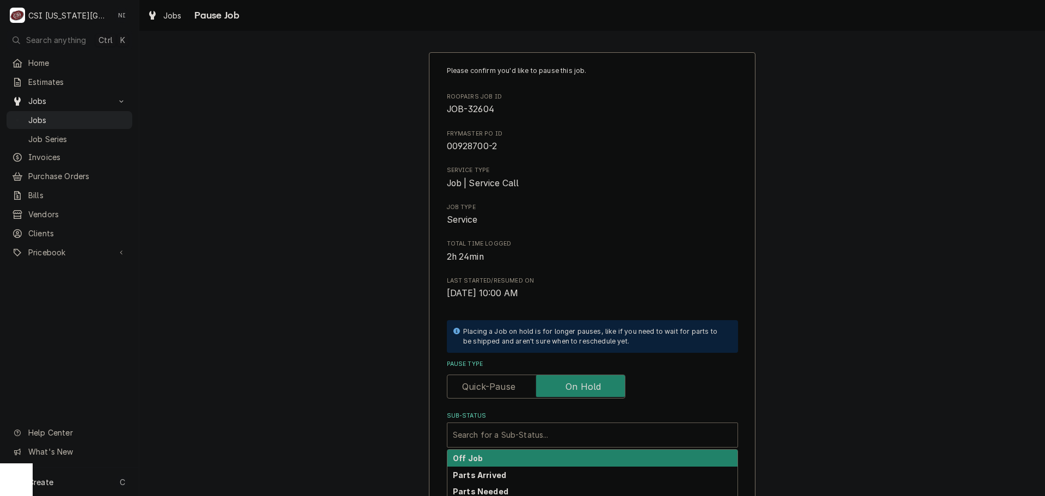
click at [584, 441] on div "Sub-Status" at bounding box center [592, 435] width 279 height 20
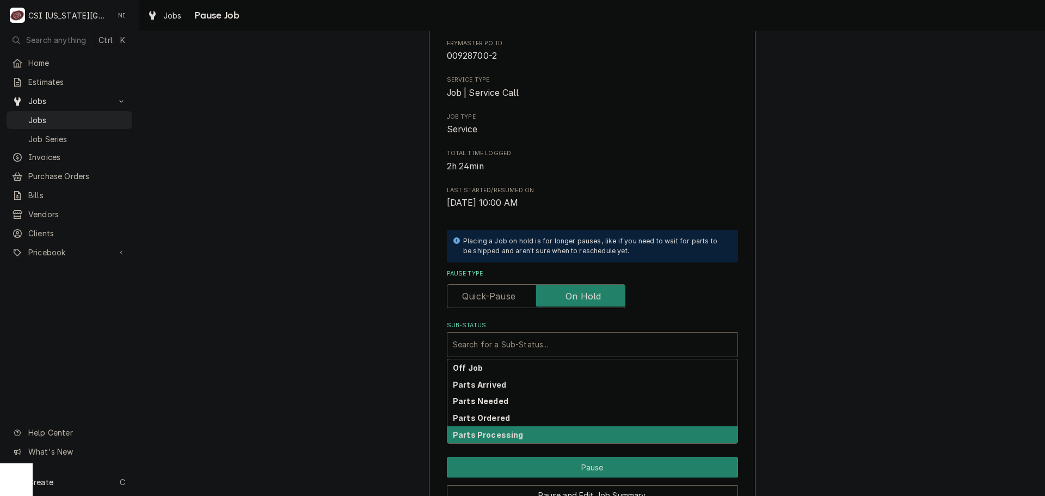
scroll to position [151, 0]
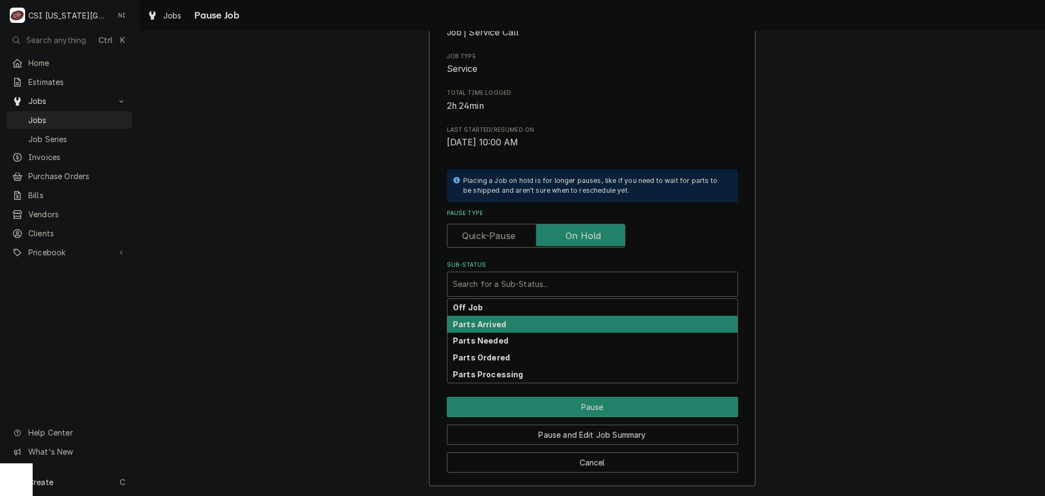
click at [516, 326] on div "Parts Arrived" at bounding box center [592, 324] width 290 height 17
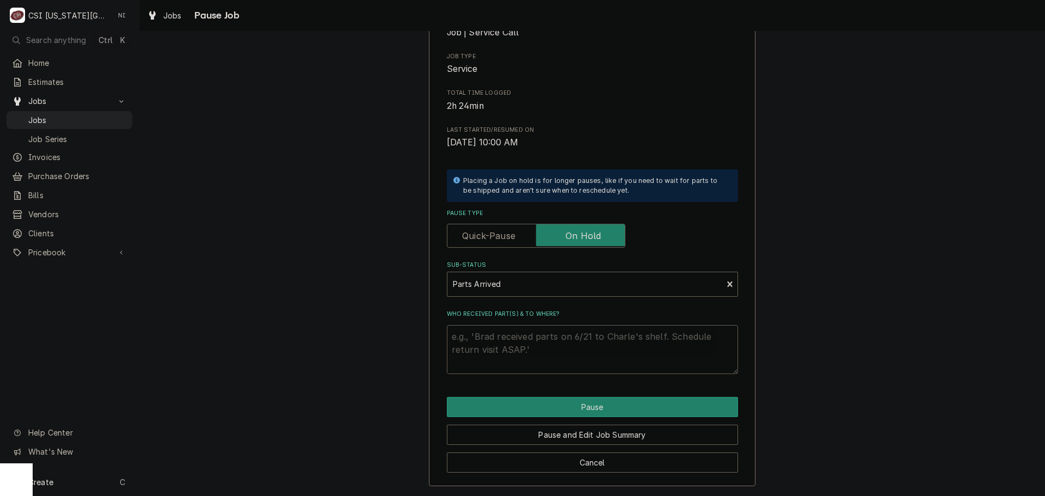
click at [514, 338] on textarea "Who received part(s) & to where?" at bounding box center [592, 349] width 291 height 49
type textarea "x"
type textarea "l"
type textarea "x"
type textarea "lp"
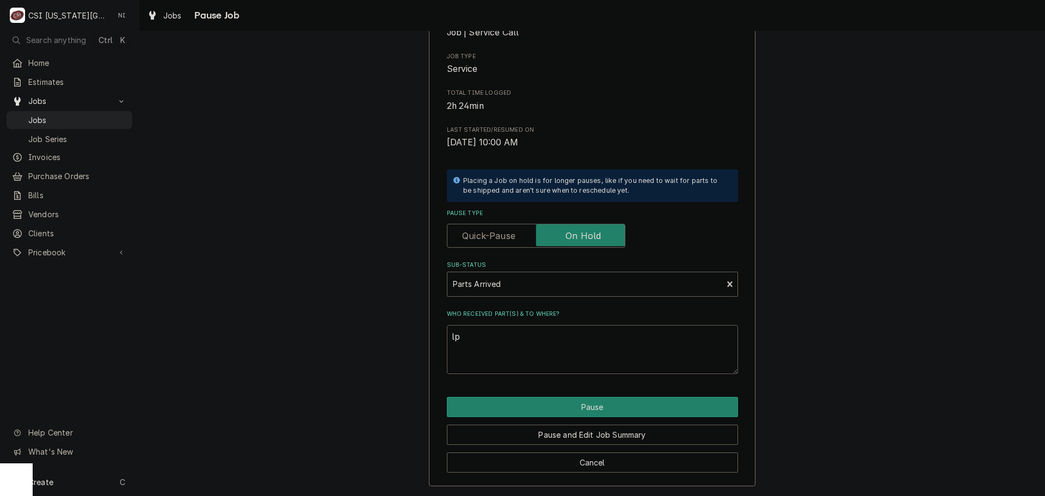
type textarea "x"
type textarea "lpa"
type textarea "x"
type textarea "lp"
type textarea "x"
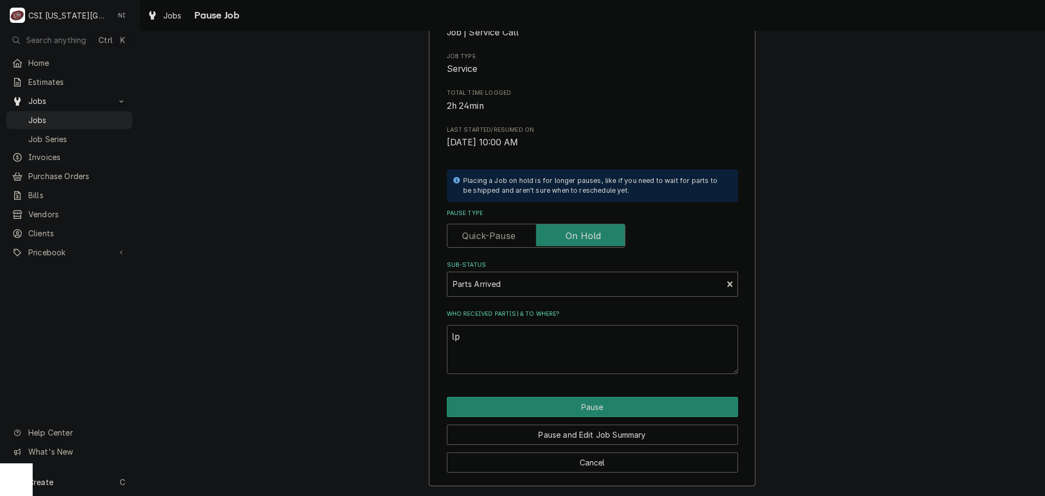
type textarea "l"
type textarea "x"
type textarea "P"
type textarea "x"
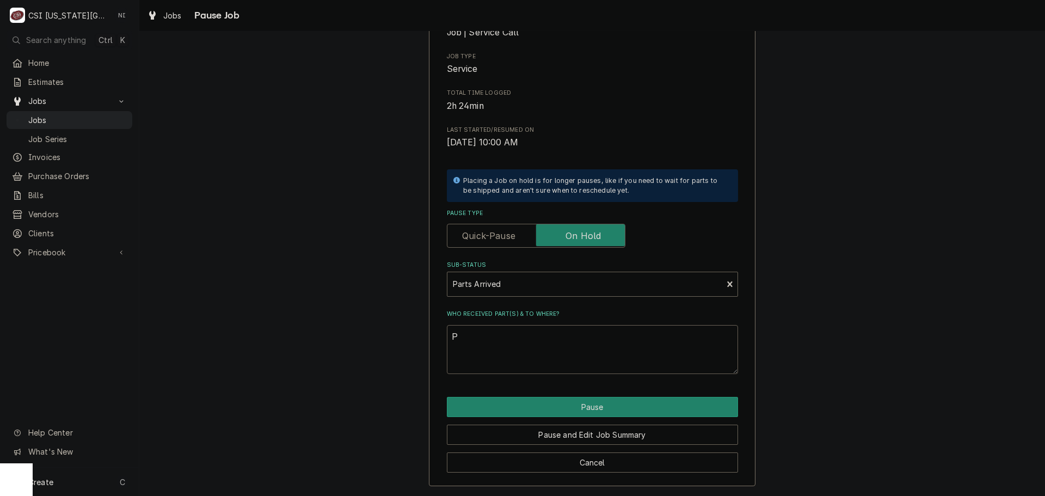
type textarea "Pa"
type textarea "x"
type textarea "Par"
type textarea "x"
type textarea "Part"
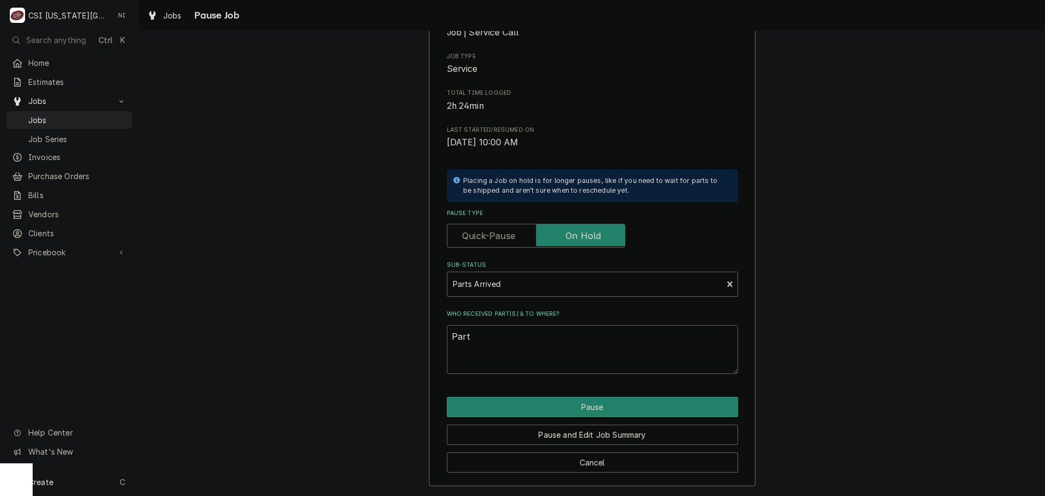
type textarea "x"
type textarea "Parts"
type textarea "x"
type textarea "Parts"
type textarea "x"
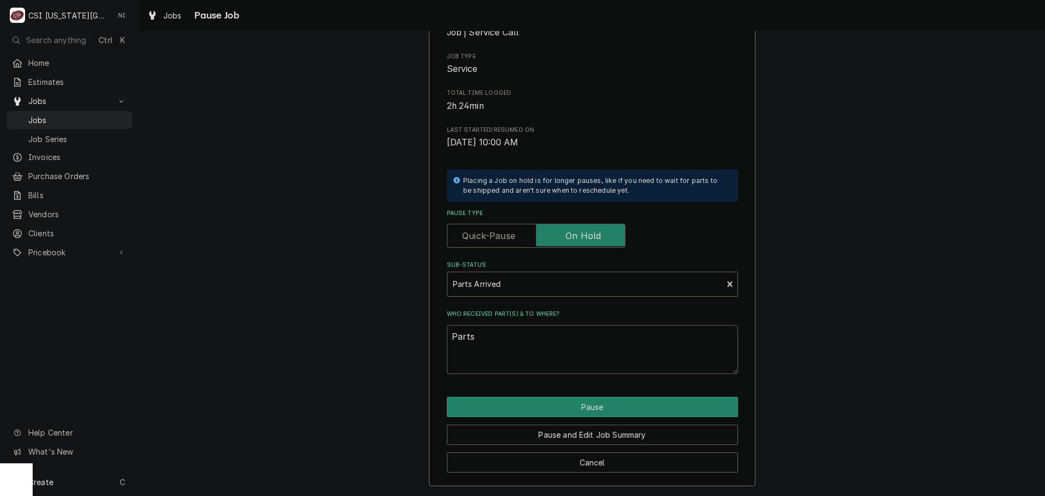
type textarea "Parts o"
type textarea "x"
type textarea "Parts or"
type textarea "x"
type textarea "Parts ord"
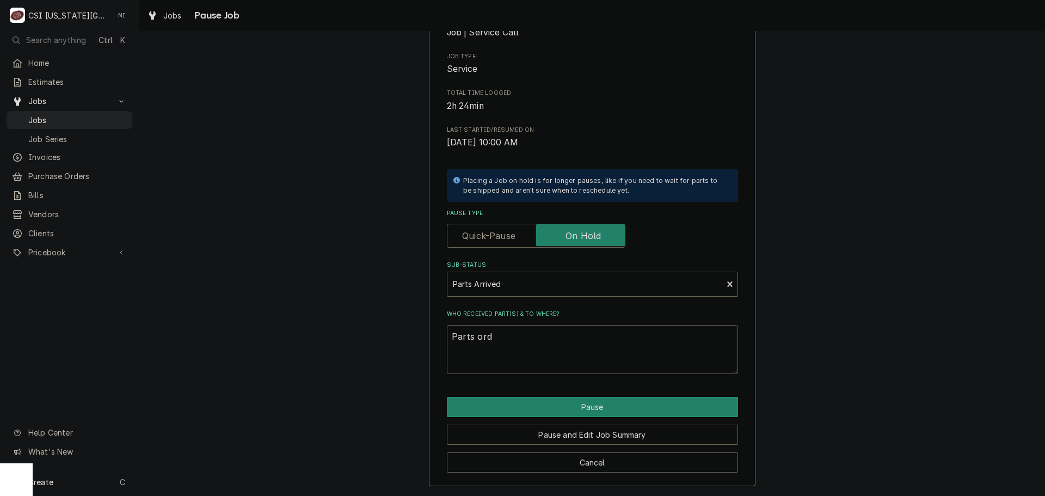
type textarea "x"
type textarea "Parts orde"
type textarea "x"
type textarea "Parts order"
type textarea "x"
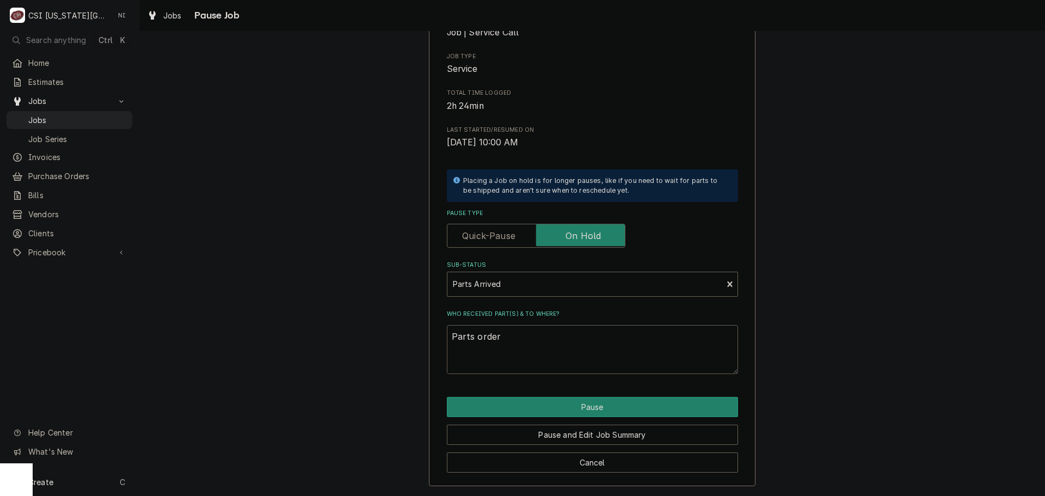
type textarea "Parts ordere"
type textarea "x"
type textarea "Parts ordered"
type textarea "x"
type textarea "Parts ordered"
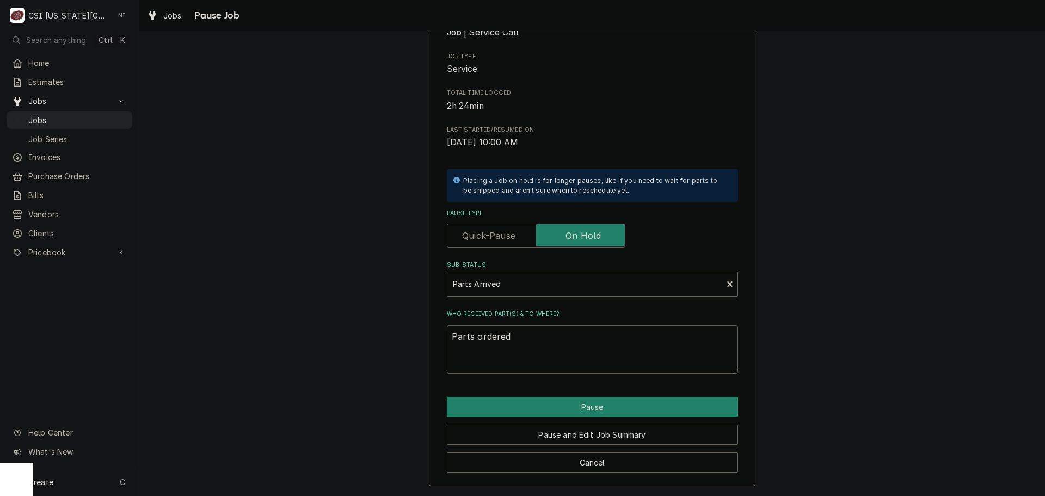
type textarea "x"
type textarea "Parts ordered o"
type textarea "x"
type textarea "Parts ordered on"
type textarea "x"
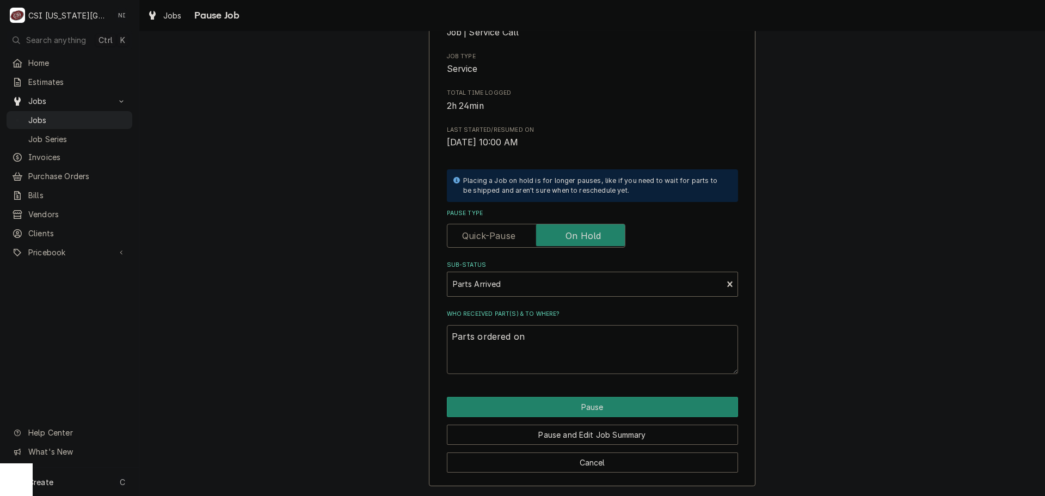
type textarea "Parts ordered on"
type textarea "x"
type textarea "Parts ordered on P"
type textarea "x"
type textarea "Parts ordered on PO"
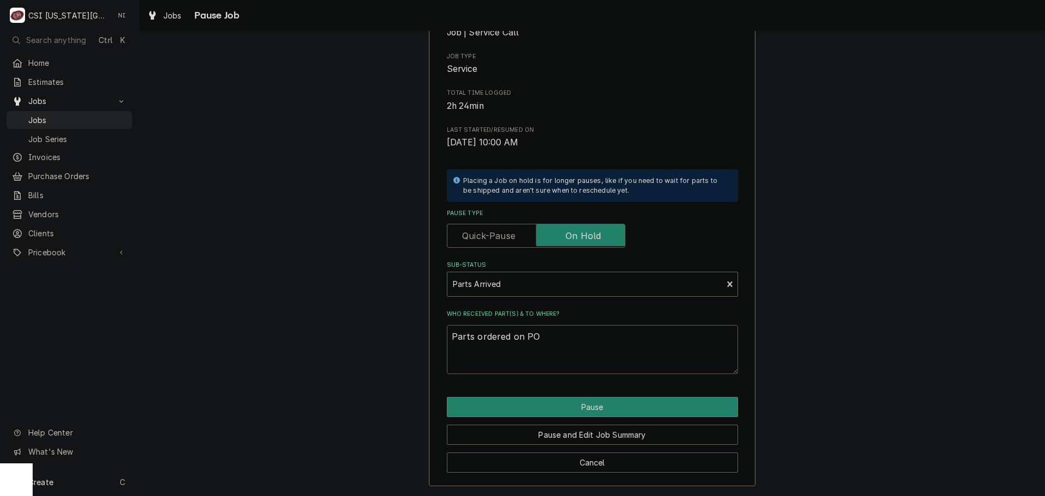
type textarea "x"
type textarea "Parts ordered on PO"
type textarea "x"
type textarea "Parts ordered on PO 31"
type textarea "x"
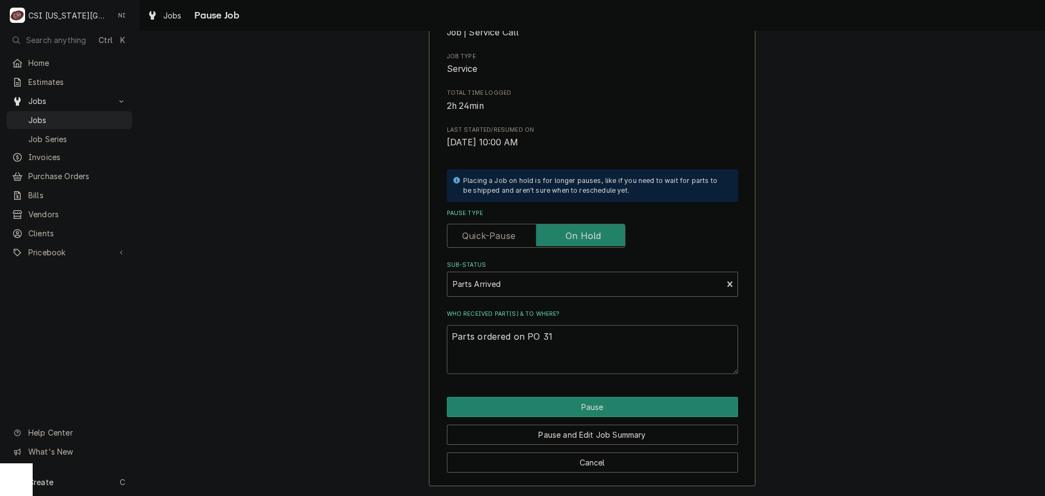
type textarea "Parts ordered on PO 310"
type textarea "x"
type textarea "Parts ordered on PO 3104"
type textarea "x"
type textarea "Parts ordered on PO 31044"
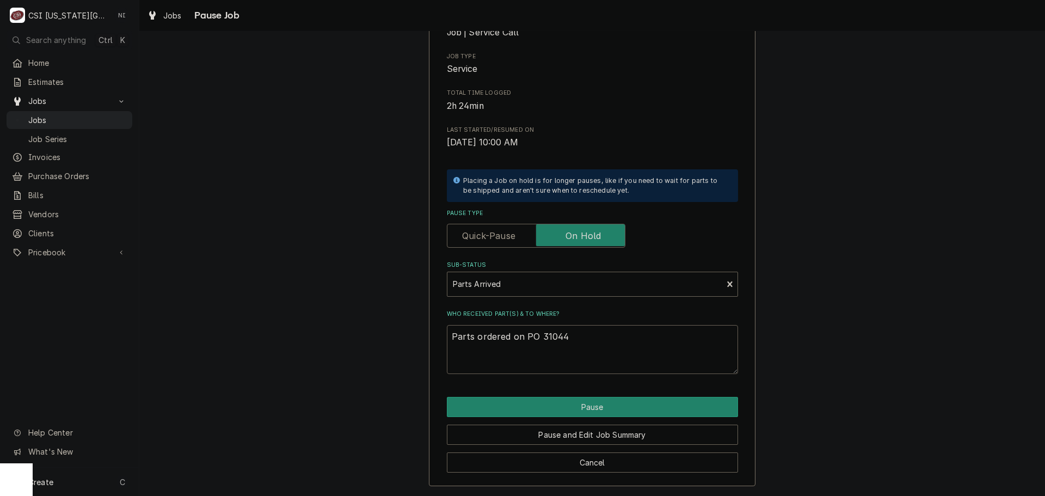
type textarea "x"
type textarea "Parts ordered on PO 310445"
type textarea "x"
type textarea "Parts ordered on PO 310445"
type textarea "x"
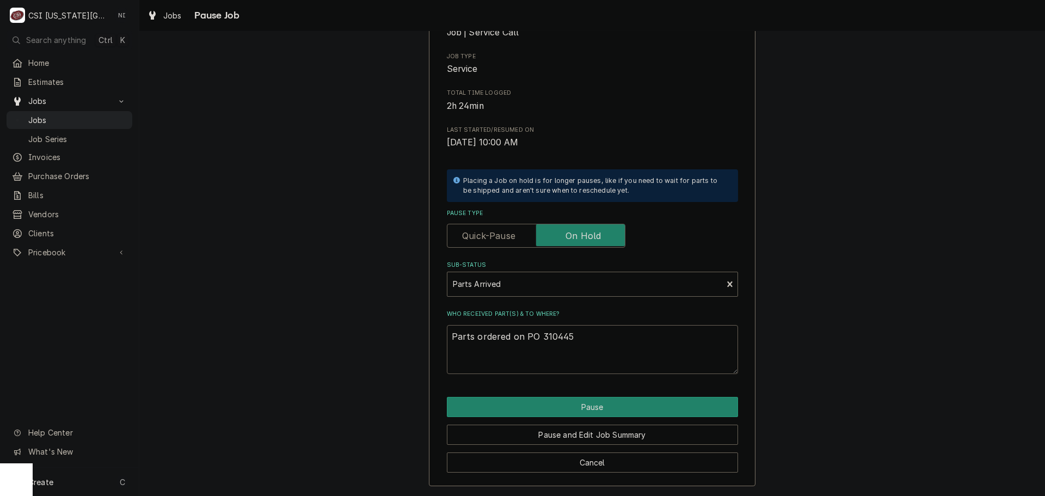
type textarea "Parts ordered on PO 310445 N"
type textarea "x"
type textarea "Parts ordered on PO 310445 ND"
type textarea "x"
type textarea "Parts ordered on PO 310445 NDA"
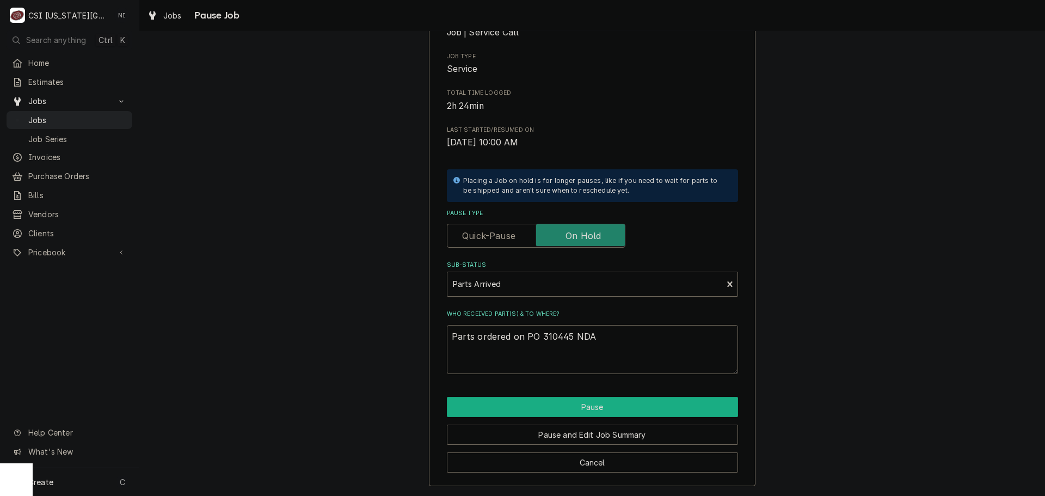
click at [575, 406] on button "Pause" at bounding box center [592, 407] width 291 height 20
type textarea "x"
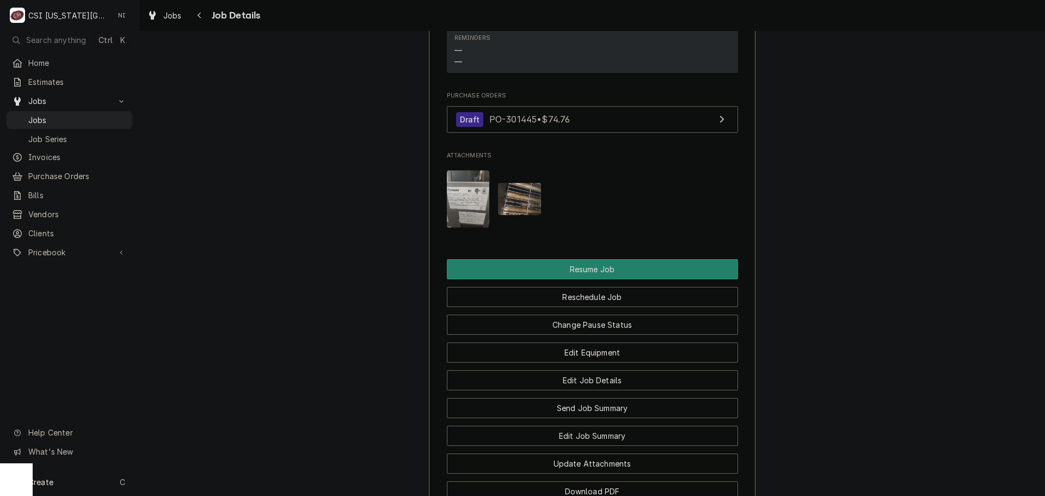
scroll to position [2450, 0]
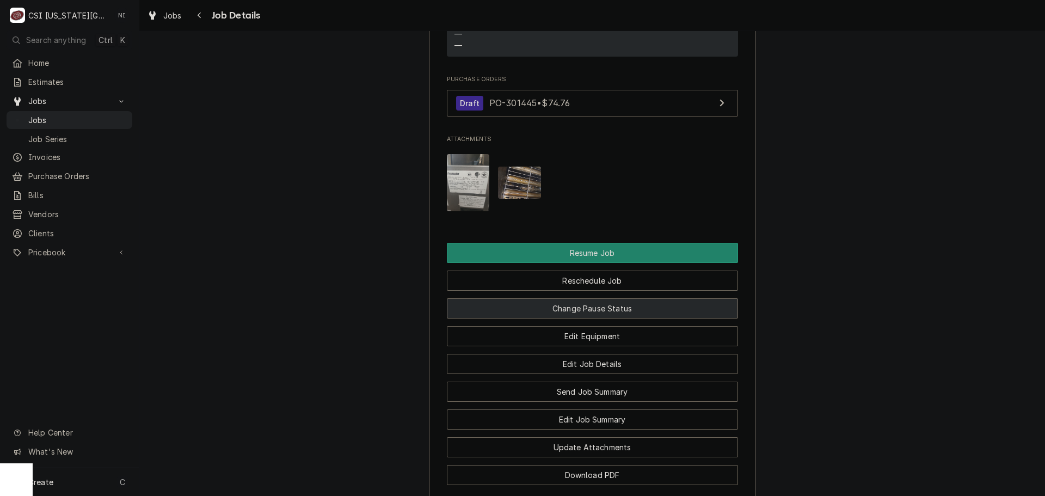
click at [587, 300] on button "Change Pause Status" at bounding box center [592, 308] width 291 height 20
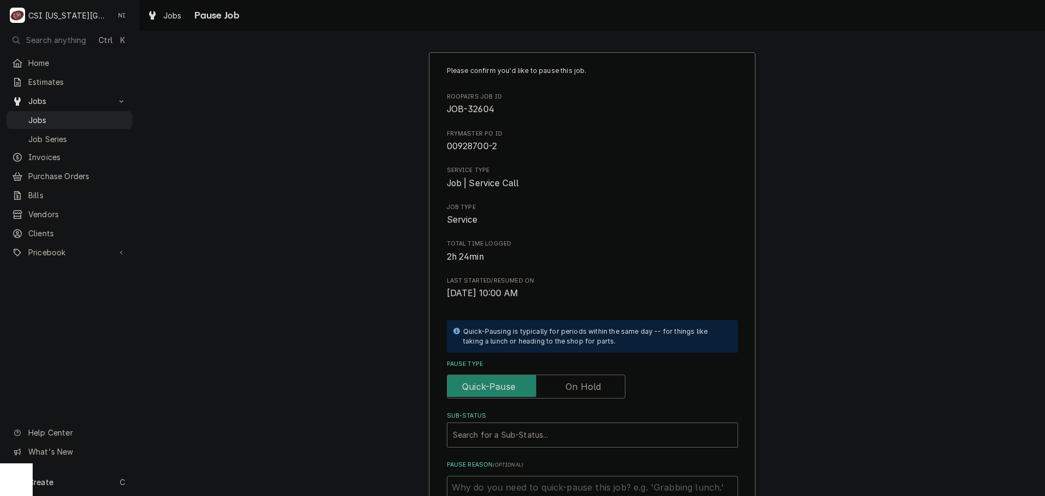
click at [579, 383] on label "Pause Type" at bounding box center [536, 387] width 179 height 24
click at [579, 383] on input "Pause Type" at bounding box center [536, 387] width 169 height 24
checkbox input "true"
click at [520, 432] on div "Sub-Status" at bounding box center [592, 435] width 279 height 20
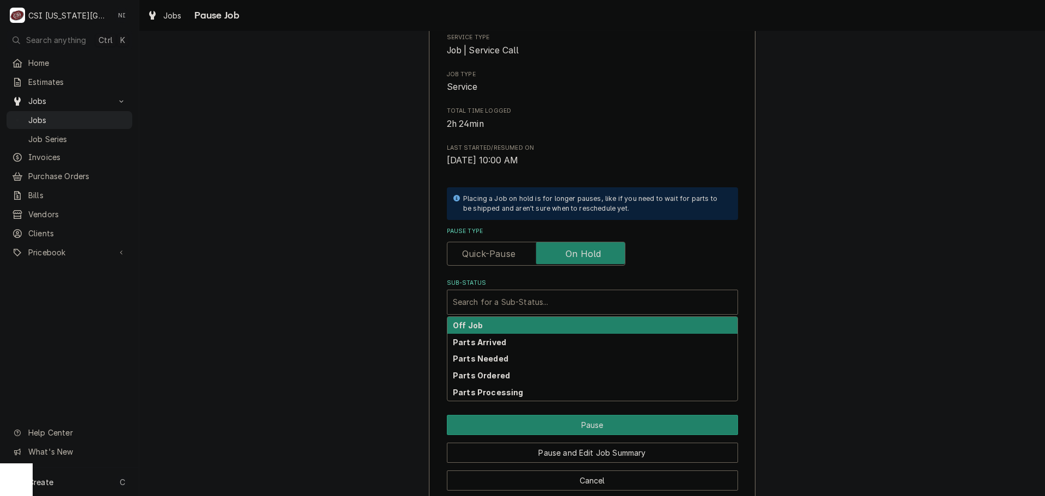
scroll to position [151, 0]
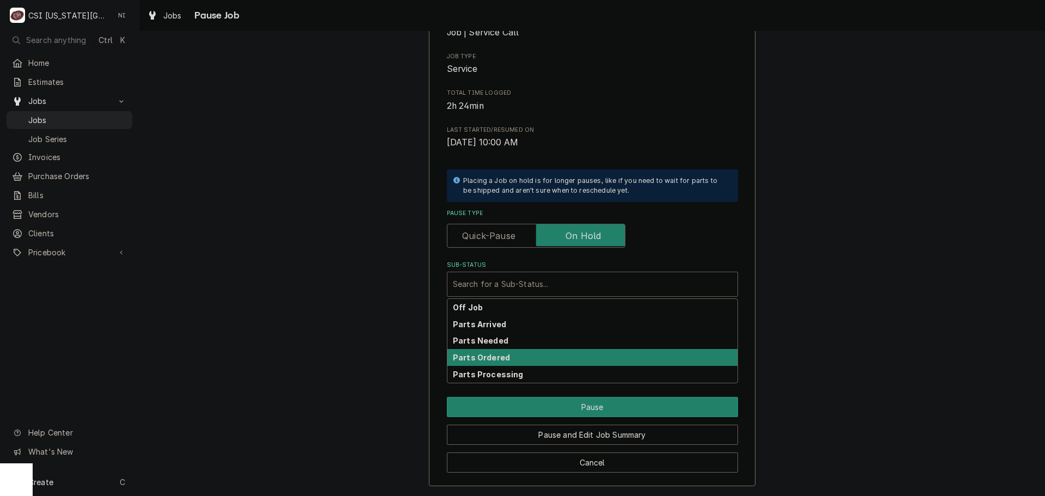
click at [468, 362] on strong "Parts Ordered" at bounding box center [481, 357] width 57 height 9
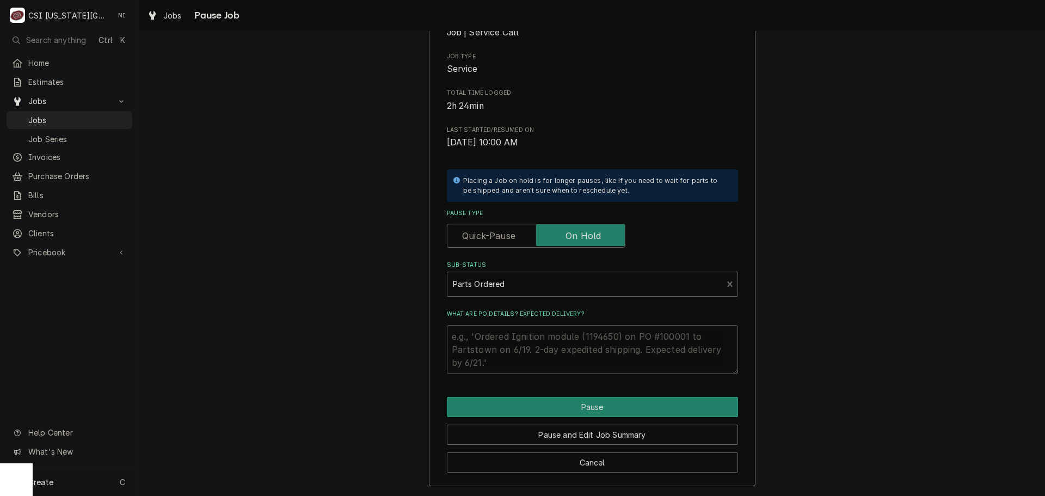
click at [487, 331] on textarea "What are PO details? Expected delivery?" at bounding box center [592, 349] width 291 height 49
type textarea "x"
type textarea "p"
type textarea "x"
type textarea "pa"
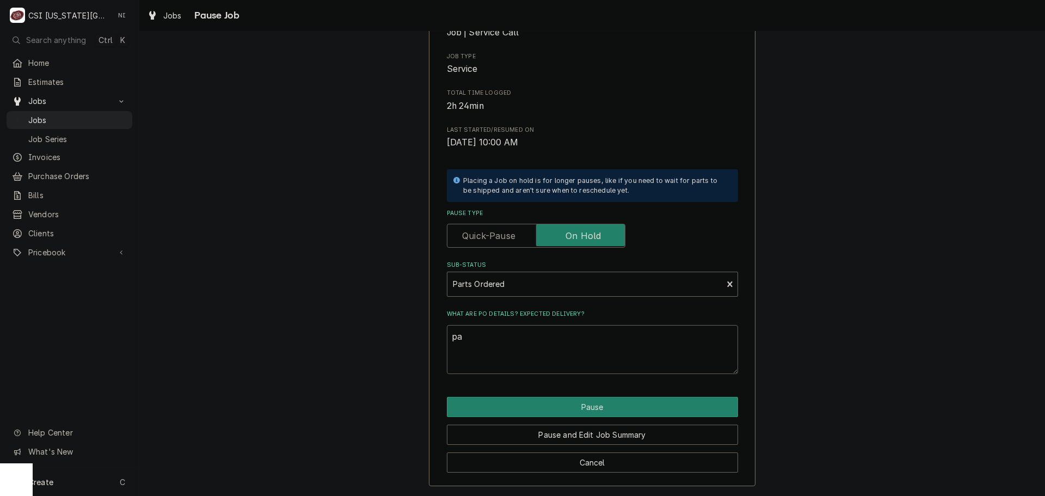
type textarea "x"
type textarea "pars"
type textarea "x"
type textarea "parst"
type textarea "x"
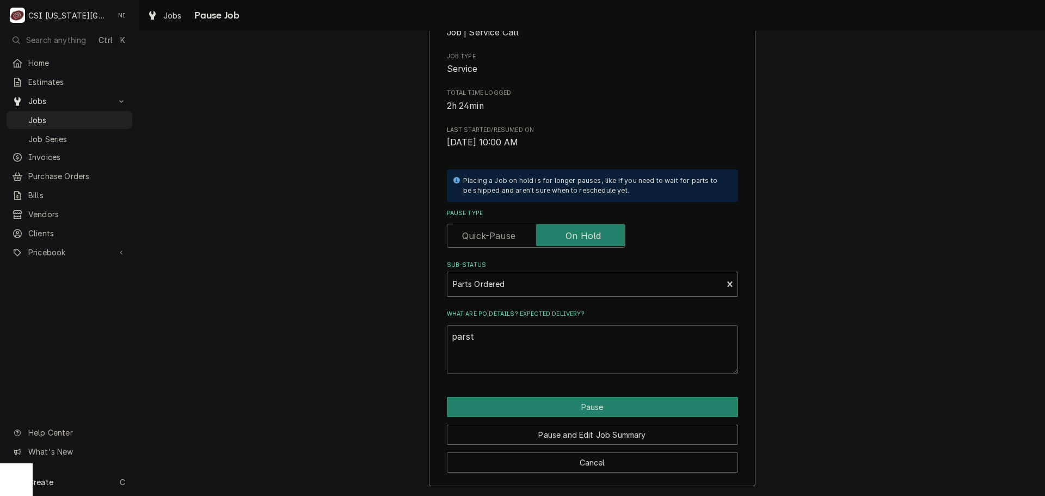
type textarea "parsts"
type textarea "x"
type textarea "parsts ="
type textarea "x"
type textarea "parsts"
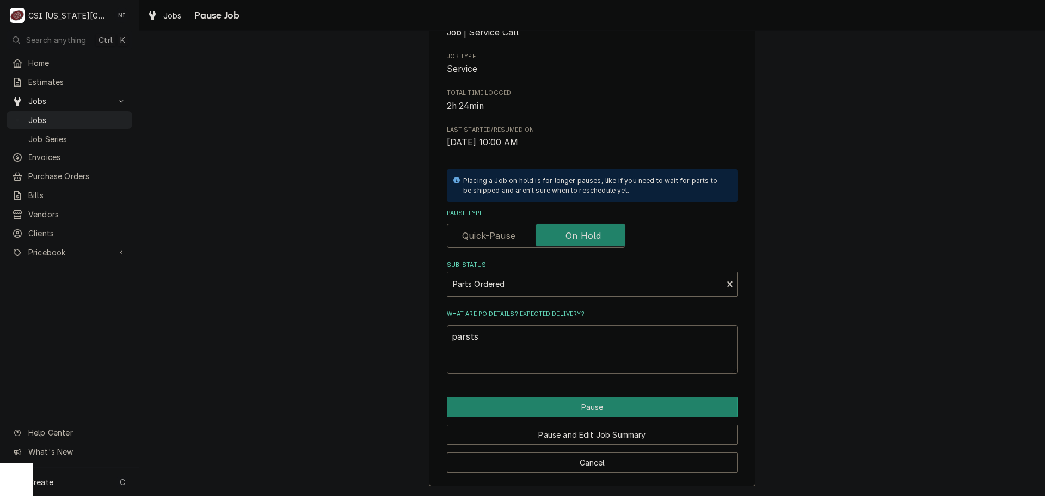
type textarea "x"
type textarea "parsts"
type textarea "x"
type textarea "parst"
type textarea "x"
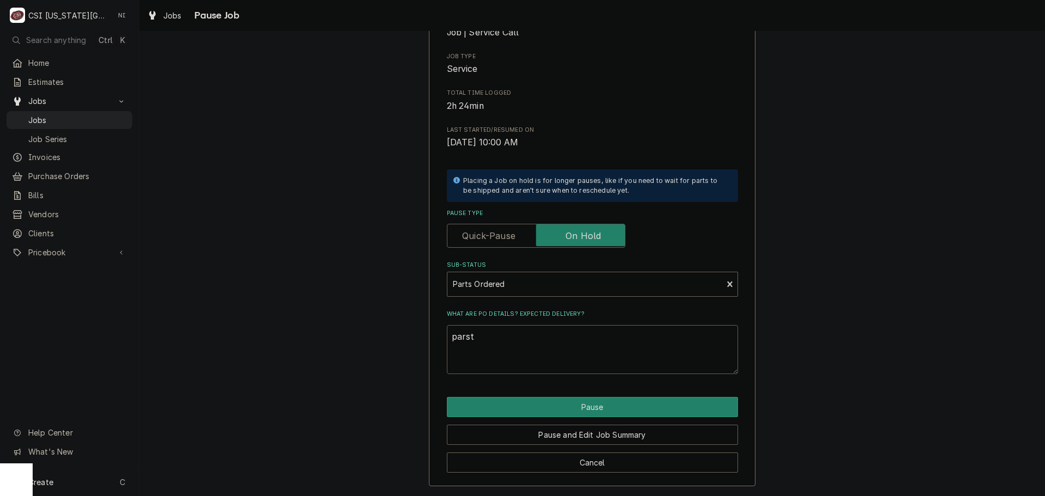
type textarea "pars"
type textarea "x"
type textarea "par"
type textarea "x"
type textarea "part"
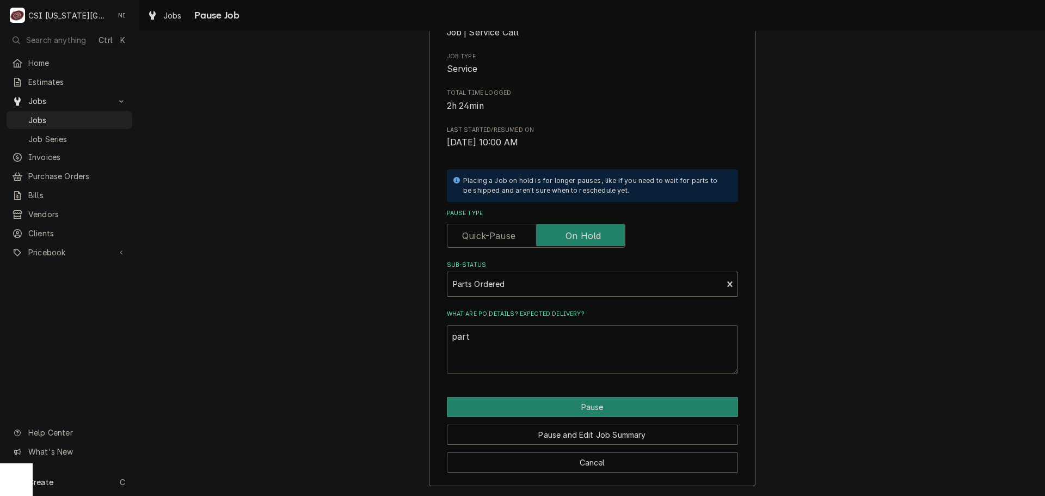
type textarea "x"
type textarea "parts"
type textarea "x"
type textarea "parts"
type textarea "x"
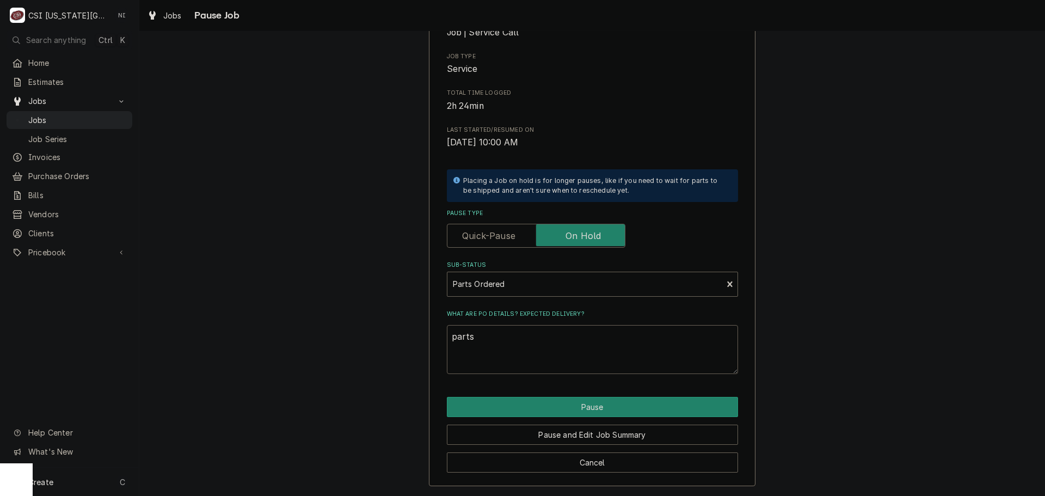
type textarea "parts o"
type textarea "x"
type textarea "parts or"
type textarea "x"
type textarea "parts ord"
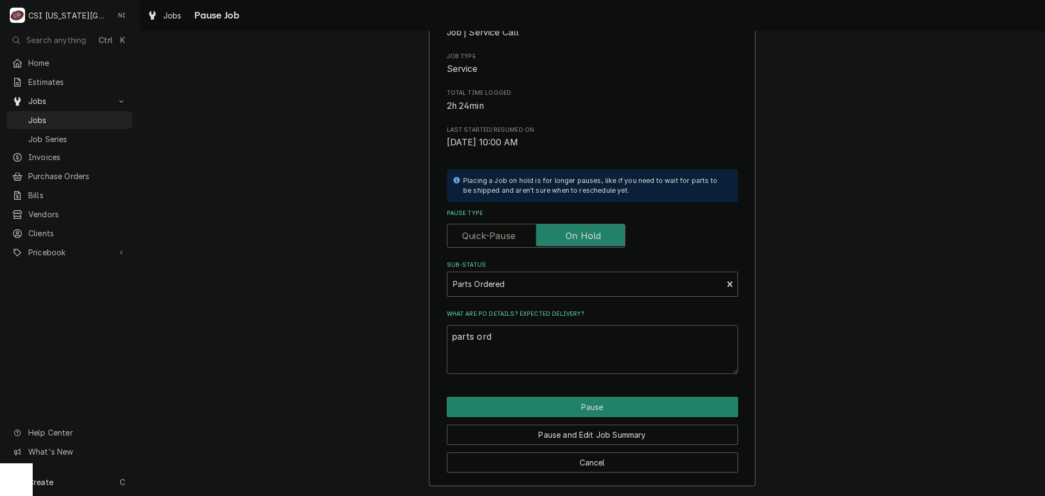
type textarea "x"
type textarea "parts orde"
type textarea "x"
type textarea "parts order"
type textarea "x"
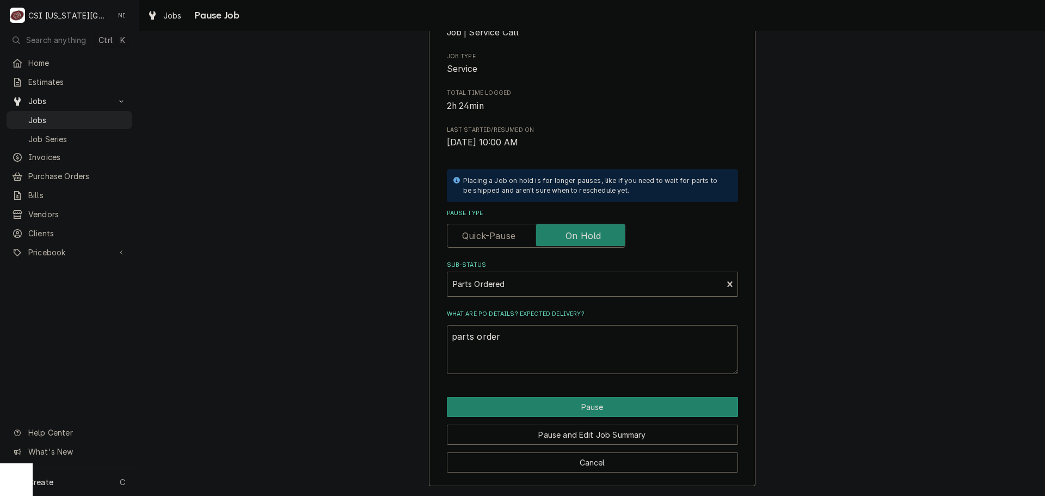
type textarea "parts ordere"
type textarea "x"
type textarea "parts ordered"
type textarea "x"
type textarea "parts ordered"
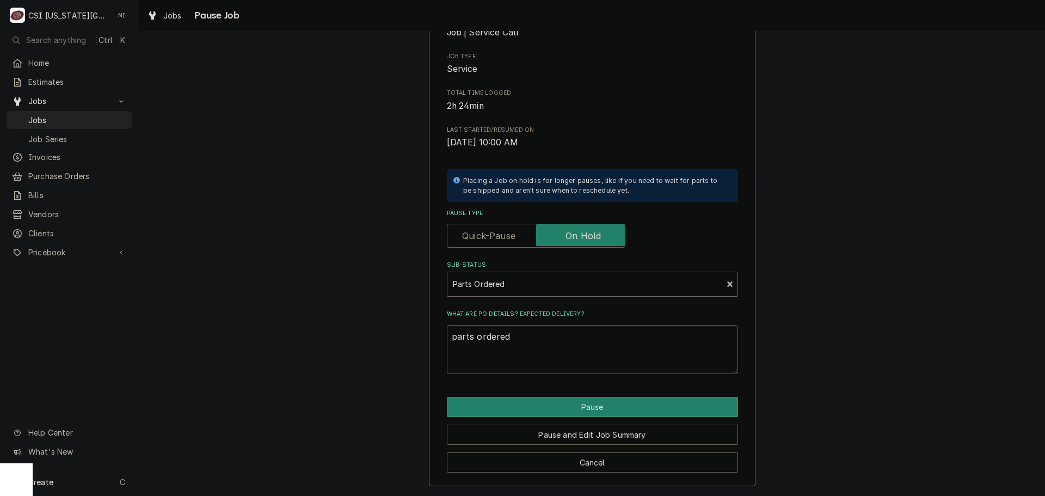
type textarea "x"
type textarea "parts ordered N"
type textarea "x"
type textarea "parts ordered ND"
type textarea "x"
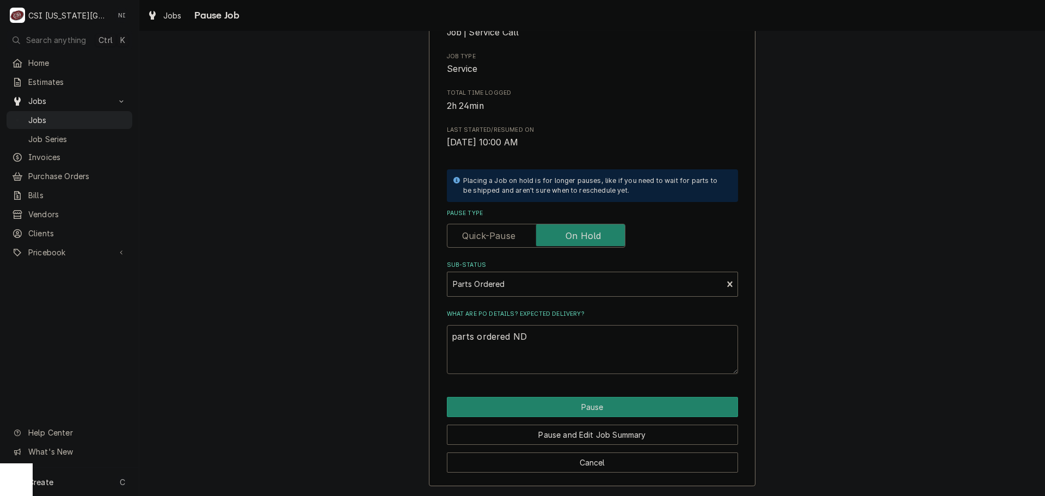
type textarea "parts ordered NDA"
type textarea "x"
type textarea "parts ordered NDA"
type textarea "x"
type textarea "parts ordered NDA O"
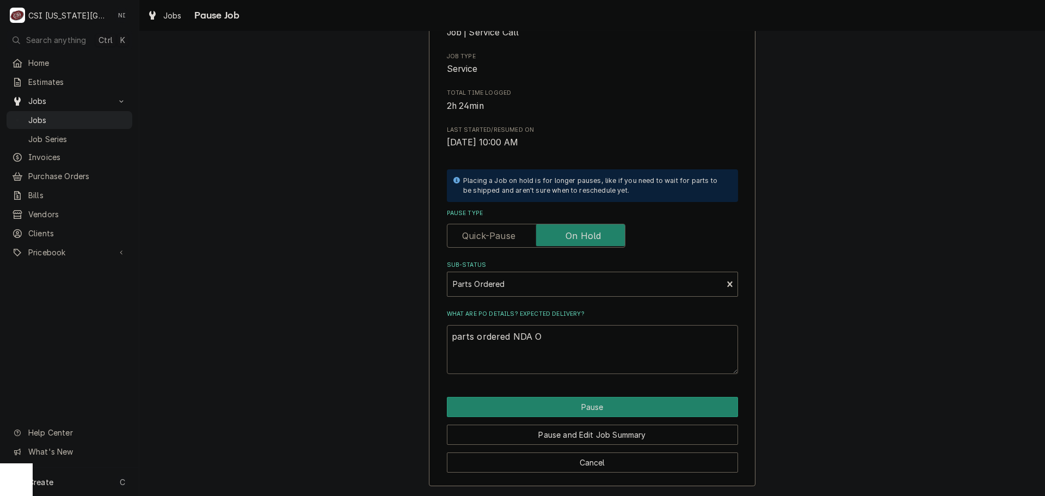
type textarea "x"
type textarea "parts ordered NDA ON"
type textarea "x"
type textarea "parts ordered NDA ON"
type textarea "x"
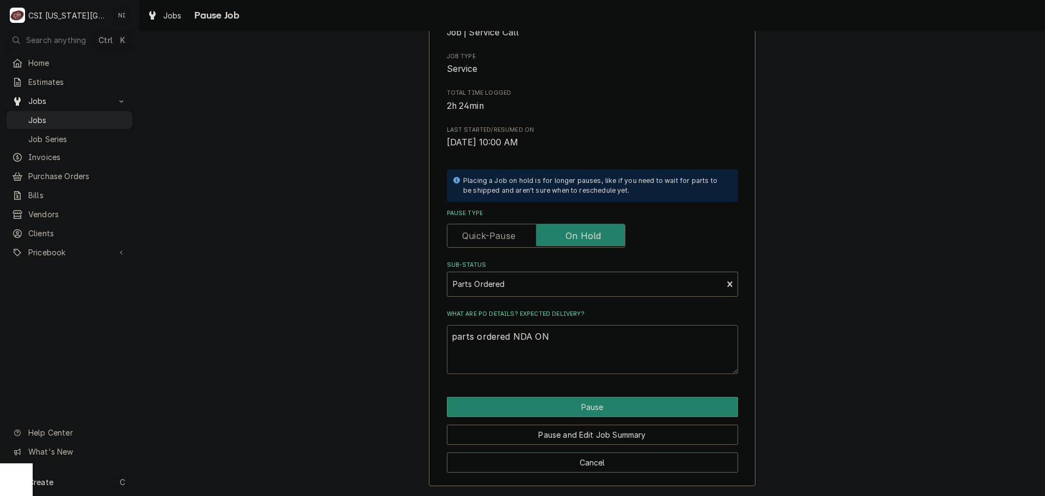
type textarea "parts ordered NDA ON p"
type textarea "x"
type textarea "parts ordered NDA ON pO"
type textarea "x"
type textarea "parts ordered NDA ON pO"
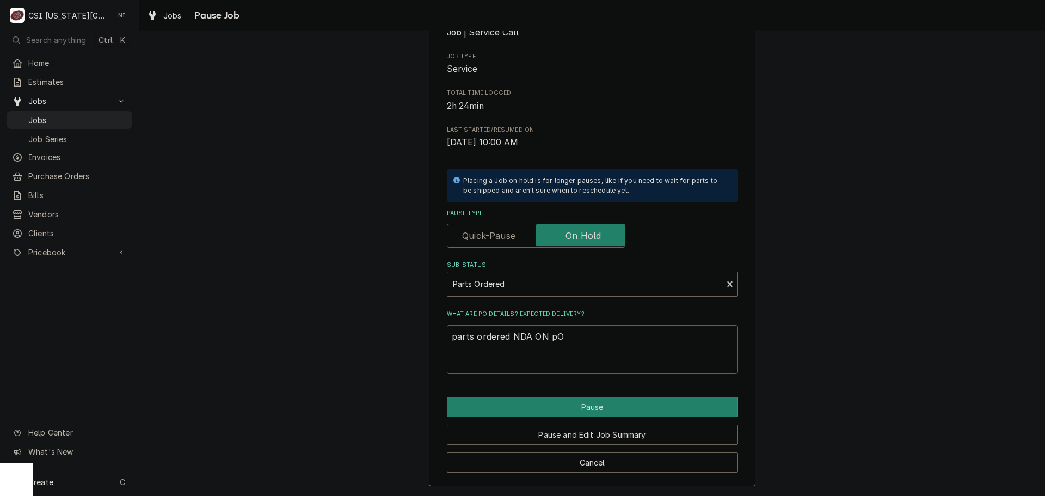
type textarea "x"
type textarea "parts ordered NDA ON pO"
type textarea "x"
type textarea "parts ordered NDA ON p"
type textarea "x"
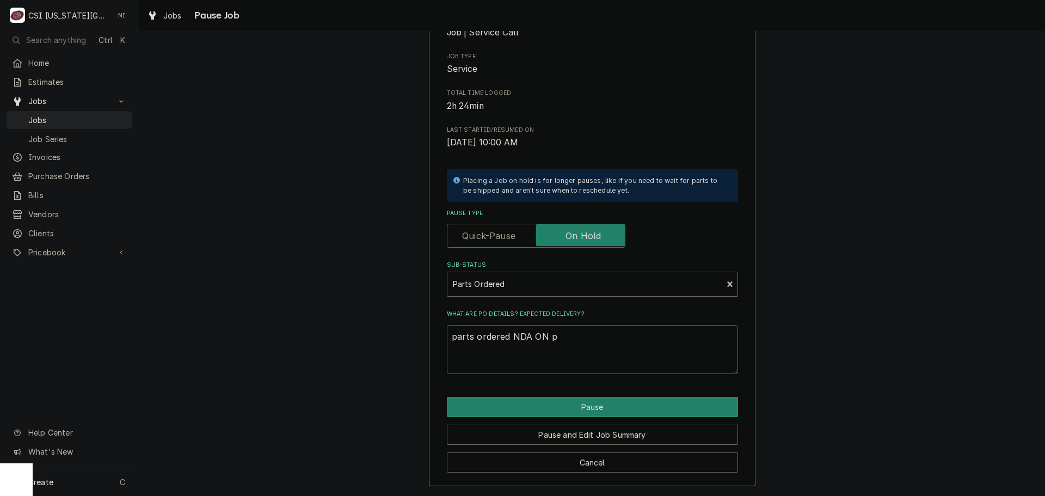
type textarea "parts ordered NDA ON"
type textarea "x"
type textarea "parts ordered NDA ON"
type textarea "x"
type textarea "parts ordered NDA O"
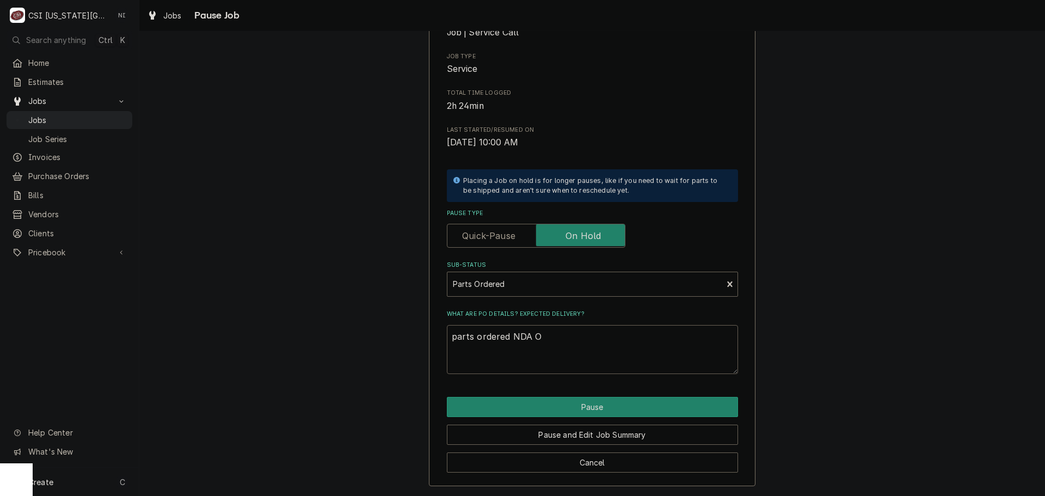
type textarea "x"
type textarea "parts ordered NDA"
type textarea "x"
type textarea "parts ordered NDA o"
type textarea "x"
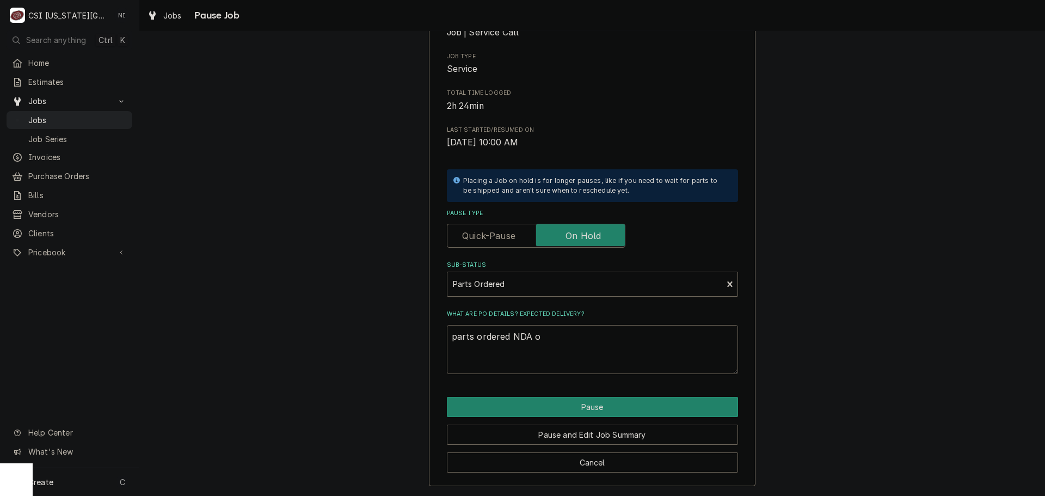
type textarea "parts ordered NDA on"
type textarea "x"
type textarea "parts ordered NDA on"
type textarea "x"
type textarea "parts ordered NDA on P"
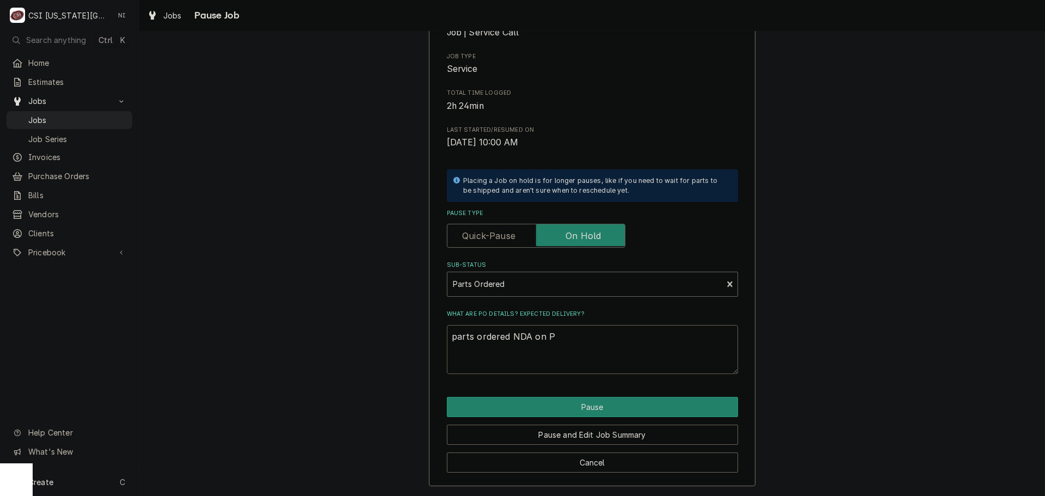
type textarea "x"
type textarea "parts ordered NDA on Po"
type textarea "x"
type textarea "parts ordered NDA on Po"
type textarea "x"
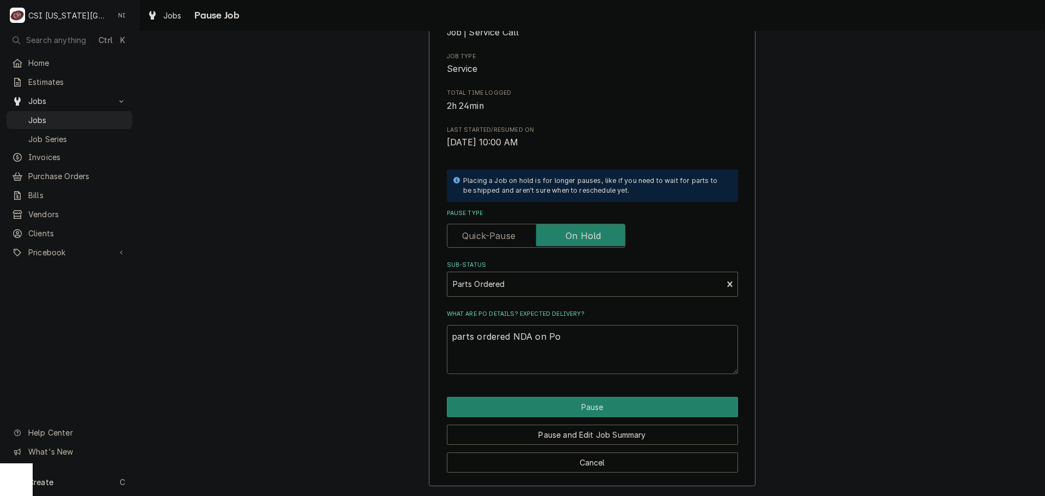
type textarea "parts ordered NDA on Po 3"
type textarea "x"
type textarea "parts ordered NDA on Po 30"
type textarea "x"
type textarea "parts ordered NDA on Po 301"
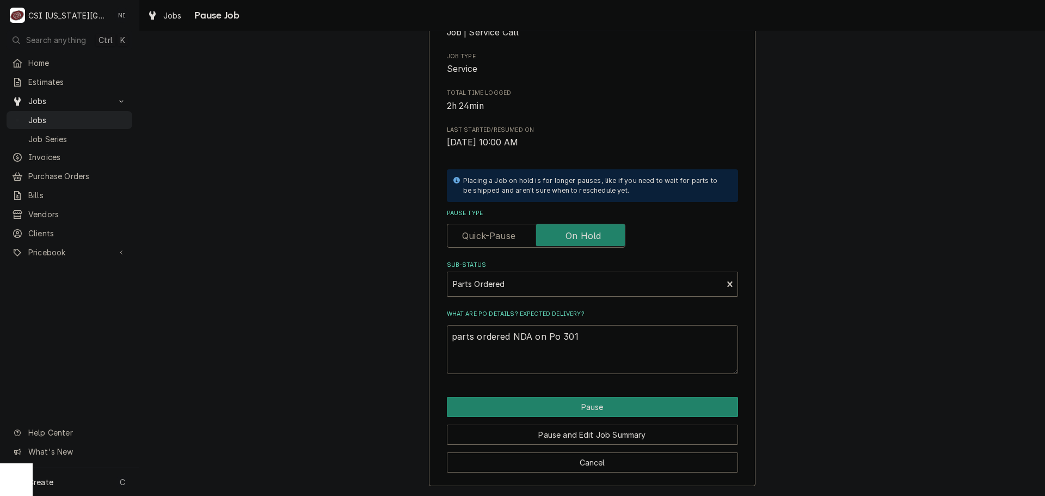
type textarea "x"
type textarea "parts ordered NDA on Po 3014"
type textarea "x"
type textarea "parts ordered NDA on Po 30144"
type textarea "x"
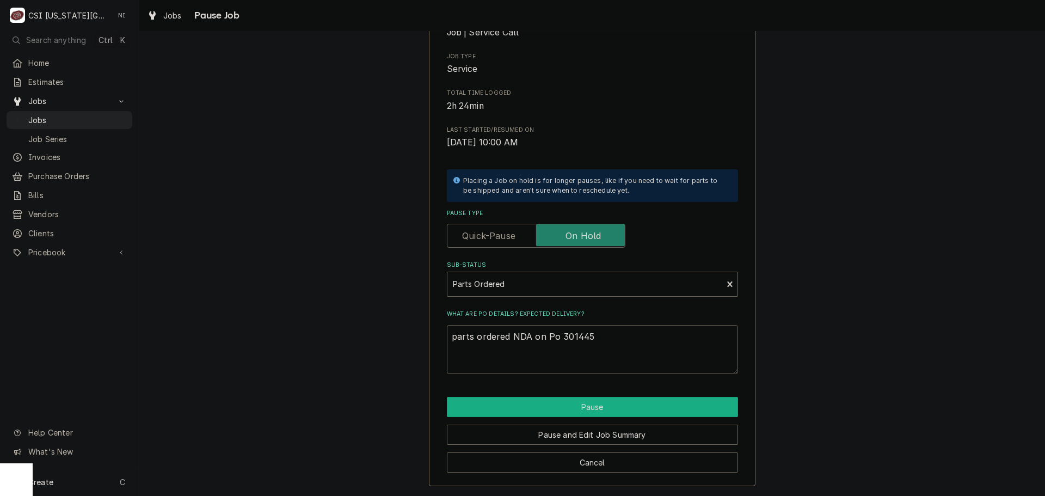
type textarea "parts ordered NDA on Po 301445"
click at [562, 407] on button "Pause" at bounding box center [592, 407] width 291 height 20
type textarea "x"
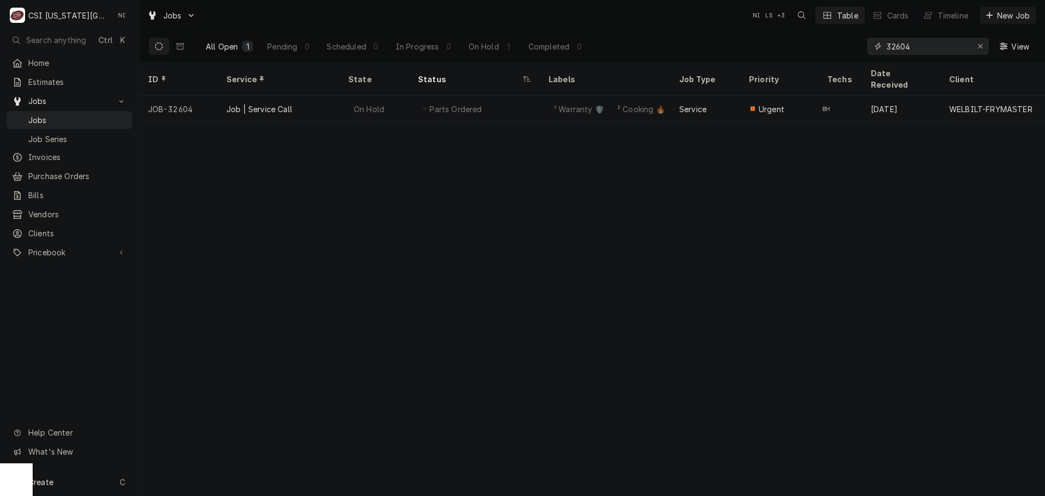
drag, startPoint x: 918, startPoint y: 44, endPoint x: 827, endPoint y: 51, distance: 91.2
click at [828, 51] on div "All Open 1 Pending 0 Scheduled 0 In Progress 0 On Hold 1 Completed 0 32604 View" at bounding box center [592, 46] width 888 height 30
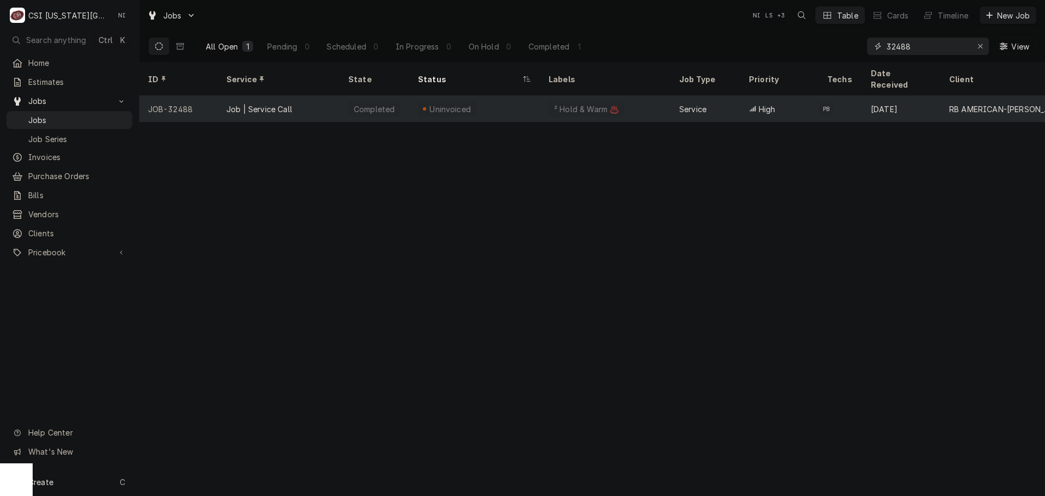
type input "32488"
click at [637, 96] on div "² Hold & Warm ♨️" at bounding box center [605, 109] width 131 height 26
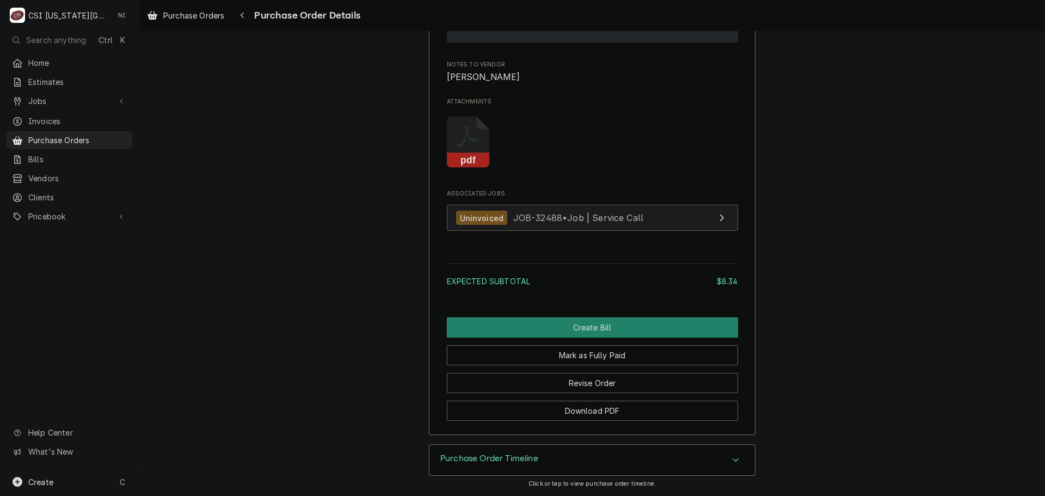
scroll to position [1028, 0]
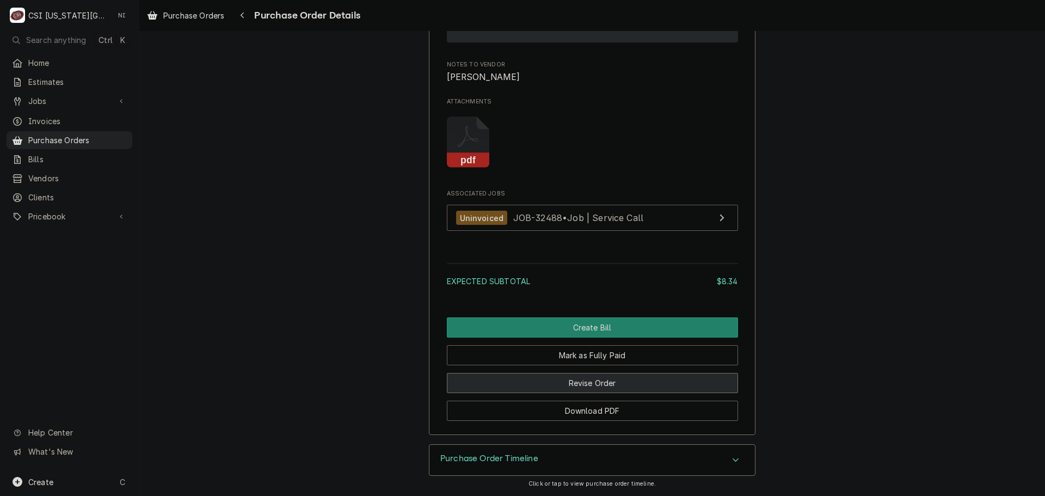
drag, startPoint x: 603, startPoint y: 382, endPoint x: 495, endPoint y: 184, distance: 225.3
click at [603, 382] on button "Revise Order" at bounding box center [592, 383] width 291 height 20
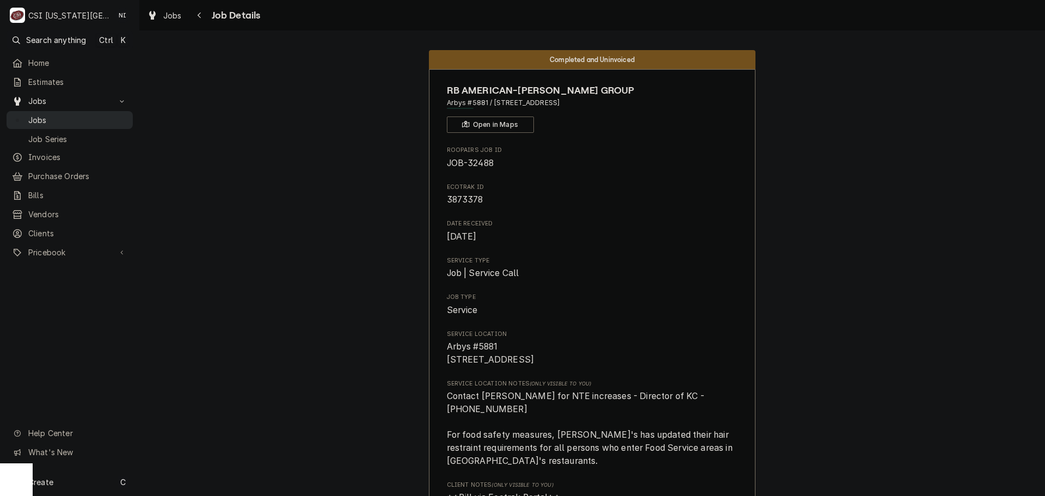
click at [100, 121] on span "Jobs" at bounding box center [77, 119] width 99 height 11
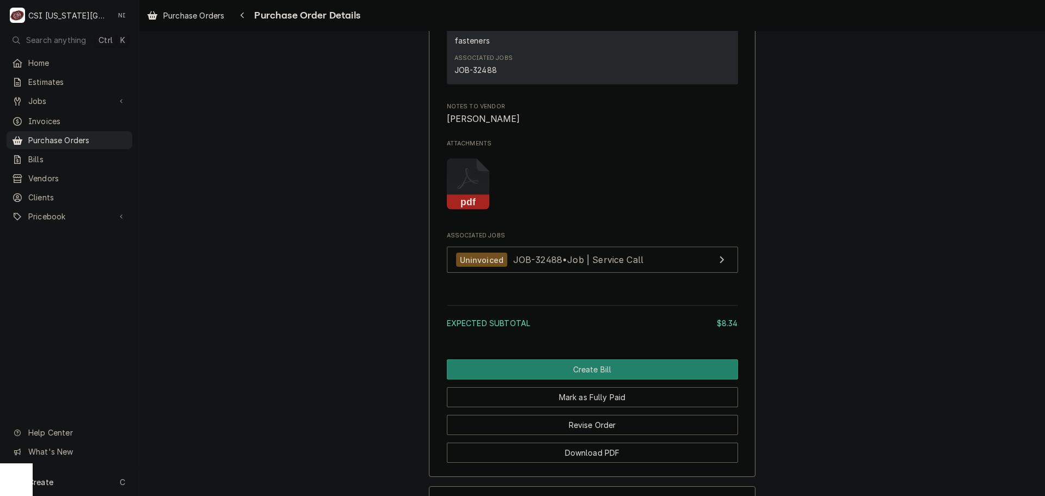
scroll to position [980, 0]
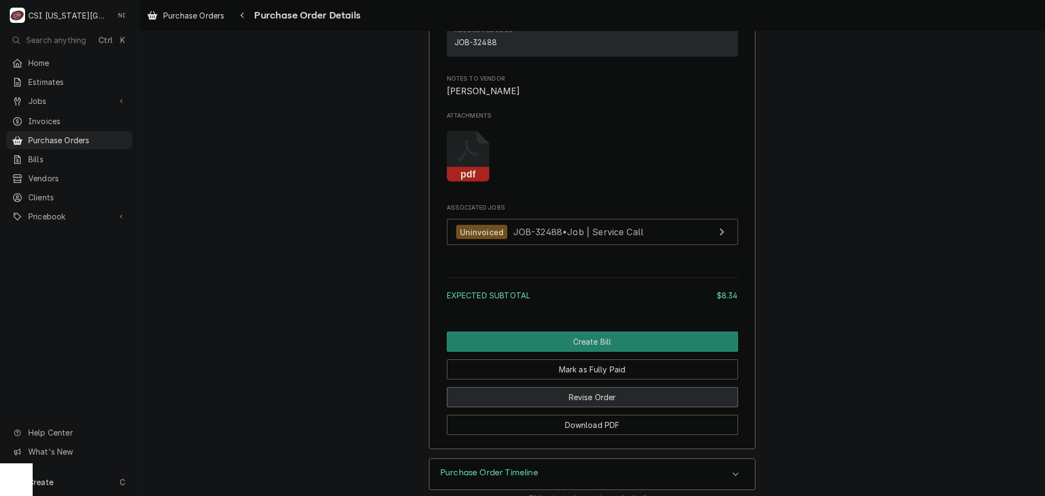
click at [601, 407] on button "Revise Order" at bounding box center [592, 397] width 291 height 20
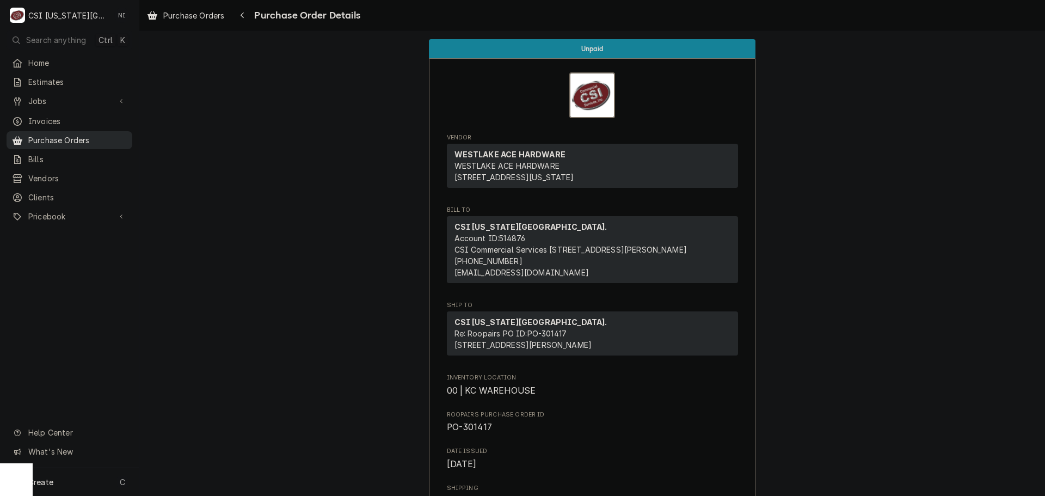
click at [69, 134] on span "Purchase Orders" at bounding box center [77, 139] width 99 height 11
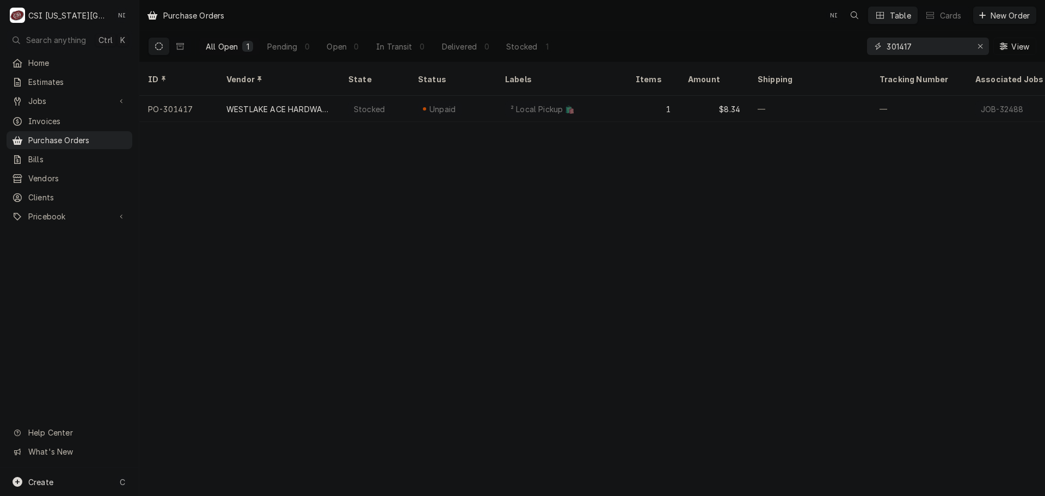
drag, startPoint x: 916, startPoint y: 44, endPoint x: 826, endPoint y: 54, distance: 90.4
click at [833, 54] on div "All Open 1 Pending 0 Open 0 In Transit 0 Delivered 0 Stocked 1 301417 View" at bounding box center [592, 46] width 888 height 30
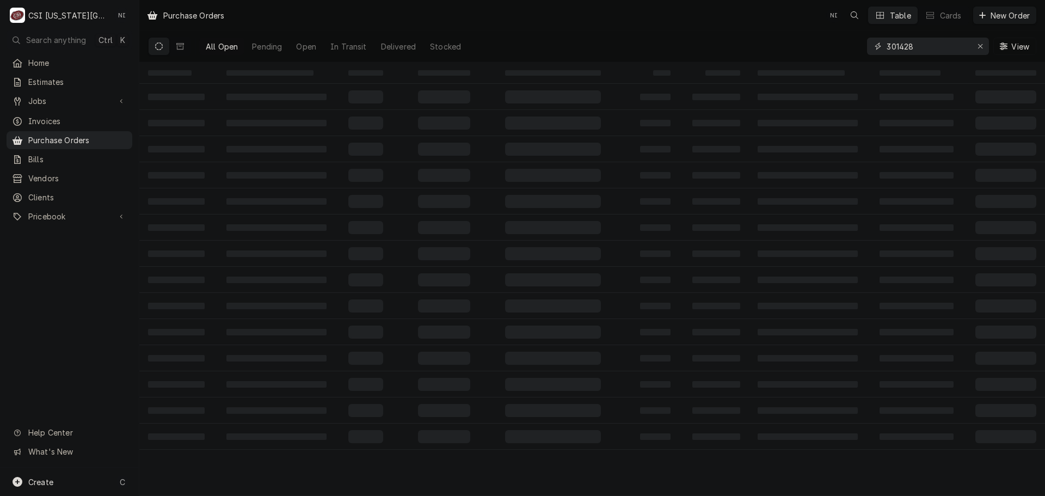
type input "301428"
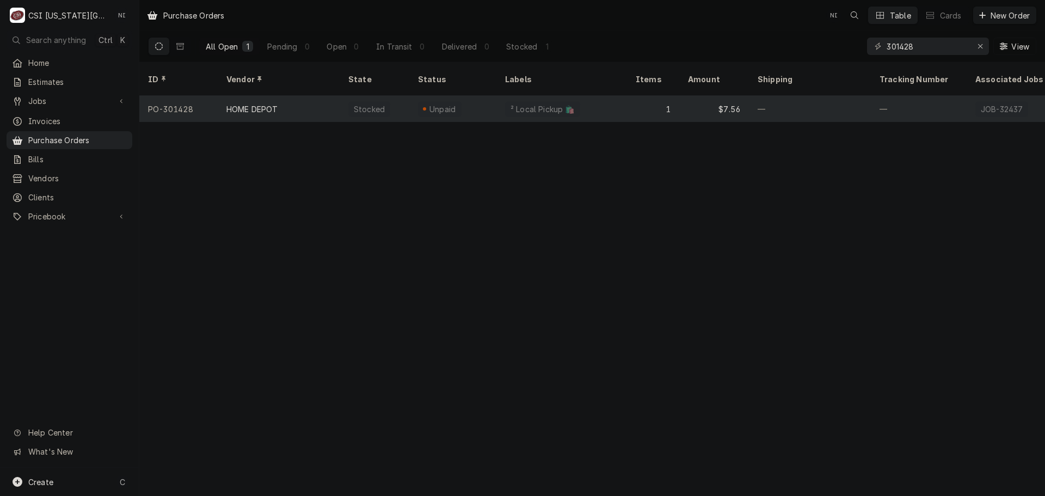
click at [612, 100] on div "² Local Pickup 🛍️" at bounding box center [561, 109] width 131 height 26
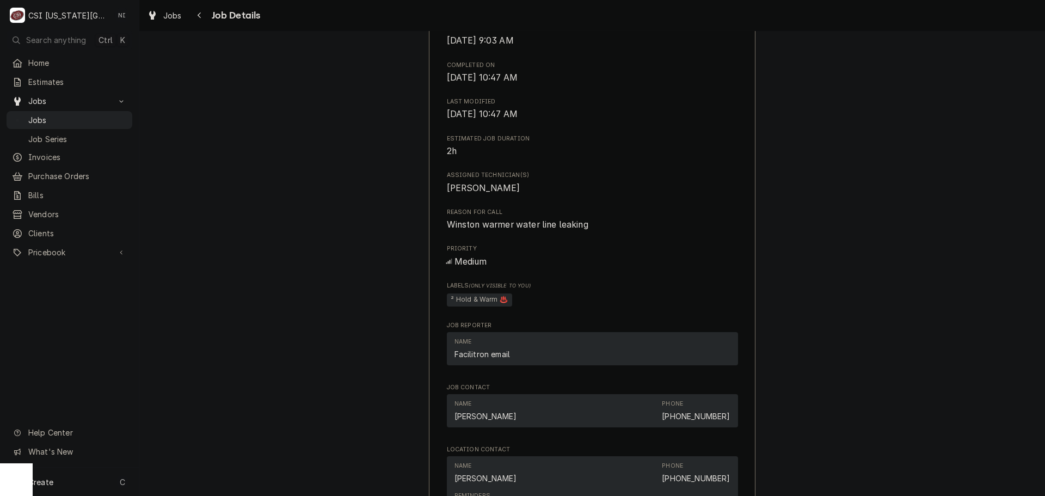
scroll to position [980, 0]
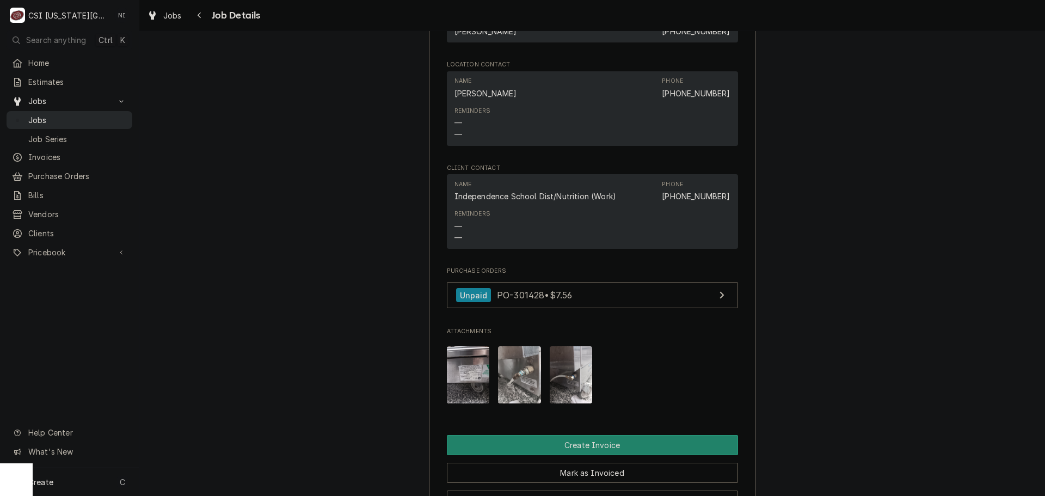
drag, startPoint x: 74, startPoint y: 117, endPoint x: 174, endPoint y: 13, distance: 144.8
click at [75, 117] on span "Jobs" at bounding box center [77, 119] width 99 height 11
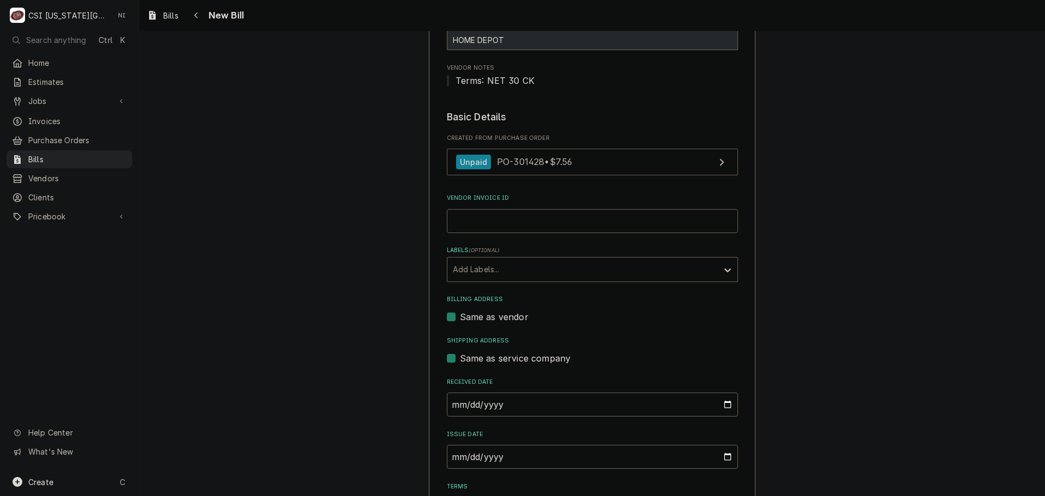
scroll to position [327, 0]
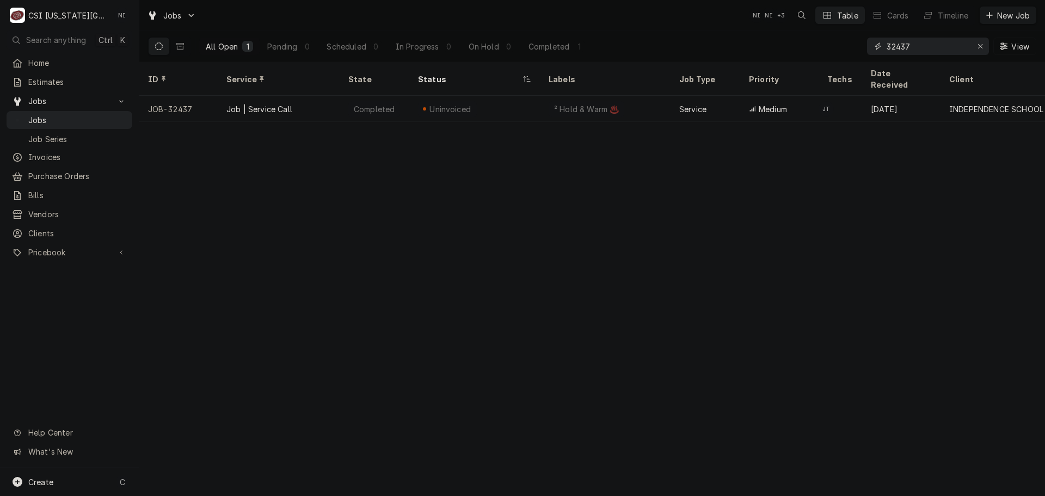
drag, startPoint x: 910, startPoint y: 48, endPoint x: 784, endPoint y: 47, distance: 125.8
click at [803, 54] on div "All Open 1 Pending 0 Scheduled 0 In Progress 0 On Hold 0 Completed 1 32437 View" at bounding box center [592, 46] width 888 height 30
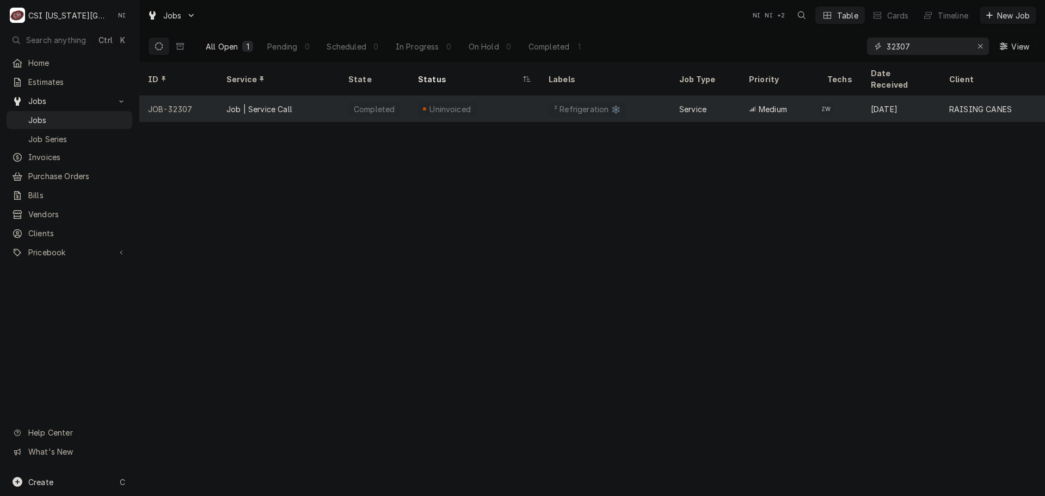
type input "32307"
click at [294, 101] on div "Job | Service Call" at bounding box center [279, 109] width 122 height 26
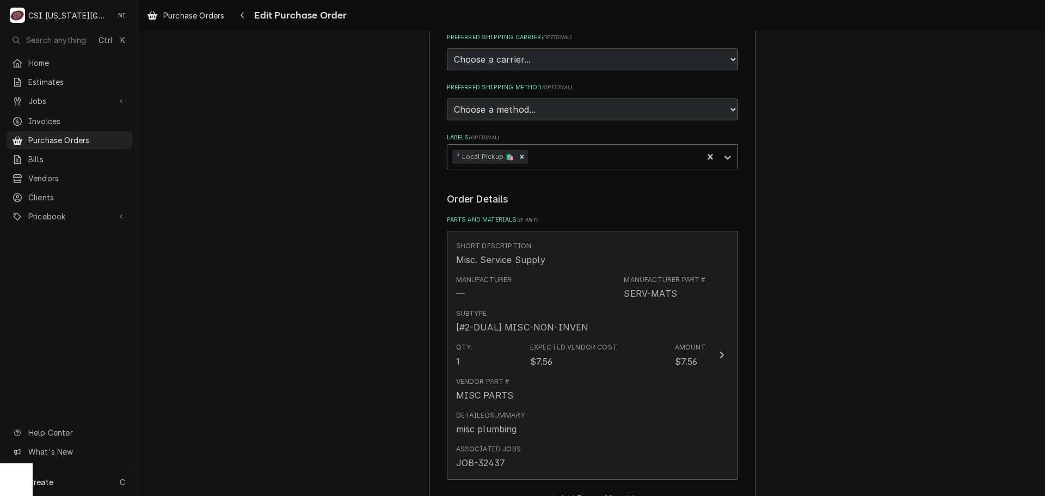
scroll to position [381, 0]
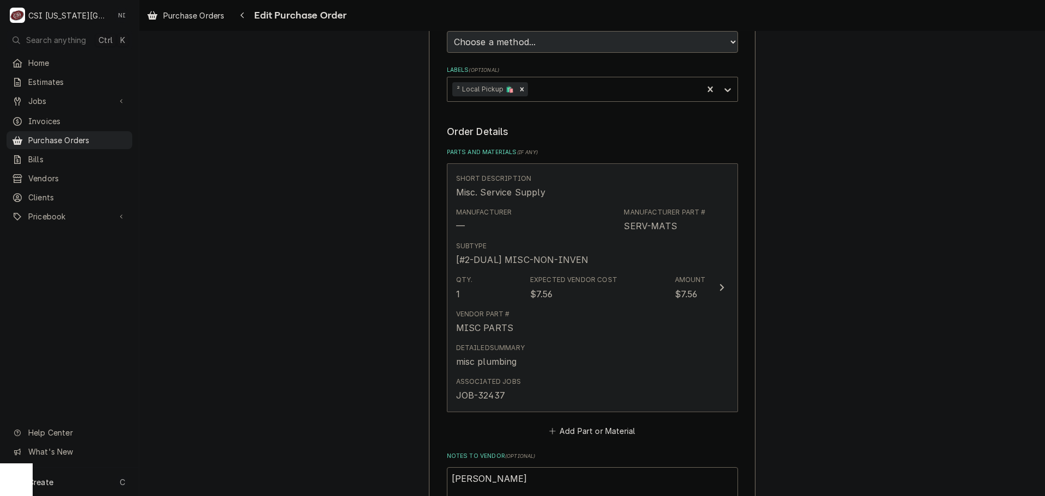
click at [638, 346] on div "Detailed Summary misc plumbing" at bounding box center [581, 356] width 250 height 34
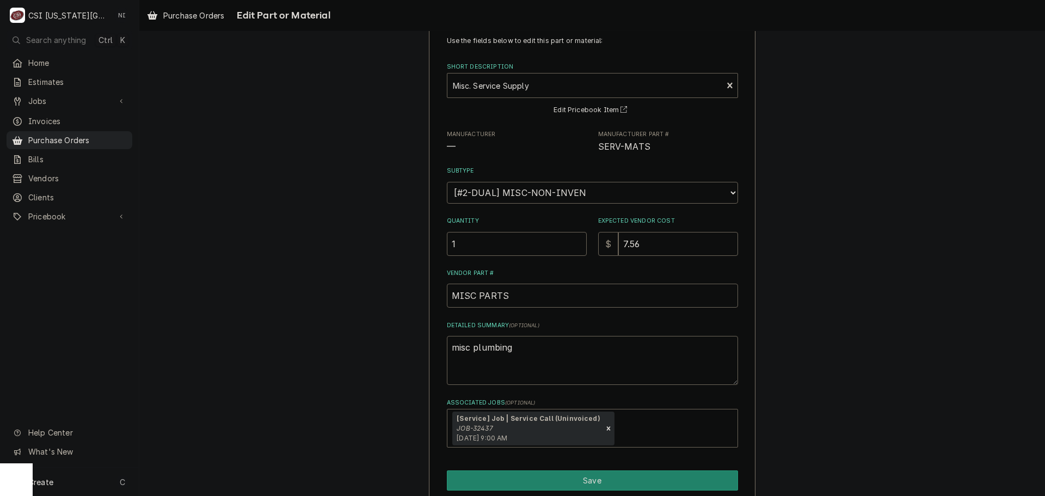
scroll to position [76, 0]
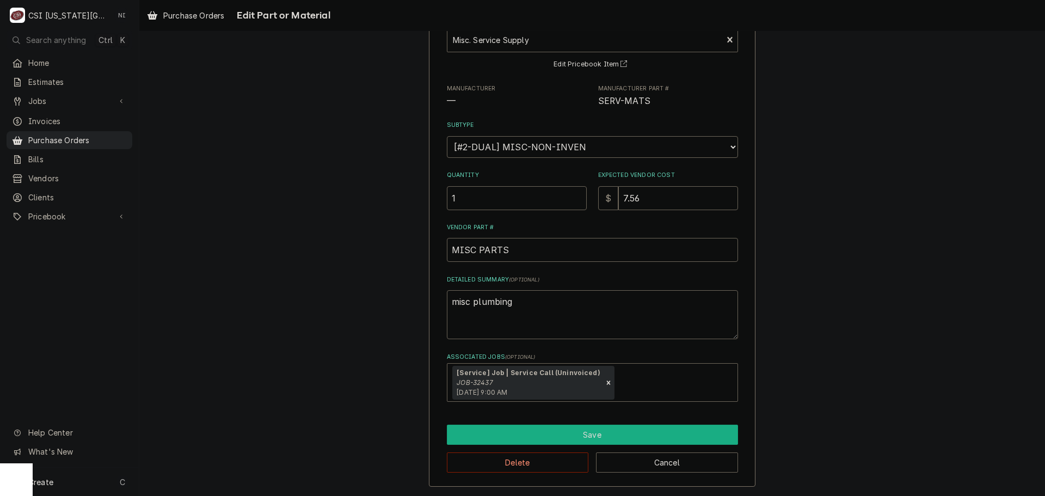
click at [600, 441] on button "Save" at bounding box center [592, 435] width 291 height 20
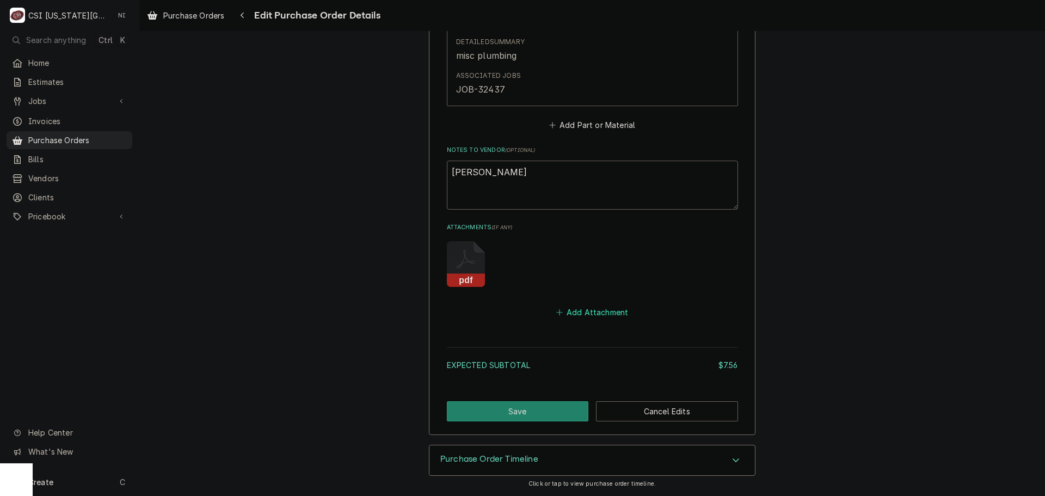
scroll to position [687, 0]
drag, startPoint x: 589, startPoint y: 309, endPoint x: 887, endPoint y: 309, distance: 298.3
click at [589, 309] on button "Add Attachment" at bounding box center [592, 312] width 76 height 15
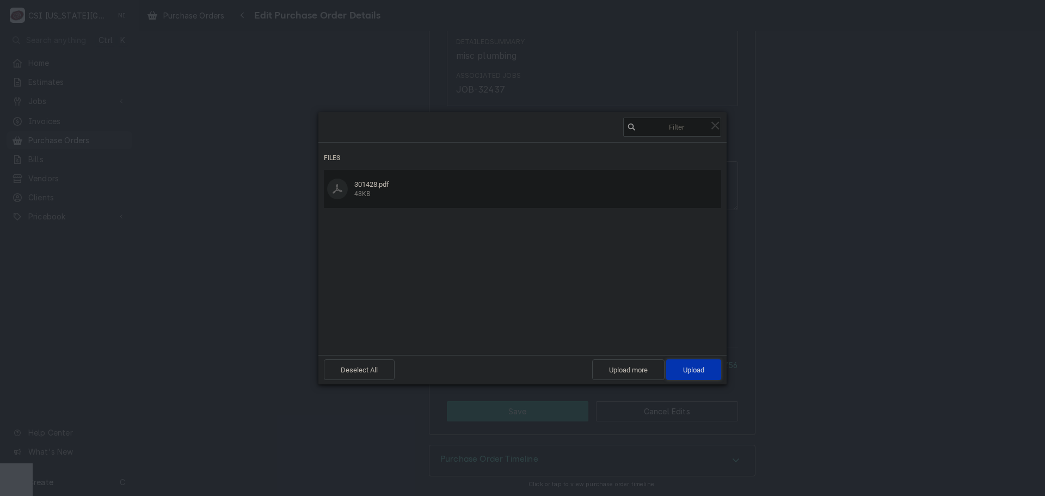
click at [687, 372] on span "Upload 1" at bounding box center [693, 370] width 21 height 8
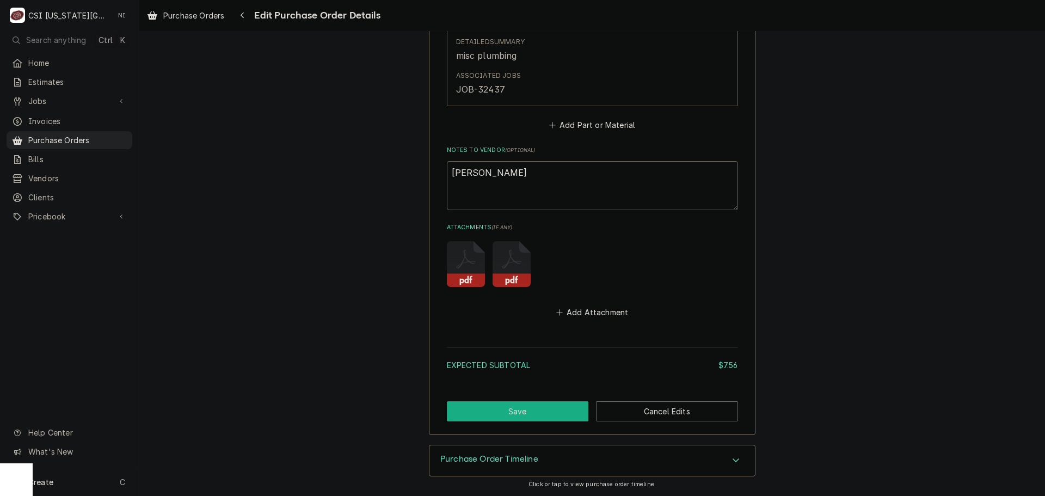
click at [474, 417] on button "Save" at bounding box center [518, 411] width 142 height 20
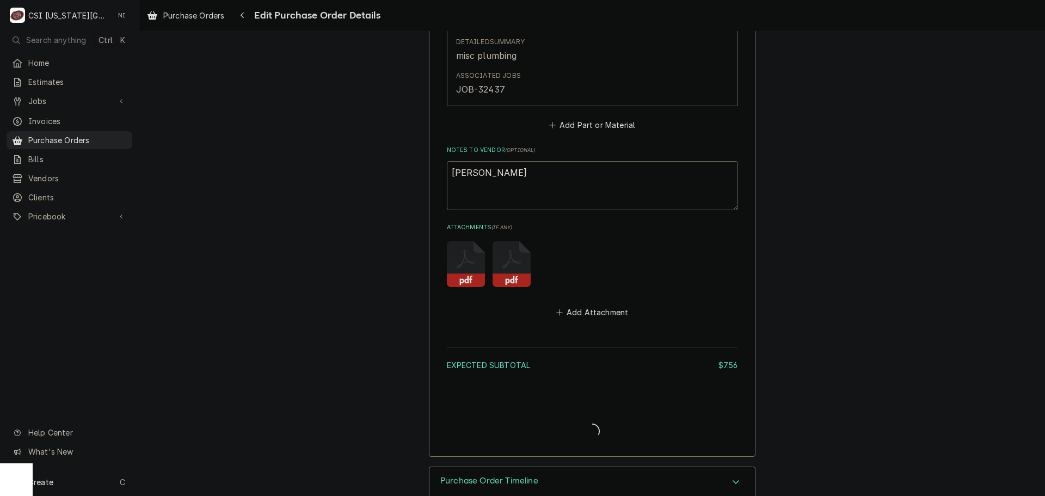
type textarea "x"
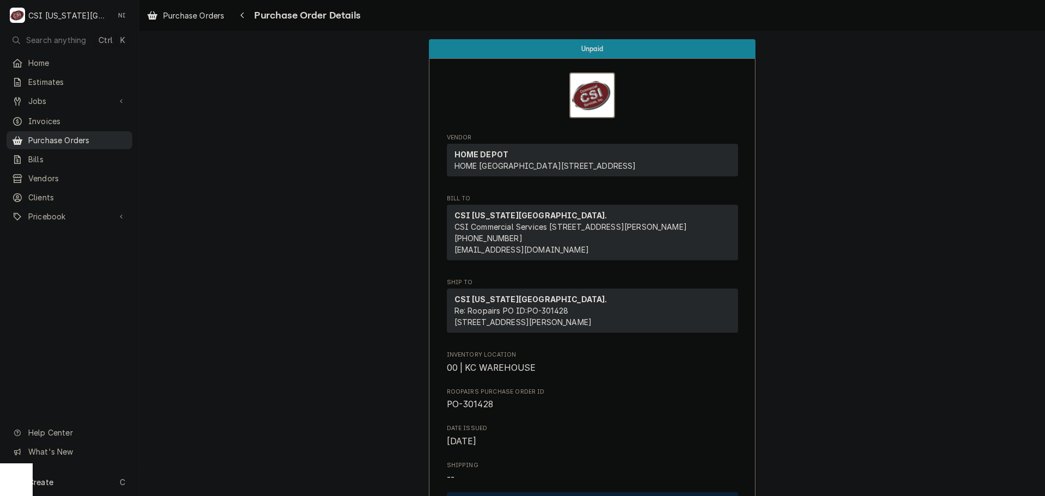
drag, startPoint x: 100, startPoint y: 137, endPoint x: 112, endPoint y: 137, distance: 12.5
click at [100, 137] on span "Purchase Orders" at bounding box center [77, 139] width 99 height 11
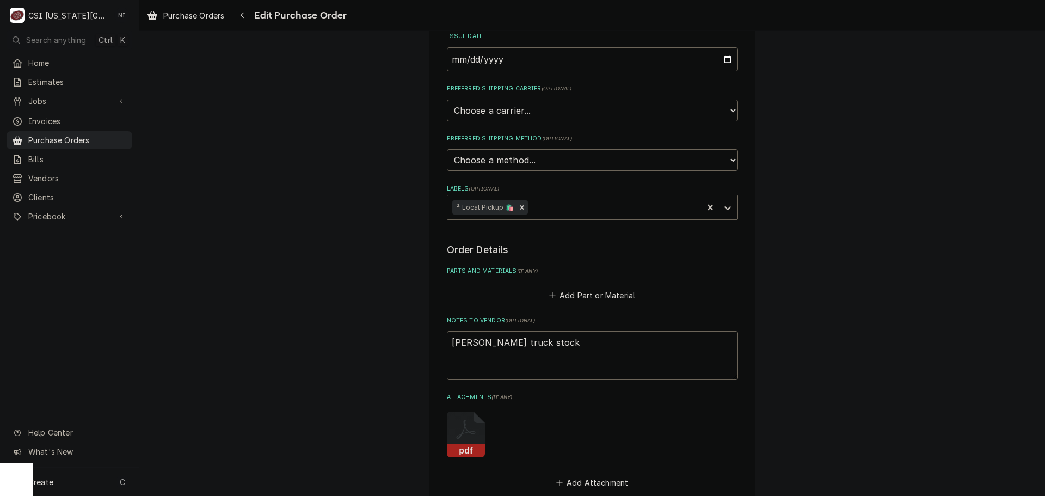
scroll to position [408, 0]
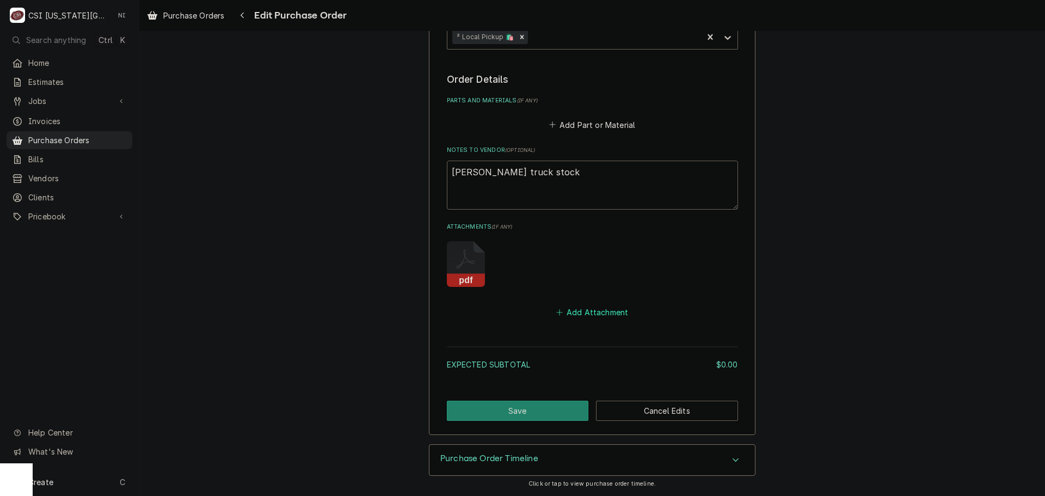
click at [596, 308] on button "Add Attachment" at bounding box center [592, 311] width 76 height 15
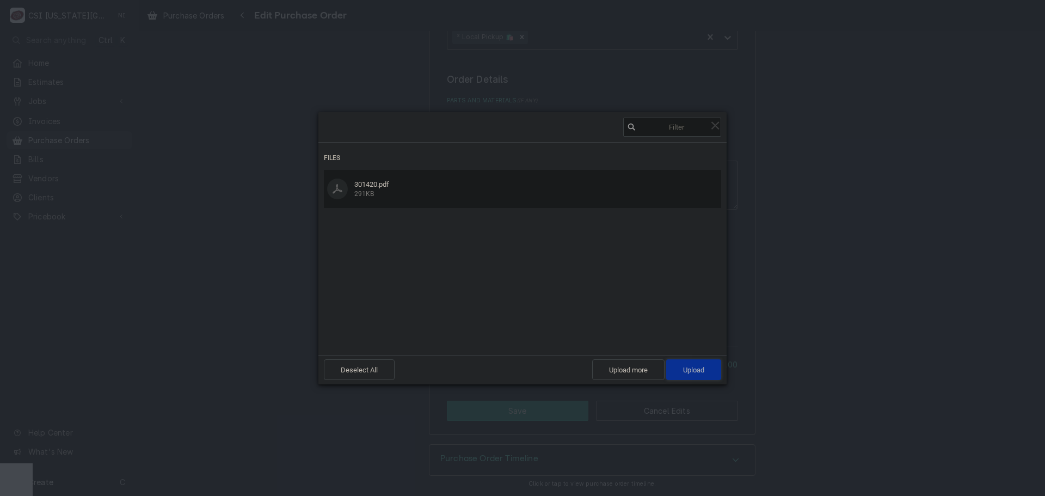
click at [693, 364] on span "Upload 1" at bounding box center [693, 369] width 55 height 21
type textarea "x"
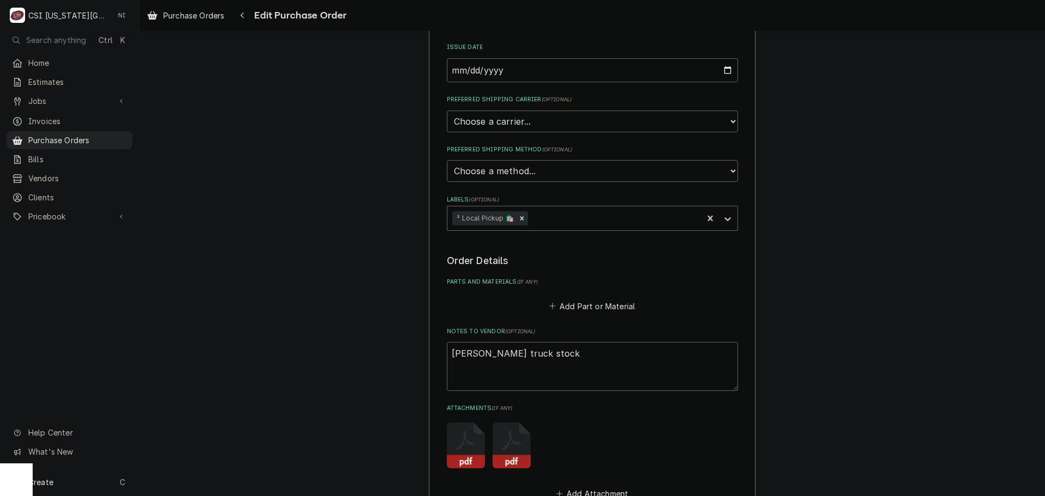
scroll to position [353, 0]
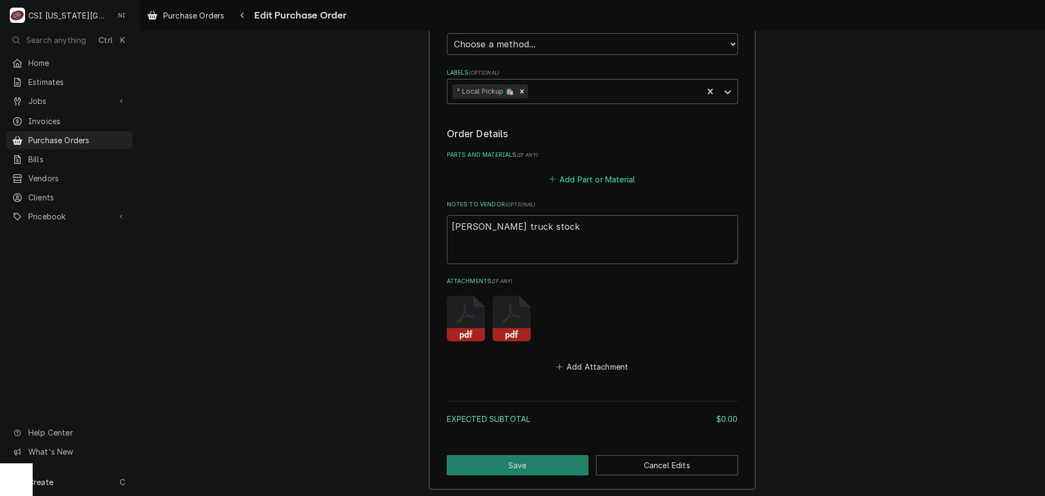
click at [613, 179] on button "Add Part or Material" at bounding box center [592, 178] width 90 height 15
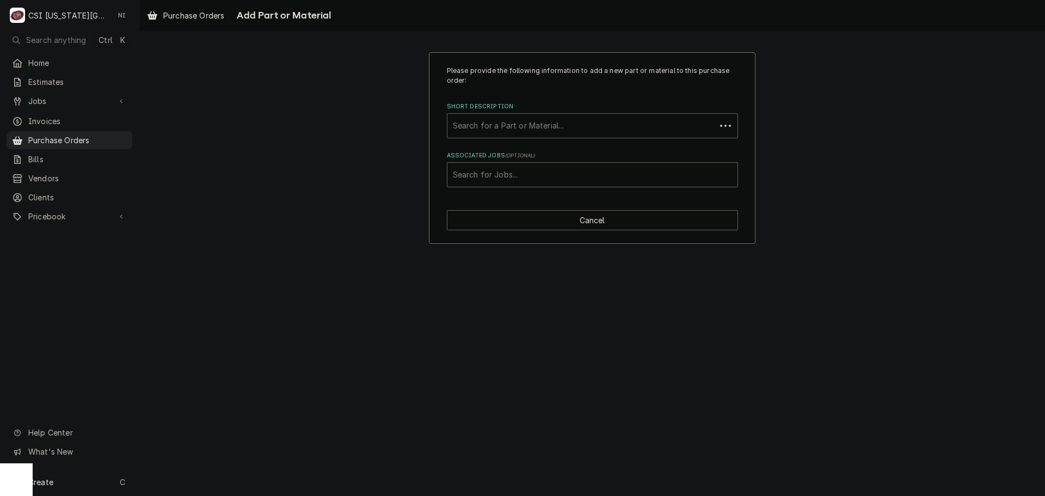
click at [542, 121] on div "Short Description" at bounding box center [581, 126] width 257 height 20
type input "misc pro"
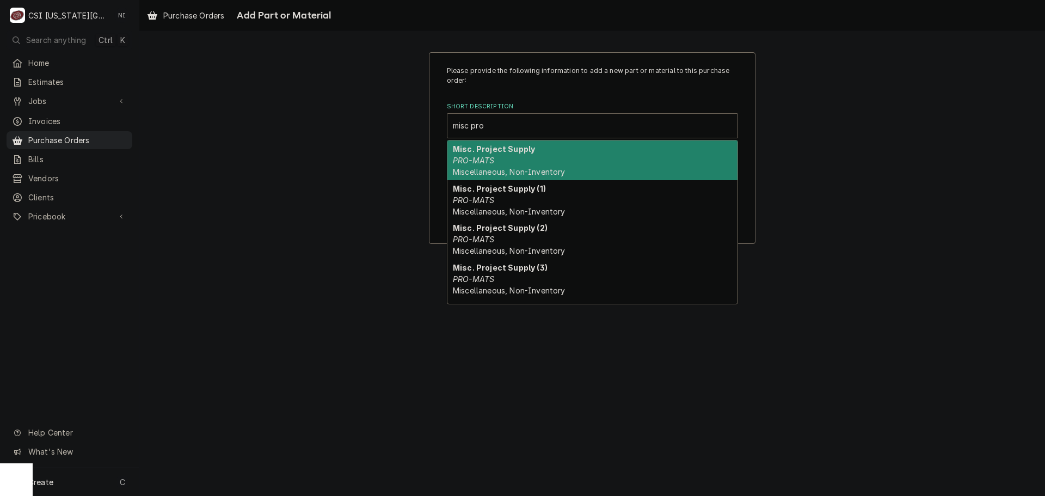
click at [541, 169] on span "Miscellaneous, Non-Inventory" at bounding box center [509, 171] width 112 height 9
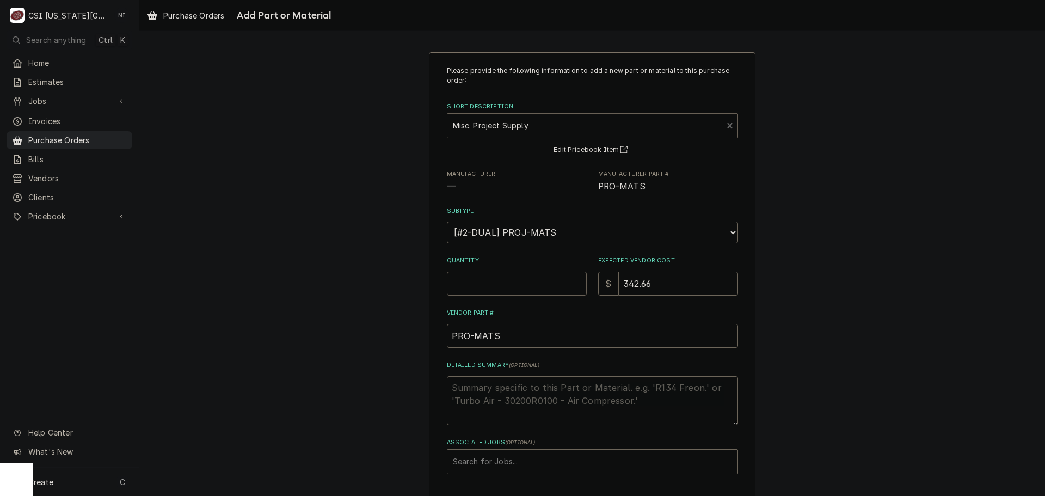
click at [476, 281] on input "Quantity" at bounding box center [517, 284] width 140 height 24
type textarea "x"
type input "1"
type textarea "x"
type input "5"
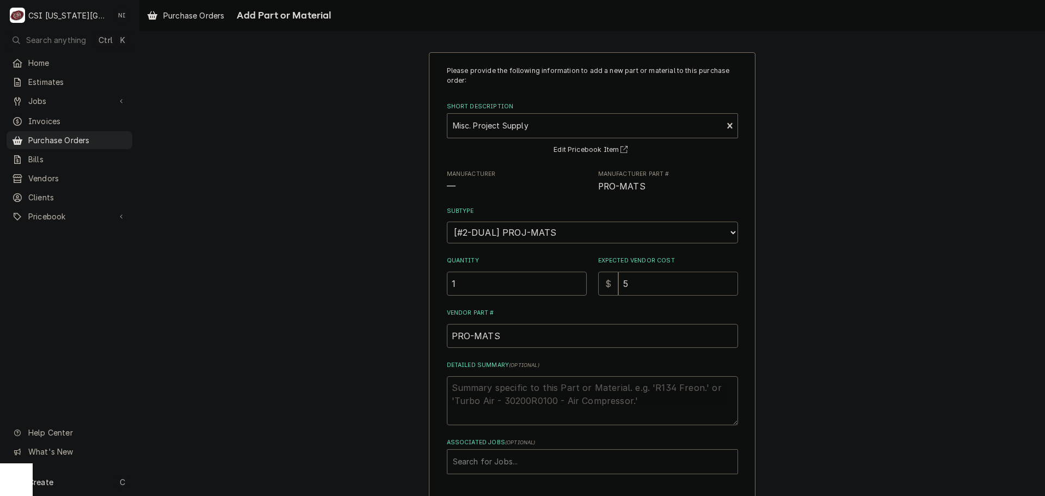
type textarea "x"
type input "54"
type textarea "x"
type input "54.5"
type textarea "x"
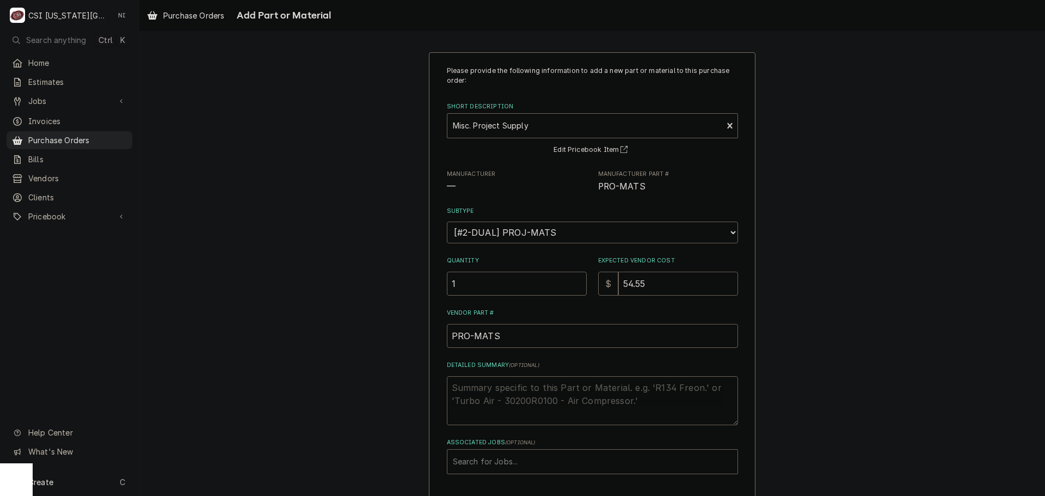
type input "54.55"
click at [455, 392] on textarea "Detailed Summary ( optional )" at bounding box center [592, 400] width 291 height 49
type textarea "x"
type textarea "p"
type textarea "x"
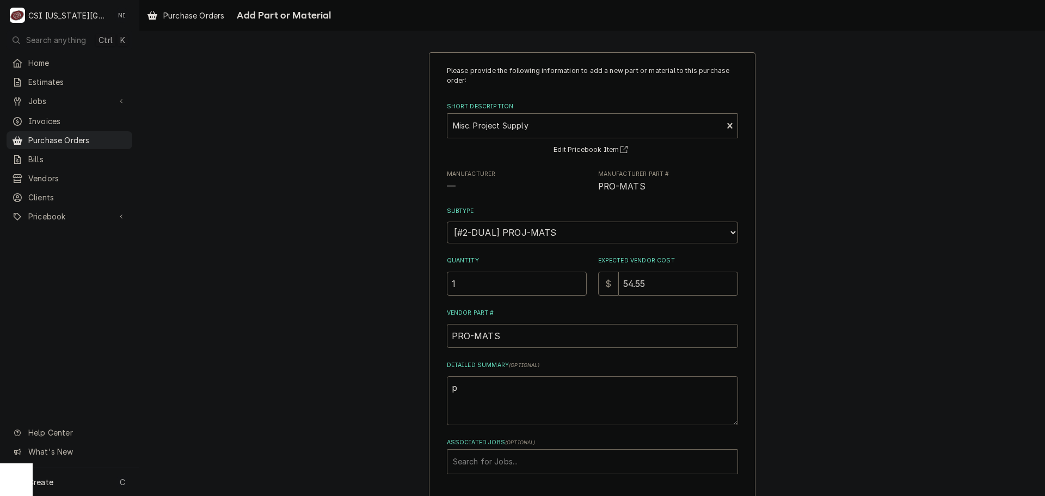
type textarea "pi"
type textarea "x"
type textarea "pip"
type textarea "x"
type textarea "pipe"
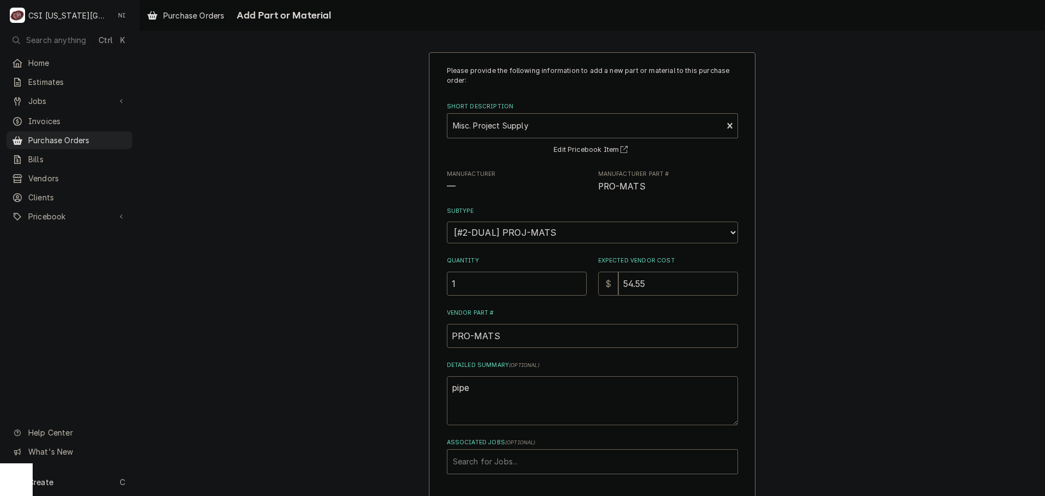
type textarea "x"
type textarea "pipe"
type textarea "x"
type textarea "pipe s"
type textarea "x"
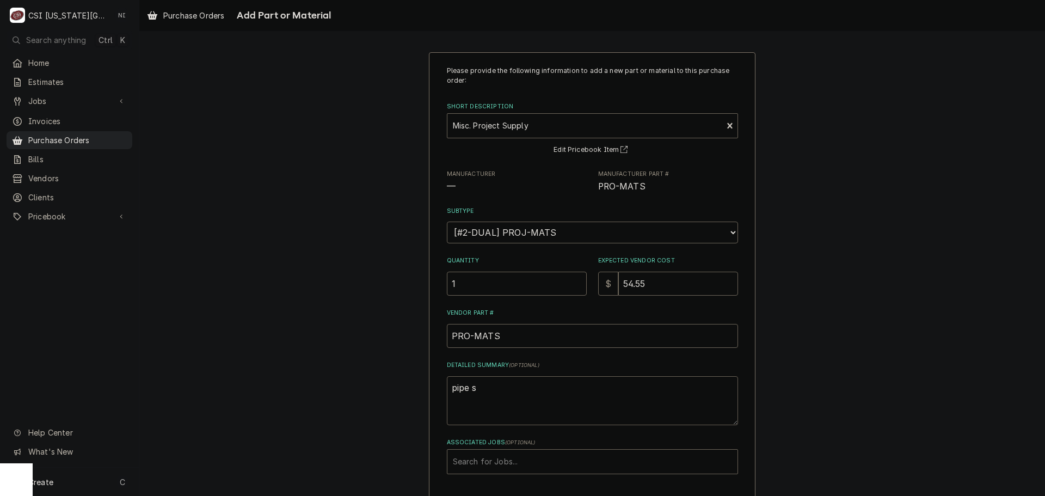
type textarea "pipe"
type textarea "x"
type textarea "pipe i"
type textarea "x"
type textarea "pipe in"
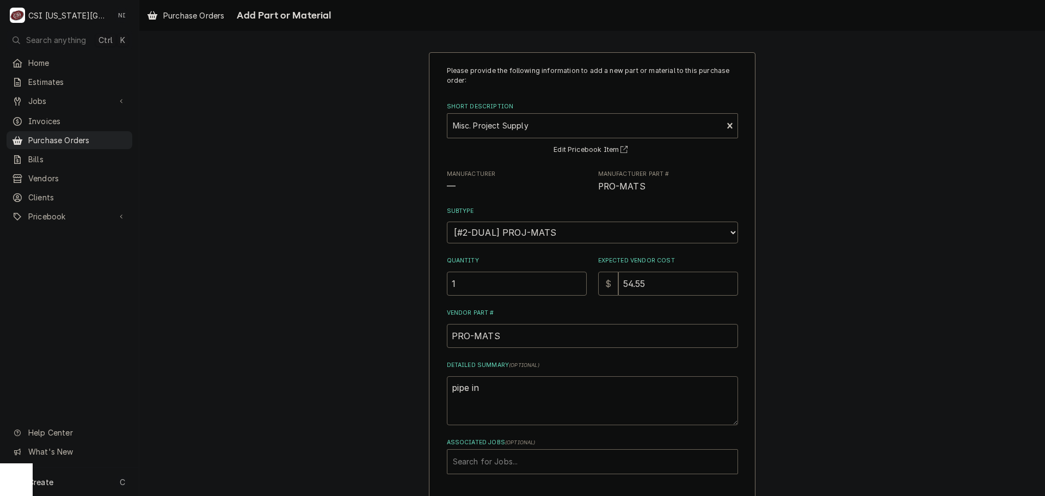
type textarea "x"
type textarea "pipe ins"
type textarea "x"
type textarea "pipe insu"
type textarea "x"
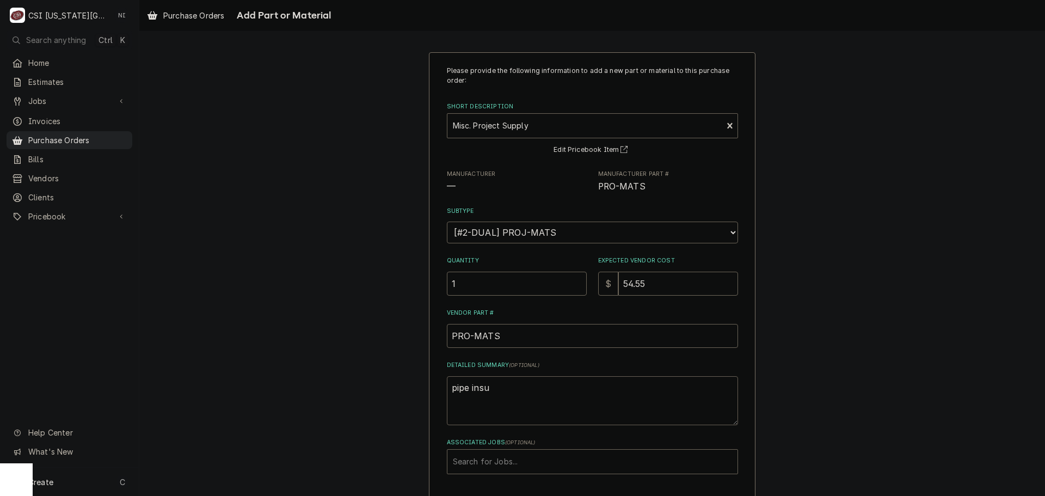
type textarea "pipe insul"
type textarea "x"
type textarea "pipe insula"
type textarea "x"
type textarea "pipe insulat"
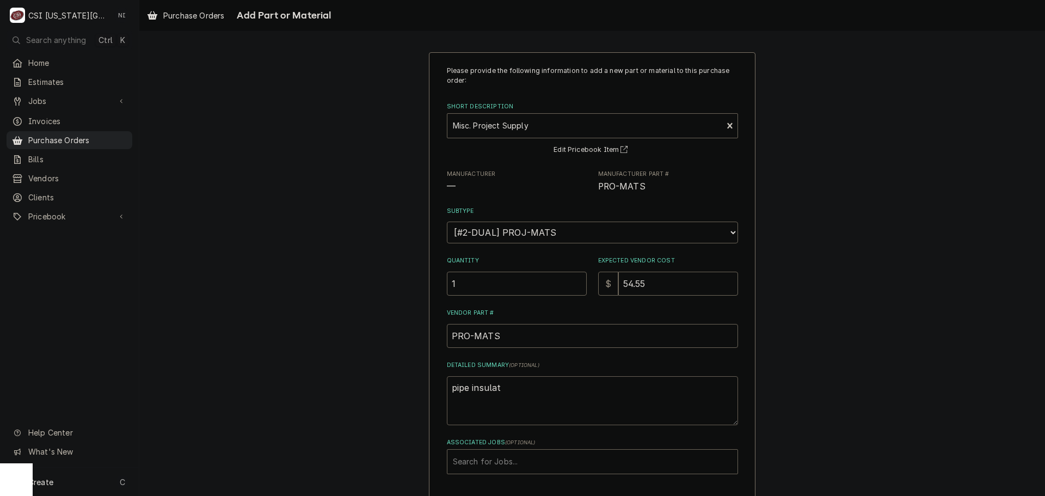
type textarea "x"
type textarea "pipe insulati"
type textarea "x"
type textarea "pipe insulatio"
type textarea "x"
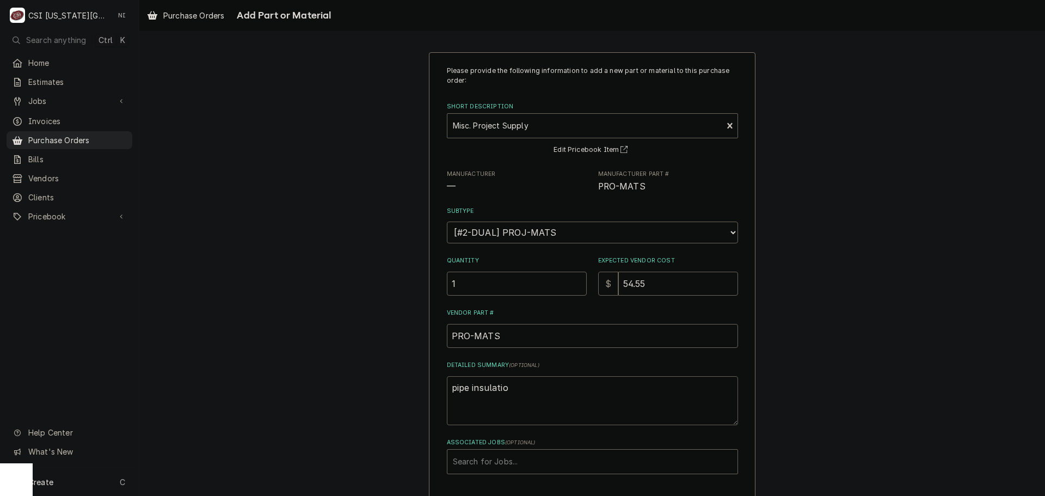
type textarea "pipe insulation"
type textarea "x"
type textarea "pipe insulation,"
type textarea "x"
type textarea "pipe insulation,"
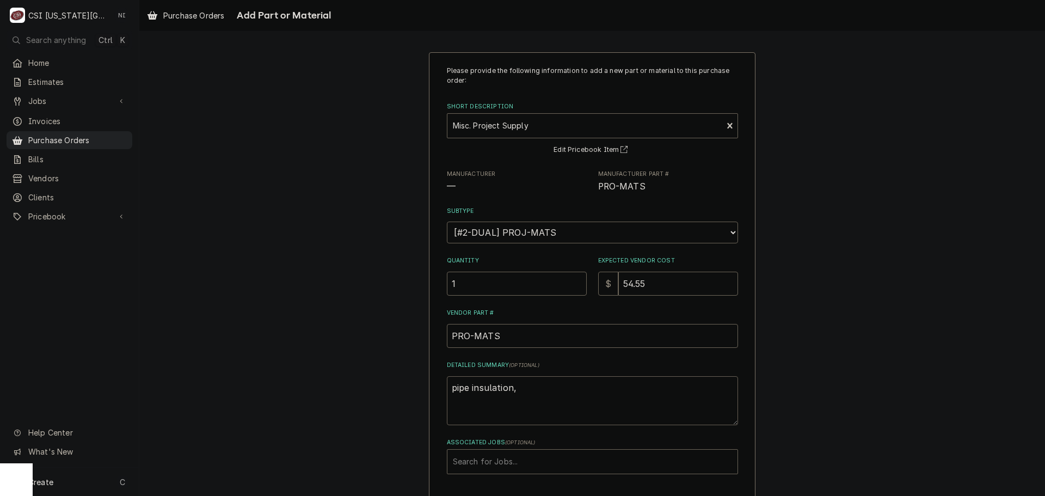
type textarea "x"
type textarea "pipe insulation, t"
type textarea "x"
type textarea "pipe insulation, tp"
type textarea "x"
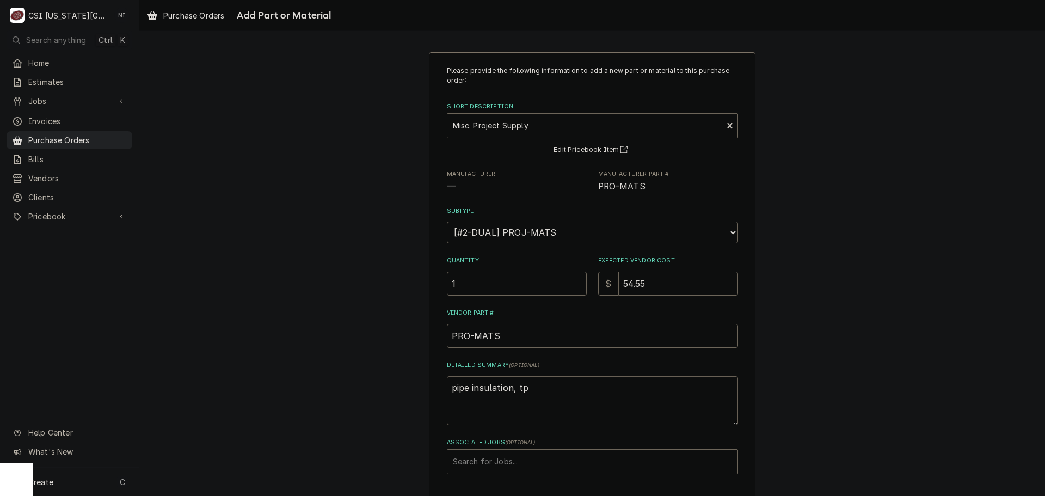
type textarea "pipe insulation, tpa"
type textarea "x"
type textarea "pipe insulation, tp"
type textarea "x"
type textarea "pipe insulation, t"
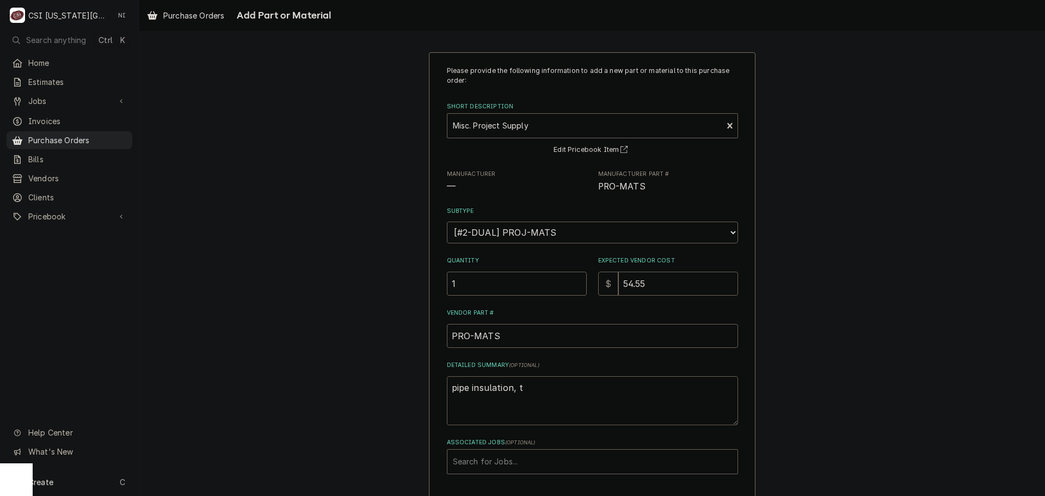
type textarea "x"
type textarea "pipe insulation, ta"
type textarea "x"
type textarea "pipe insulation, tap"
type textarea "x"
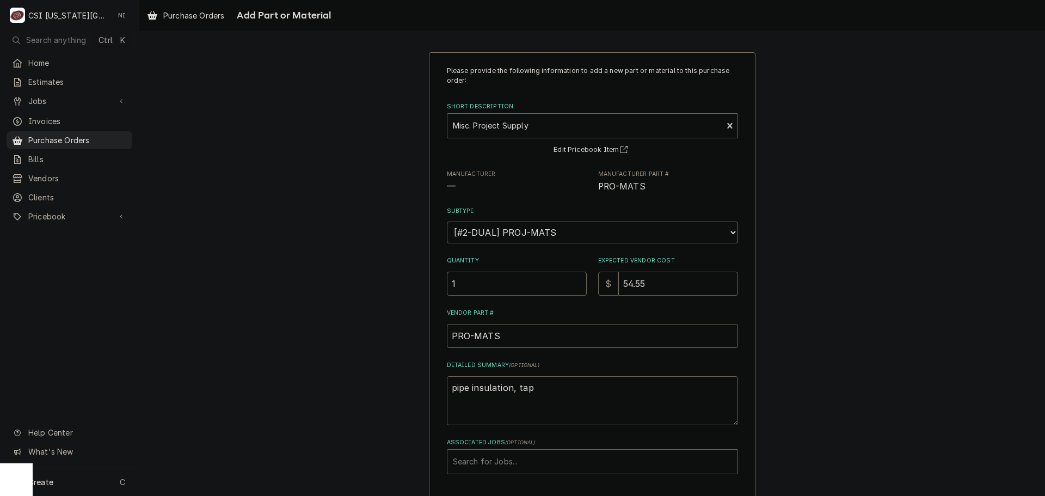
type textarea "pipe insulation, tape"
type textarea "x"
type textarea "pipe insulation, tape,"
type textarea "x"
type textarea "pipe insulation, tape,"
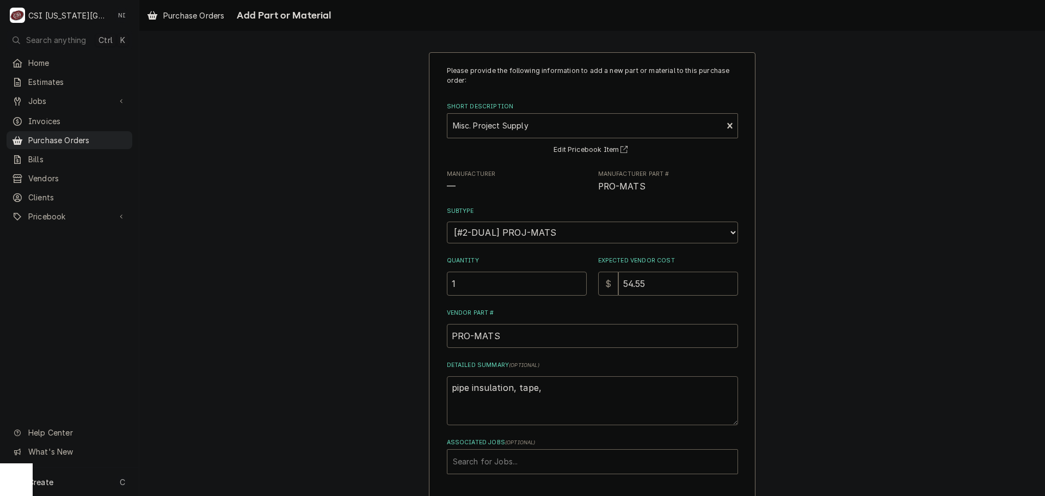
type textarea "x"
type textarea "pipe insulation, tape, b"
type textarea "x"
type textarea "pipe insulation, tape, br"
type textarea "x"
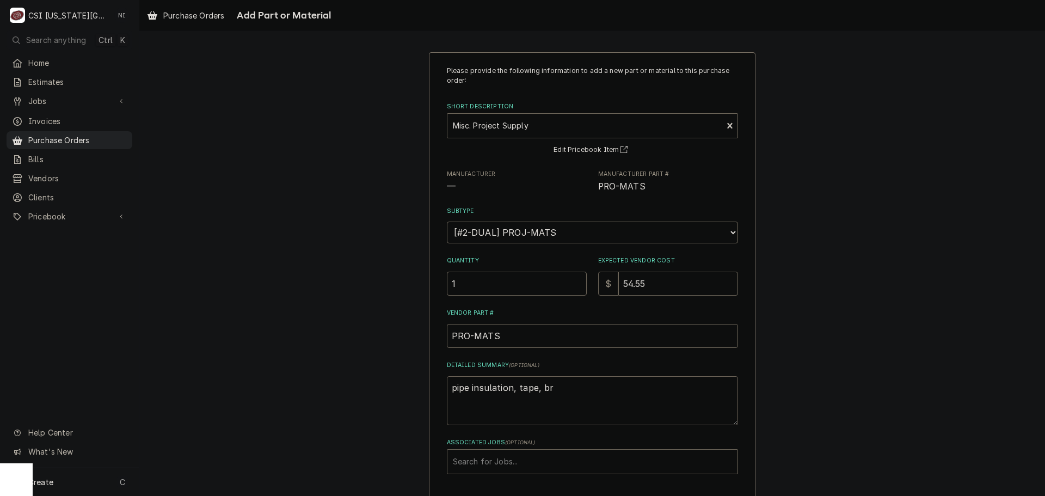
type textarea "pipe insulation, tape, bru"
type textarea "x"
type textarea "pipe insulation, tape, brus"
type textarea "x"
type textarea "pipe insulation, tape, brush"
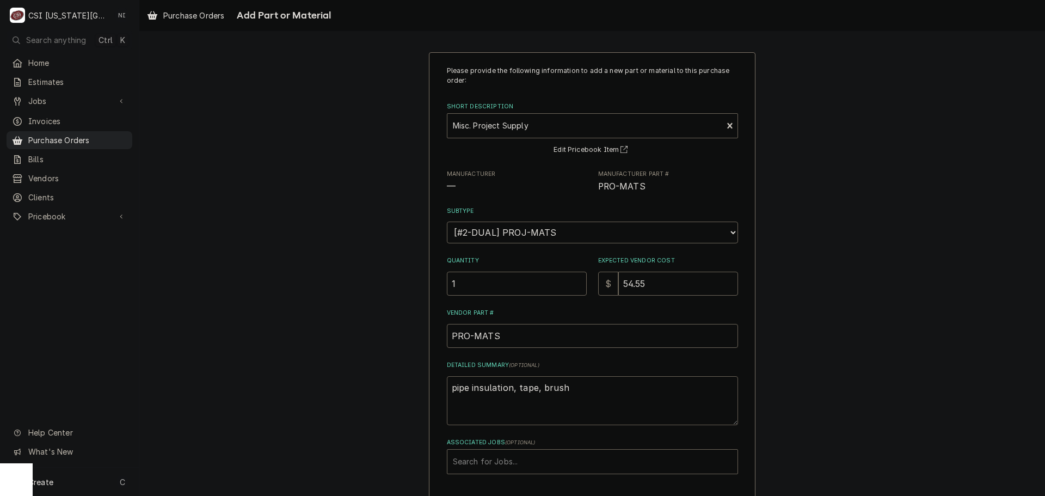
type textarea "x"
type textarea "pipe insulation, tape, brush"
type textarea "x"
type textarea "pipe insulation, tape, brush t"
type textarea "x"
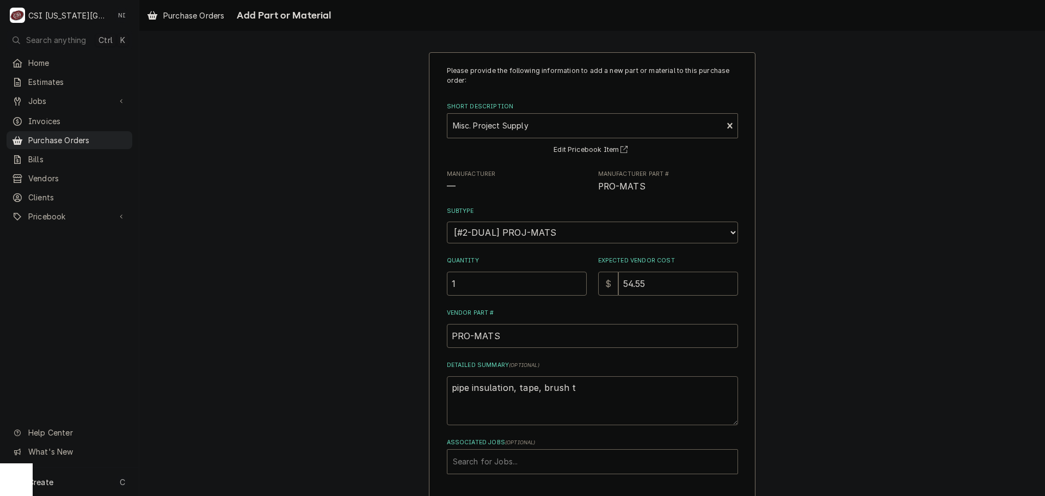
type textarea "pipe insulation, tape, brush to"
type textarea "x"
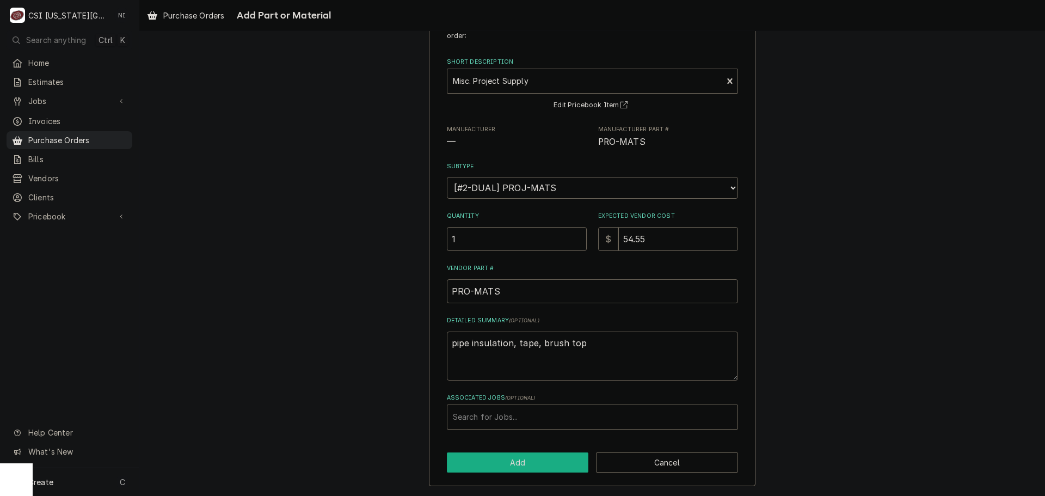
type textarea "pipe insulation, tape, brush top"
click at [570, 470] on button "Add" at bounding box center [518, 462] width 142 height 20
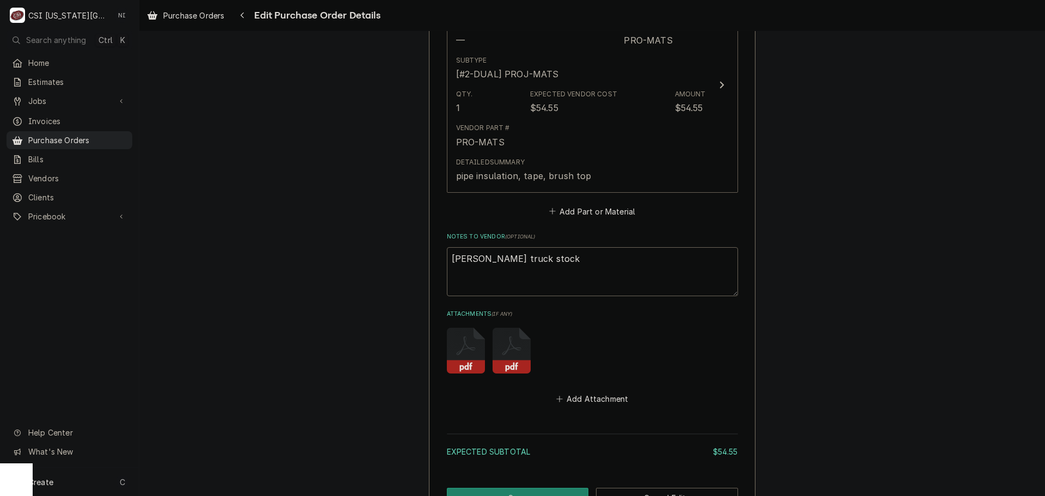
scroll to position [628, 0]
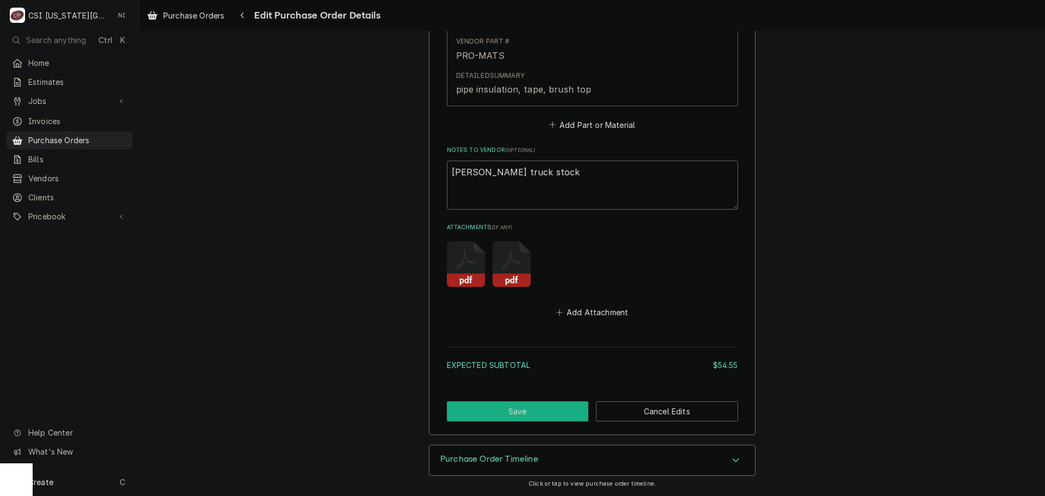
click at [548, 403] on button "Save" at bounding box center [518, 411] width 142 height 20
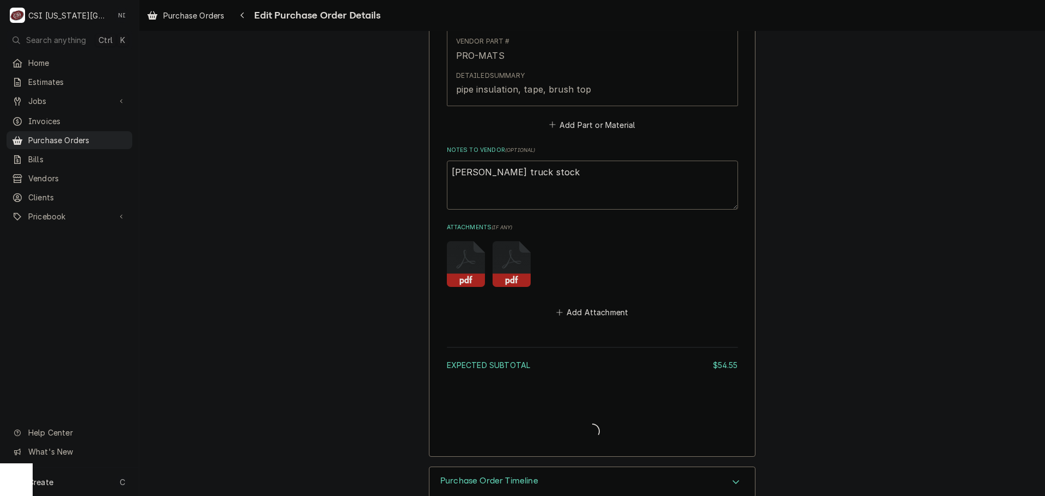
scroll to position [650, 0]
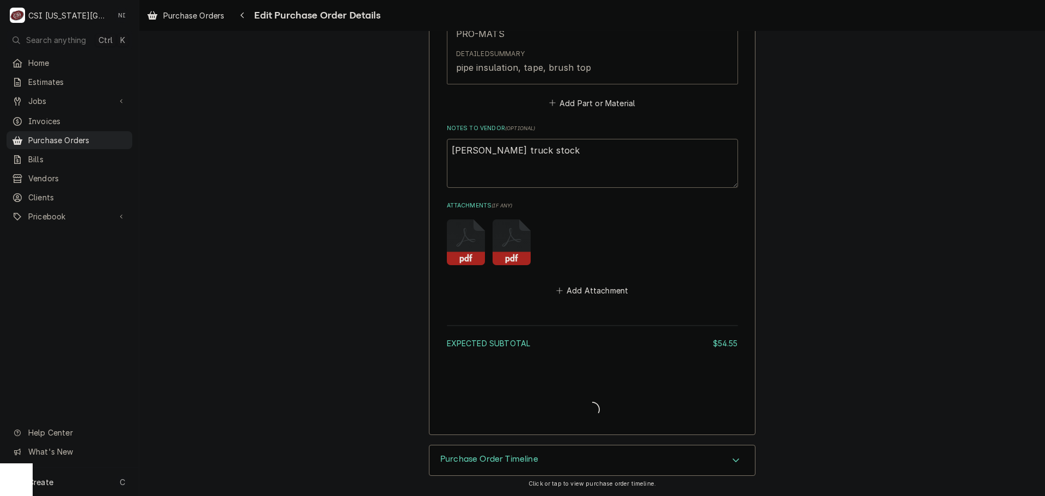
type textarea "x"
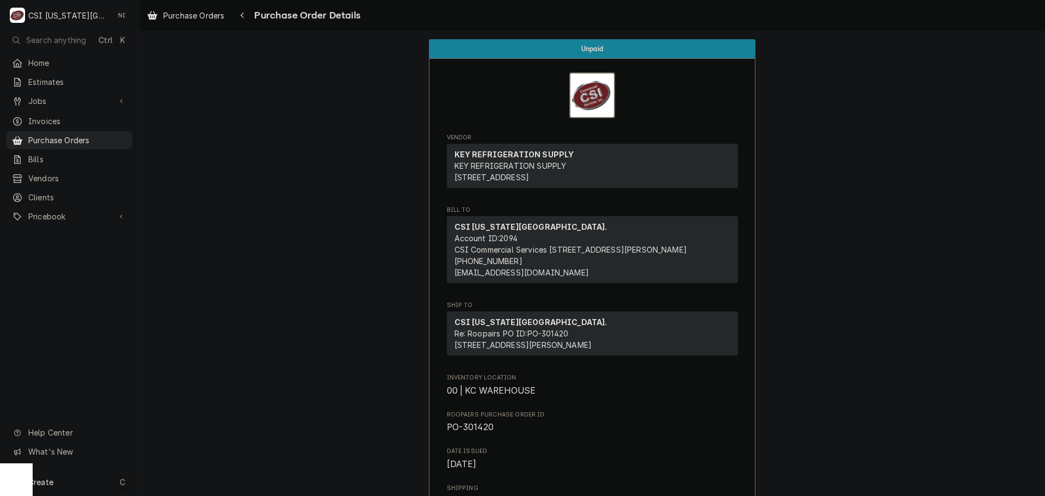
click at [102, 483] on div "Create C" at bounding box center [69, 482] width 139 height 28
click at [191, 406] on div "Purchase Order" at bounding box center [203, 406] width 73 height 11
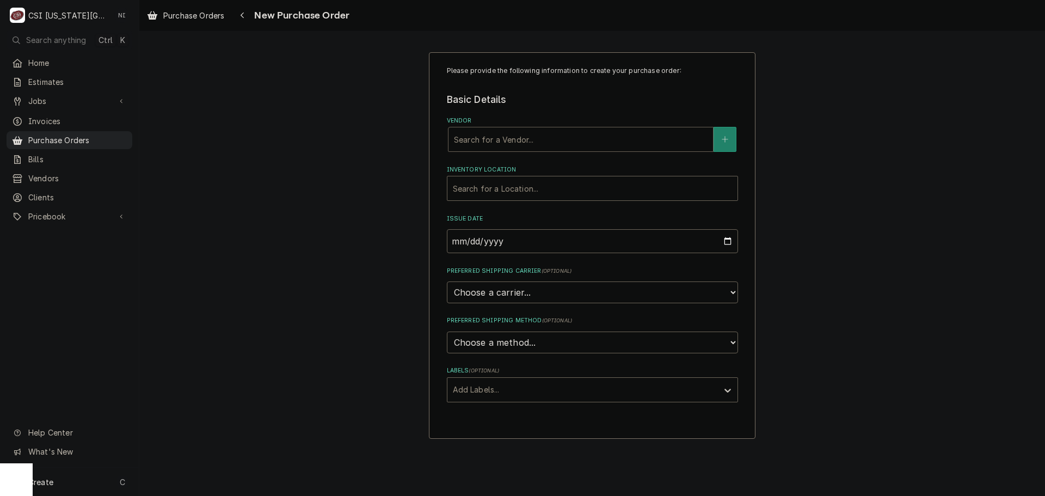
click at [511, 142] on div "Vendor" at bounding box center [581, 140] width 254 height 20
type input "d"
type input "home"
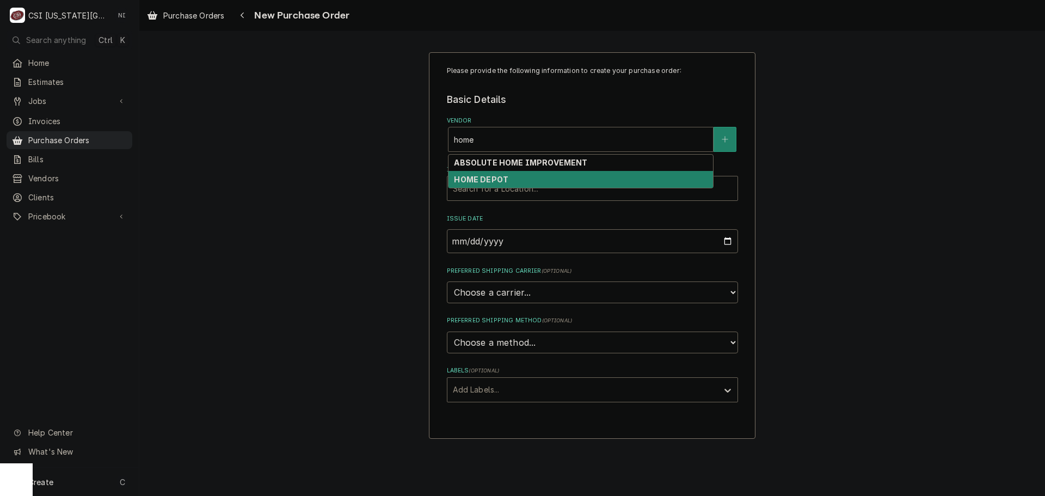
click at [533, 179] on div "HOME DEPOT" at bounding box center [581, 179] width 265 height 17
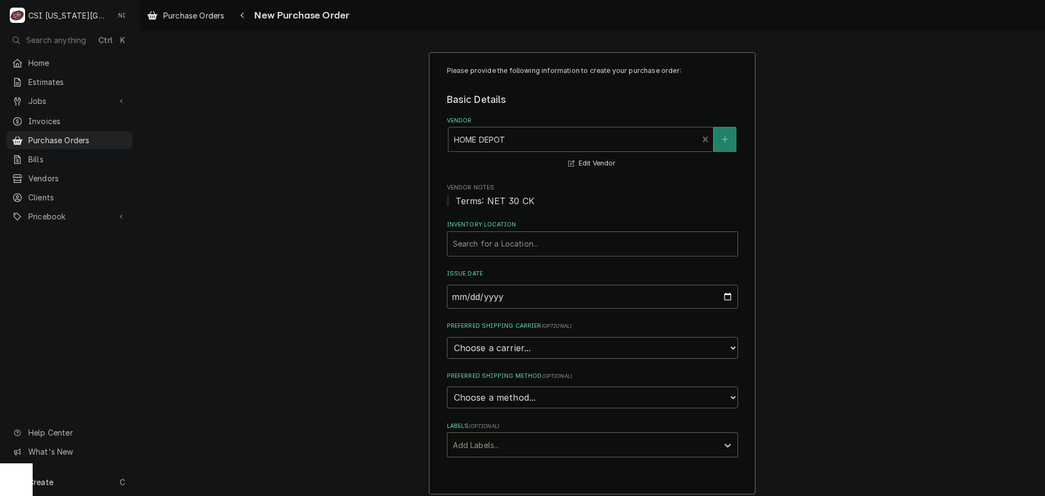
click at [519, 238] on div "Inventory Location" at bounding box center [592, 244] width 279 height 20
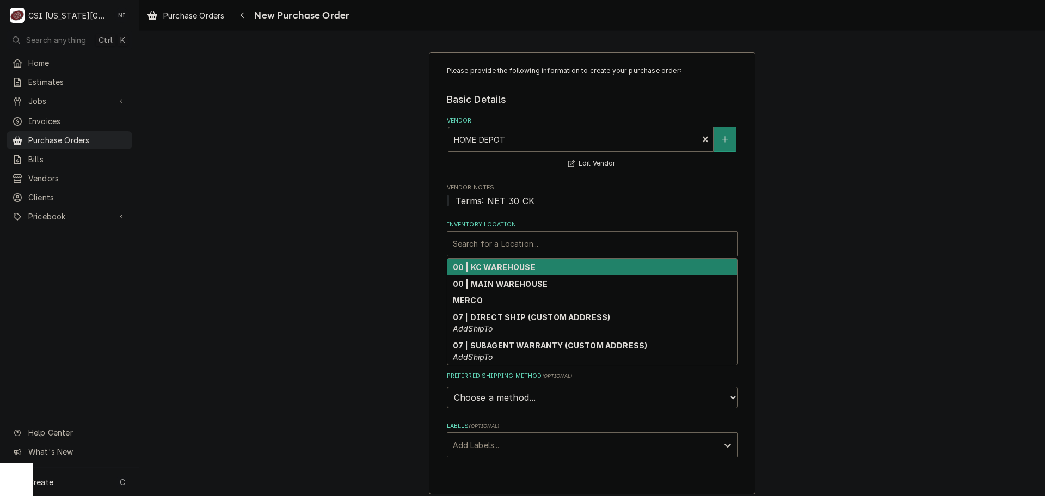
click at [510, 261] on div "00 | KC WAREHOUSE" at bounding box center [592, 267] width 290 height 17
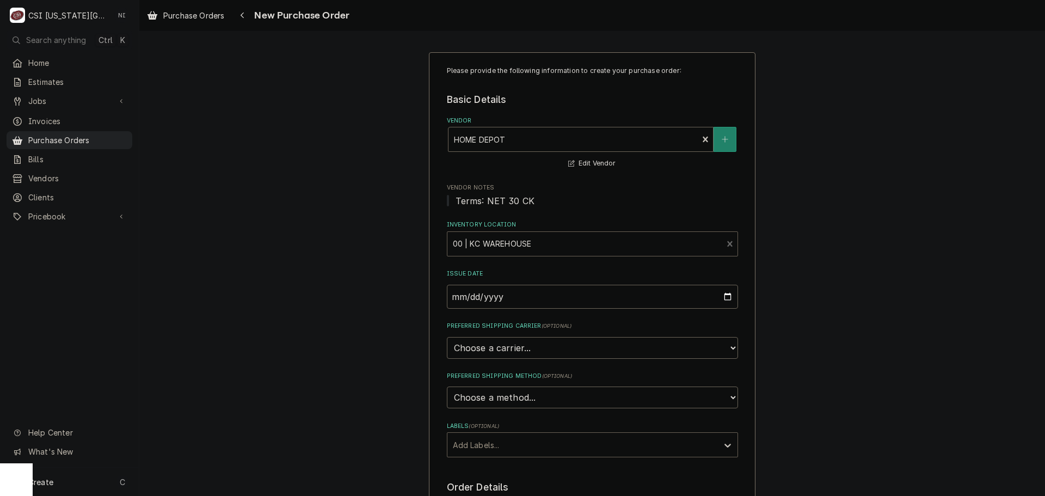
click at [512, 441] on div "Labels" at bounding box center [583, 445] width 260 height 20
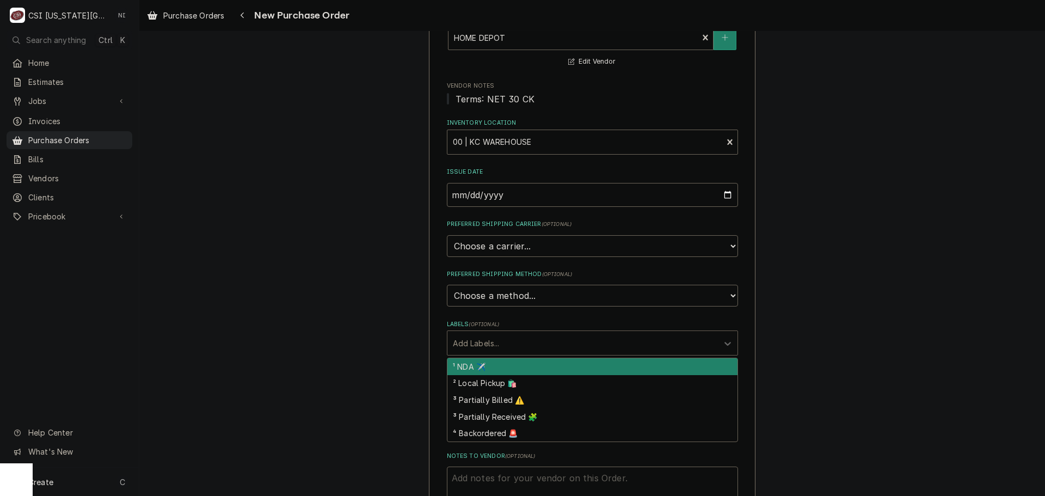
scroll to position [272, 0]
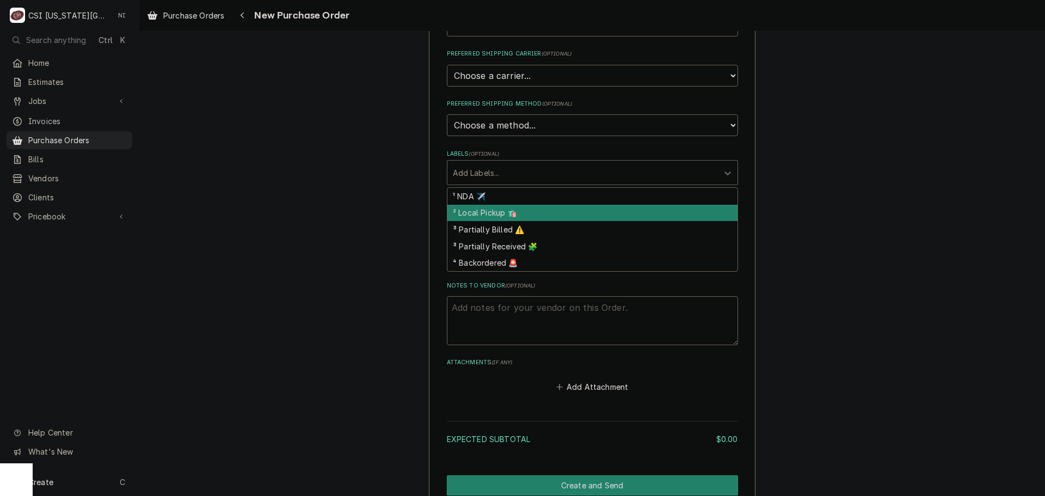
click at [511, 217] on div "² Local Pickup 🛍️" at bounding box center [592, 213] width 290 height 17
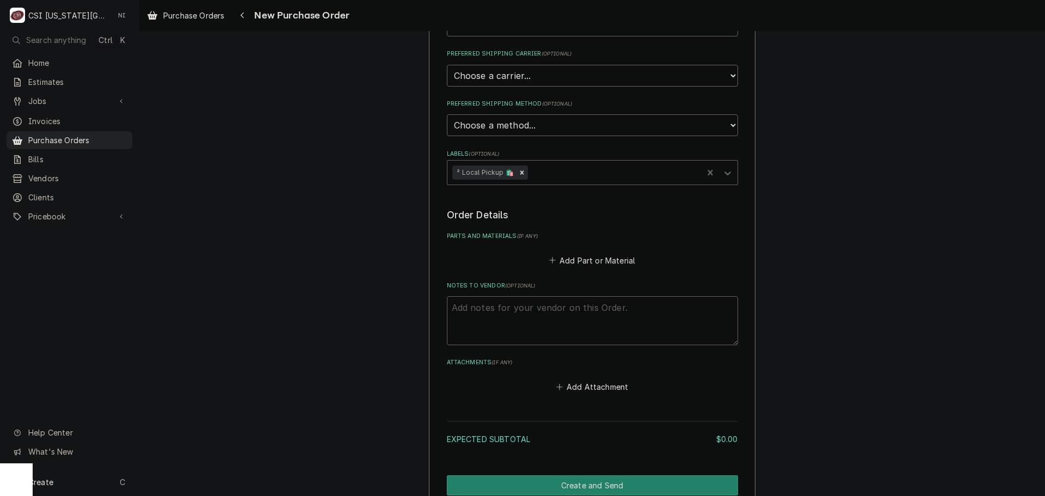
click at [511, 311] on textarea "Notes to Vendor ( optional )" at bounding box center [592, 320] width 291 height 49
type textarea "x"
type textarea "d"
type textarea "x"
type textarea "da"
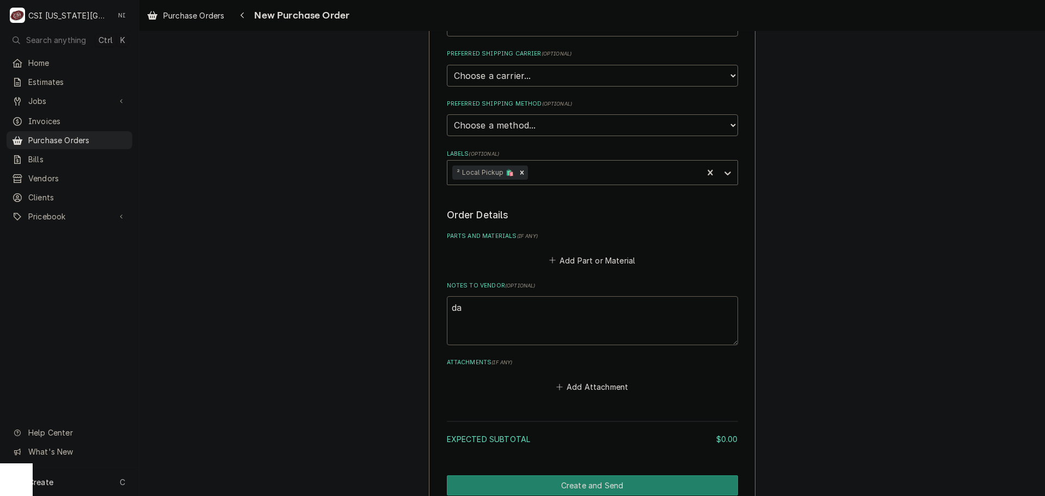
type textarea "x"
type textarea "dao"
type textarea "x"
type textarea "daon"
type textarea "x"
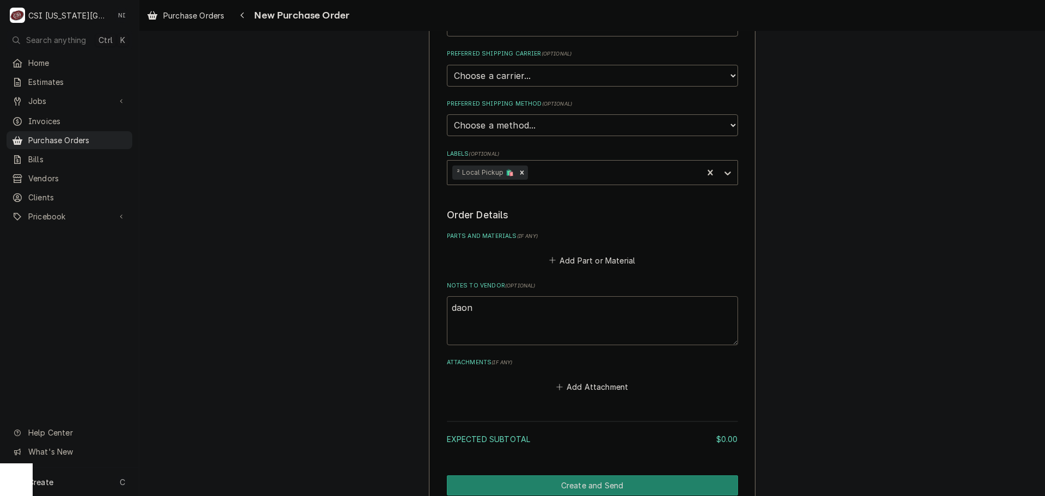
type textarea "dao"
type textarea "x"
type textarea "da"
type textarea "x"
type textarea "d"
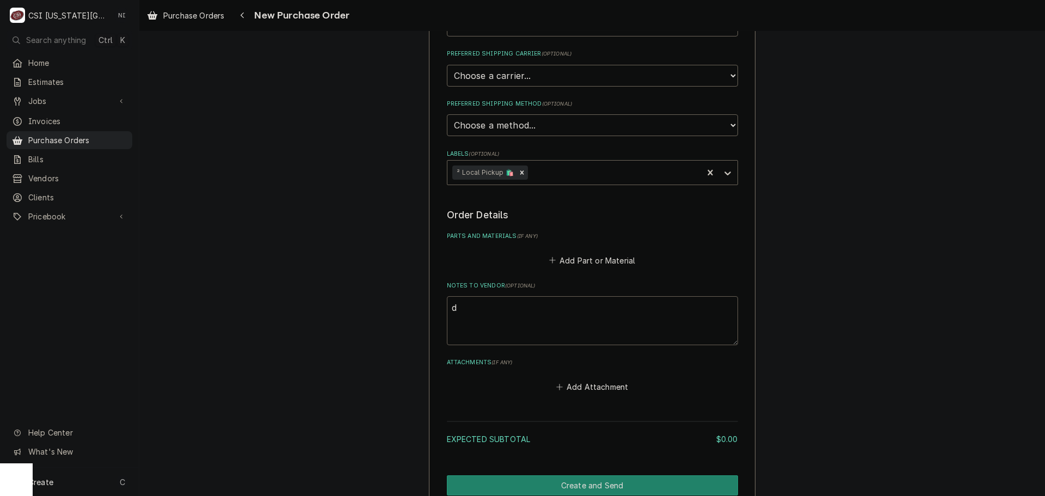
type textarea "x"
type textarea "D"
type textarea "x"
type textarea "Da"
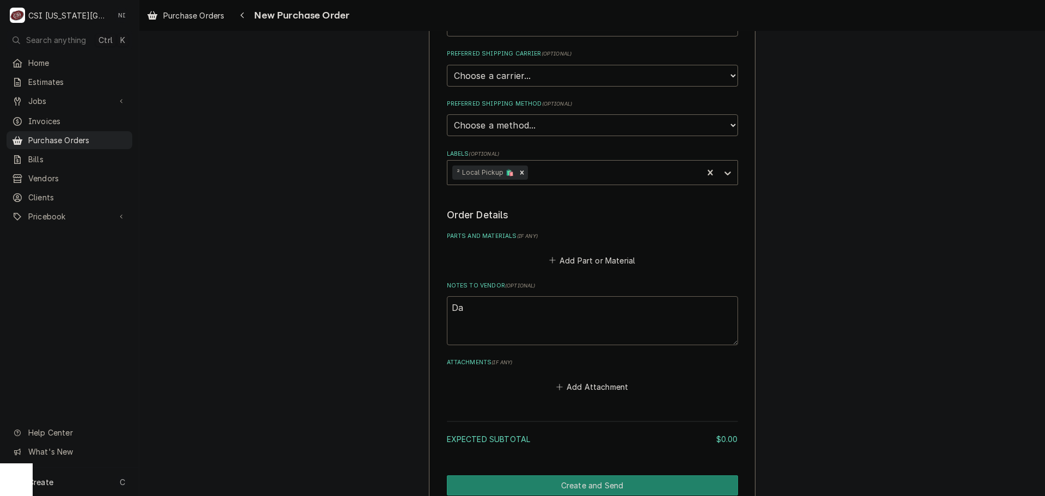
type textarea "x"
type textarea "Dam"
type textarea "x"
type textarea "Damo"
type textarea "x"
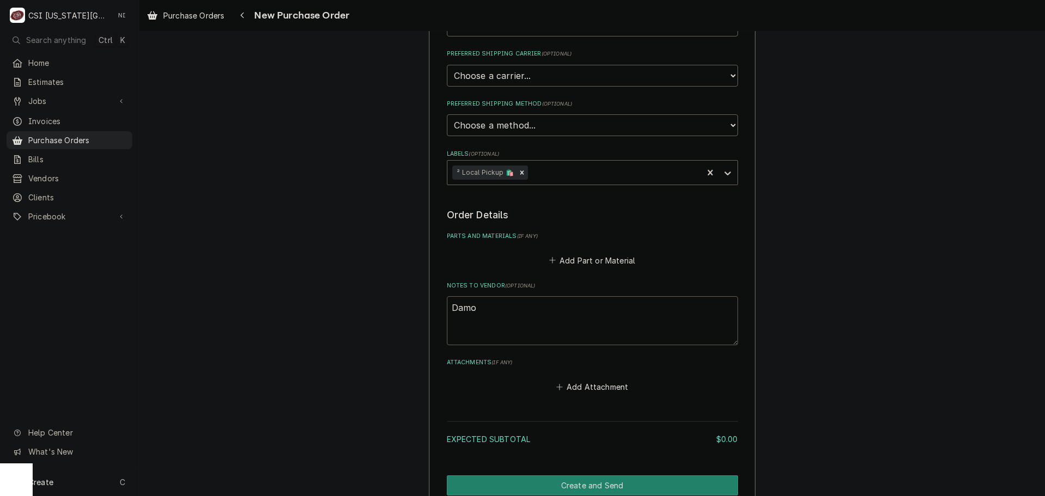
type textarea "Damon"
type textarea "x"
type textarea "Damon"
type textarea "x"
type textarea "Damon t"
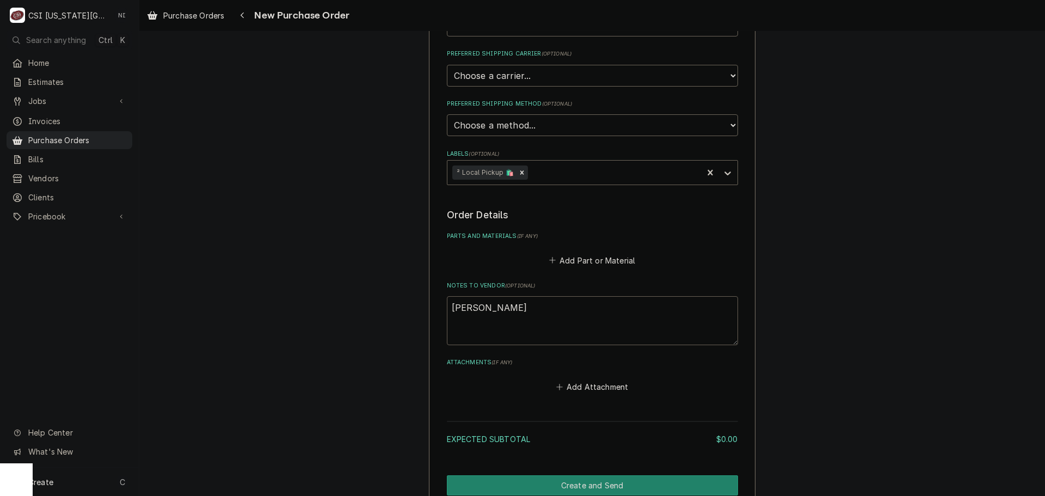
type textarea "x"
type textarea "Damon tr"
type textarea "x"
type textarea "Damon tru"
type textarea "x"
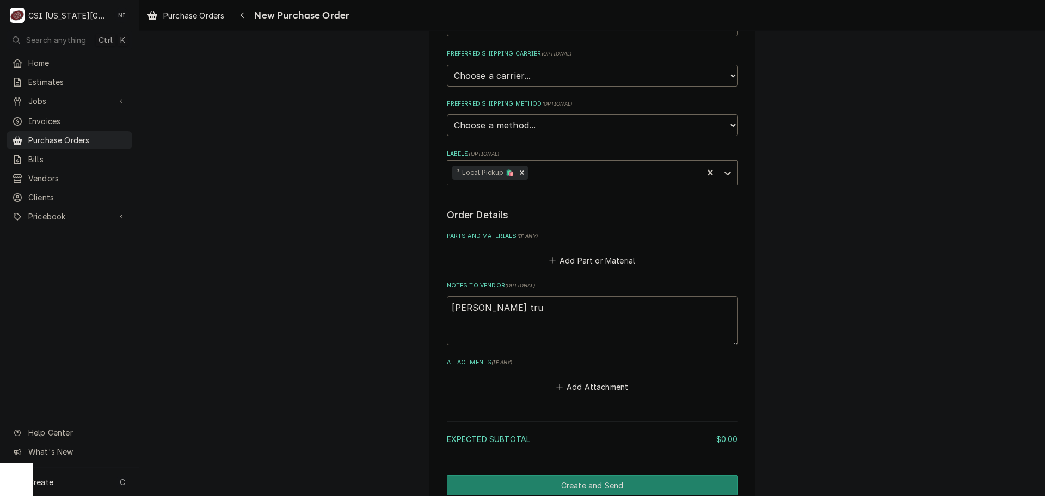
type textarea "Damon truc"
type textarea "x"
type textarea "Damon truck"
type textarea "x"
type textarea "Damon truck"
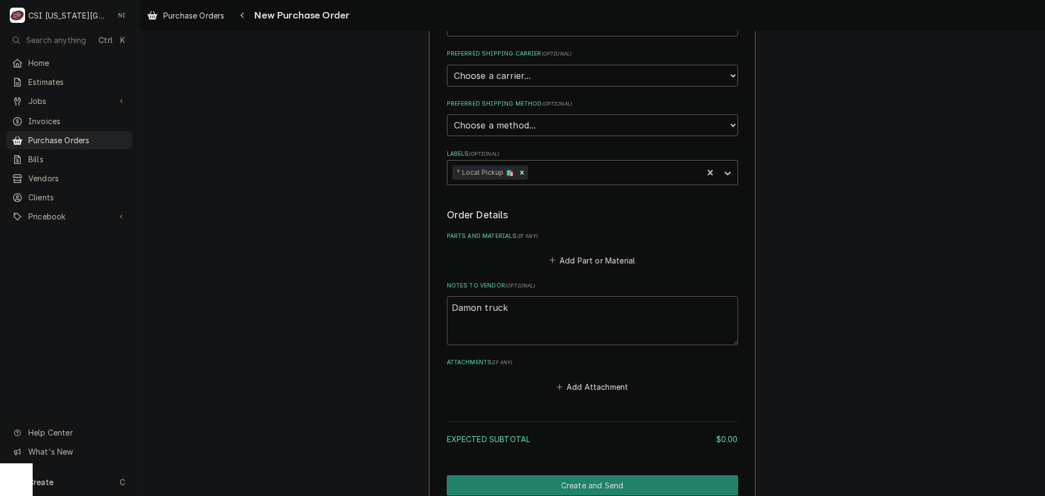
type textarea "x"
type textarea "Damon truck s"
type textarea "x"
type textarea "Damon truck st"
type textarea "x"
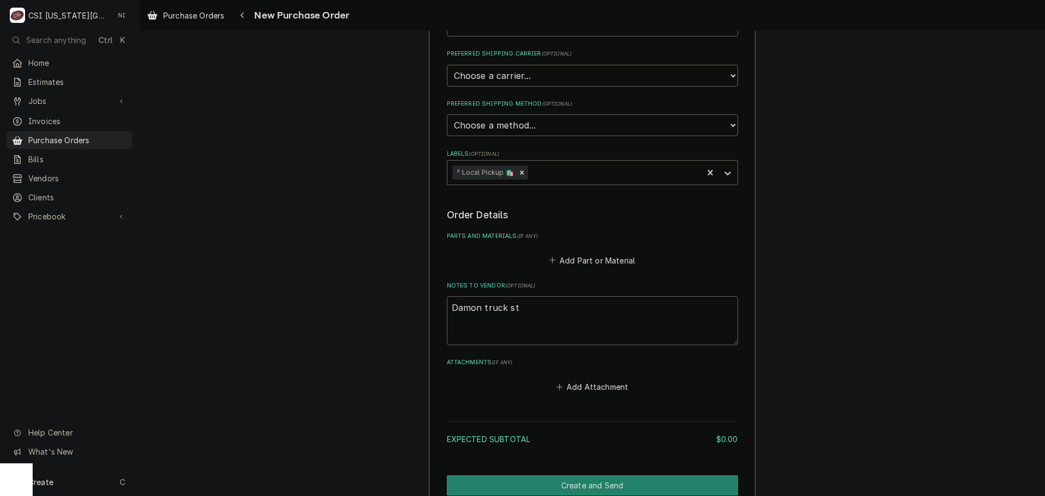
type textarea "Damon truck sto"
type textarea "x"
type textarea "Damon truck stoc"
type textarea "x"
type textarea "Damon truck stock"
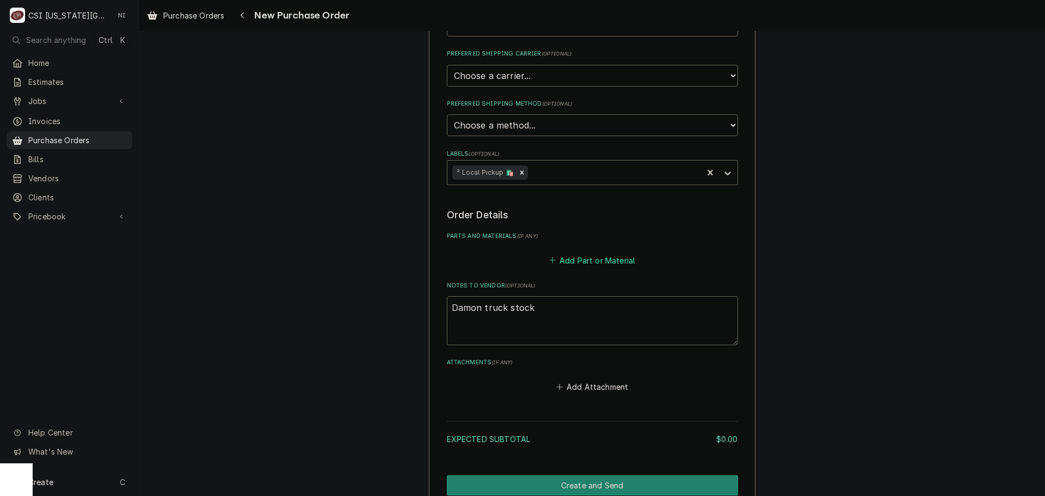
click at [568, 261] on button "Add Part or Material" at bounding box center [592, 260] width 90 height 15
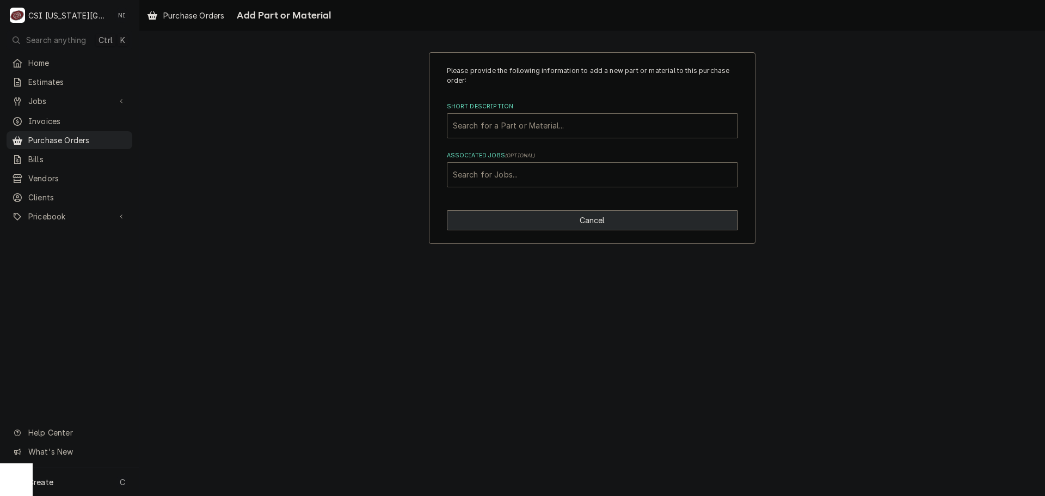
click at [590, 213] on button "Cancel" at bounding box center [592, 220] width 291 height 20
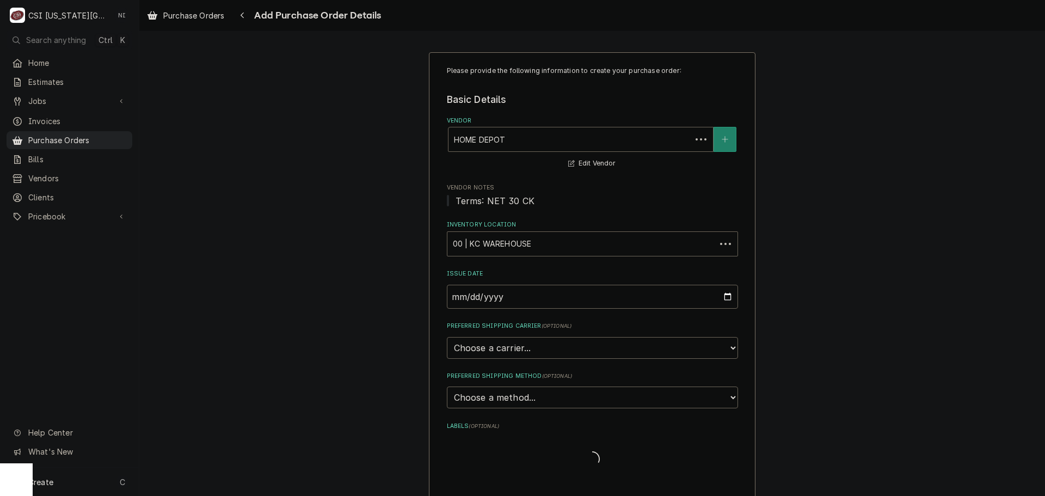
scroll to position [272, 0]
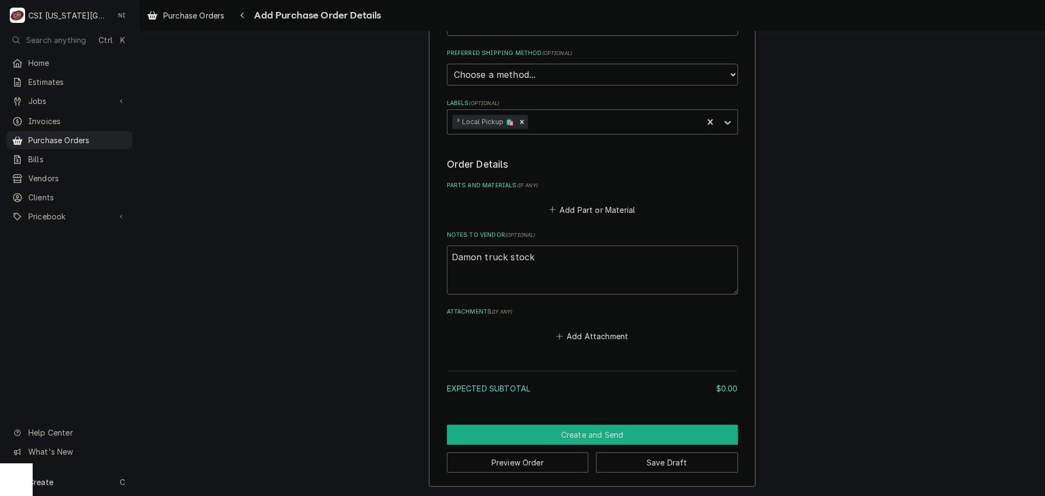
click at [630, 431] on button "Create and Send" at bounding box center [592, 435] width 291 height 20
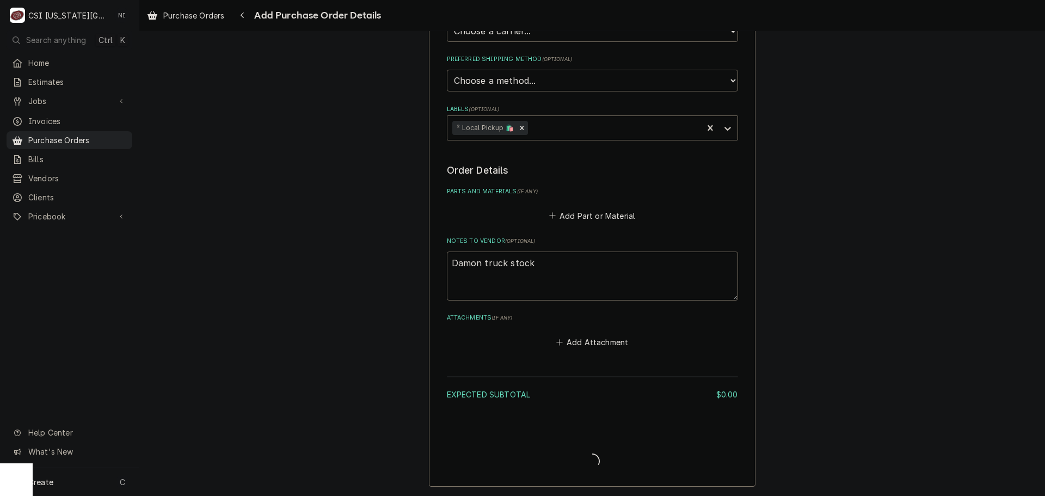
scroll to position [317, 0]
type textarea "x"
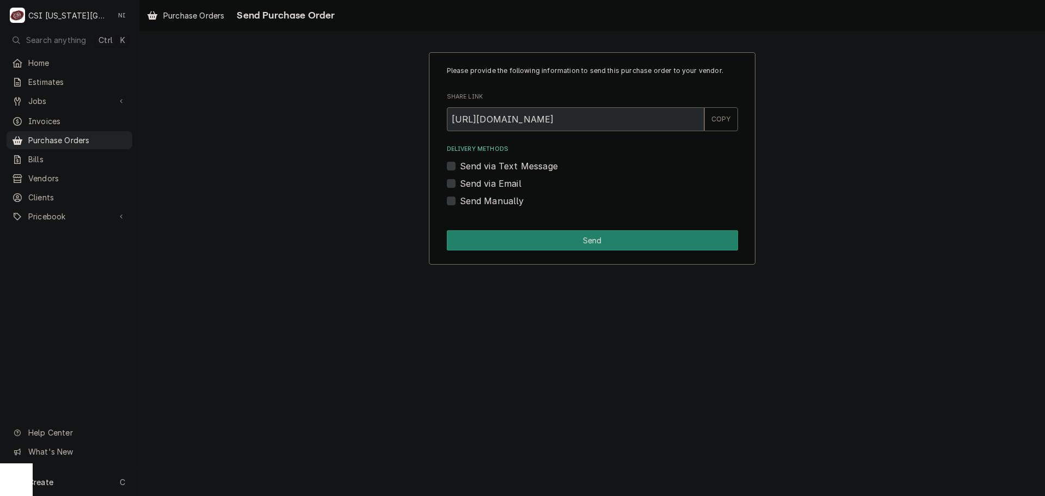
click at [460, 201] on label "Send Manually" at bounding box center [492, 200] width 64 height 13
click at [460, 201] on input "Send Manually" at bounding box center [605, 206] width 291 height 24
checkbox input "true"
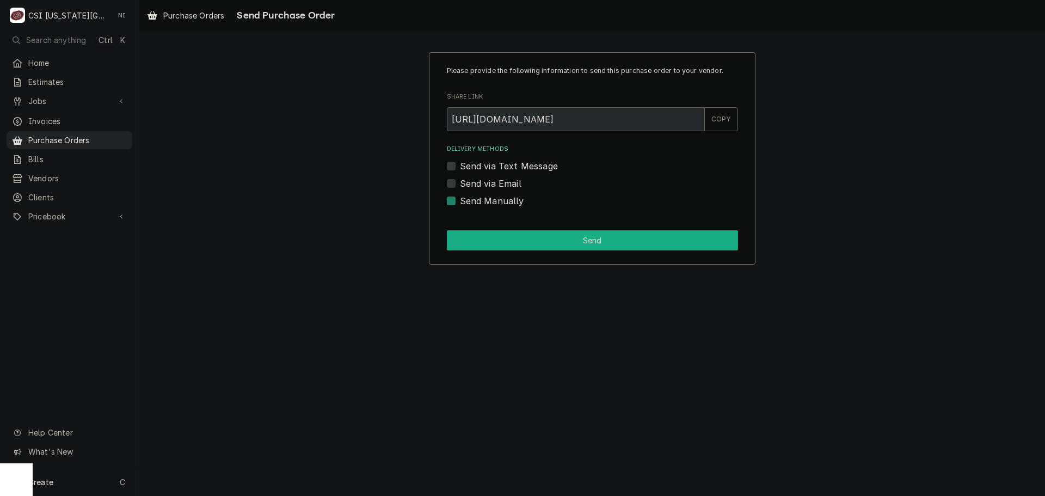
click at [466, 232] on button "Send" at bounding box center [592, 240] width 291 height 20
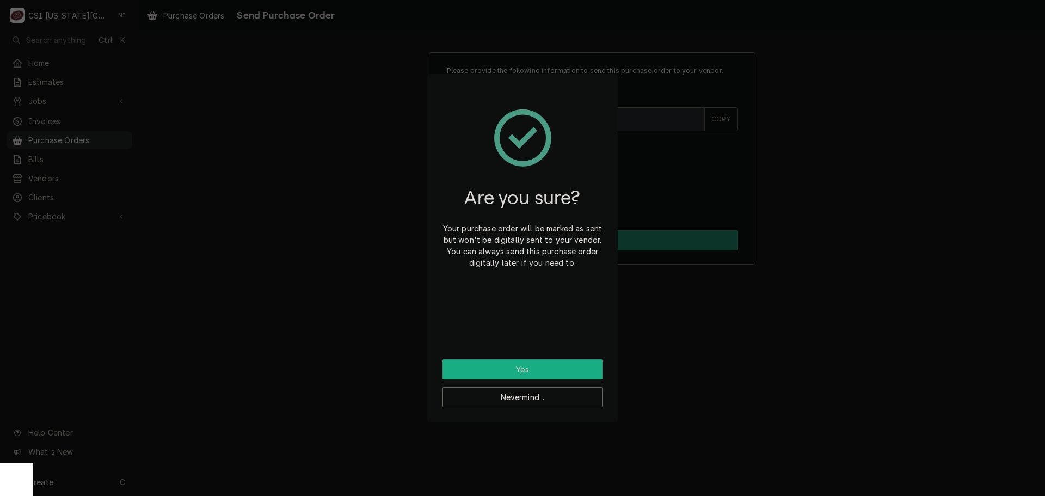
click at [562, 376] on button "Yes" at bounding box center [523, 369] width 160 height 20
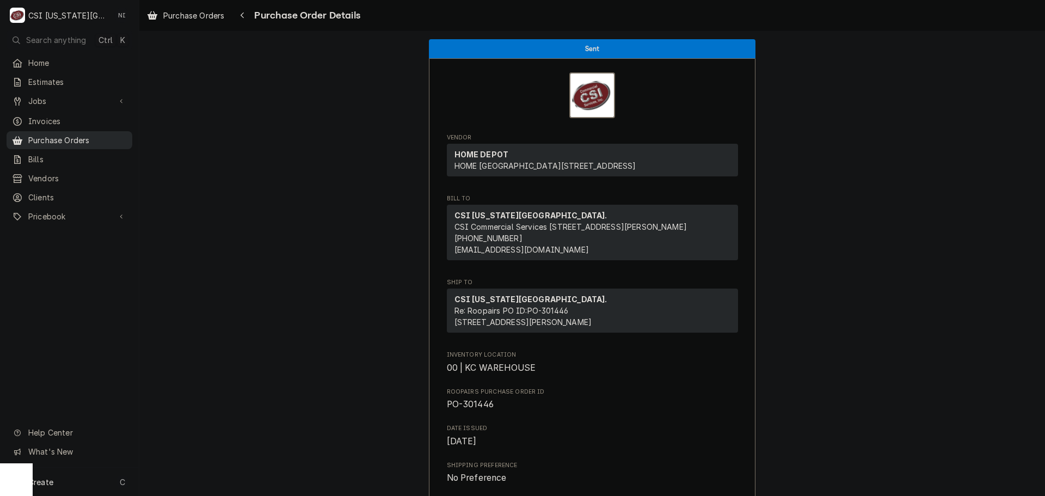
click at [99, 134] on span "Purchase Orders" at bounding box center [77, 139] width 99 height 11
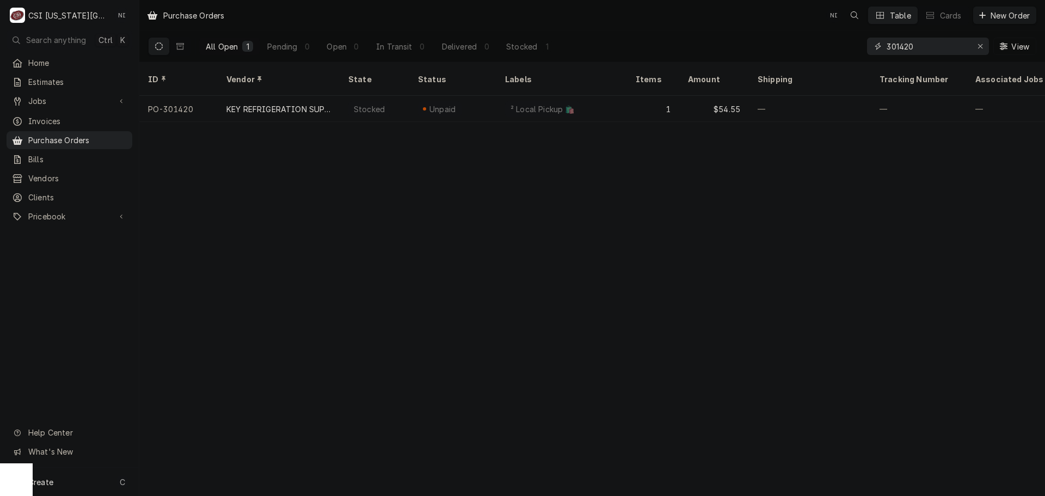
drag, startPoint x: 915, startPoint y: 45, endPoint x: 794, endPoint y: 43, distance: 121.4
click at [794, 45] on div "All Open 1 Pending 0 Open 0 In Transit 0 Delivered 0 Stocked 1 301420 View" at bounding box center [592, 46] width 888 height 30
type input "3"
click at [889, 48] on input "00867" at bounding box center [928, 46] width 82 height 17
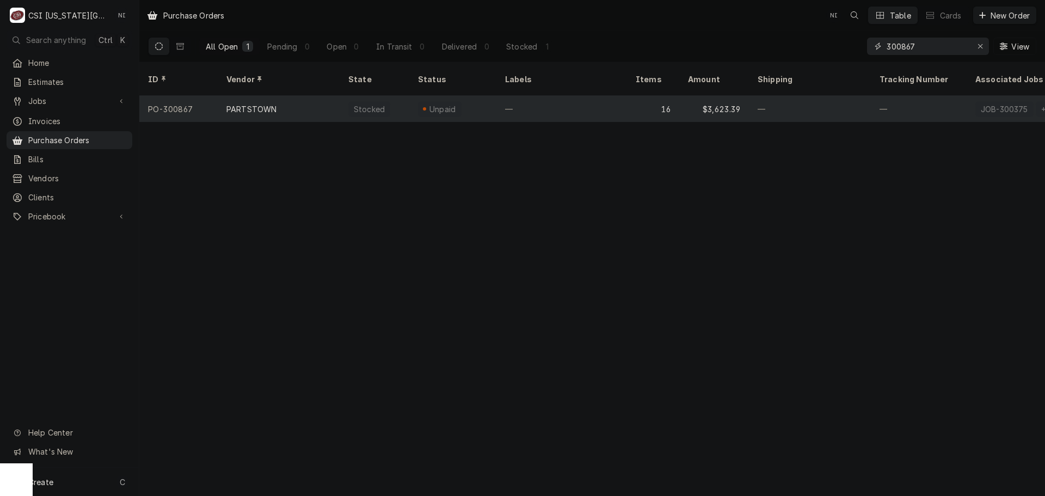
type input "300867"
click at [509, 99] on div "—" at bounding box center [561, 109] width 131 height 26
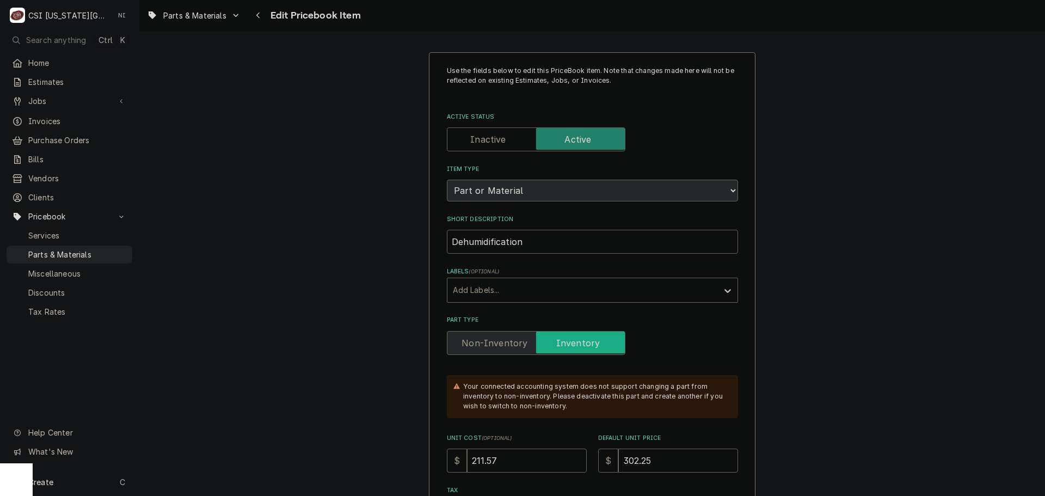
type textarea "x"
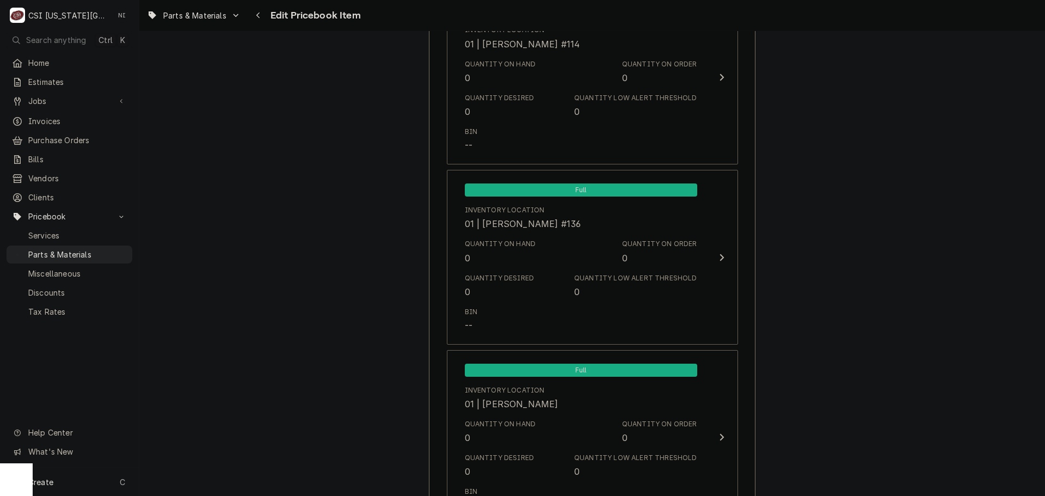
scroll to position [2875, 0]
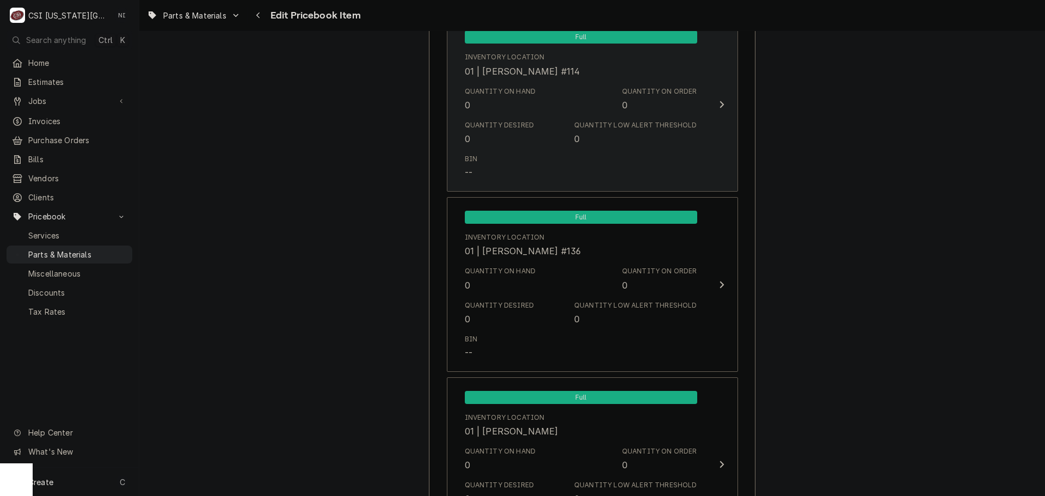
click at [668, 148] on div "Quantity Desired 0 Quantity Low Alert Threshold 0" at bounding box center [581, 133] width 232 height 34
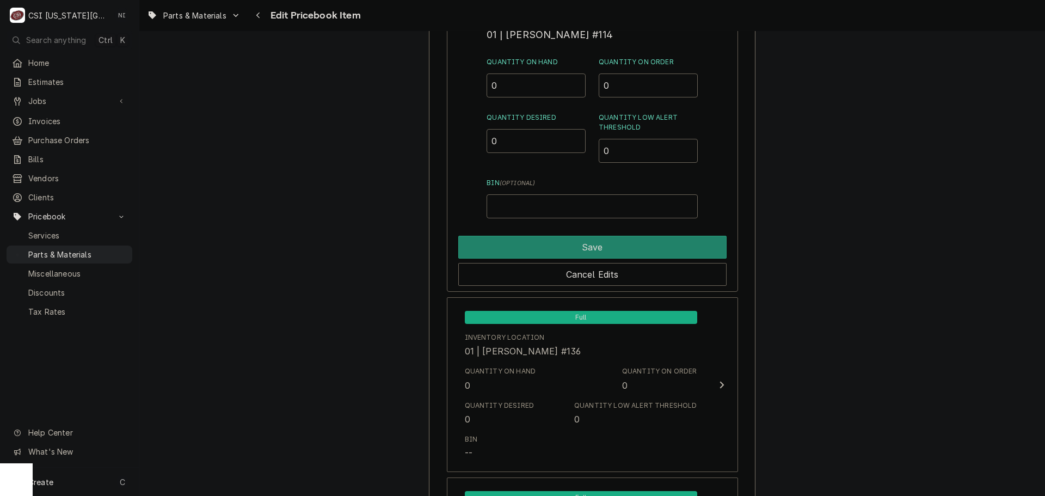
scroll to position [2765, 0]
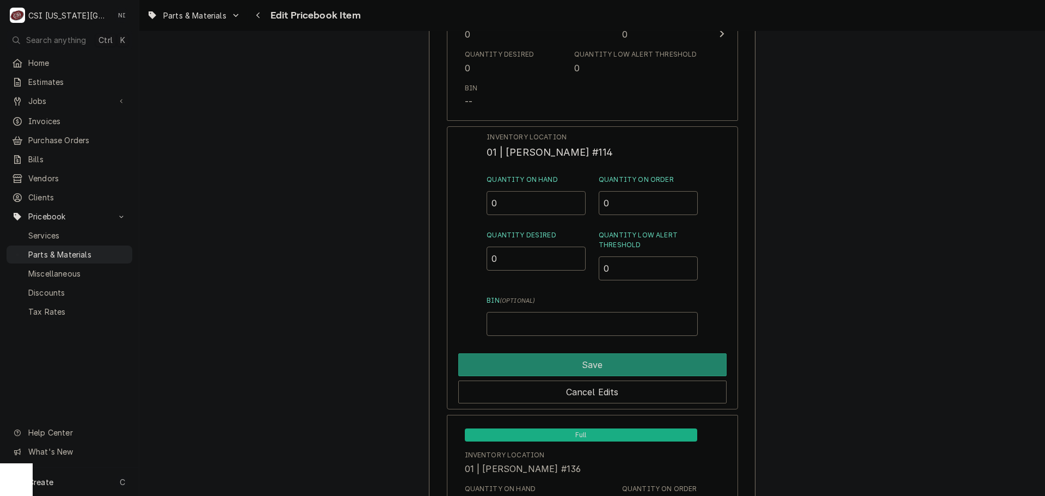
drag, startPoint x: 474, startPoint y: 199, endPoint x: 439, endPoint y: 199, distance: 34.8
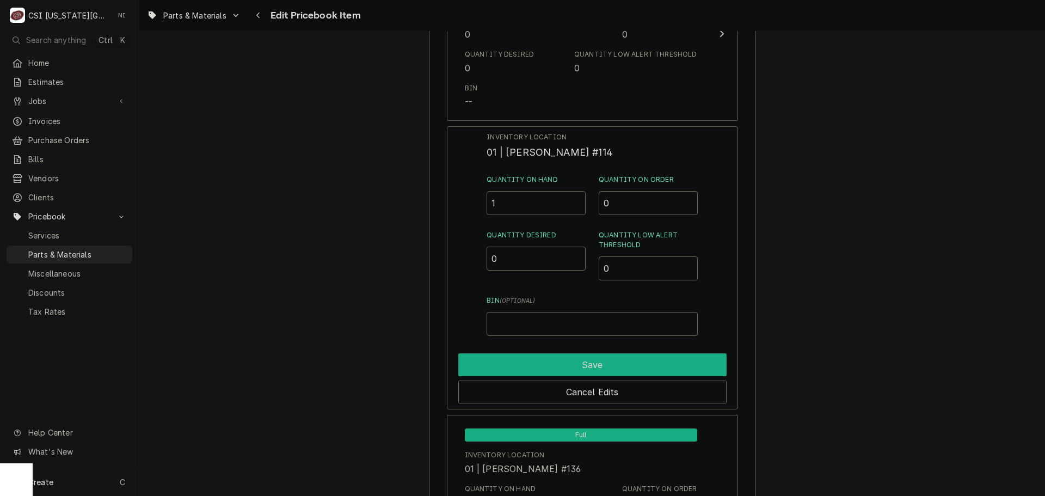
type input "1"
click at [531, 355] on button "Save" at bounding box center [592, 364] width 268 height 23
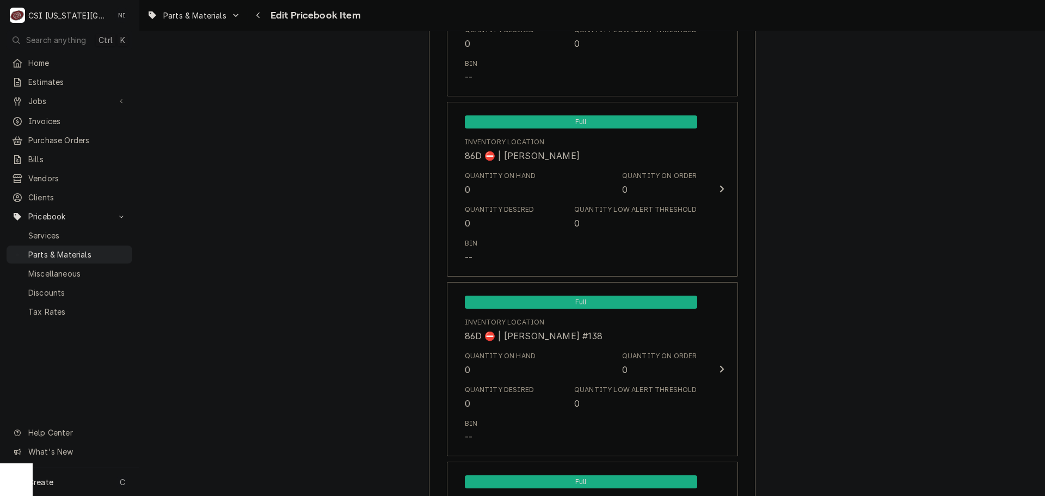
scroll to position [10732, 0]
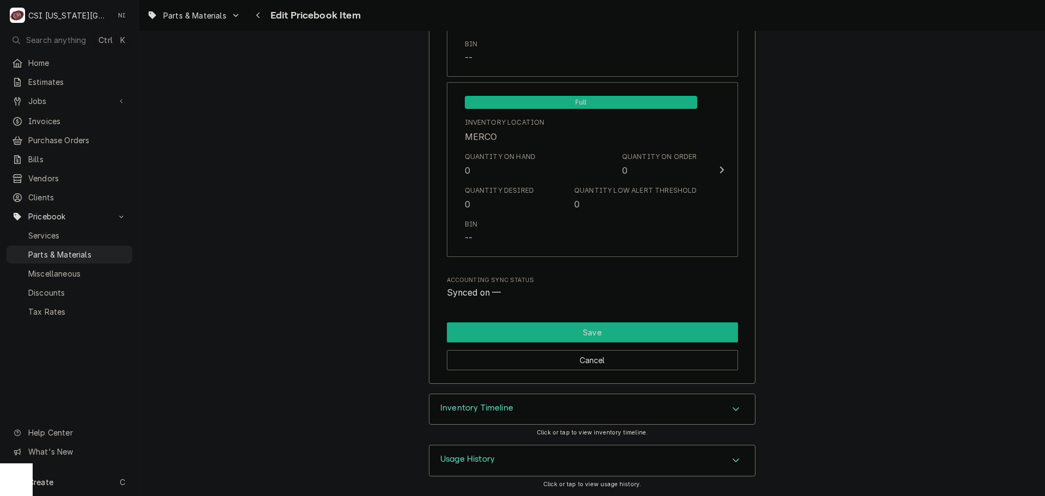
click at [670, 336] on button "Save" at bounding box center [592, 332] width 291 height 20
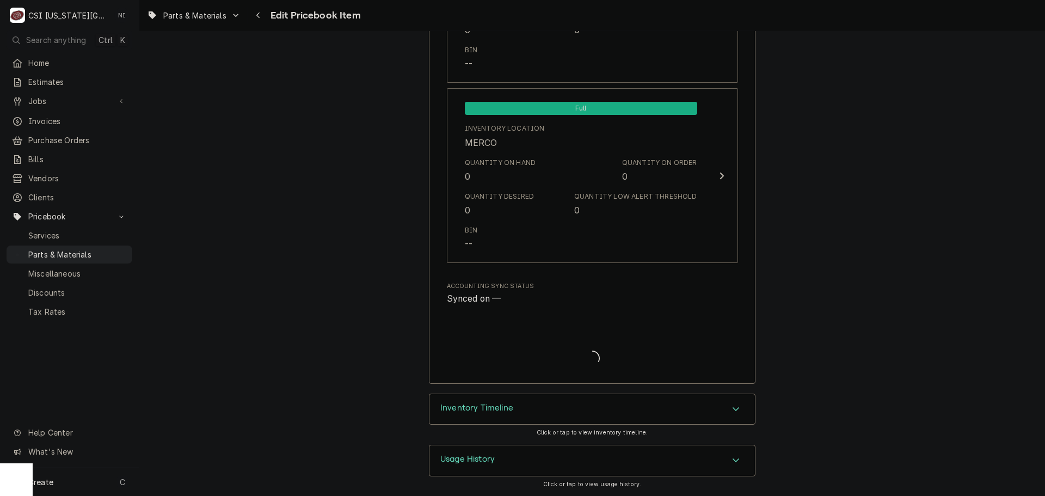
scroll to position [10726, 0]
type textarea "x"
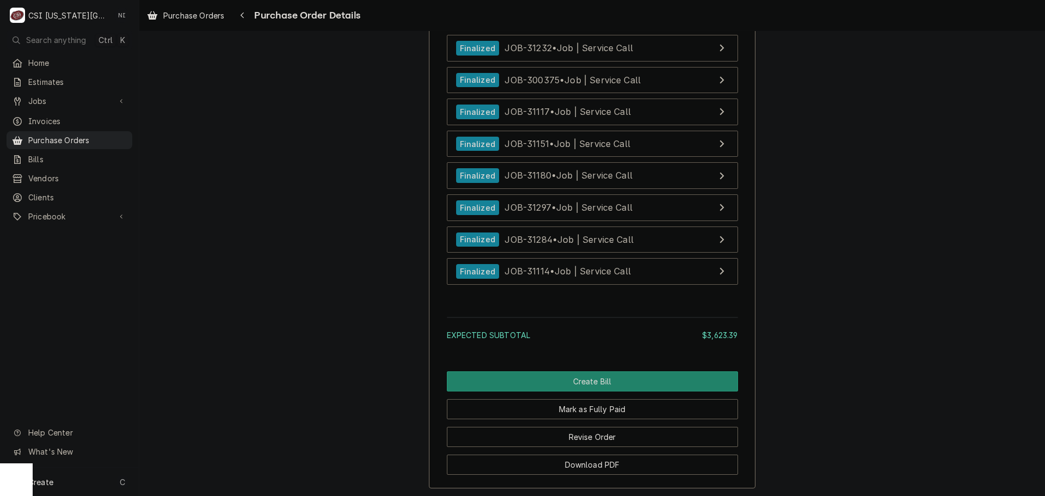
scroll to position [4550, 0]
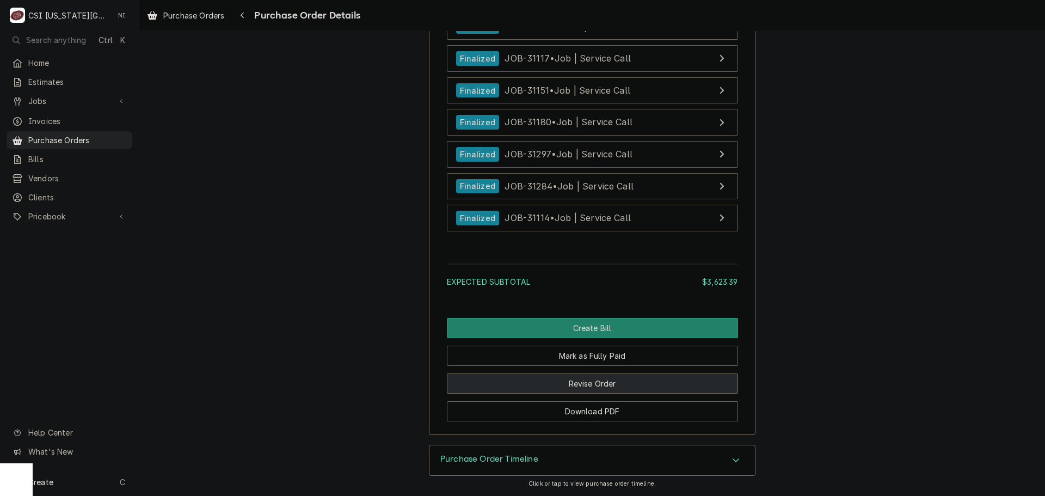
click at [676, 379] on button "Revise Order" at bounding box center [592, 383] width 291 height 20
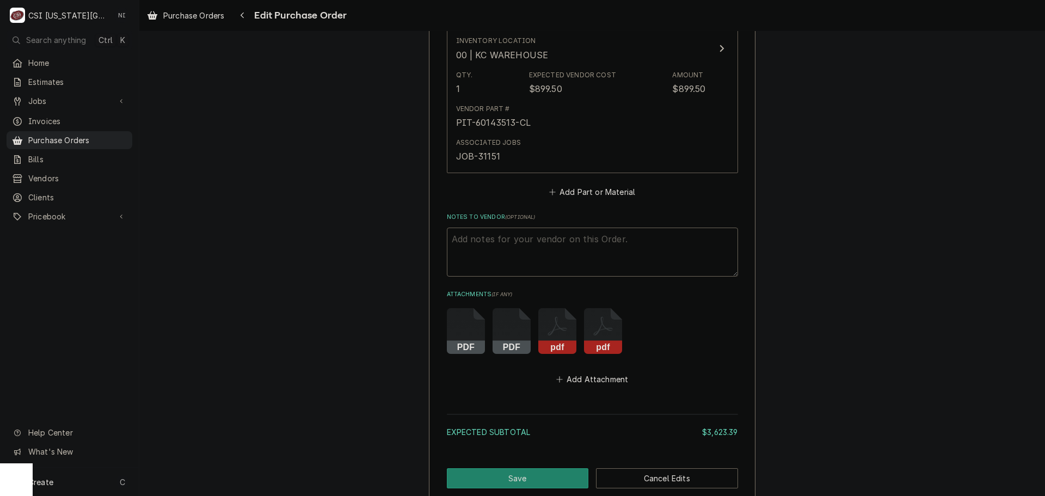
scroll to position [4500, 0]
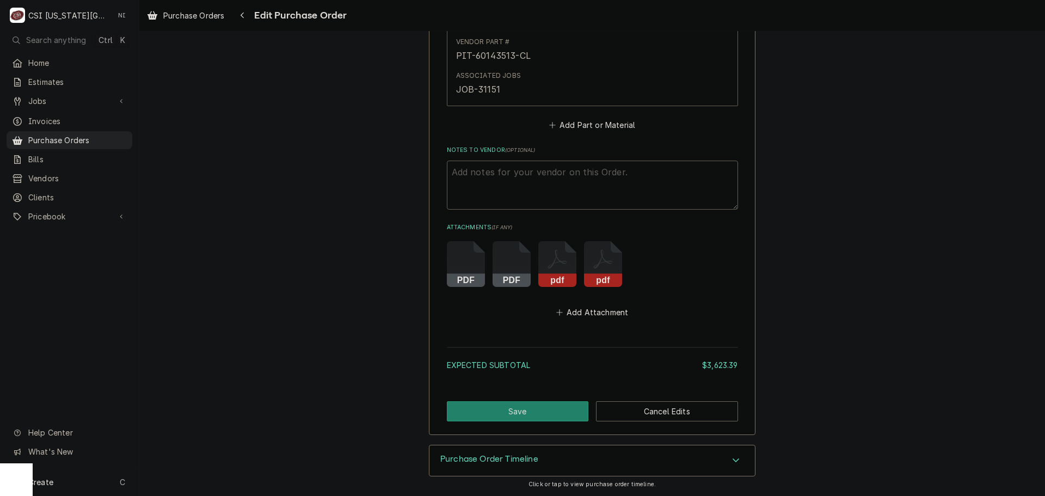
click at [577, 176] on textarea "Notes to Vendor ( optional )" at bounding box center [592, 185] width 291 height 49
type textarea "x"
type textarea "V"
type textarea "x"
type textarea "VC"
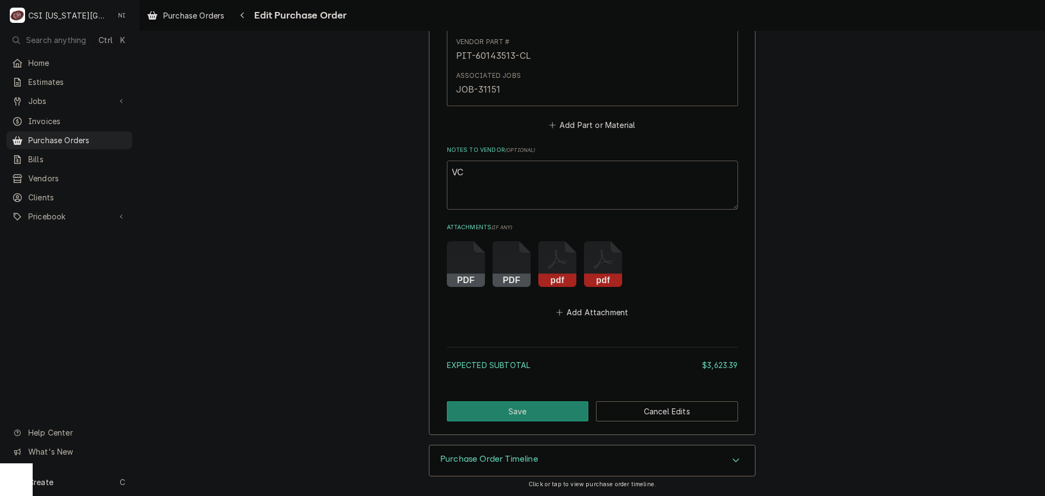
type textarea "x"
type textarea "VC"
type textarea "x"
type textarea "VC f"
type textarea "x"
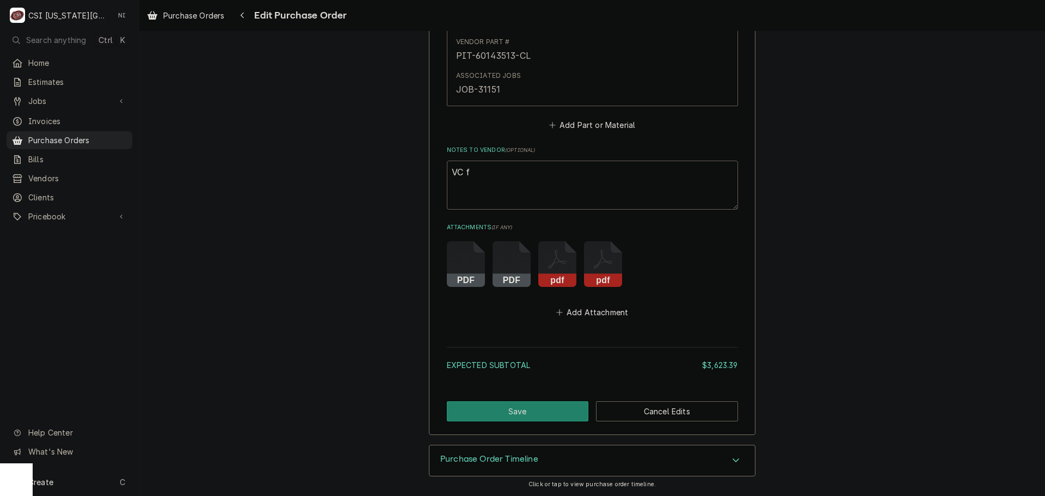
type textarea "VC fo"
type textarea "x"
type textarea "VC for"
type textarea "x"
type textarea "VC for"
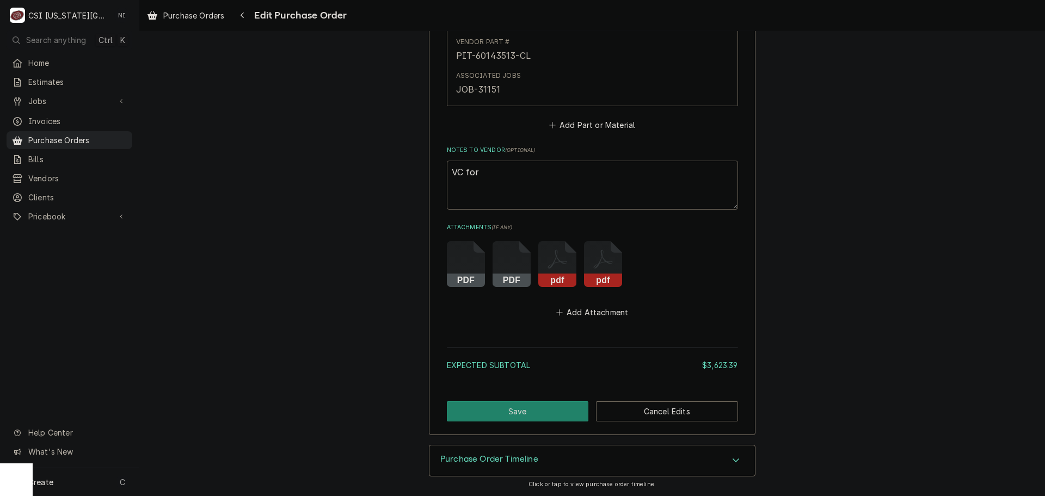
type textarea "x"
type textarea "VC for J"
type textarea "x"
type textarea "VC for J"
type textarea "x"
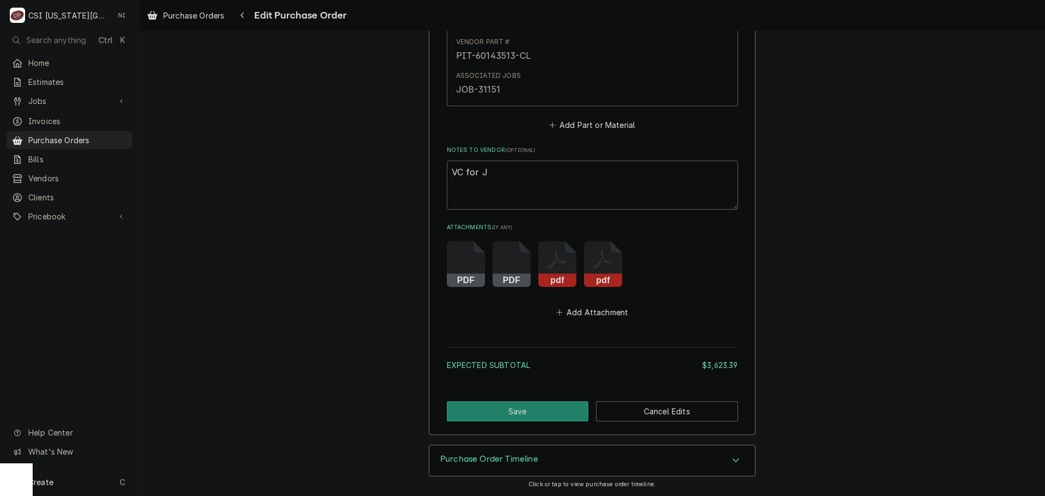
type textarea "VC for J o"
type textarea "x"
type textarea "VC for J"
type textarea "x"
type textarea "VC for J"
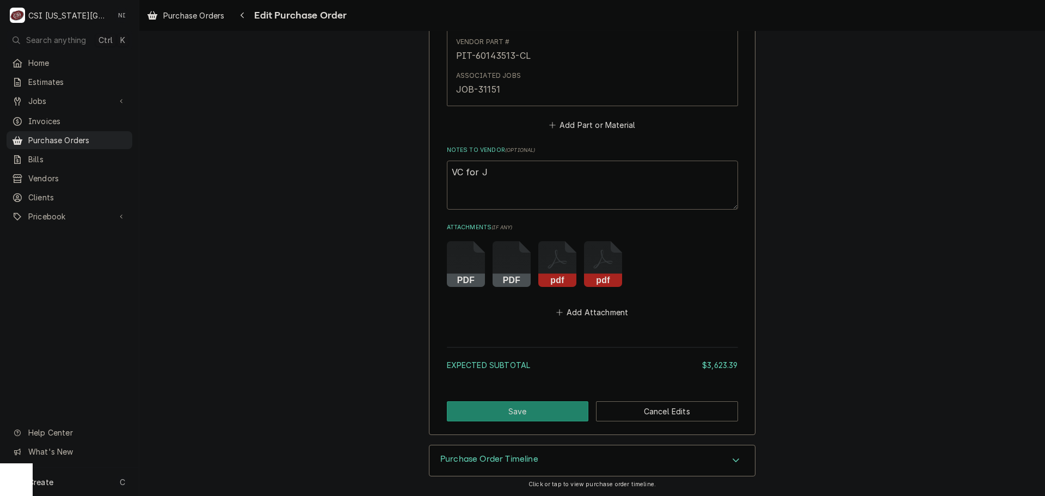
type textarea "x"
type textarea "VC for"
type textarea "x"
type textarea "VC for J"
type textarea "x"
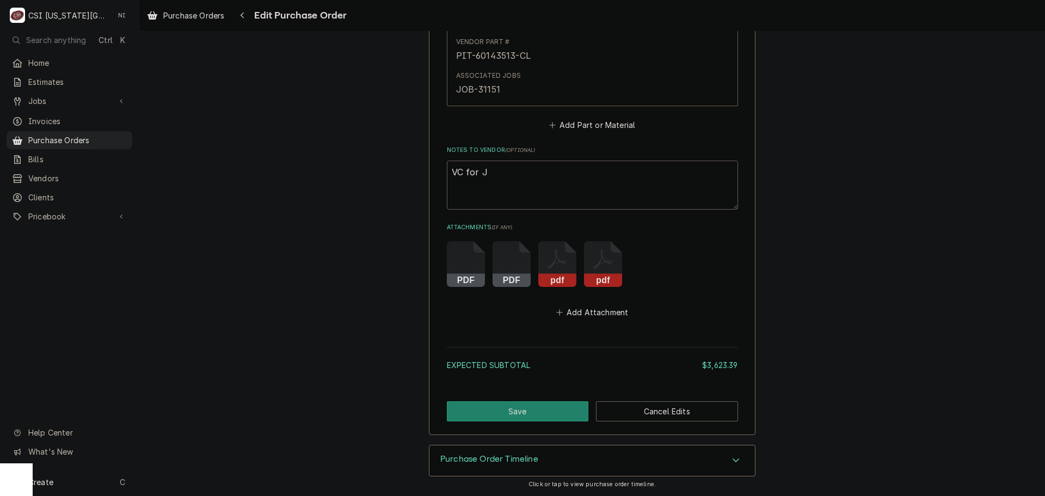
type textarea "VC for J"
type textarea "x"
type textarea "VC for J 3"
type textarea "x"
type textarea "VC for J 31"
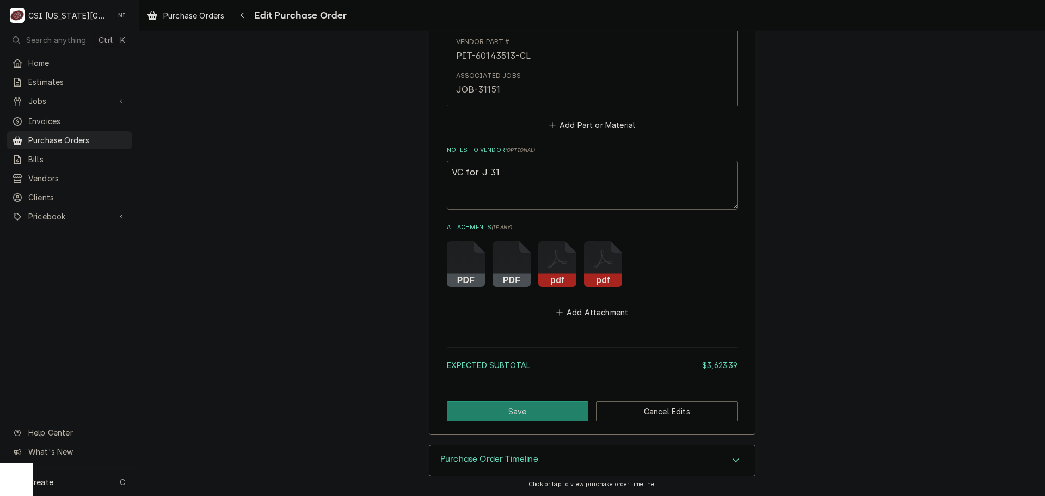
type textarea "x"
type textarea "VC for J 311"
type textarea "x"
type textarea "VC for J 3111"
type textarea "x"
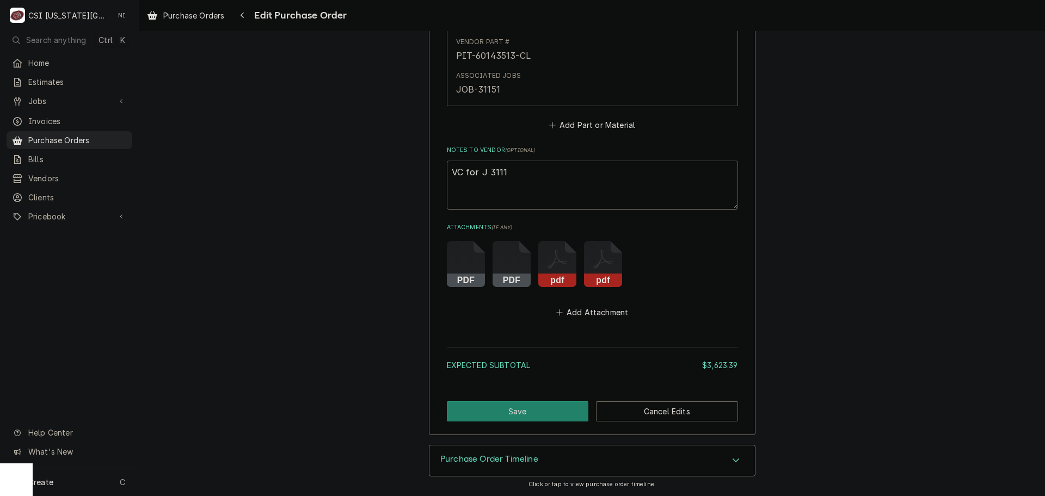
type textarea "VC for J 31117"
type textarea "x"
type textarea "VC for J 31117,"
type textarea "x"
type textarea "VC for J 31117,"
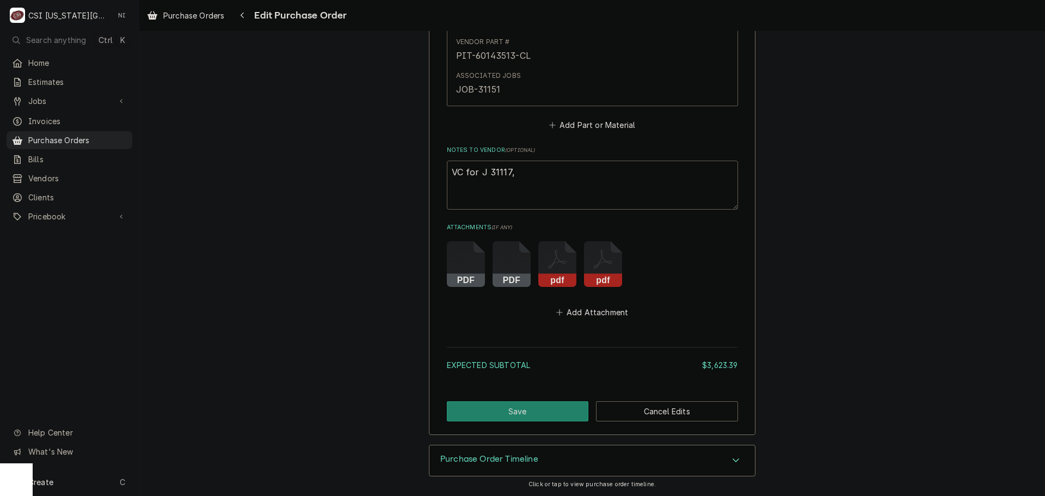
type textarea "x"
type textarea "VC for J 31117, a"
type textarea "x"
type textarea "VC for J 31117, al"
type textarea "x"
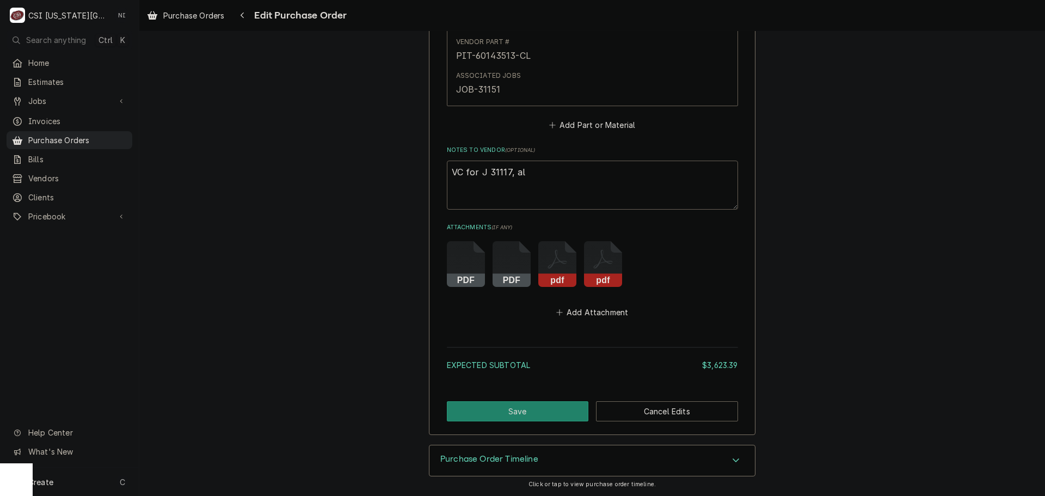
type textarea "VC for J 31117, all"
type textarea "x"
type textarea "VC for J 31117, all"
type textarea "x"
type textarea "VC for J 31117, all p"
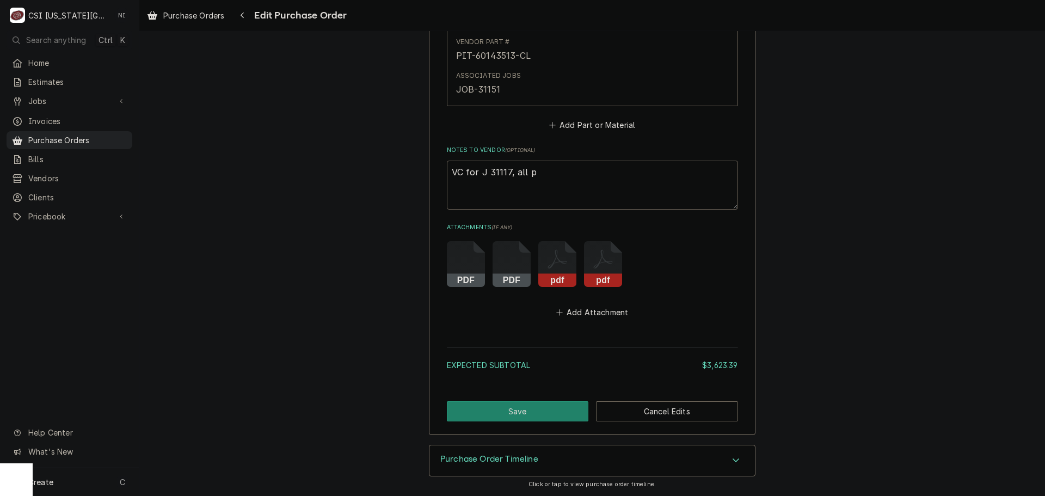
type textarea "x"
type textarea "VC for J 31117, all pa"
type textarea "x"
type textarea "VC for J 31117, all par"
type textarea "x"
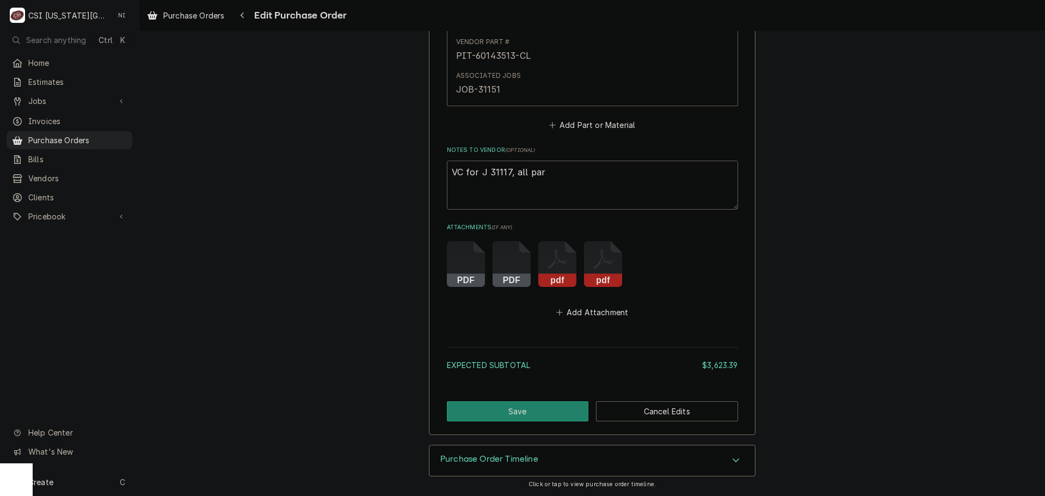
type textarea "VC for J 31117, all part"
type textarea "x"
type textarea "VC for J 31117, all parts"
click at [533, 411] on button "Save" at bounding box center [518, 411] width 142 height 20
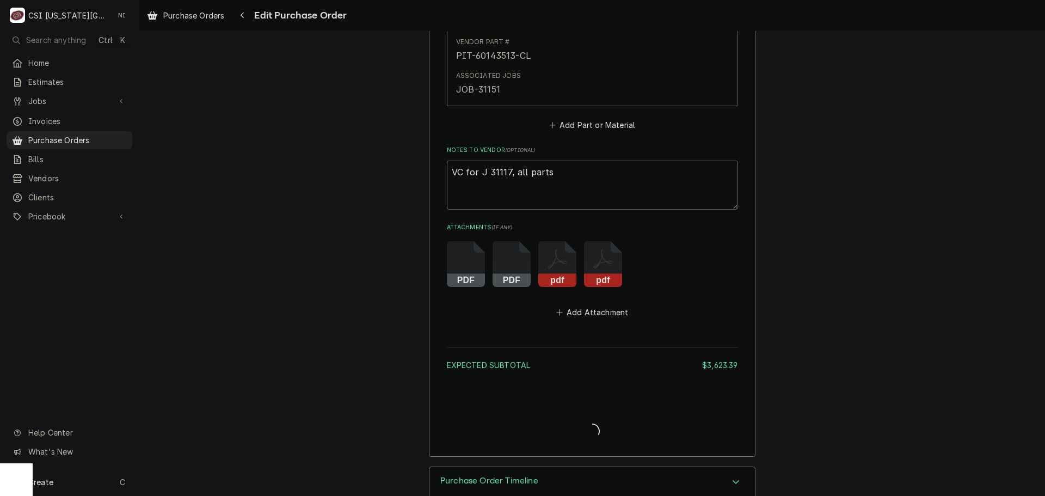
type textarea "x"
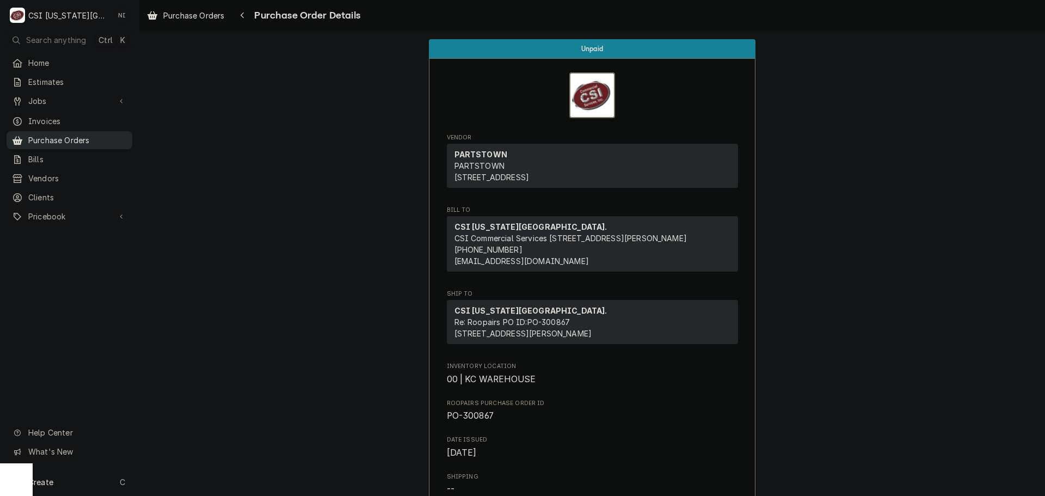
click at [105, 134] on span "Purchase Orders" at bounding box center [77, 139] width 99 height 11
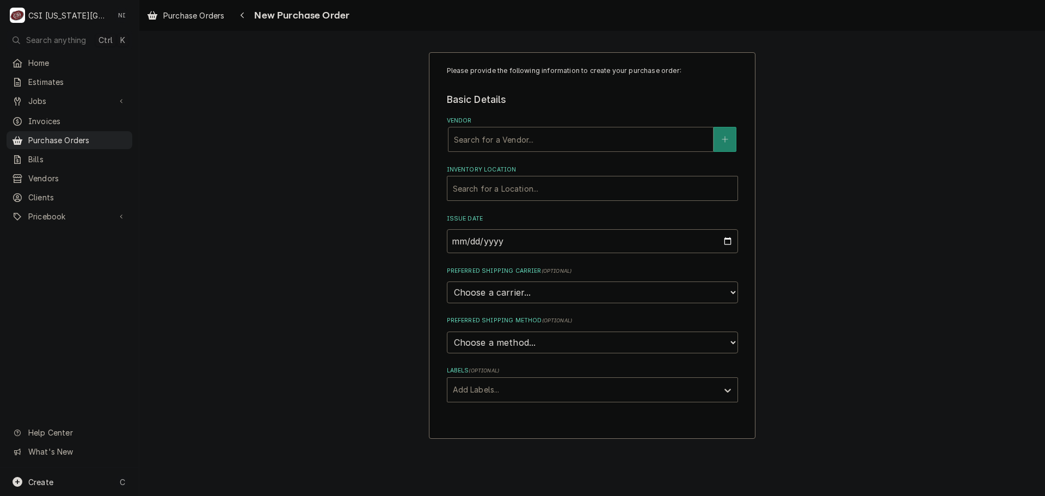
click at [587, 139] on div "Vendor" at bounding box center [581, 140] width 254 height 20
type input "grainger"
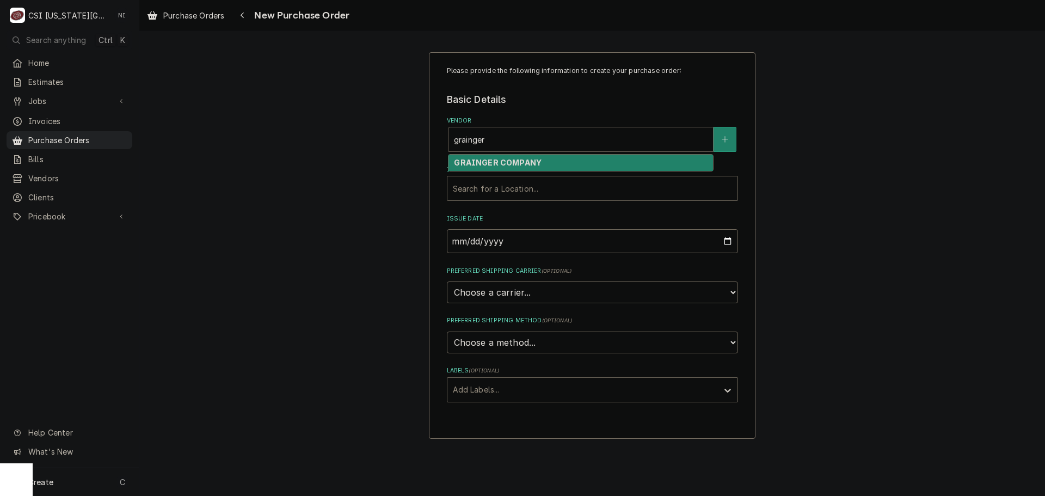
click at [554, 164] on div "GRAINGER COMPANY" at bounding box center [581, 163] width 265 height 17
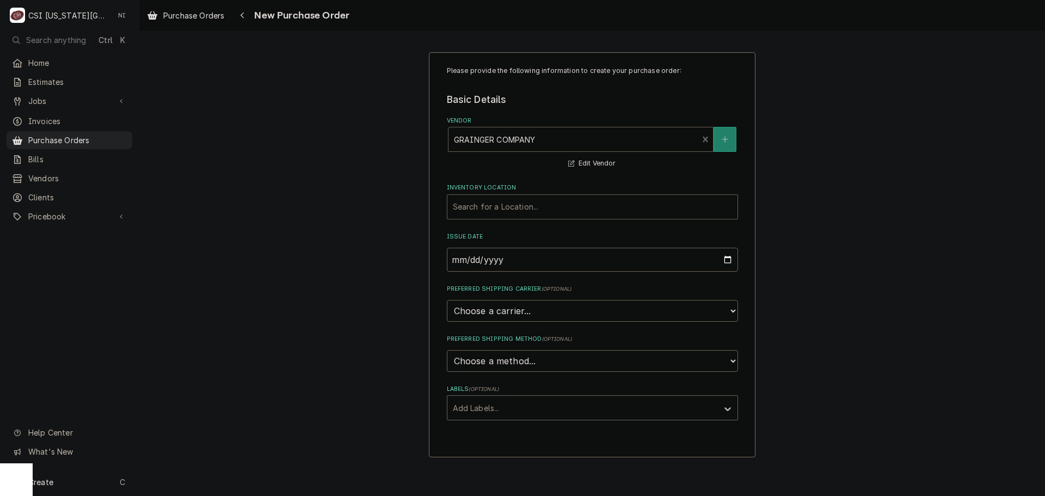
click at [512, 215] on div "Inventory Location" at bounding box center [592, 207] width 279 height 20
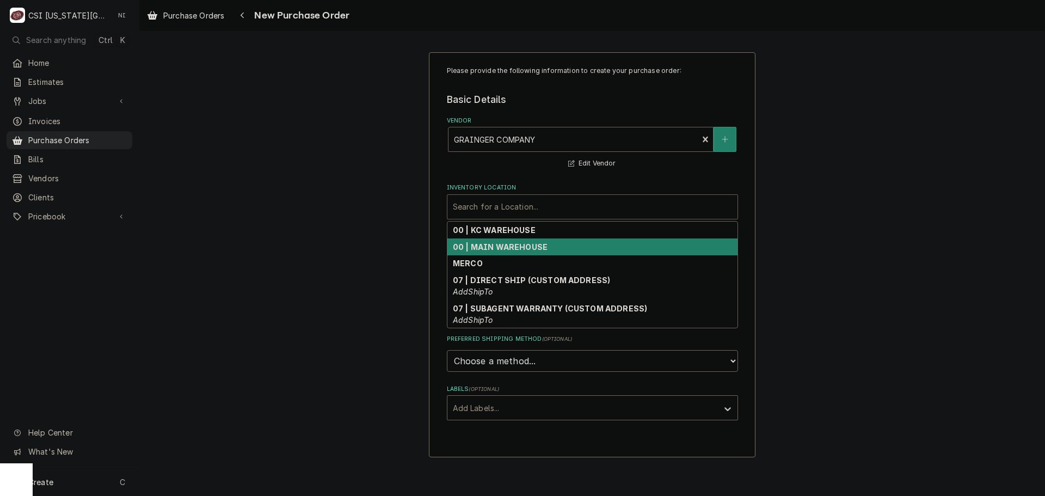
click at [502, 235] on div "00 | KC WAREHOUSE" at bounding box center [592, 230] width 290 height 17
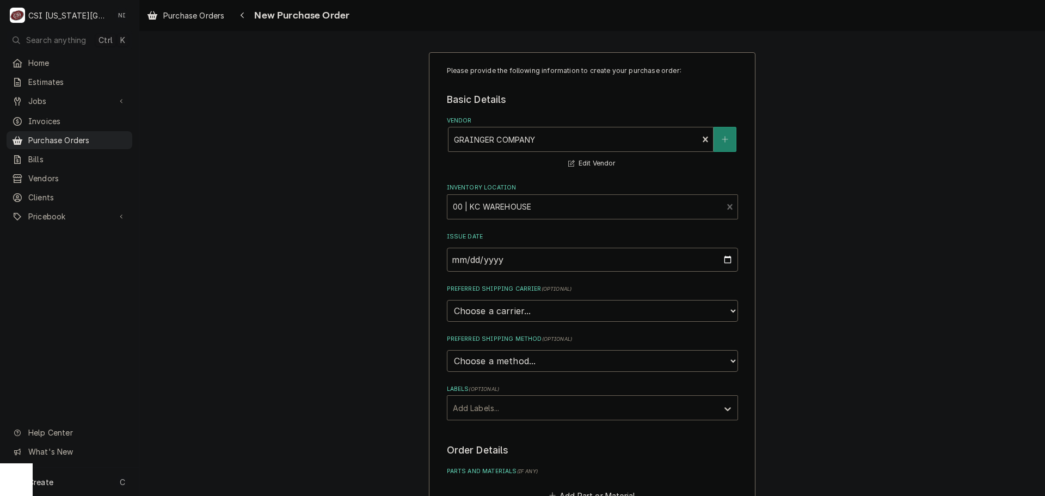
click at [494, 410] on div "Labels" at bounding box center [583, 408] width 260 height 20
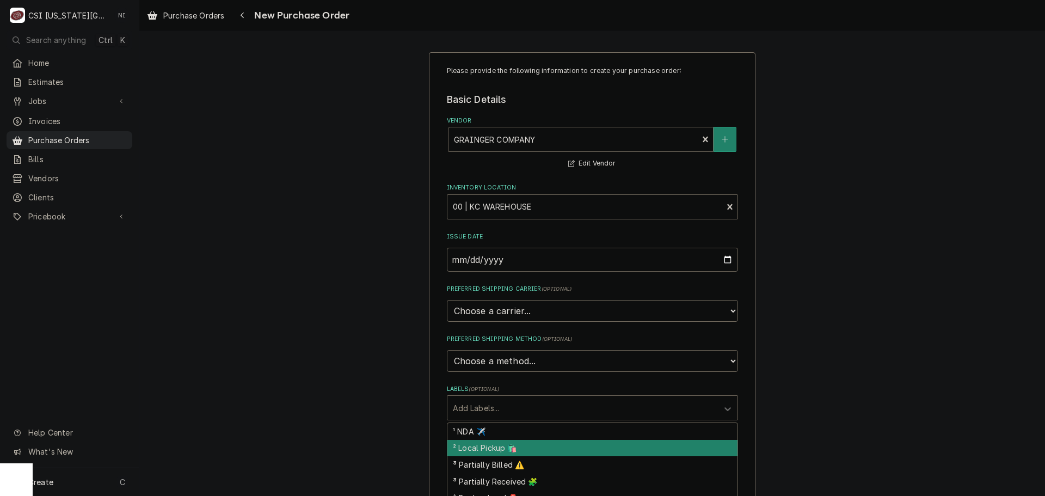
click at [481, 447] on div "² Local Pickup 🛍️" at bounding box center [592, 448] width 290 height 17
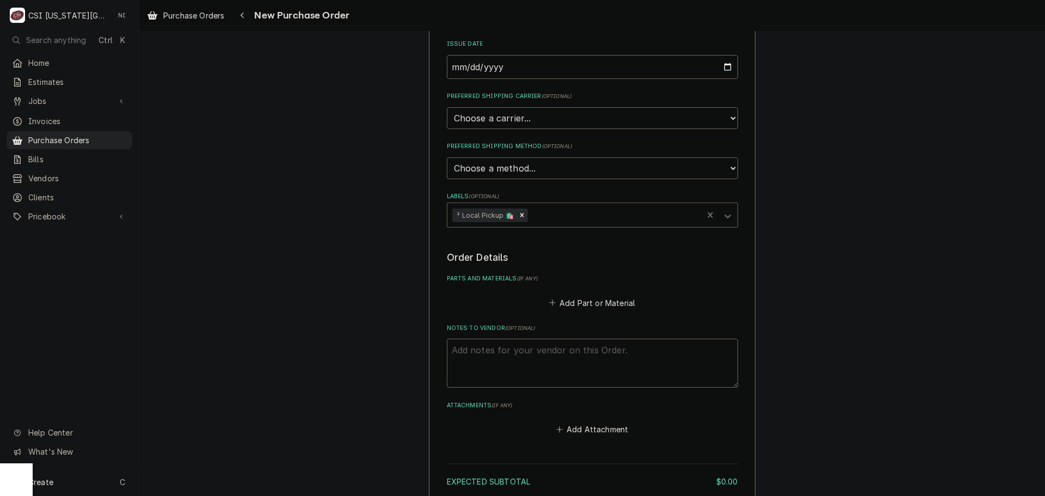
scroll to position [286, 0]
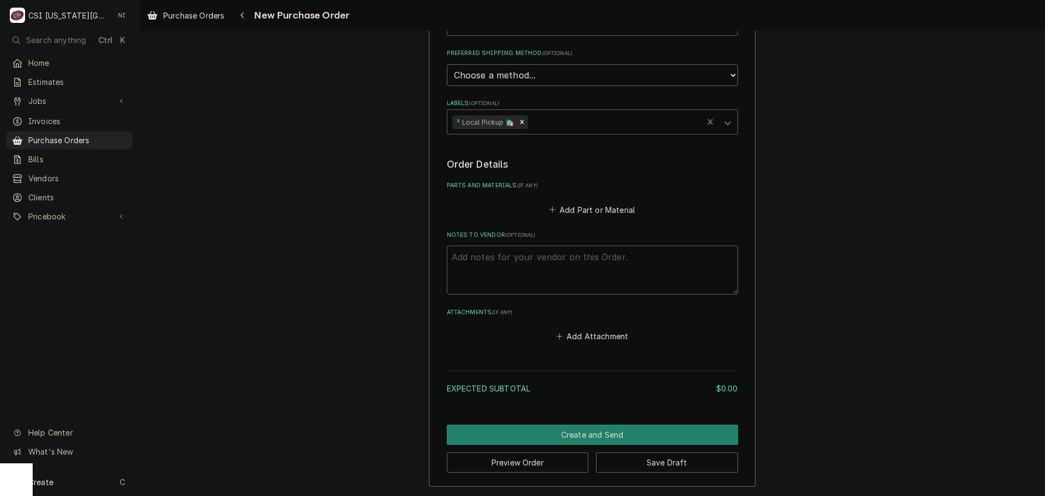
click at [490, 265] on textarea "Notes to Vendor ( optional )" at bounding box center [592, 270] width 291 height 49
type textarea "x"
type textarea "c"
type textarea "x"
type textarea "ch"
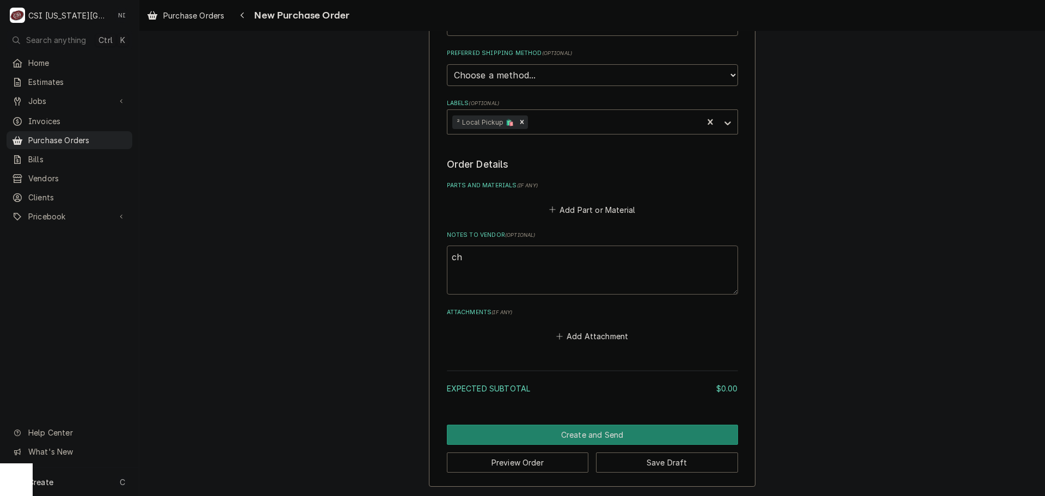
type textarea "x"
type textarea "chr"
type textarea "x"
type textarea "chri"
type textarea "x"
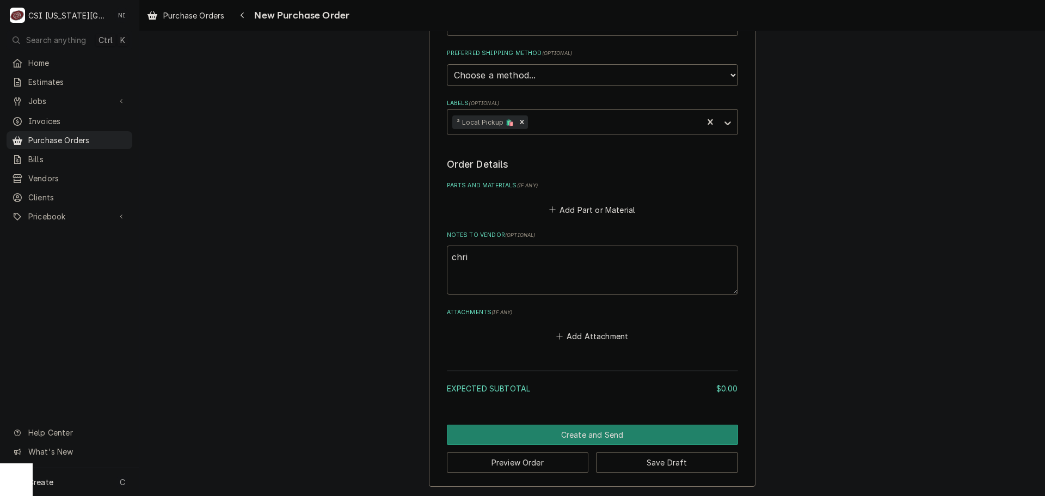
type textarea "chris"
type textarea "x"
type textarea "christi"
type textarea "x"
type textarea "christin"
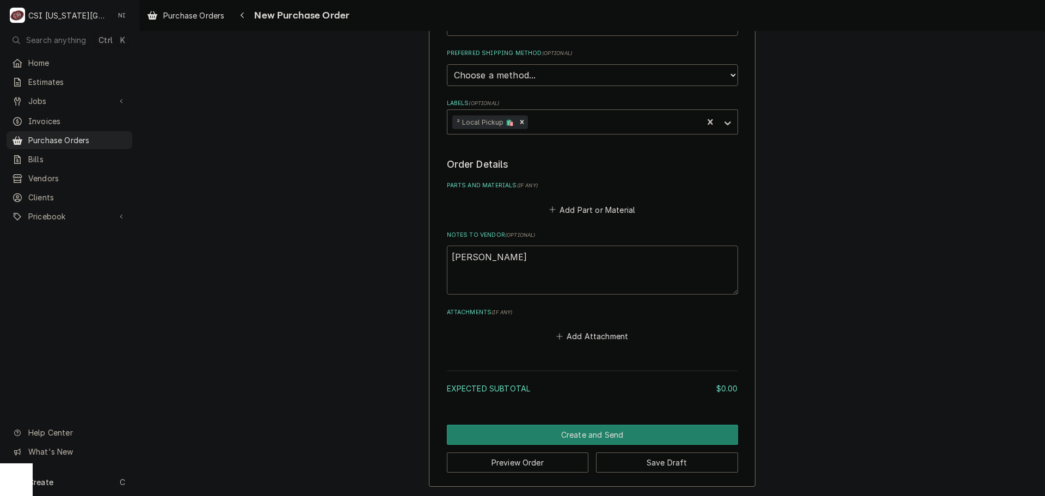
type textarea "x"
type textarea "christina"
type textarea "x"
type textarea "christin"
type textarea "x"
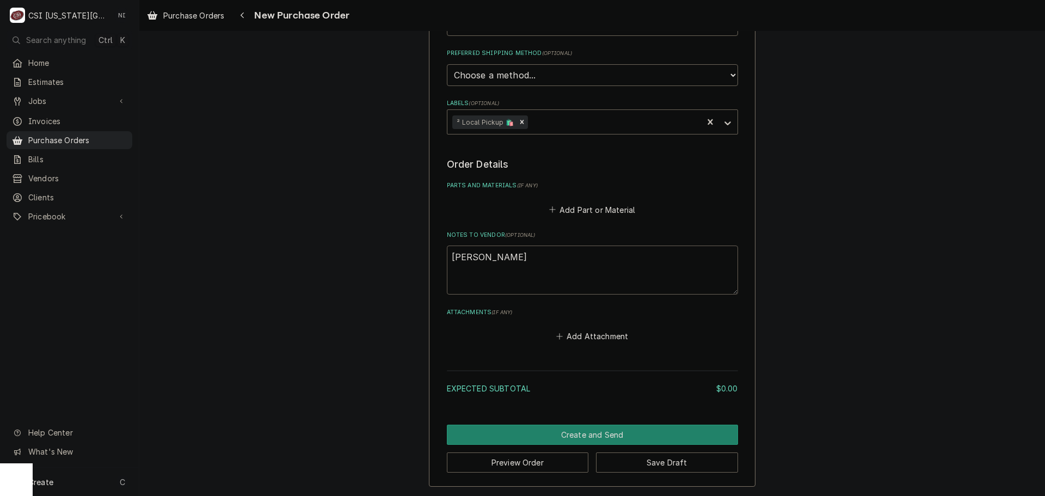
type textarea "christi"
type textarea "x"
type textarea "christia"
type textarea "x"
type textarea "christian"
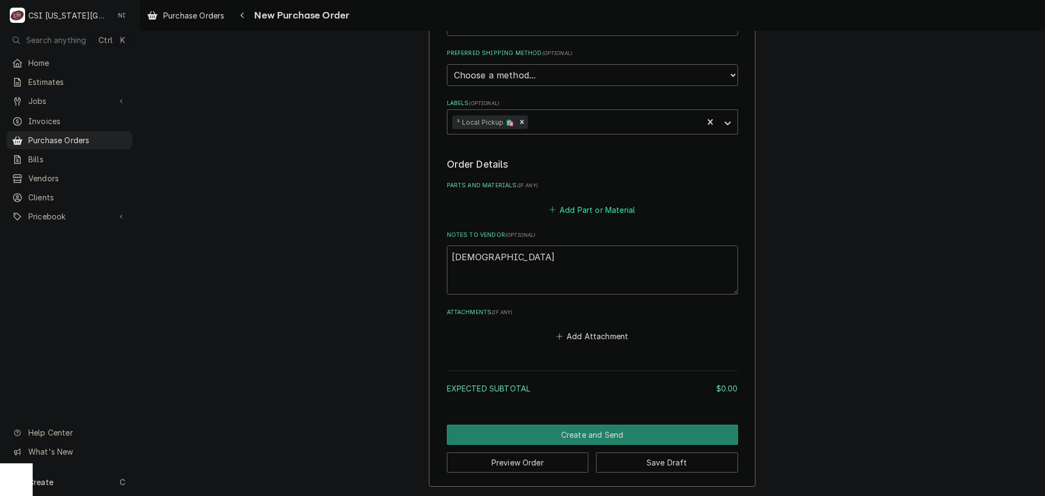
click at [578, 210] on button "Add Part or Material" at bounding box center [592, 209] width 90 height 15
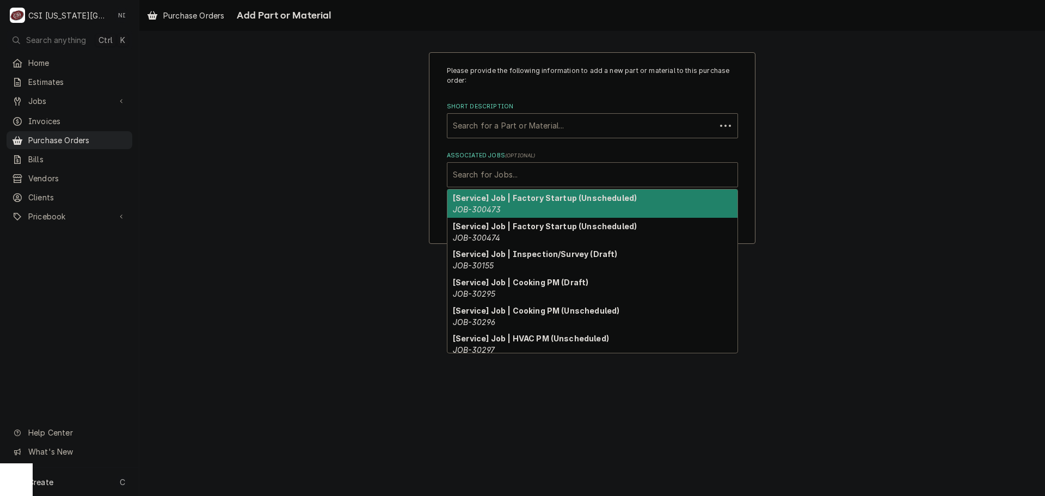
click at [530, 177] on div "Associated Jobs" at bounding box center [592, 175] width 279 height 20
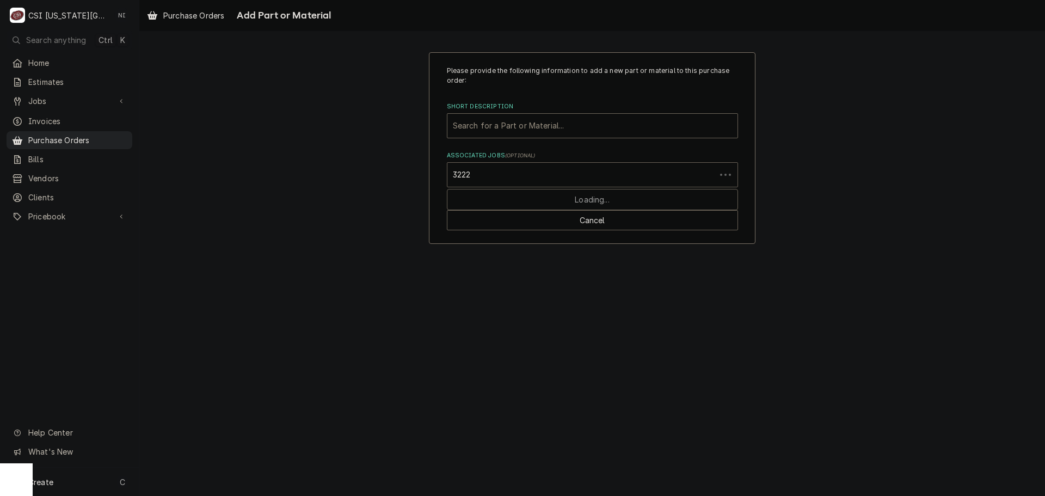
type input "32225"
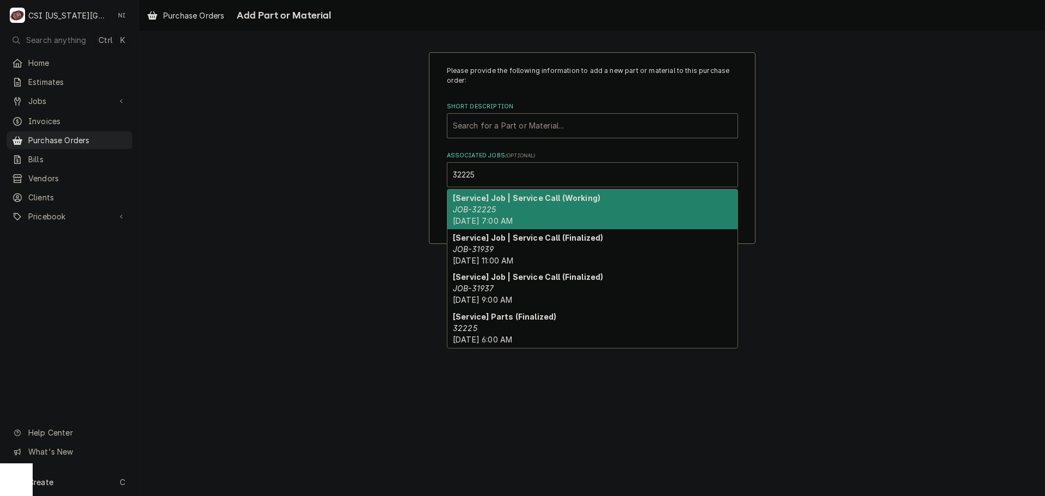
click at [513, 200] on strong "[Service] Job | Service Call (Working)" at bounding box center [527, 197] width 148 height 9
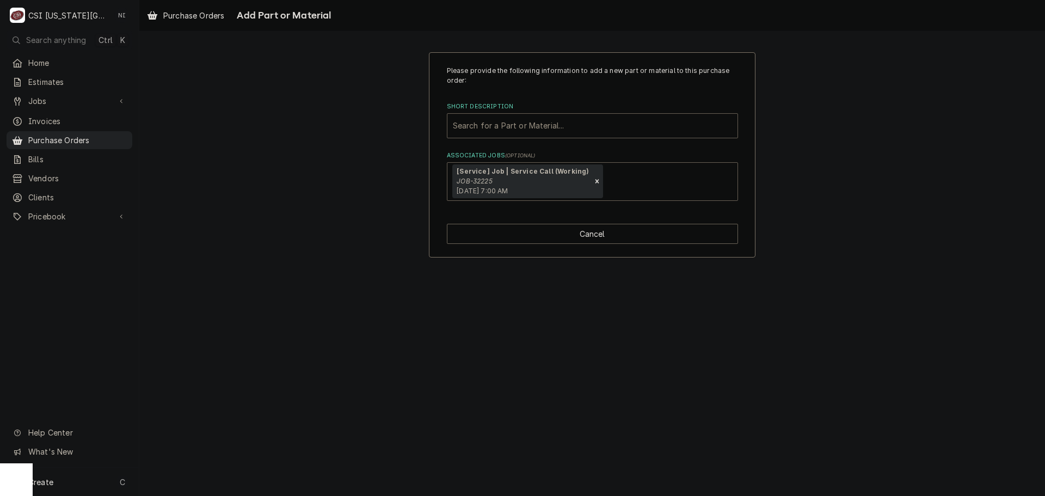
click at [517, 126] on div "Short Description" at bounding box center [592, 126] width 279 height 20
type input "misc serv"
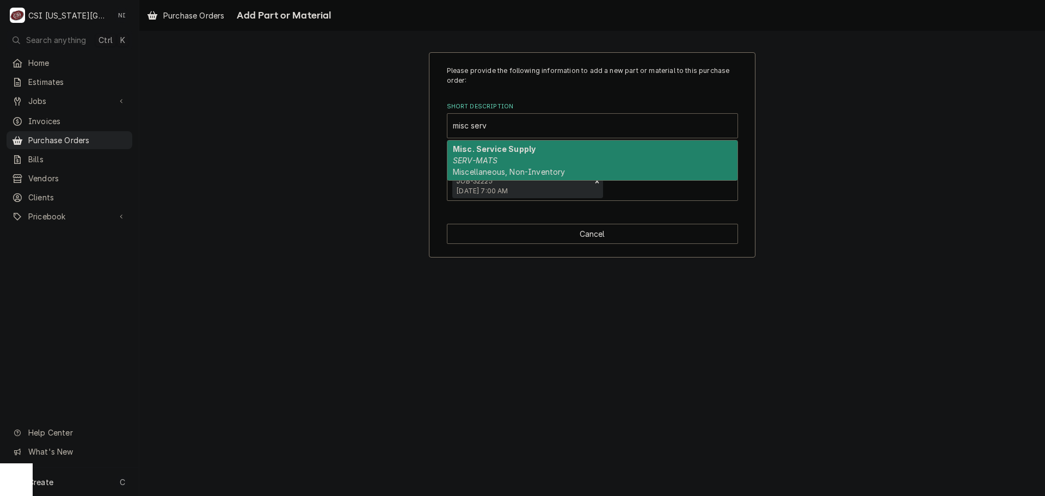
click at [508, 147] on strong "Misc. Service Supply" at bounding box center [494, 148] width 83 height 9
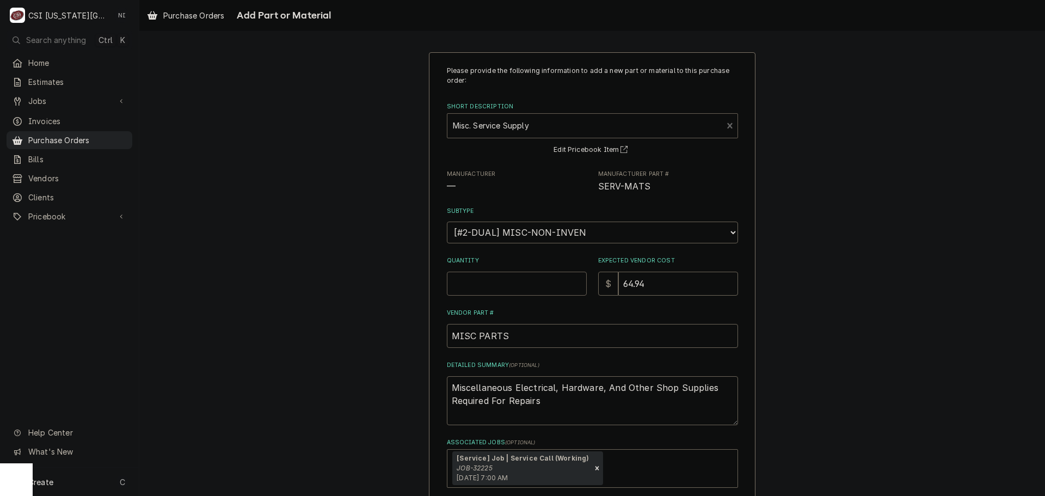
click at [499, 284] on input "Quantity" at bounding box center [517, 284] width 140 height 24
type textarea "x"
type input "1"
type textarea "x"
type input "10"
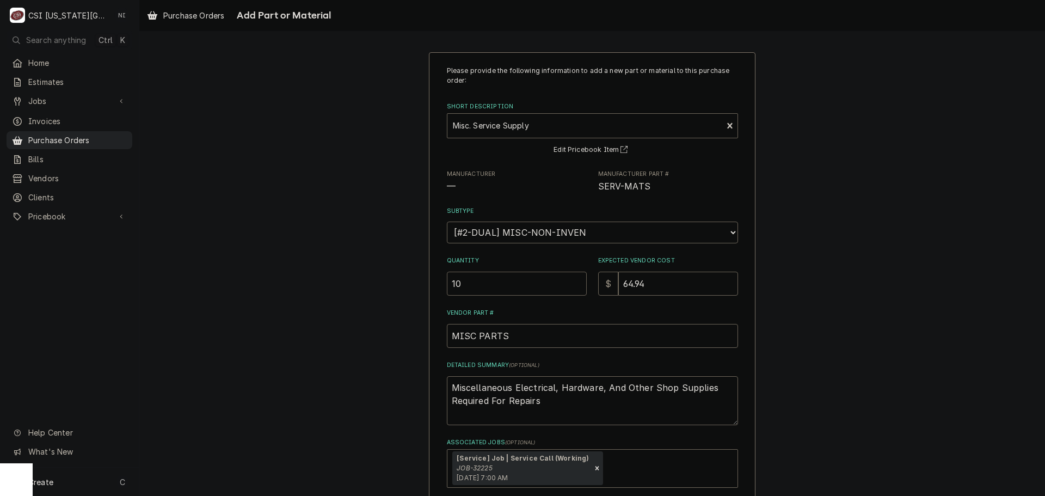
type textarea "x"
type input "1"
type textarea "x"
type input "1"
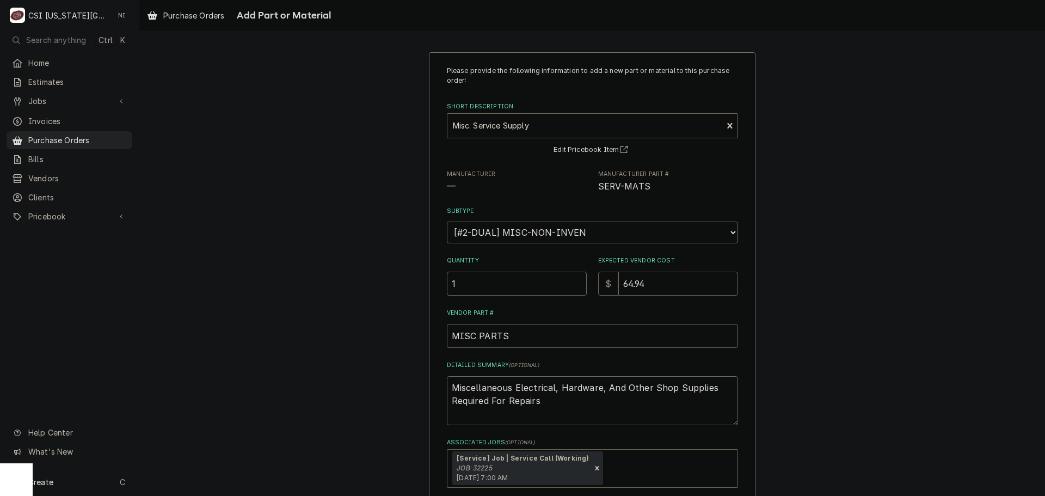
type textarea "x"
type input "0"
drag, startPoint x: 500, startPoint y: 379, endPoint x: 502, endPoint y: 412, distance: 33.3
click at [384, 351] on div "Please provide the following information to add a new part or material to this …" at bounding box center [592, 298] width 906 height 512
click at [545, 400] on textarea "Miscellaneous Electrical, Hardware, And Other Shop Supplies Required For Repairs" at bounding box center [592, 400] width 291 height 49
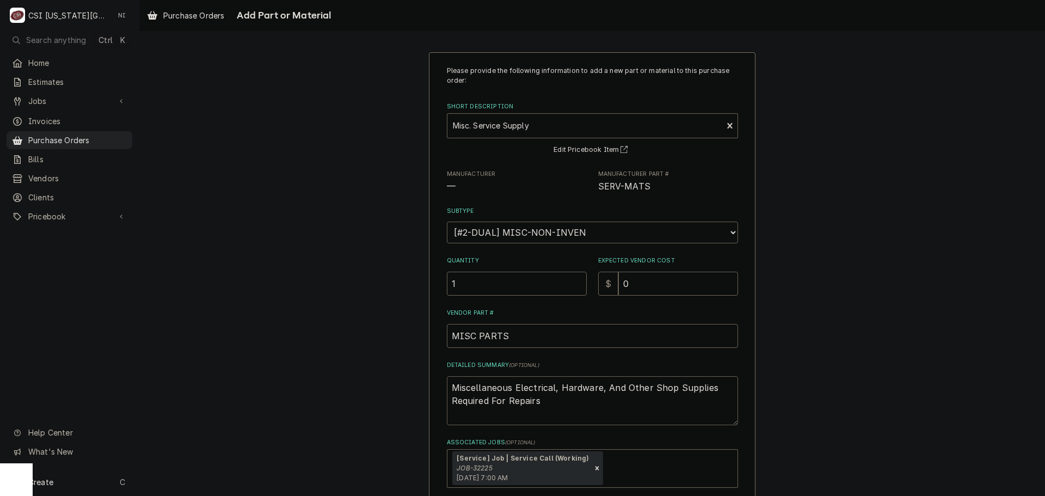
drag, startPoint x: 539, startPoint y: 403, endPoint x: 447, endPoint y: 375, distance: 96.1
click at [447, 376] on textarea "Miscellaneous Electrical, Hardware, And Other Shop Supplies Required For Repairs" at bounding box center [592, 400] width 291 height 49
type textarea "x"
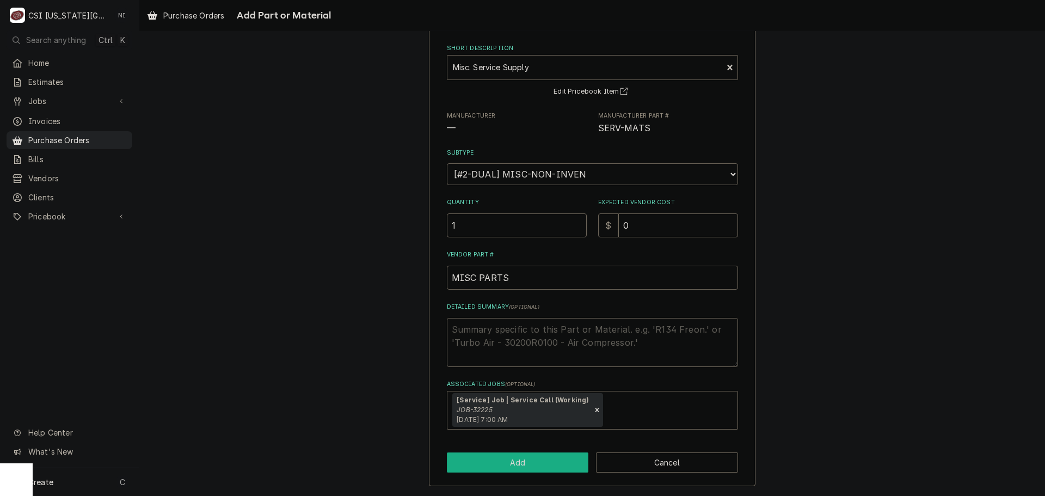
click at [520, 463] on button "Add" at bounding box center [518, 462] width 142 height 20
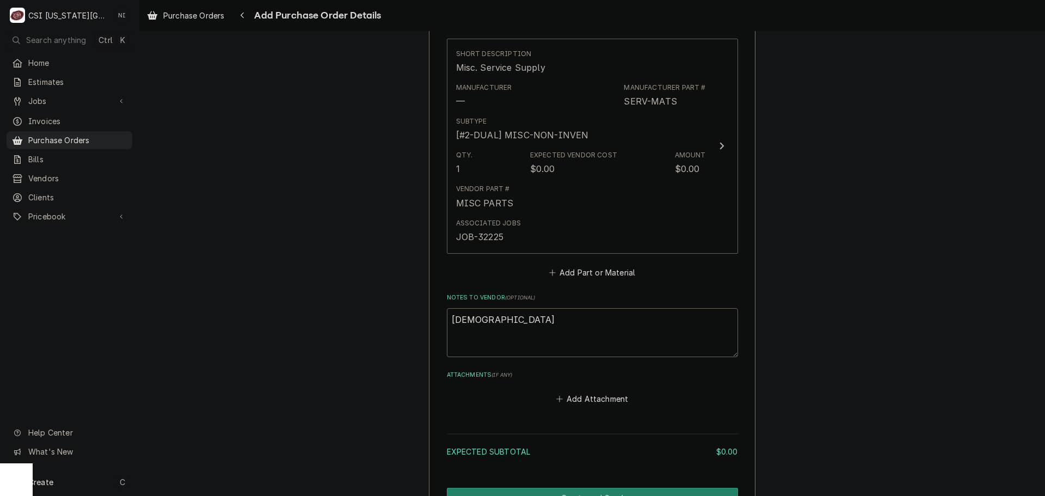
scroll to position [507, 0]
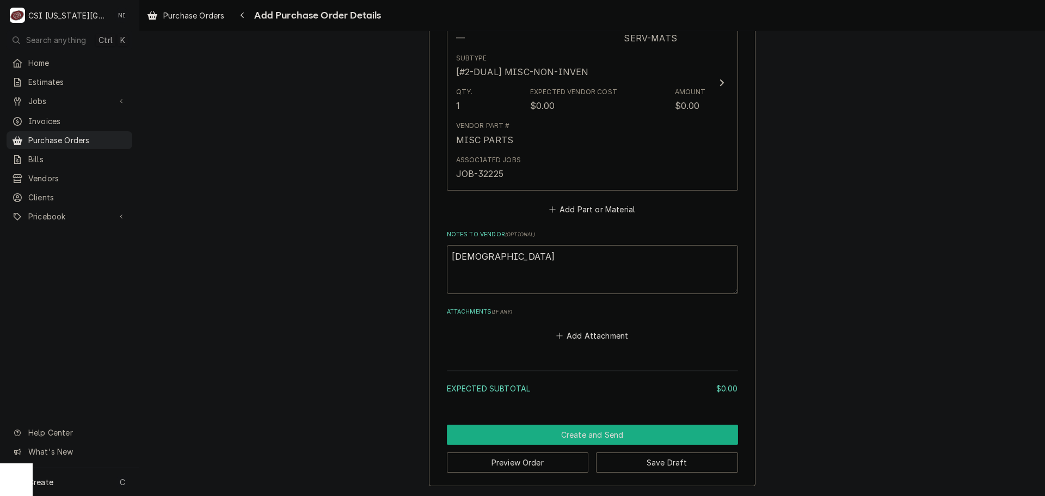
click at [578, 428] on button "Create and Send" at bounding box center [592, 435] width 291 height 20
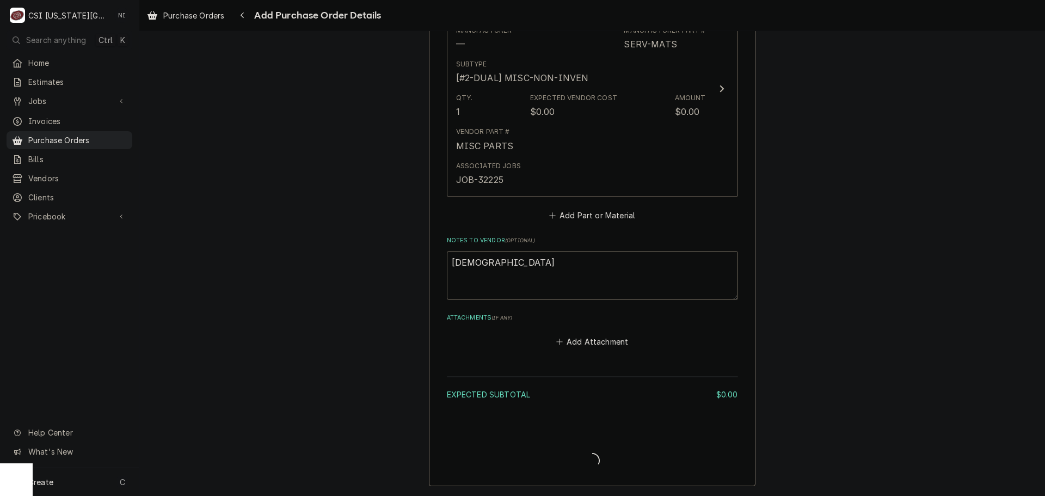
scroll to position [501, 0]
type textarea "x"
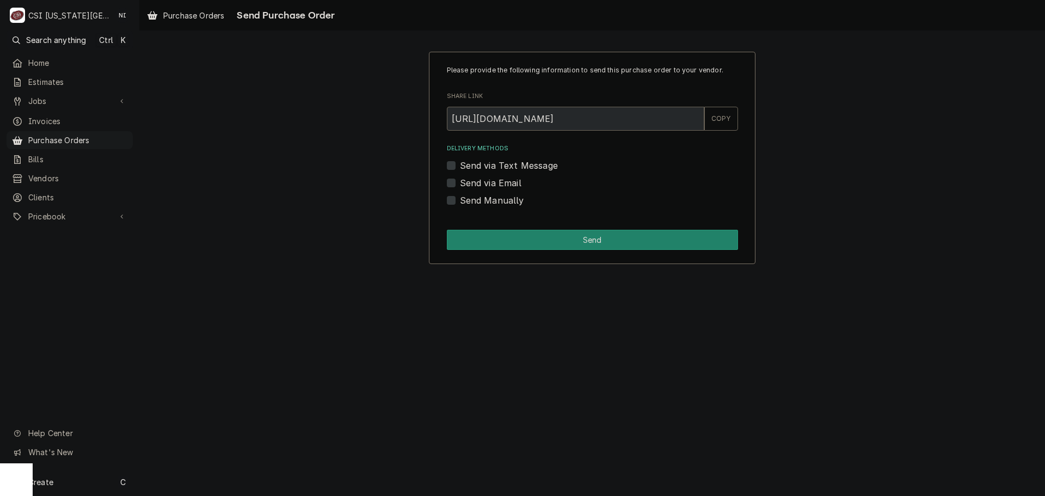
click at [460, 199] on label "Send Manually" at bounding box center [492, 200] width 64 height 13
click at [460, 199] on input "Send Manually" at bounding box center [605, 206] width 291 height 24
checkbox input "true"
click at [467, 231] on button "Send" at bounding box center [592, 240] width 291 height 20
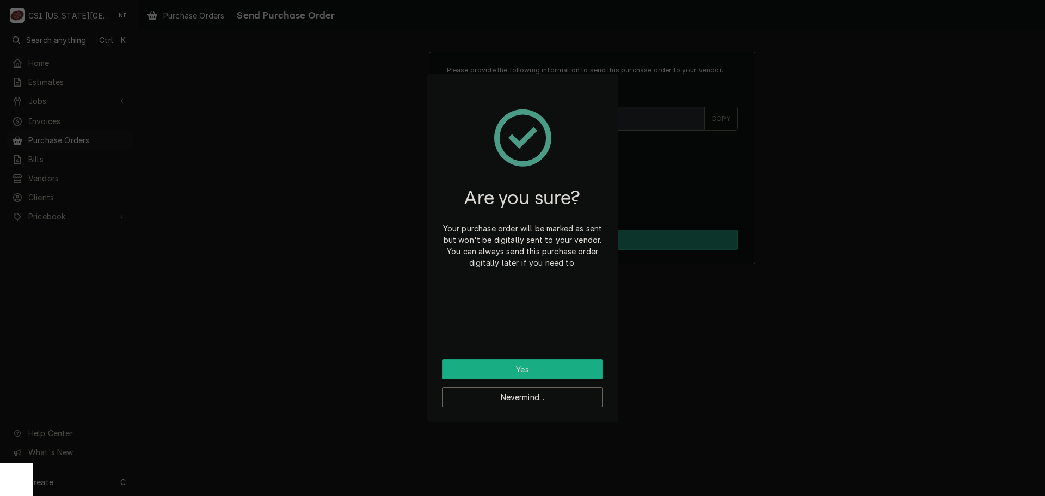
click at [524, 370] on button "Yes" at bounding box center [523, 369] width 160 height 20
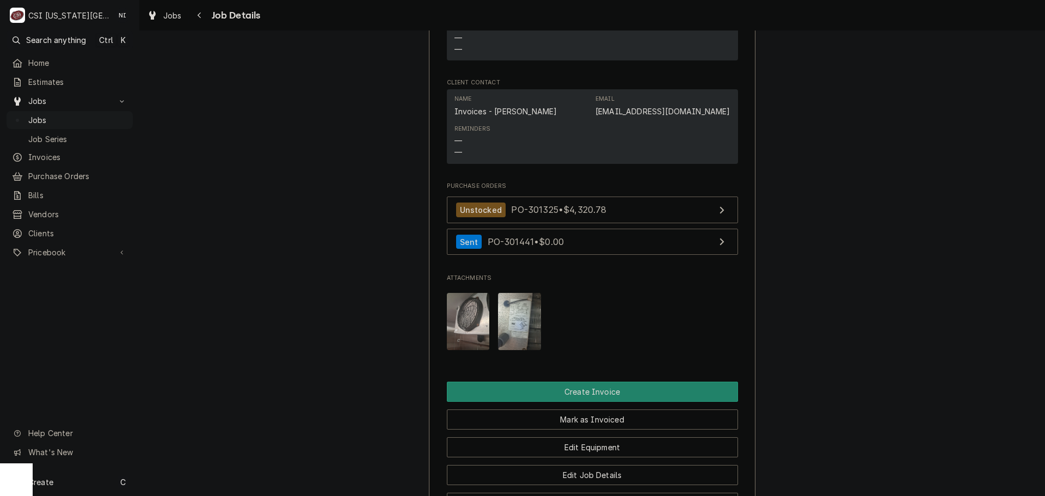
scroll to position [1470, 0]
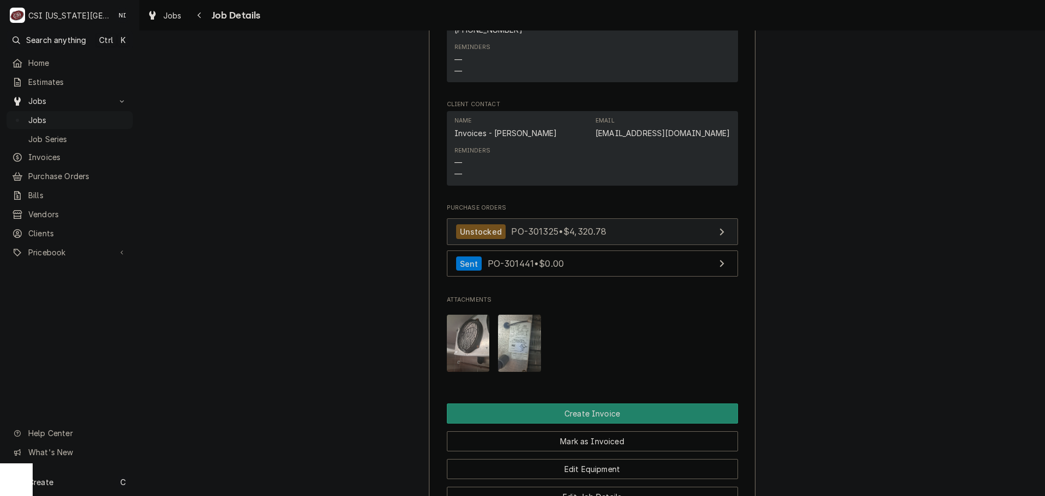
click at [651, 233] on link "Unstocked PO-301325 • $4,320.78" at bounding box center [592, 231] width 291 height 27
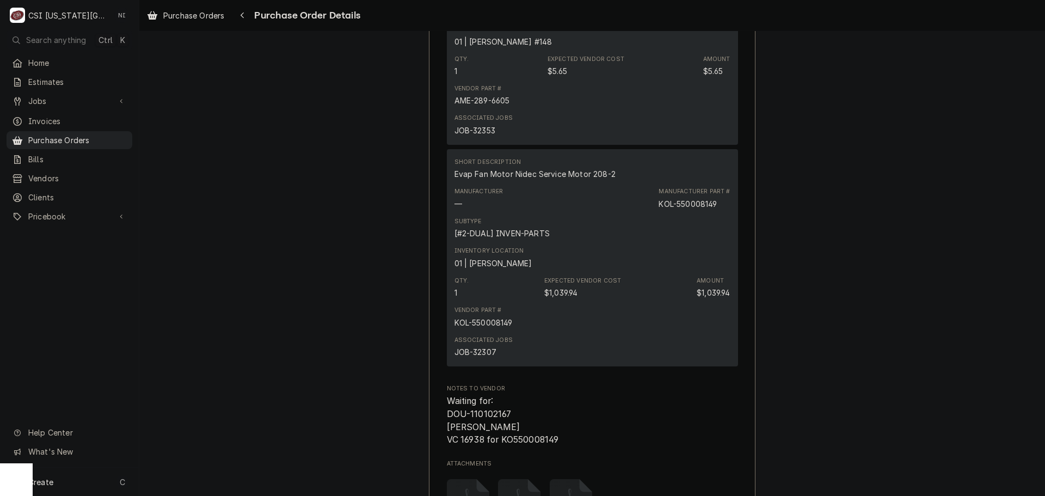
scroll to position [3974, 0]
